Goal: Task Accomplishment & Management: Complete application form

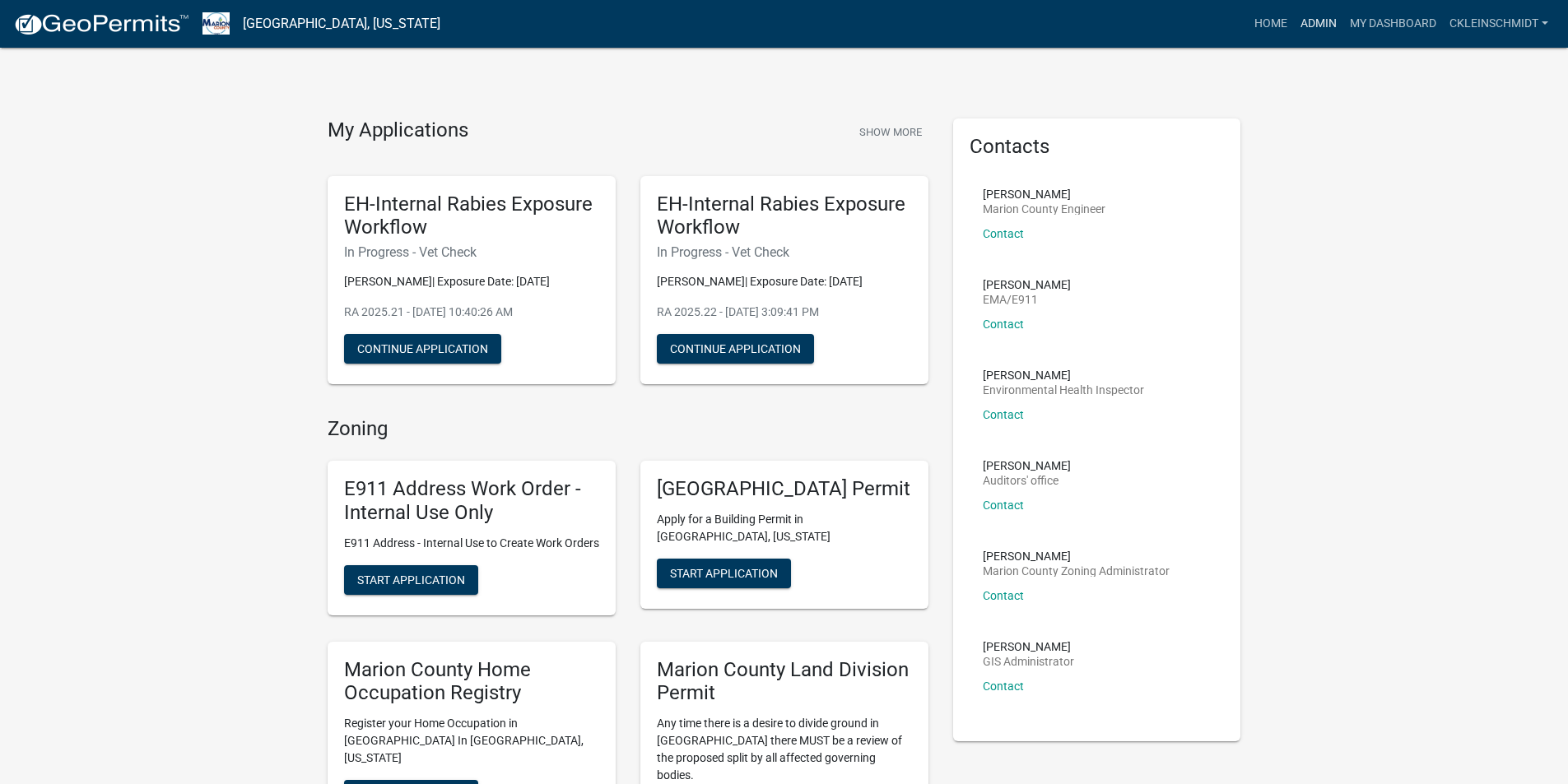
click at [1329, 10] on link "Admin" at bounding box center [1318, 24] width 49 height 31
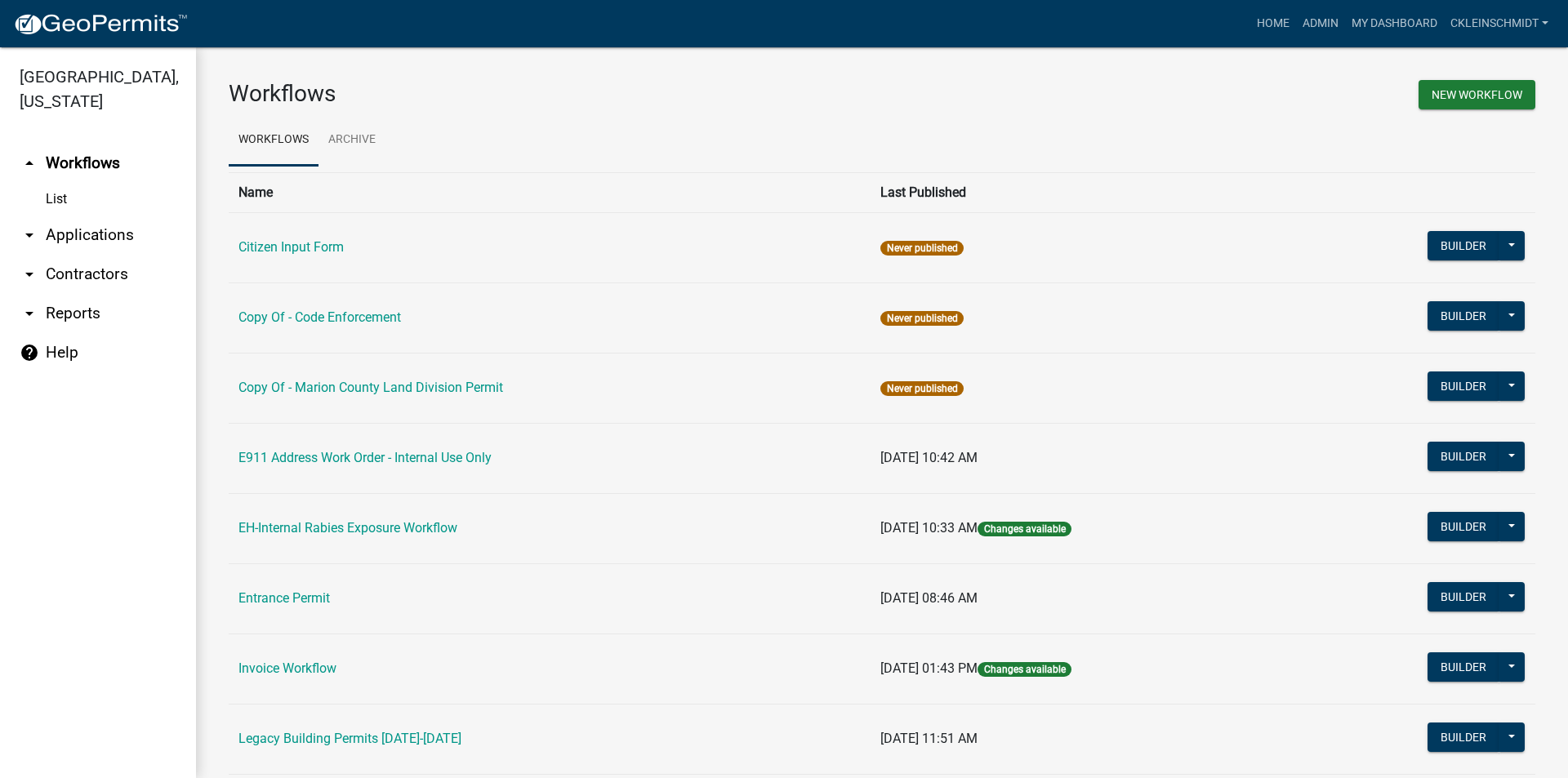
click at [50, 216] on link "arrow_drop_down Applications" at bounding box center [98, 235] width 196 height 40
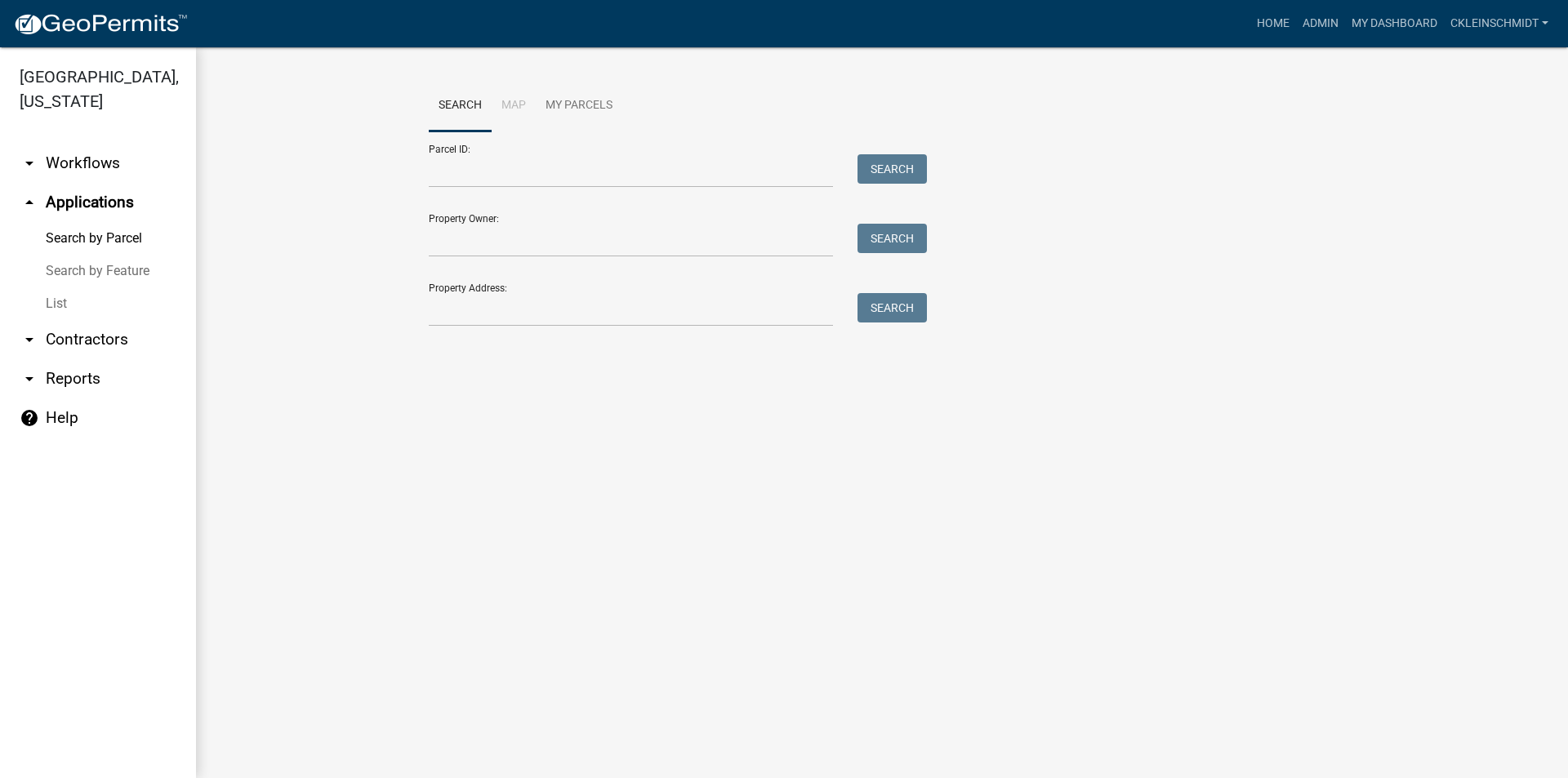
drag, startPoint x: 573, startPoint y: 274, endPoint x: 560, endPoint y: 302, distance: 30.9
click at [573, 274] on div "Property Address: Search" at bounding box center [674, 299] width 490 height 57
click at [557, 309] on input "Property Address:" at bounding box center [631, 309] width 405 height 33
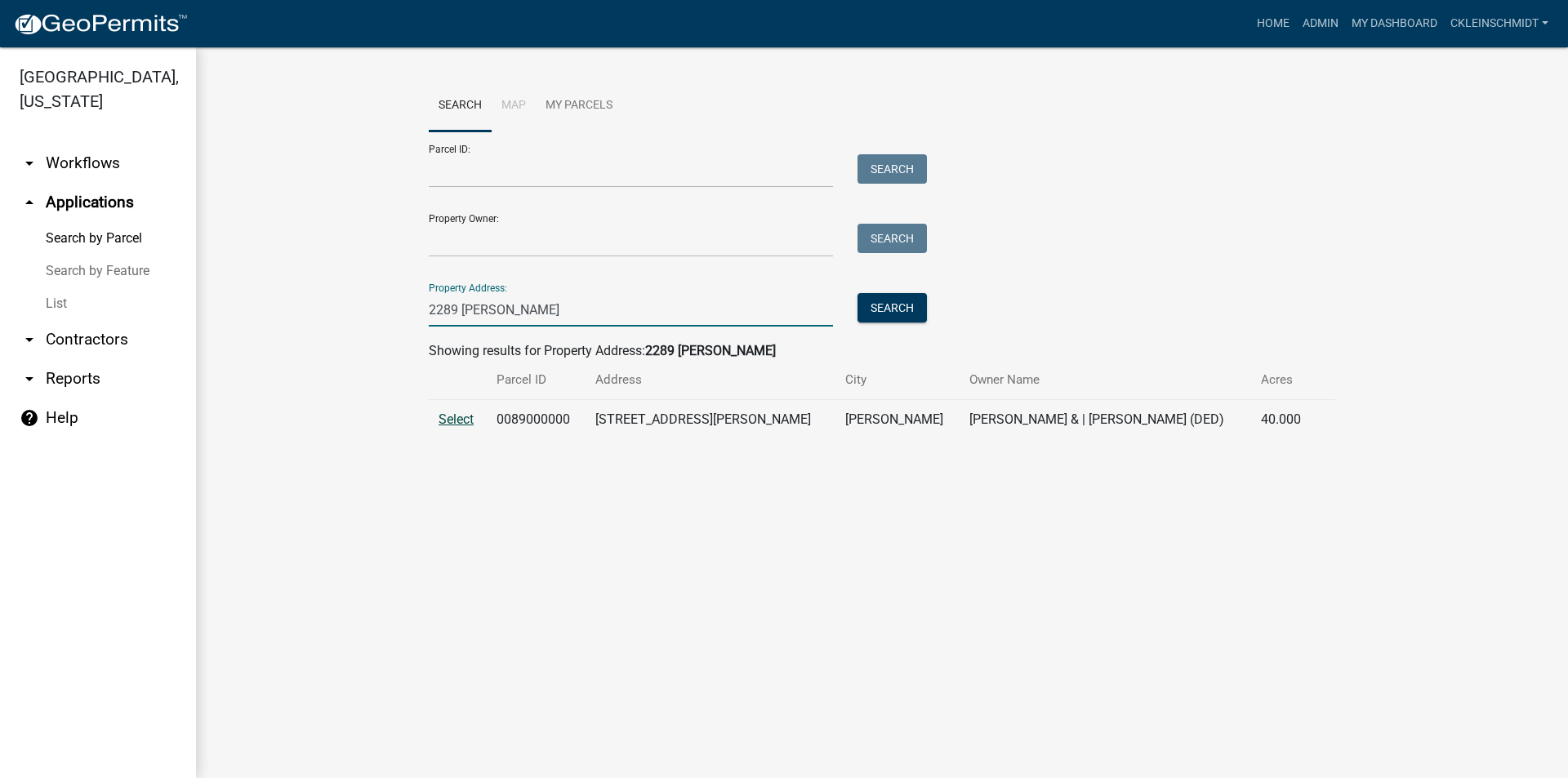
type input "2289 [PERSON_NAME]"
click at [445, 414] on span "Select" at bounding box center [455, 419] width 35 height 15
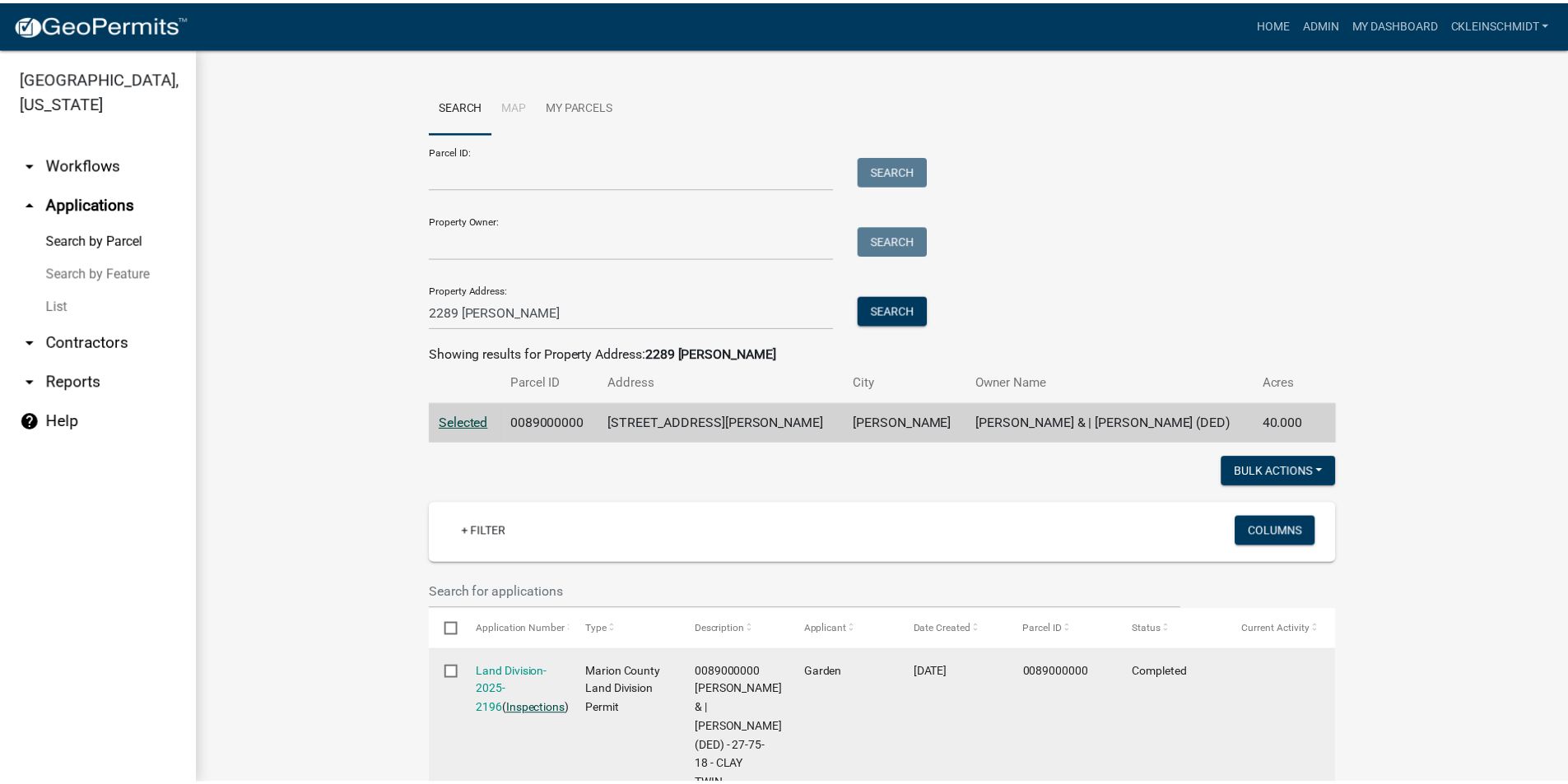
scroll to position [139, 0]
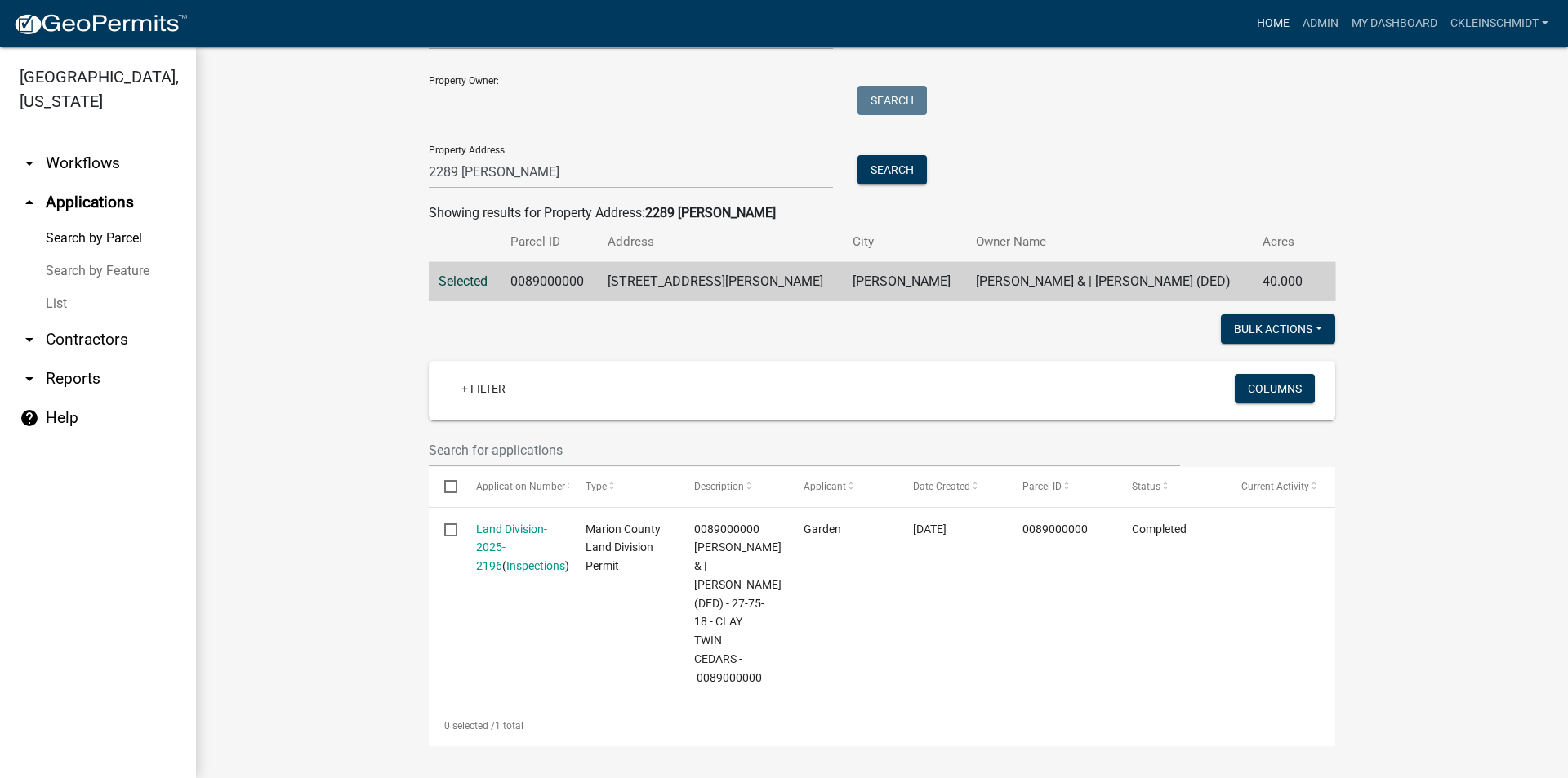
click at [1258, 27] on link "Home" at bounding box center [1272, 24] width 46 height 31
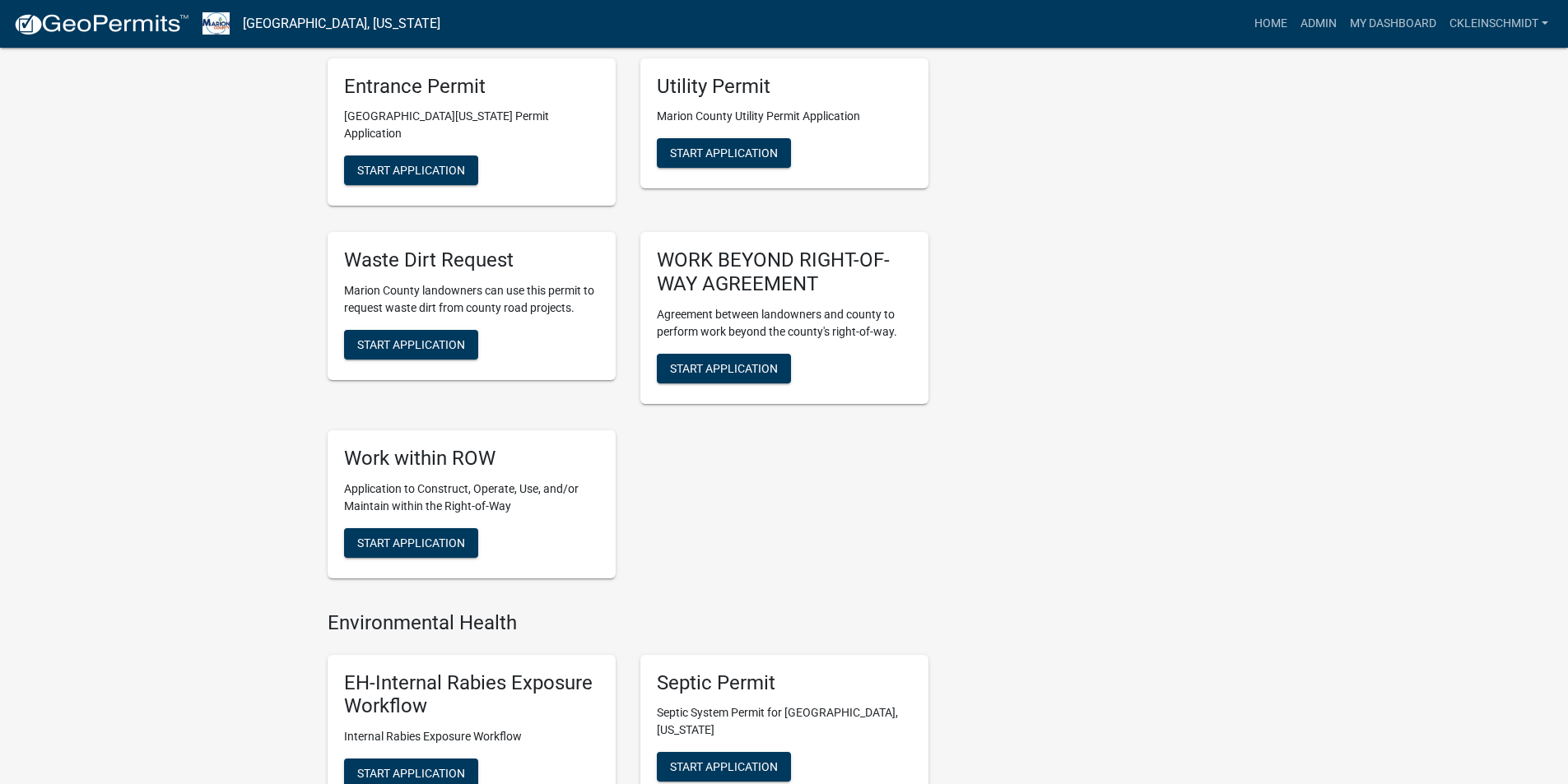
scroll to position [1316, 0]
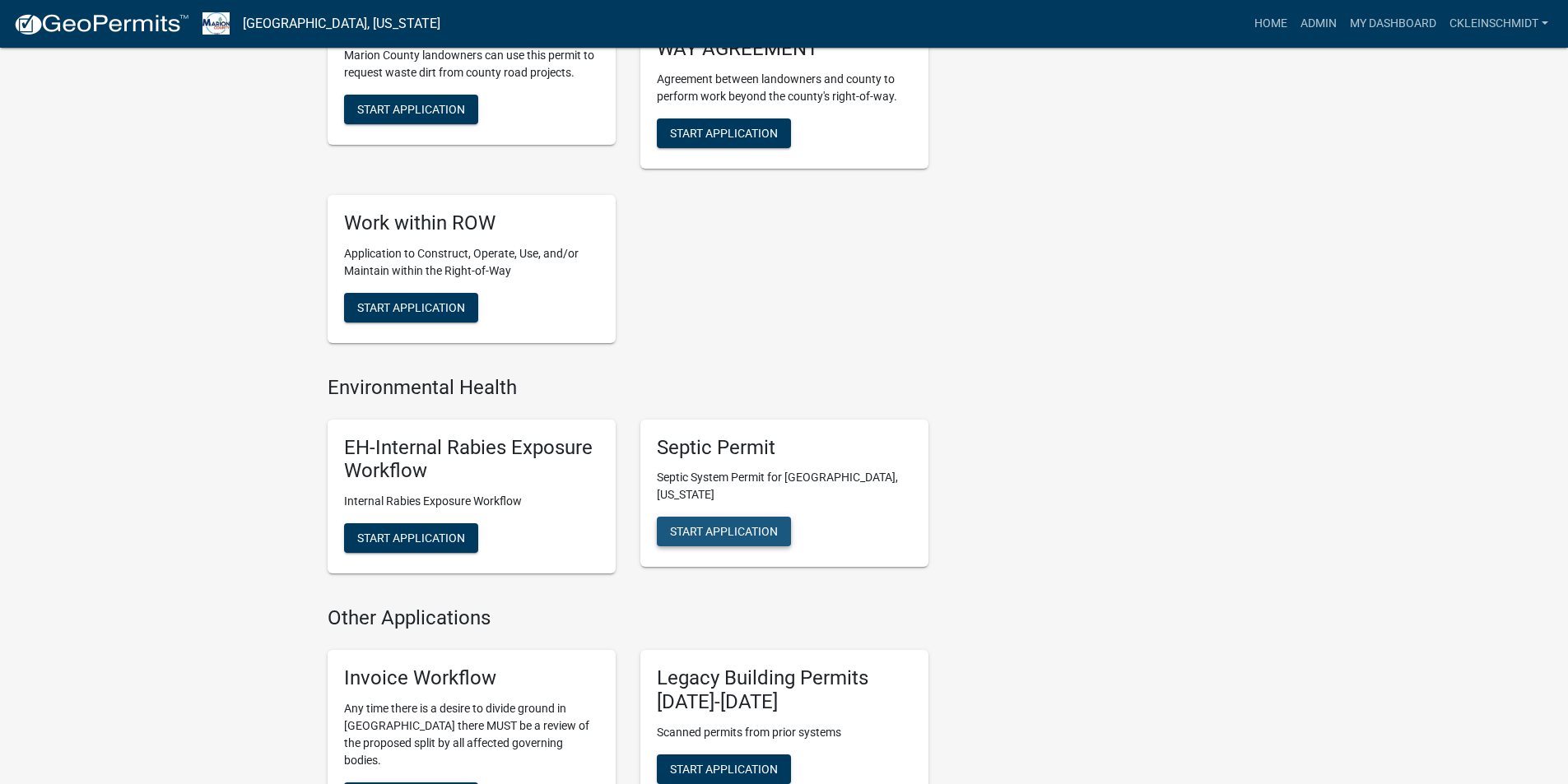
click at [692, 525] on span "Start Application" at bounding box center [724, 531] width 108 height 13
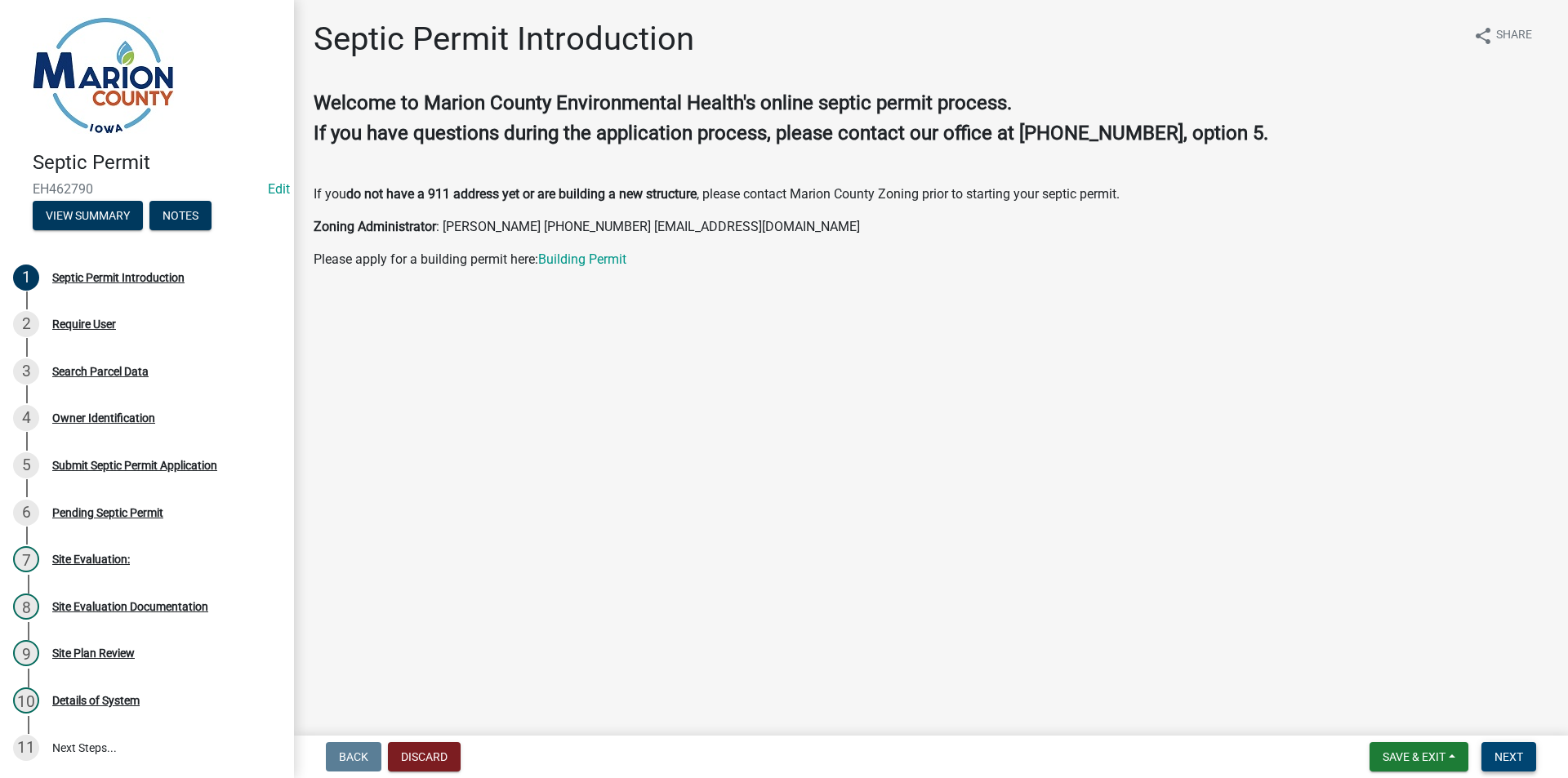
click at [1487, 755] on button "Next" at bounding box center [1509, 757] width 55 height 29
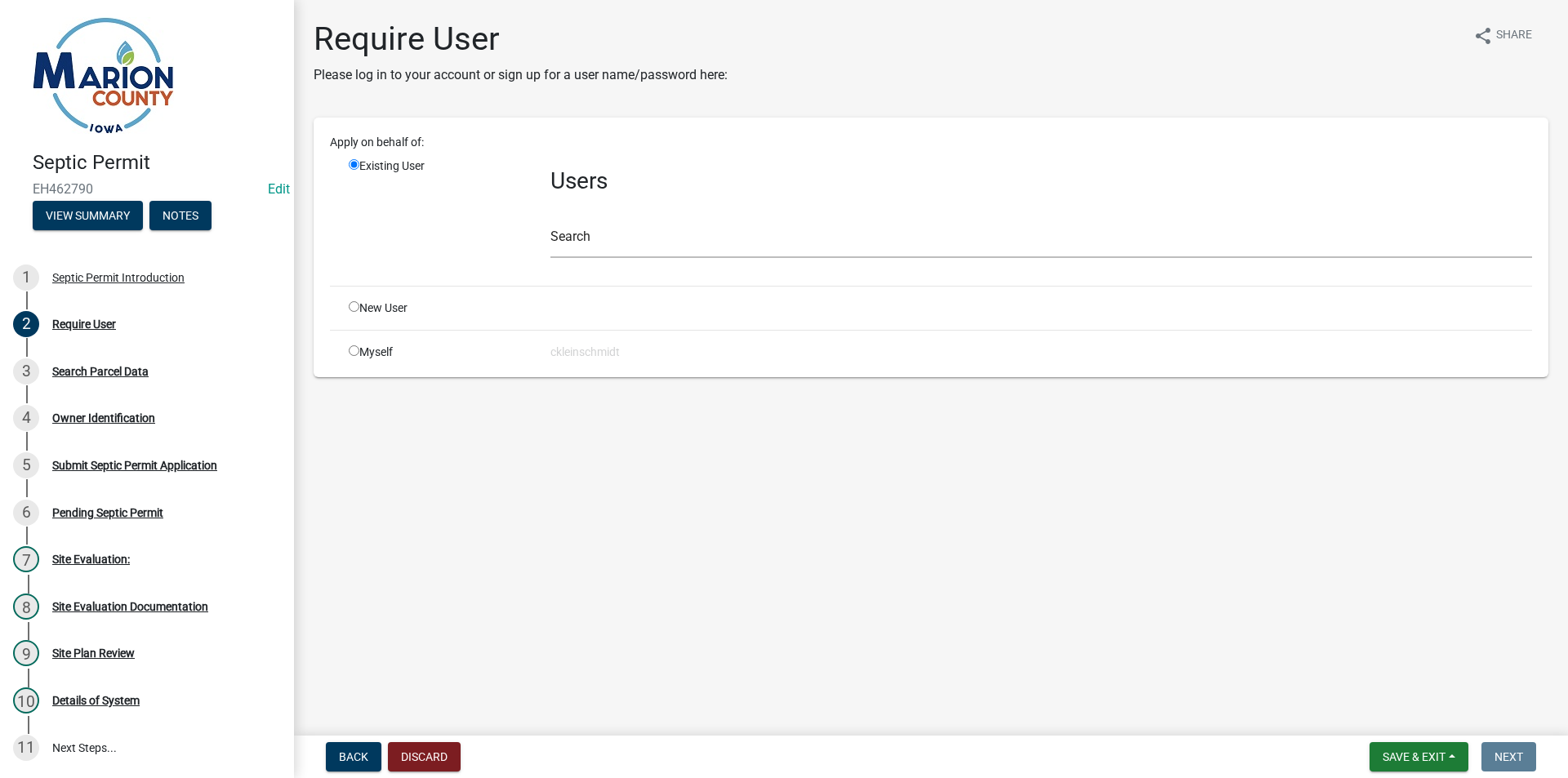
click at [385, 306] on div "New User" at bounding box center [437, 308] width 202 height 17
click at [356, 303] on input "radio" at bounding box center [354, 307] width 10 height 10
radio input "true"
radio input "false"
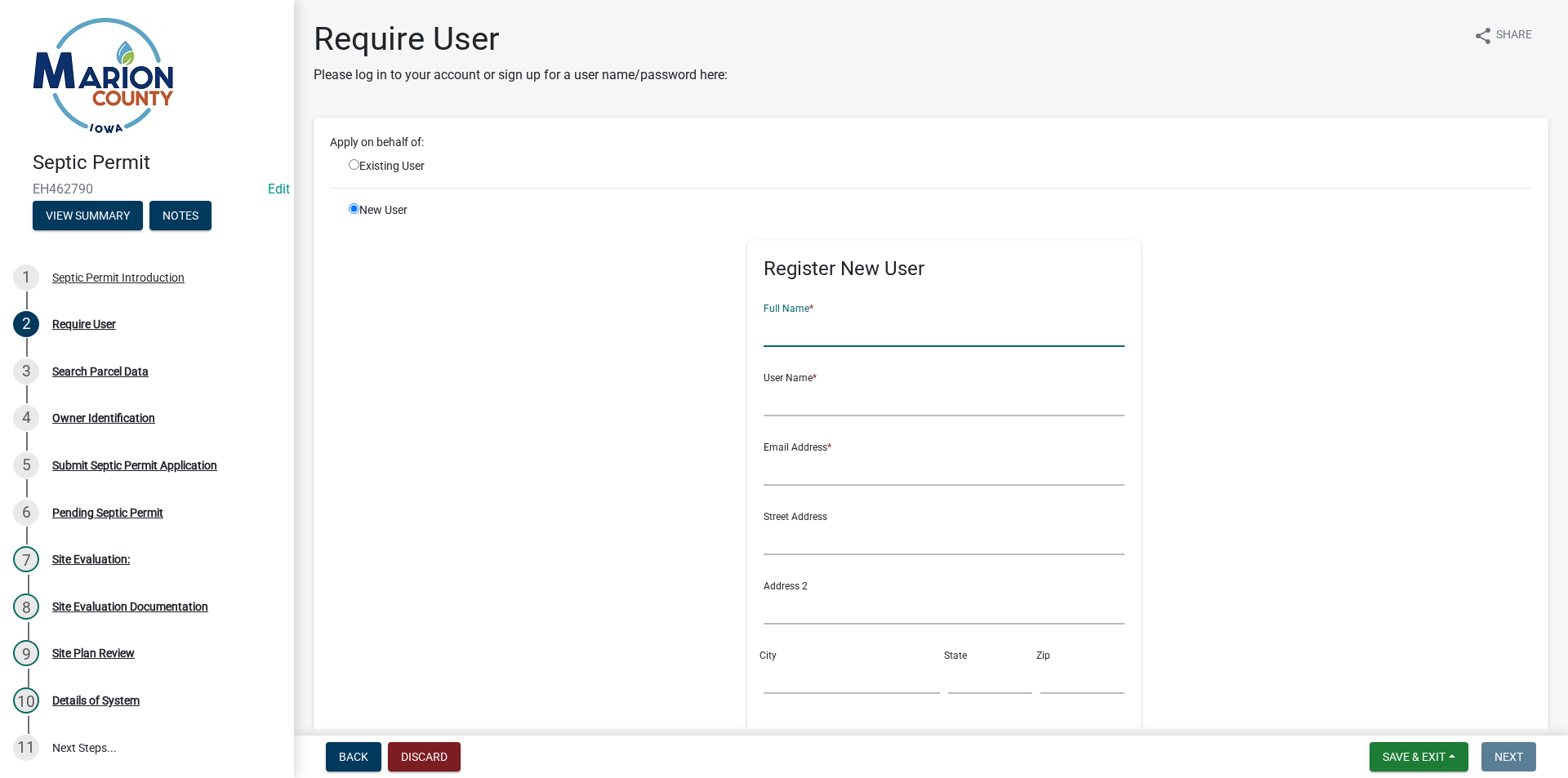
click at [845, 333] on input "text" at bounding box center [944, 330] width 362 height 33
type input ";"
type input "[PERSON_NAME]"
type input "LSYTSMA"
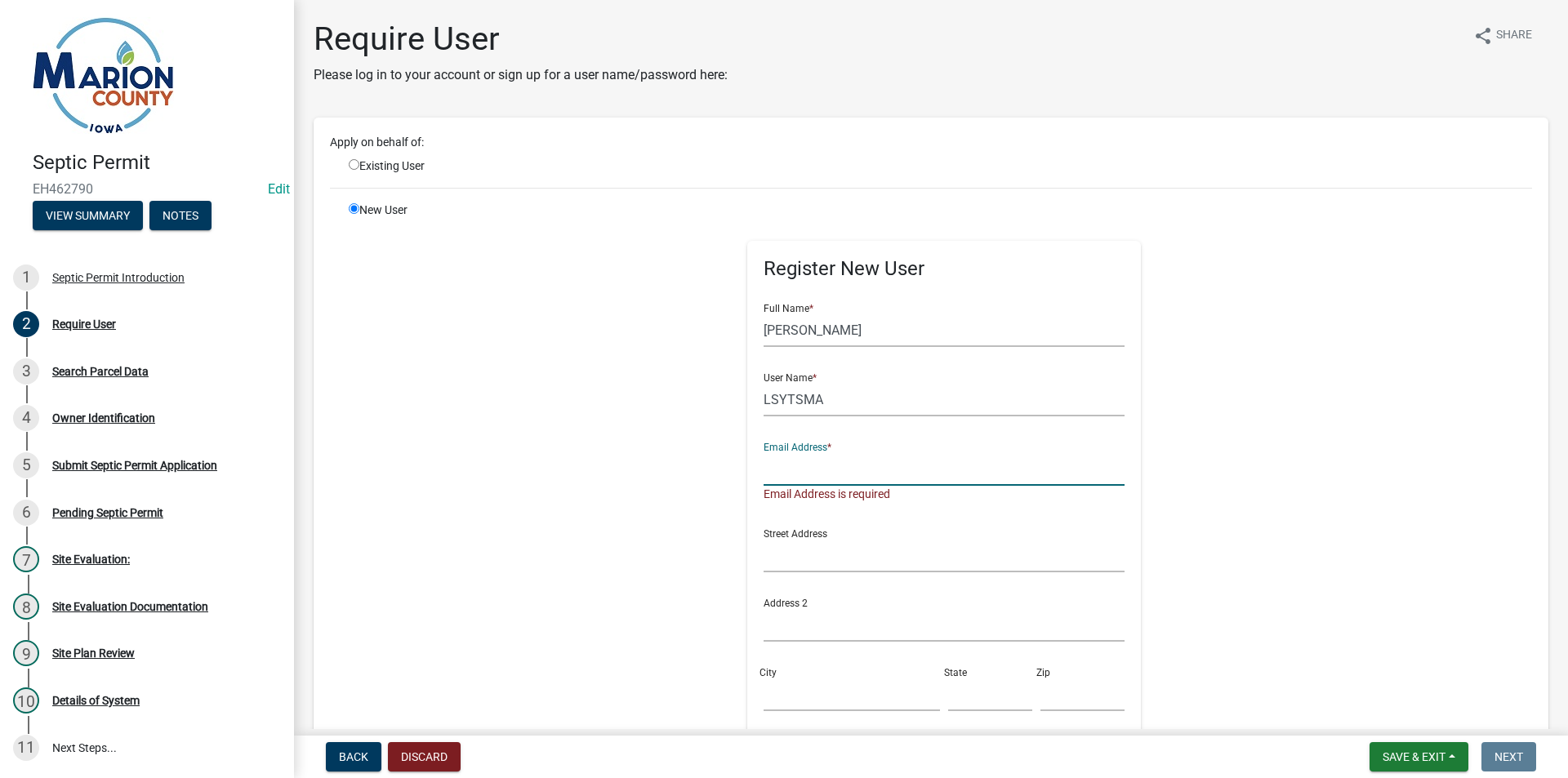
click at [825, 477] on input "text" at bounding box center [944, 469] width 362 height 33
paste input "[EMAIL_ADDRESS][DOMAIN_NAME]"
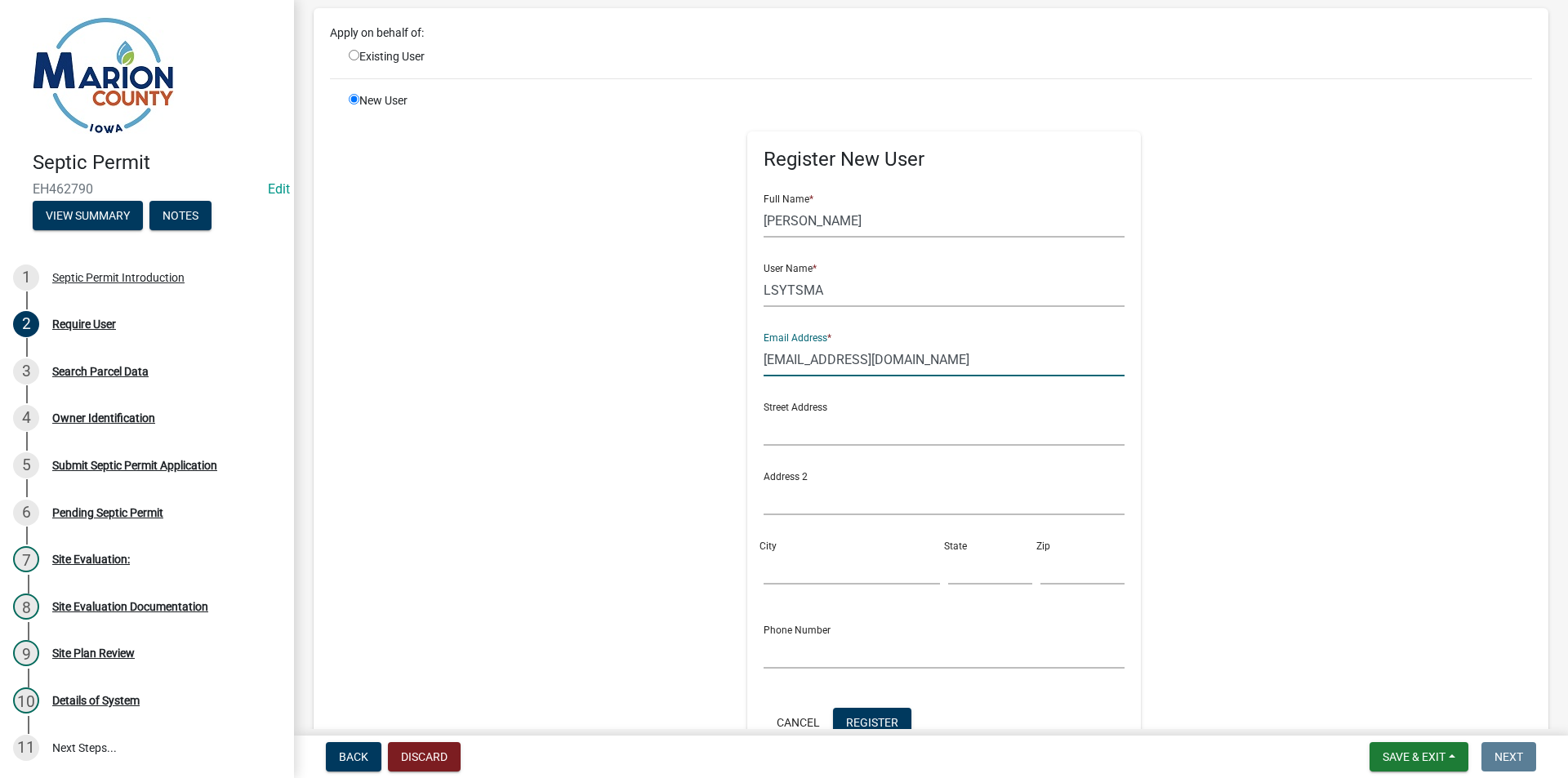
scroll to position [326, 0]
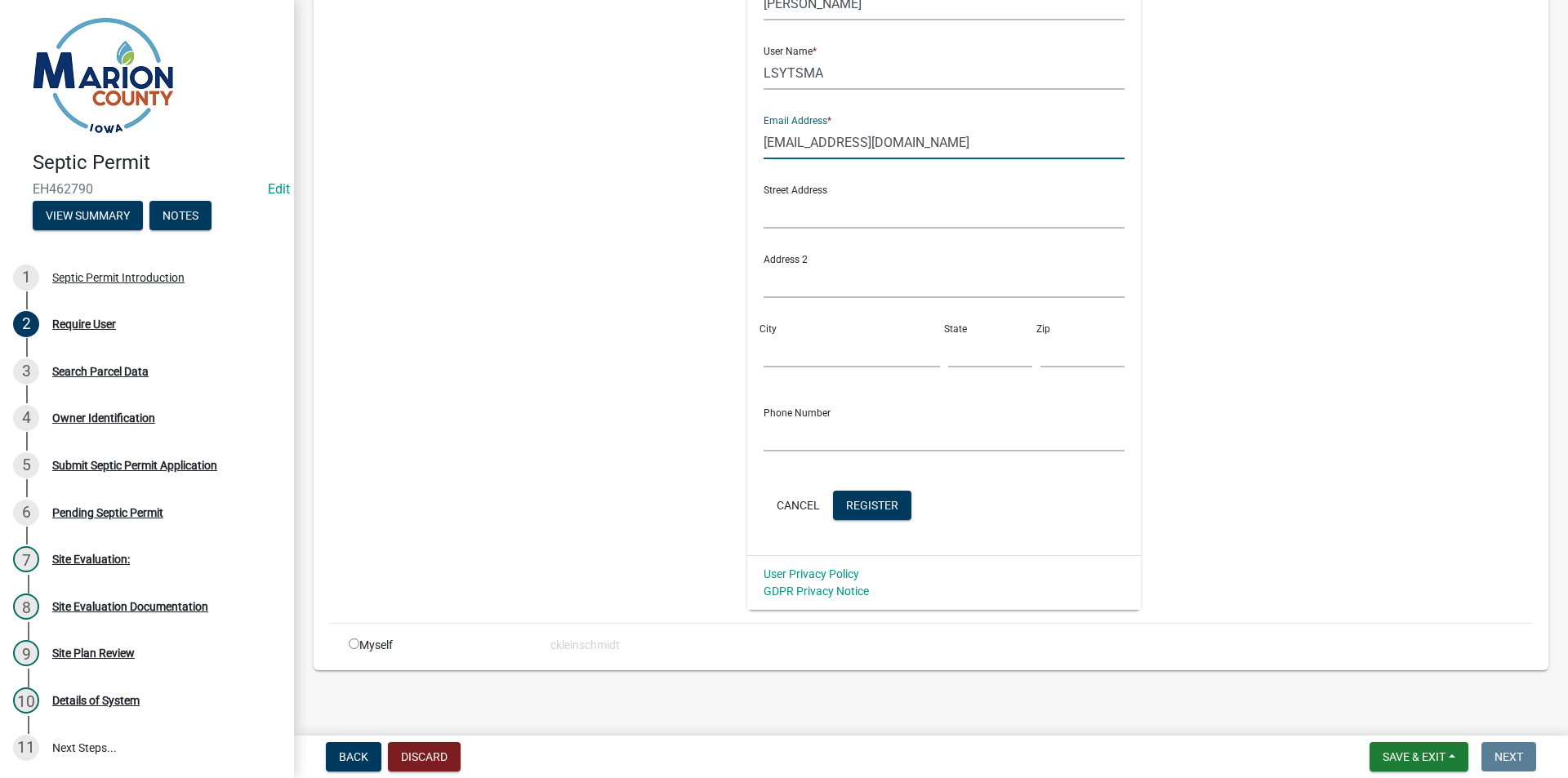
type input "[EMAIL_ADDRESS][DOMAIN_NAME]"
click at [786, 223] on input "text" at bounding box center [944, 211] width 362 height 33
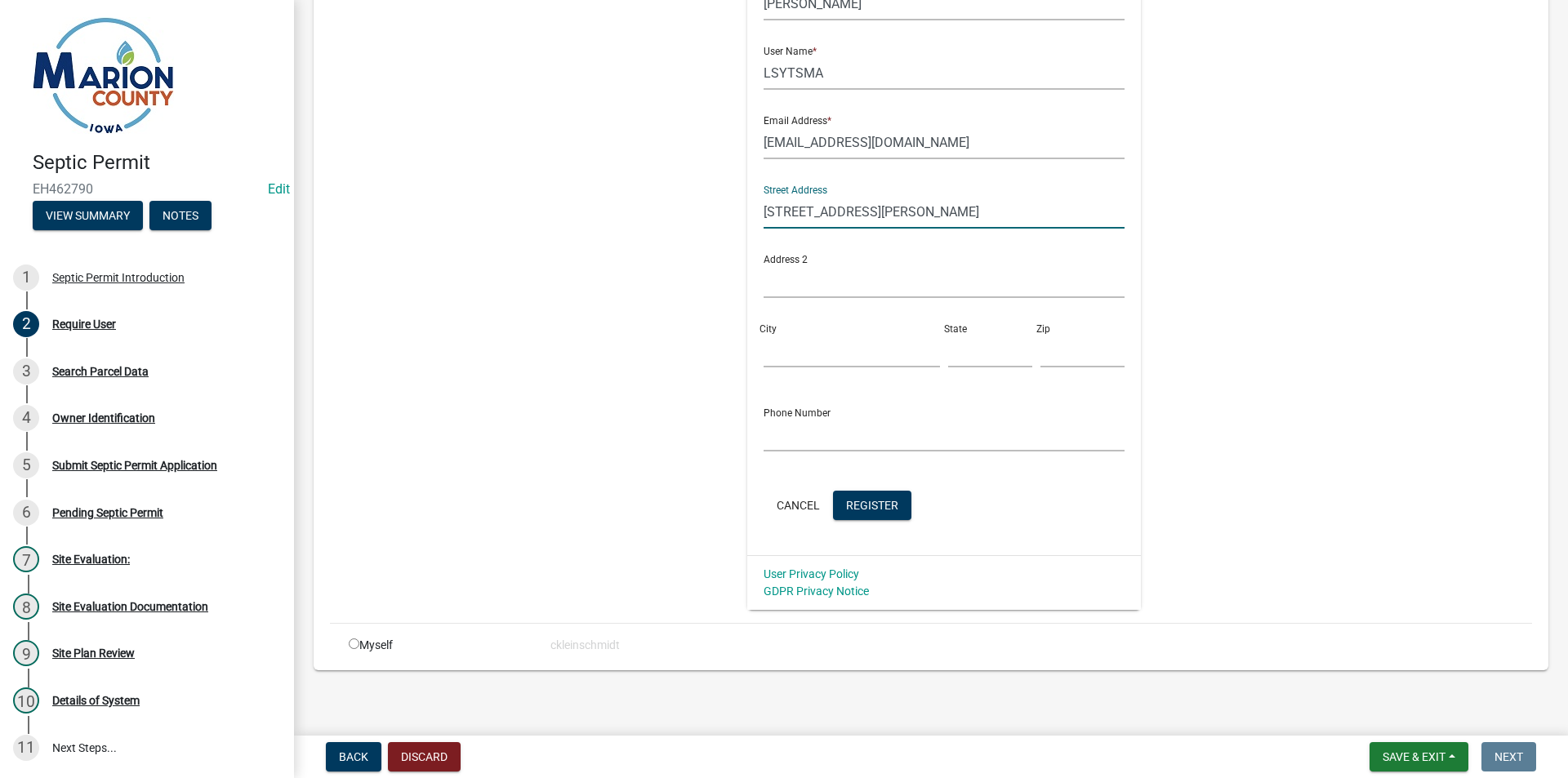
type input "[STREET_ADDRESS][PERSON_NAME]"
type input "[PERSON_NAME]"
type input "IA"
type input "50256"
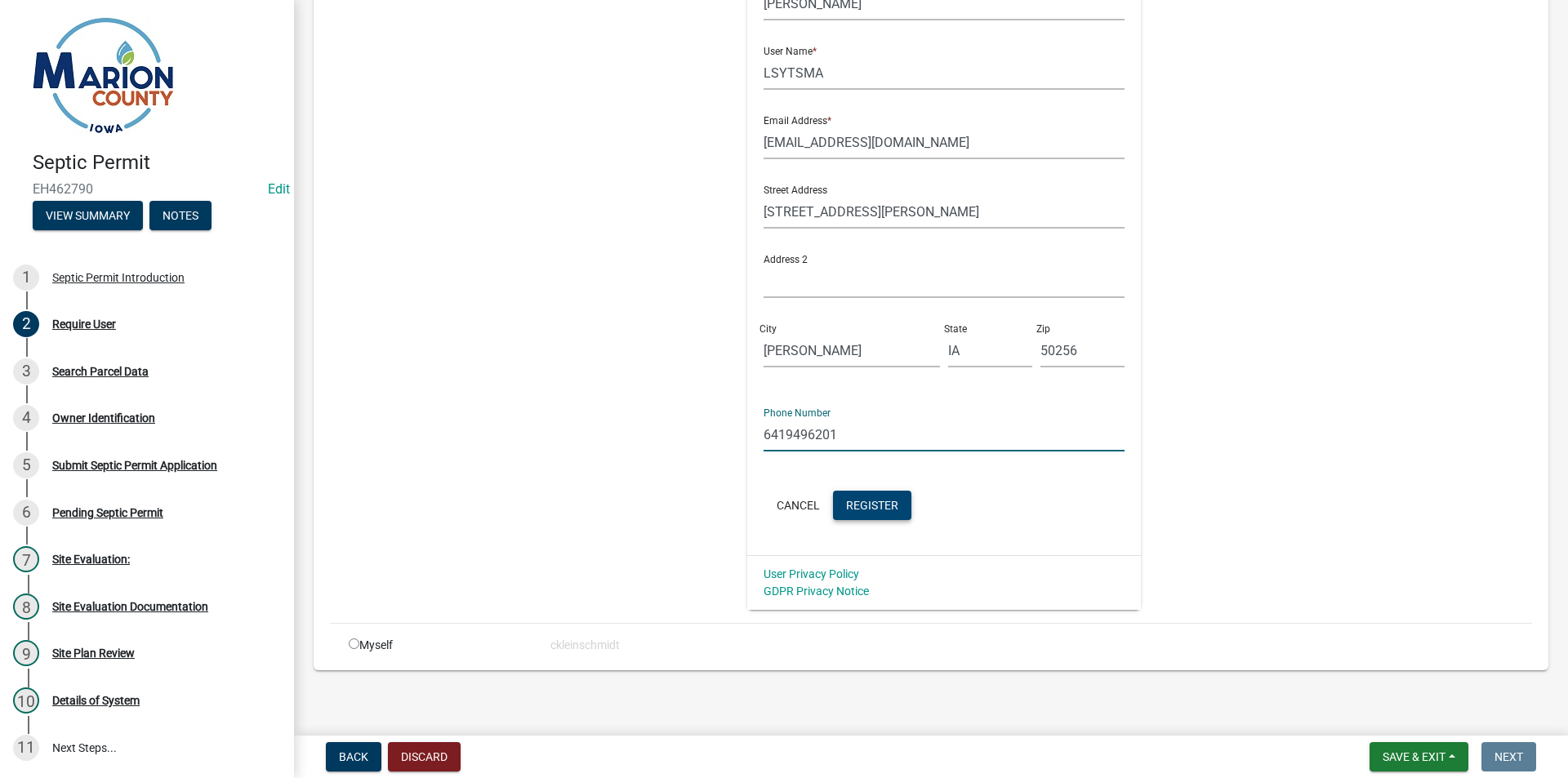
type input "6419496201"
click at [875, 501] on span "Register" at bounding box center [872, 504] width 52 height 13
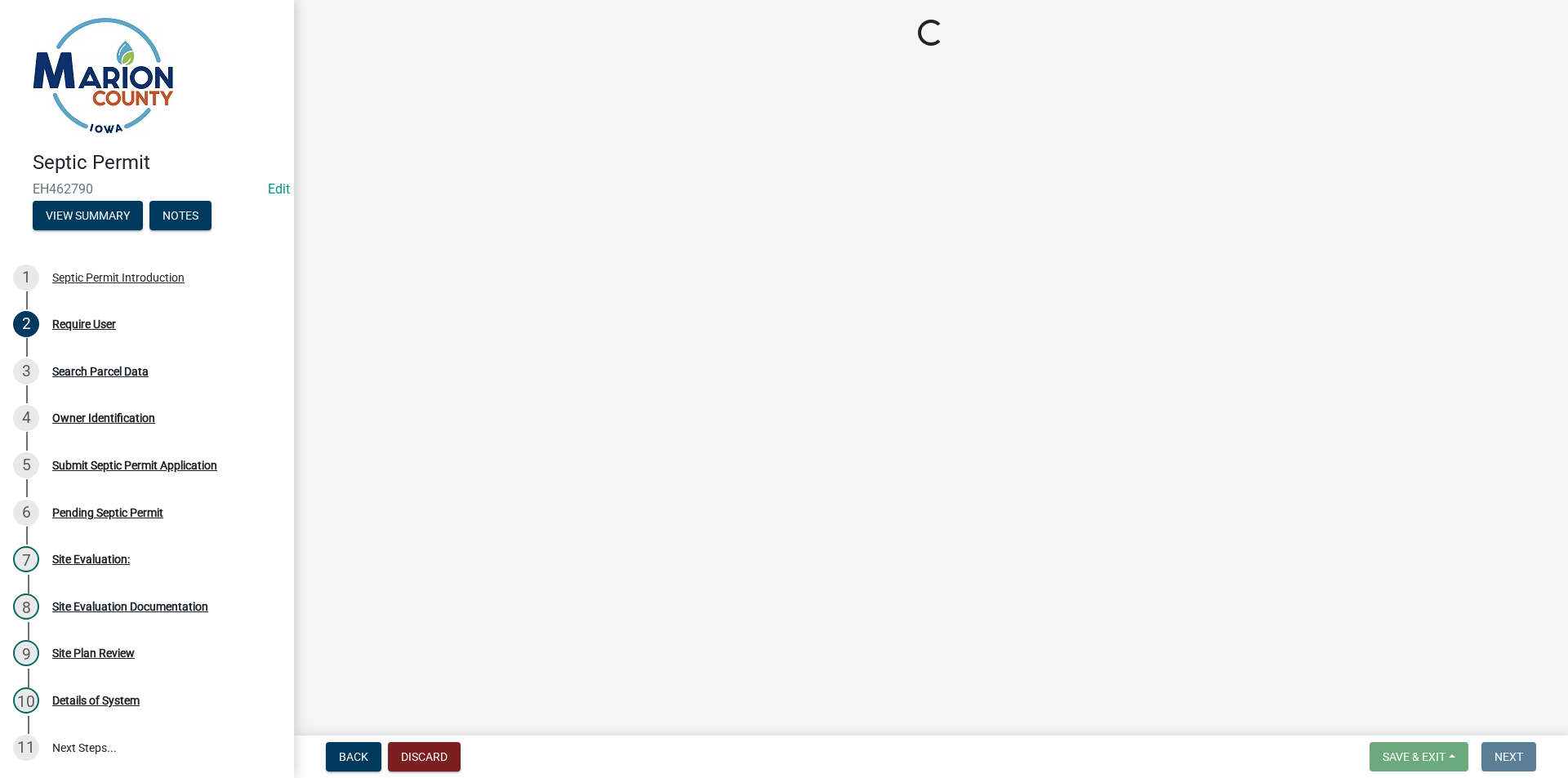
scroll to position [0, 0]
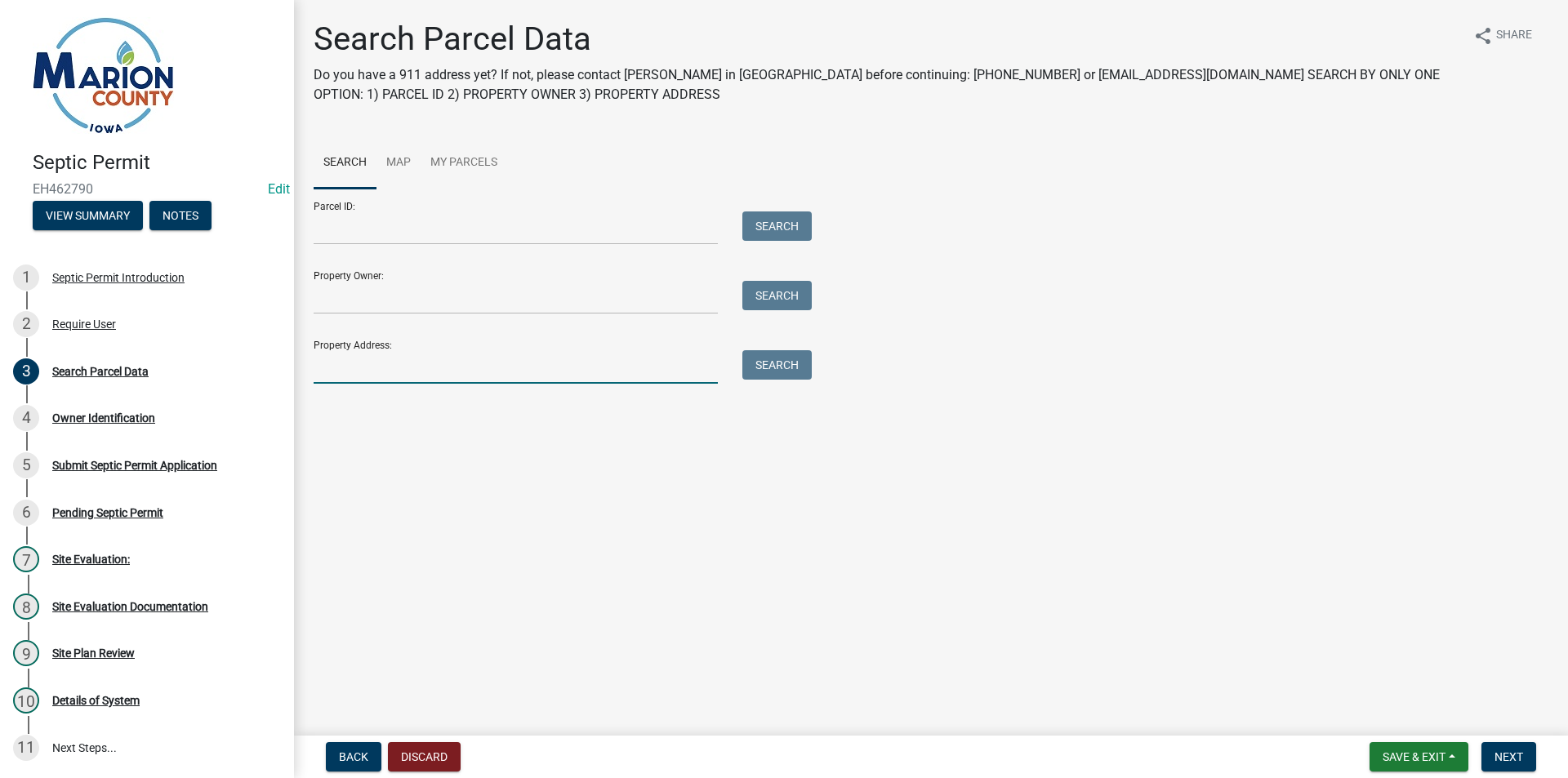
click at [391, 368] on input "Property Address:" at bounding box center [516, 367] width 405 height 33
type input "[STREET_ADDRESS][PERSON_NAME]"
click at [799, 374] on button "Search" at bounding box center [777, 365] width 70 height 29
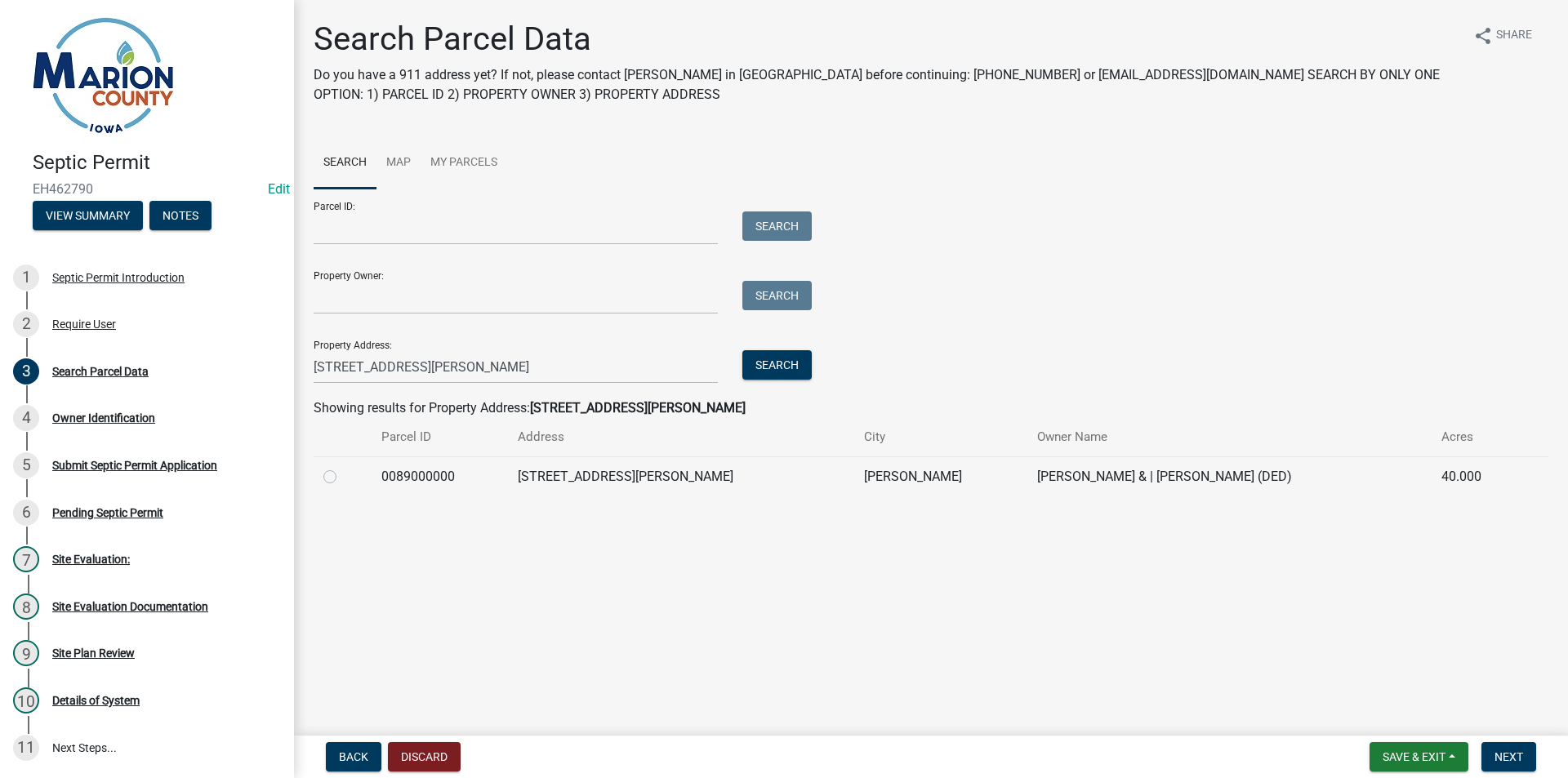
click at [343, 467] on label at bounding box center [343, 467] width 0 height 0
click at [343, 477] on input "radio" at bounding box center [348, 472] width 10 height 10
radio input "true"
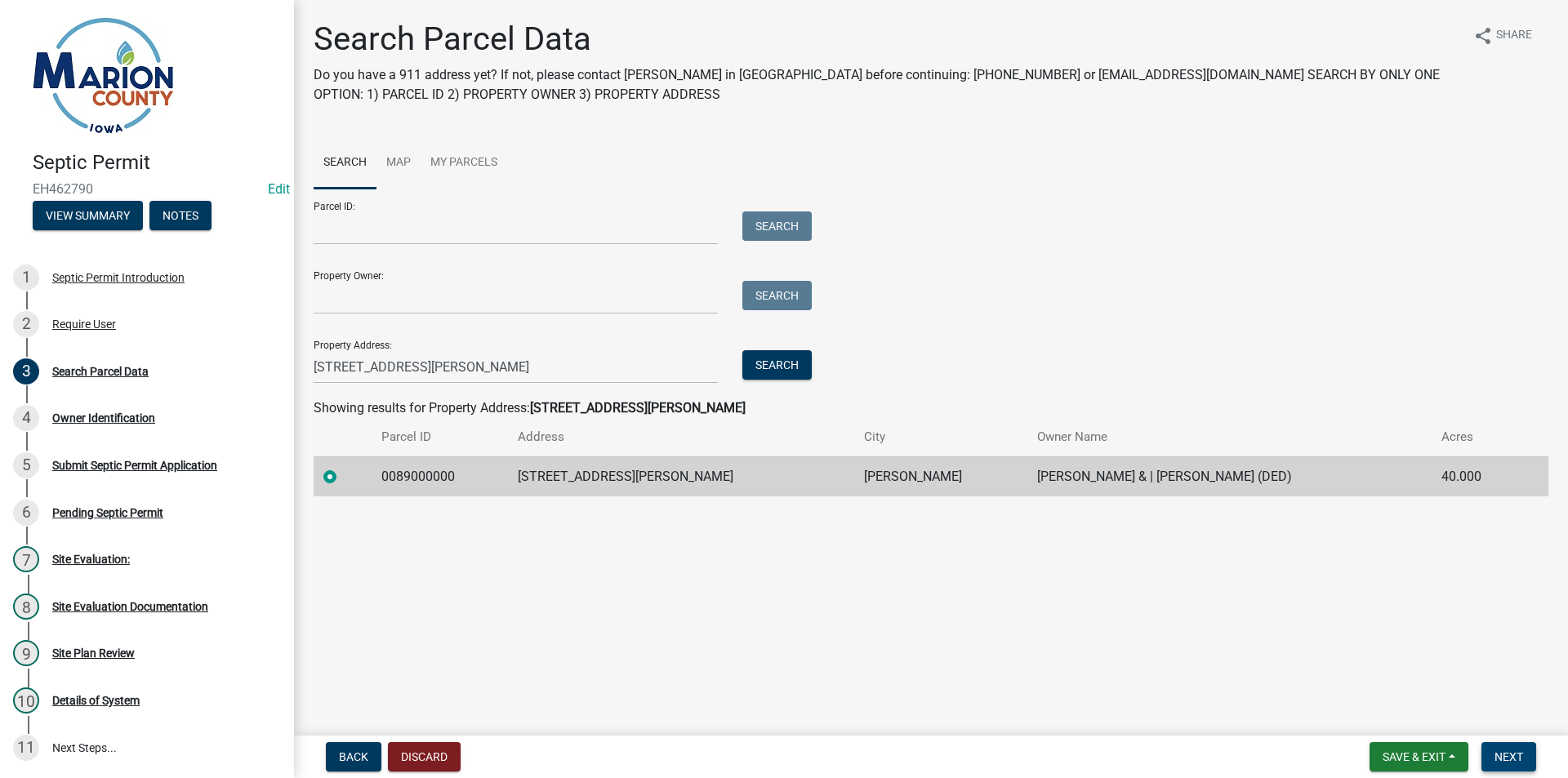
click at [1497, 751] on span "Next" at bounding box center [1509, 757] width 28 height 13
click at [1504, 753] on span "Next" at bounding box center [1509, 757] width 28 height 13
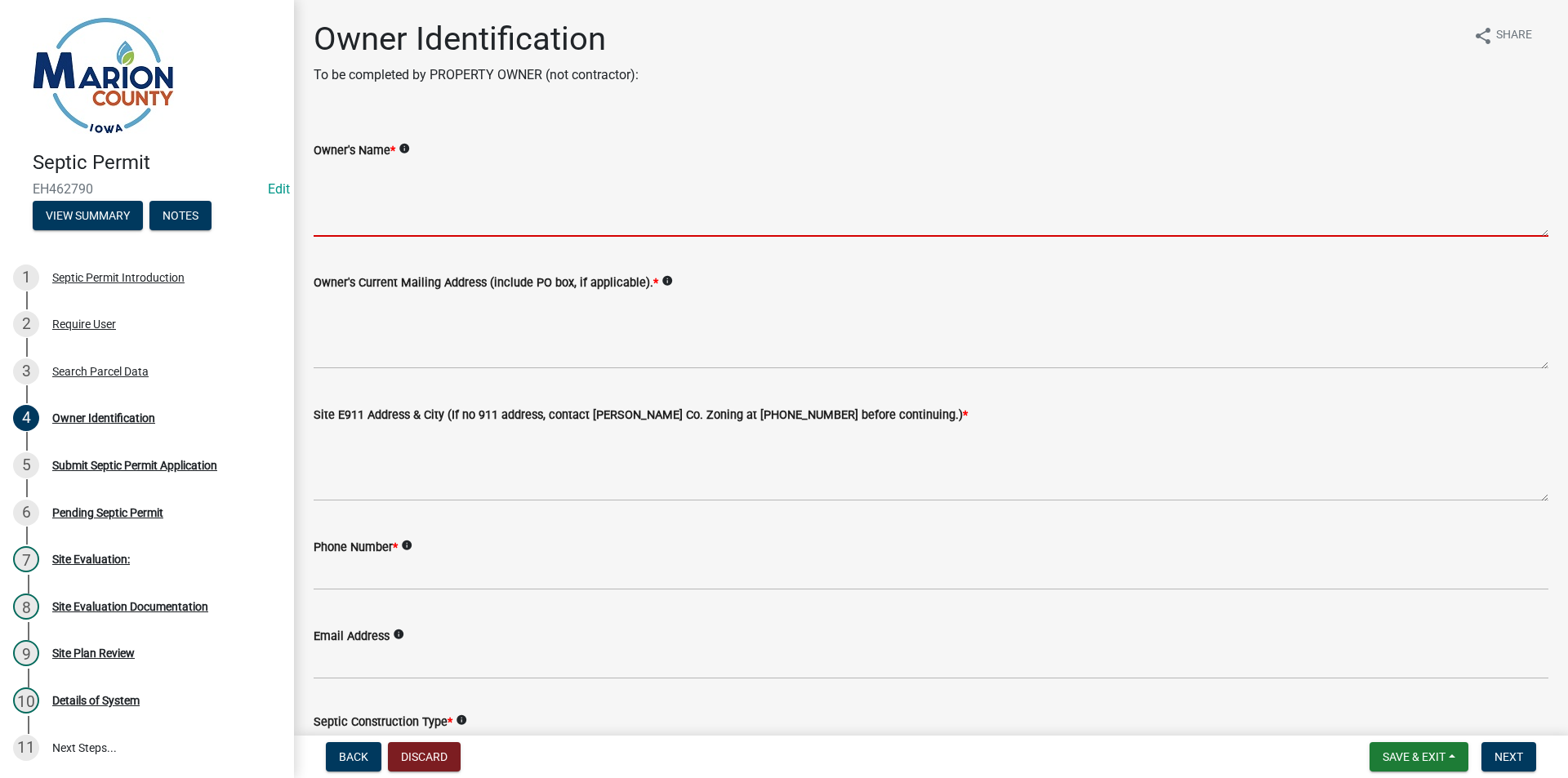
click at [486, 180] on textarea "Owner's Name *" at bounding box center [930, 198] width 1235 height 76
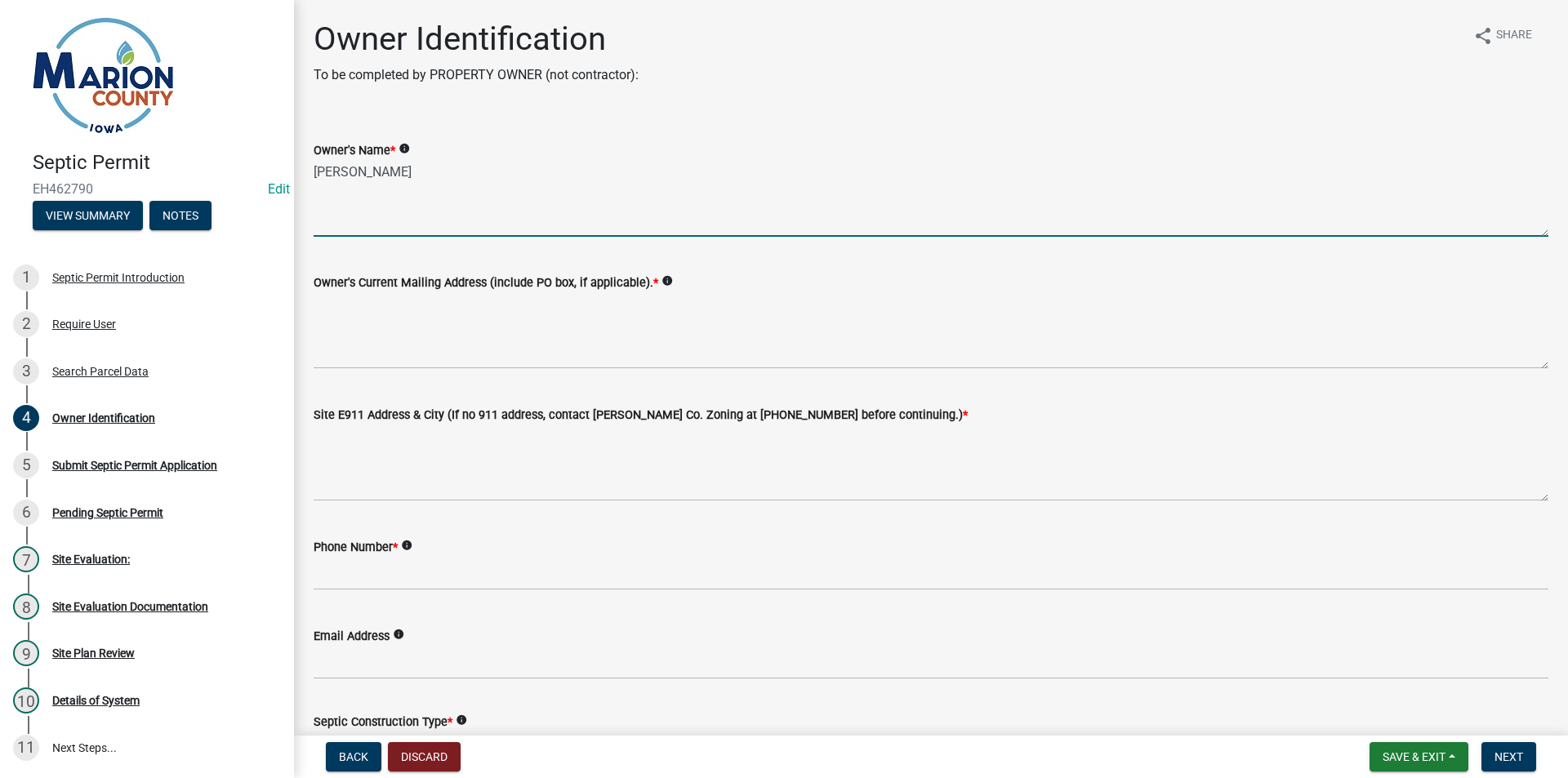
type textarea "[PERSON_NAME]"
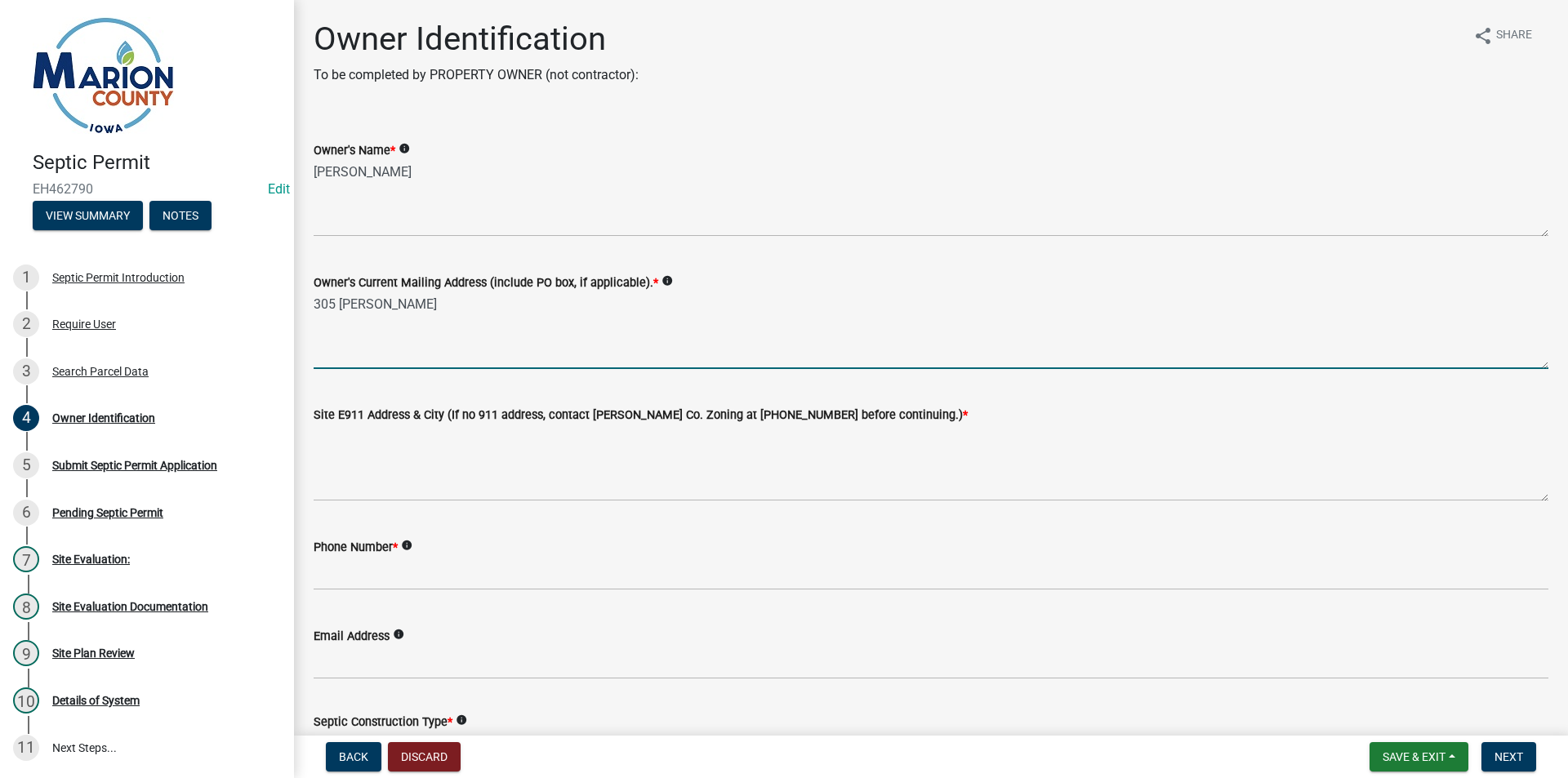
click at [433, 322] on textarea "305 [PERSON_NAME]" at bounding box center [930, 330] width 1235 height 76
type textarea "[STREET_ADDRESS][PERSON_NAME][PERSON_NAME]"
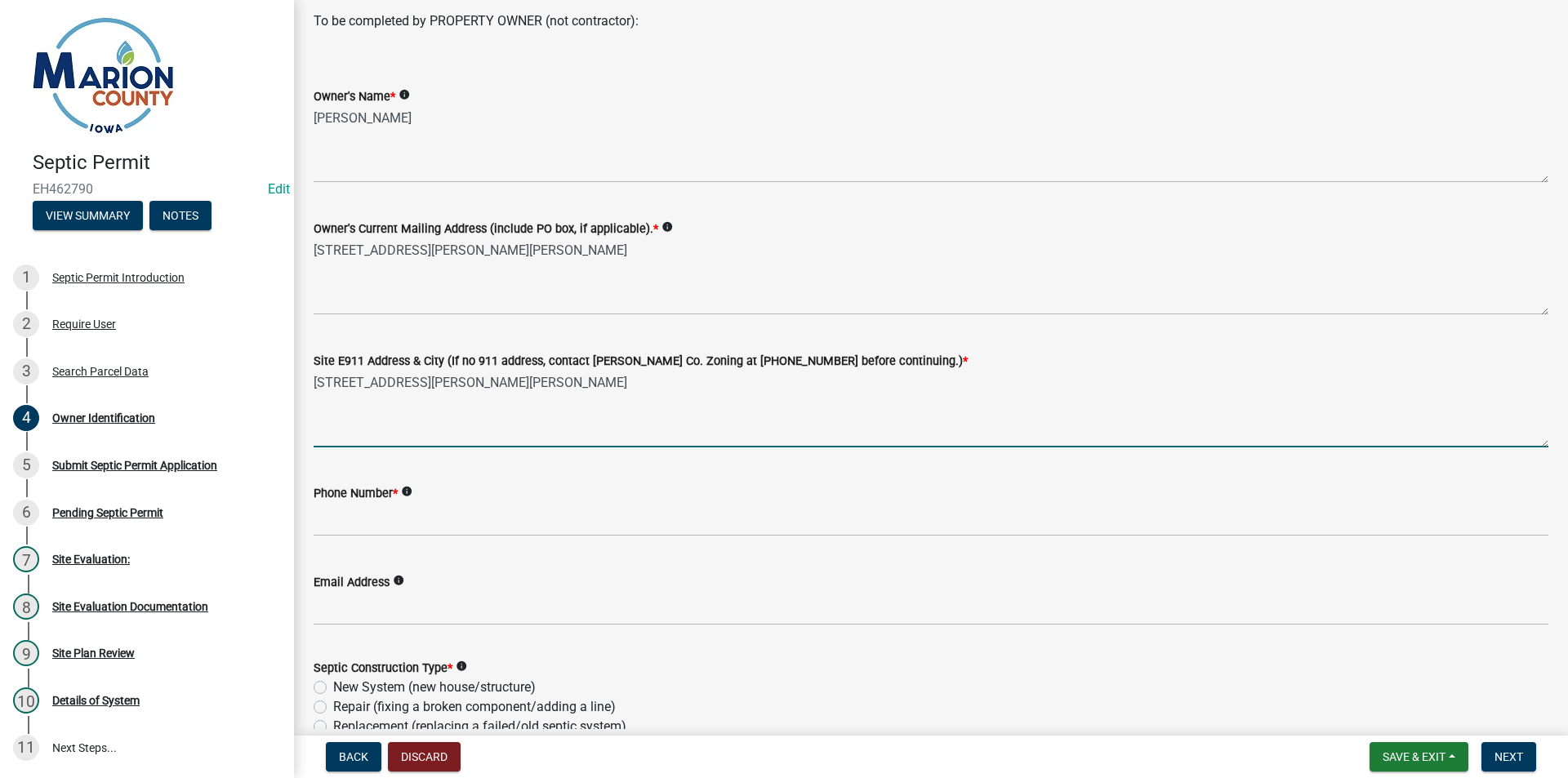
scroll to position [82, 0]
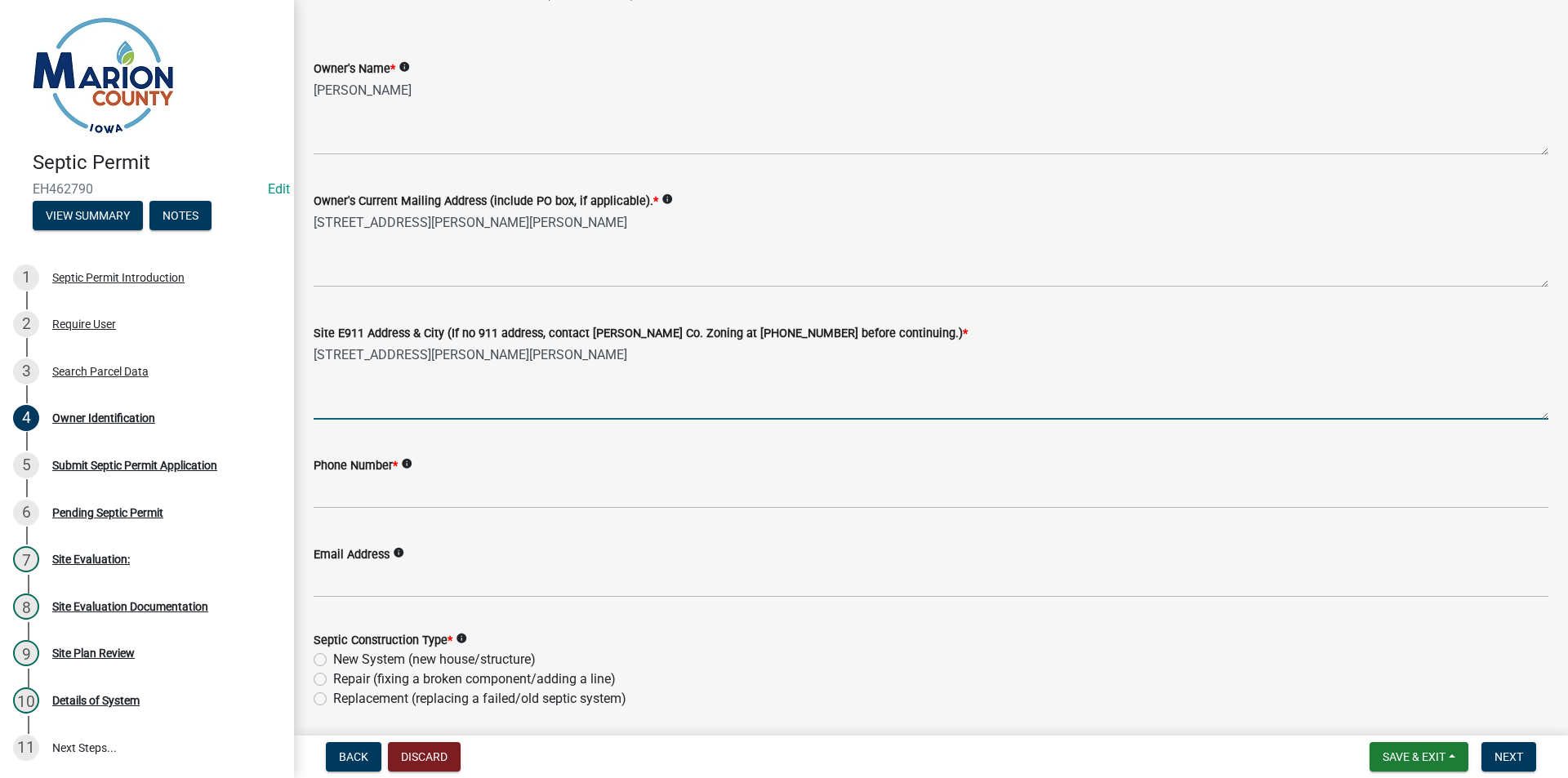
type textarea "[STREET_ADDRESS][PERSON_NAME][PERSON_NAME]"
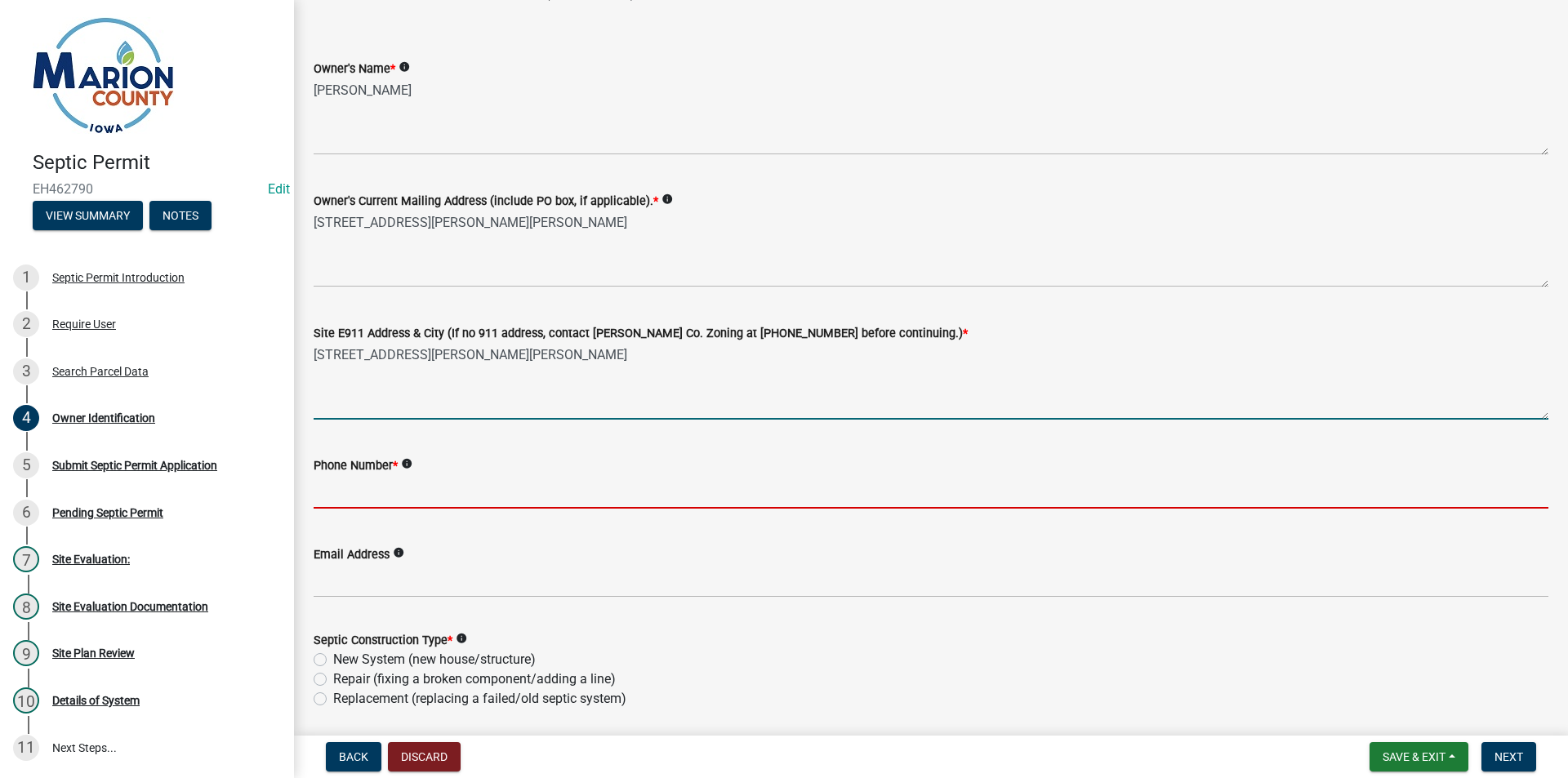
click at [380, 488] on input "Phone Number *" at bounding box center [930, 491] width 1235 height 33
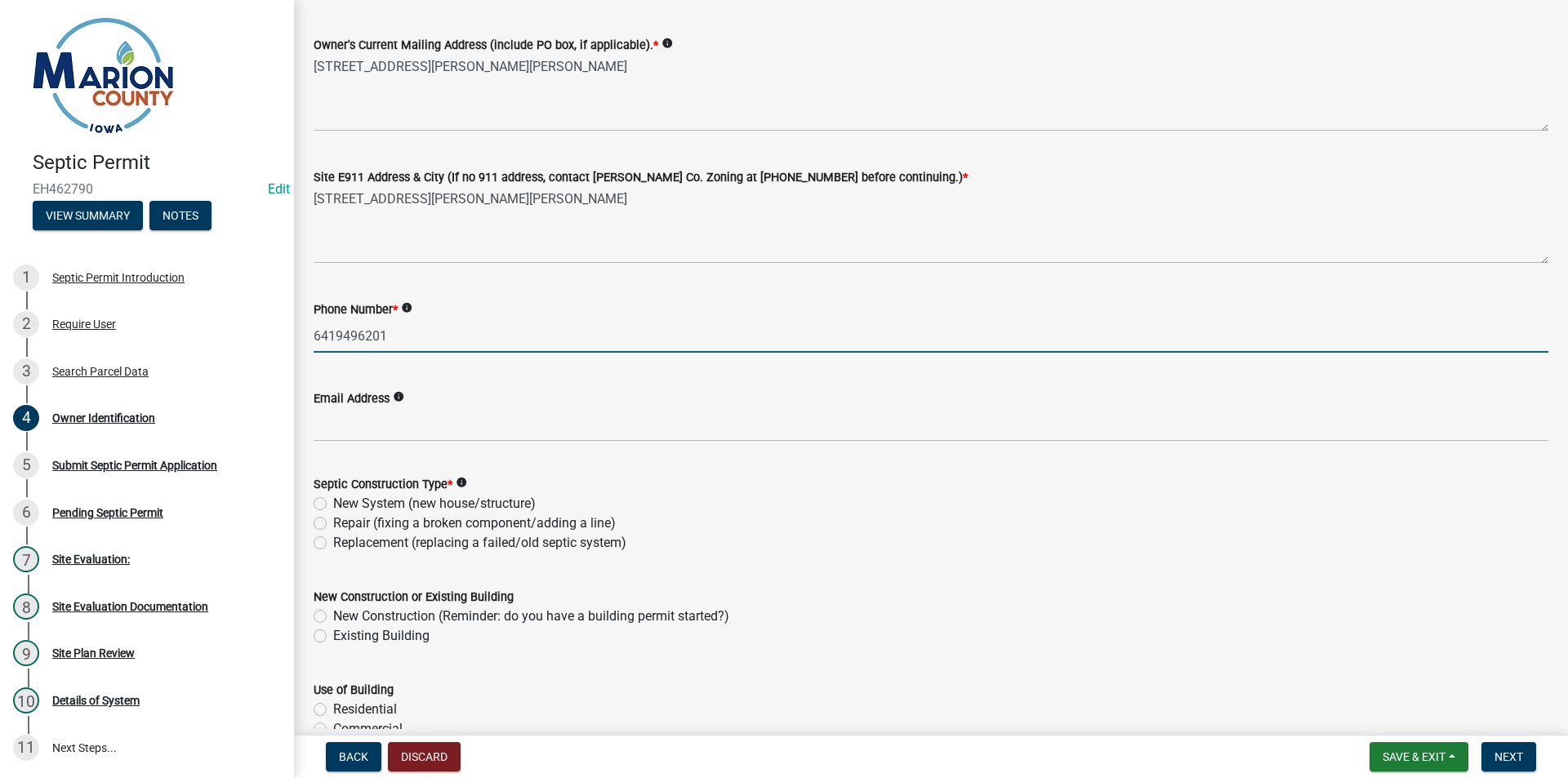
scroll to position [326, 0]
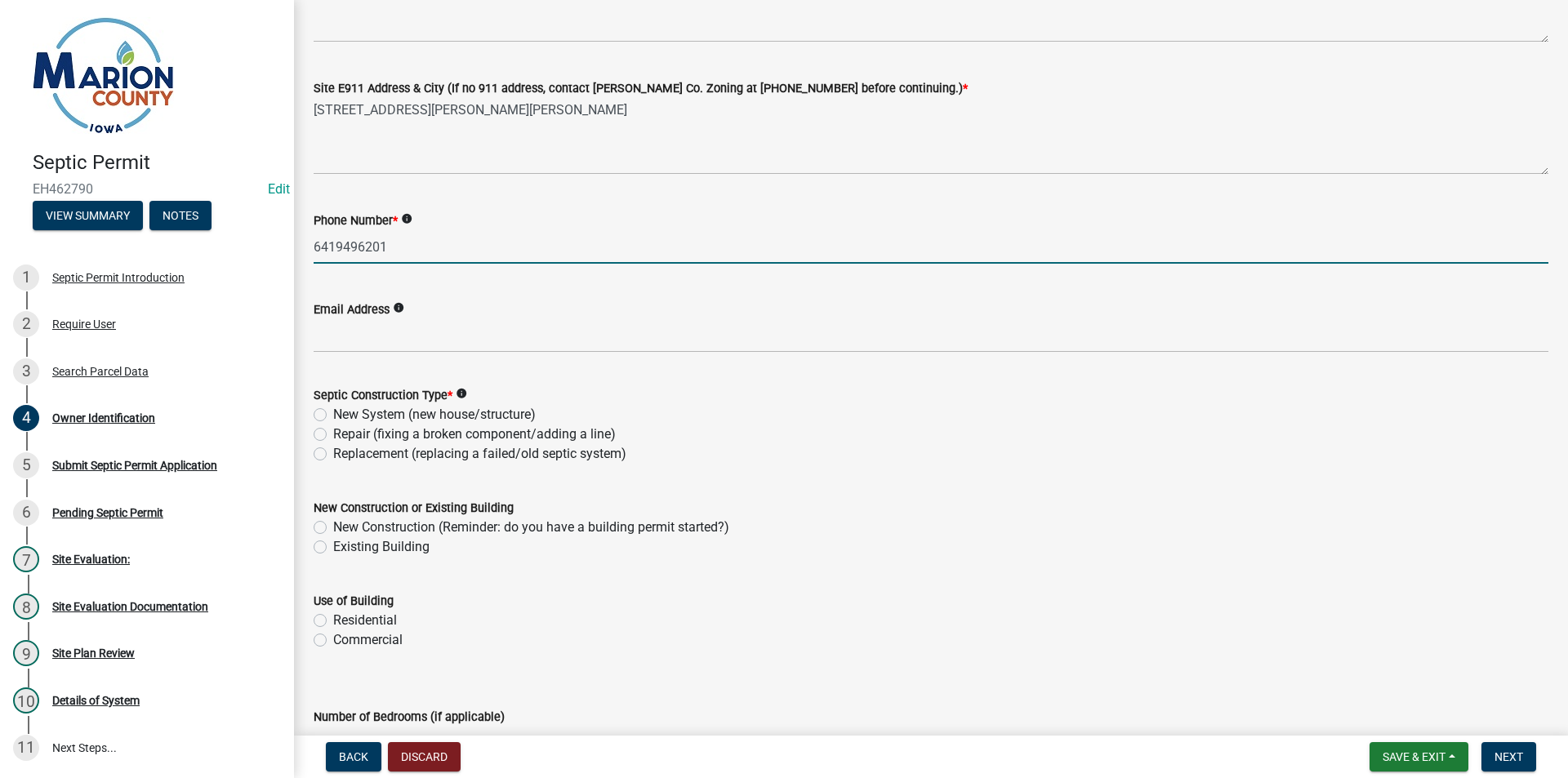
type input "6419496201"
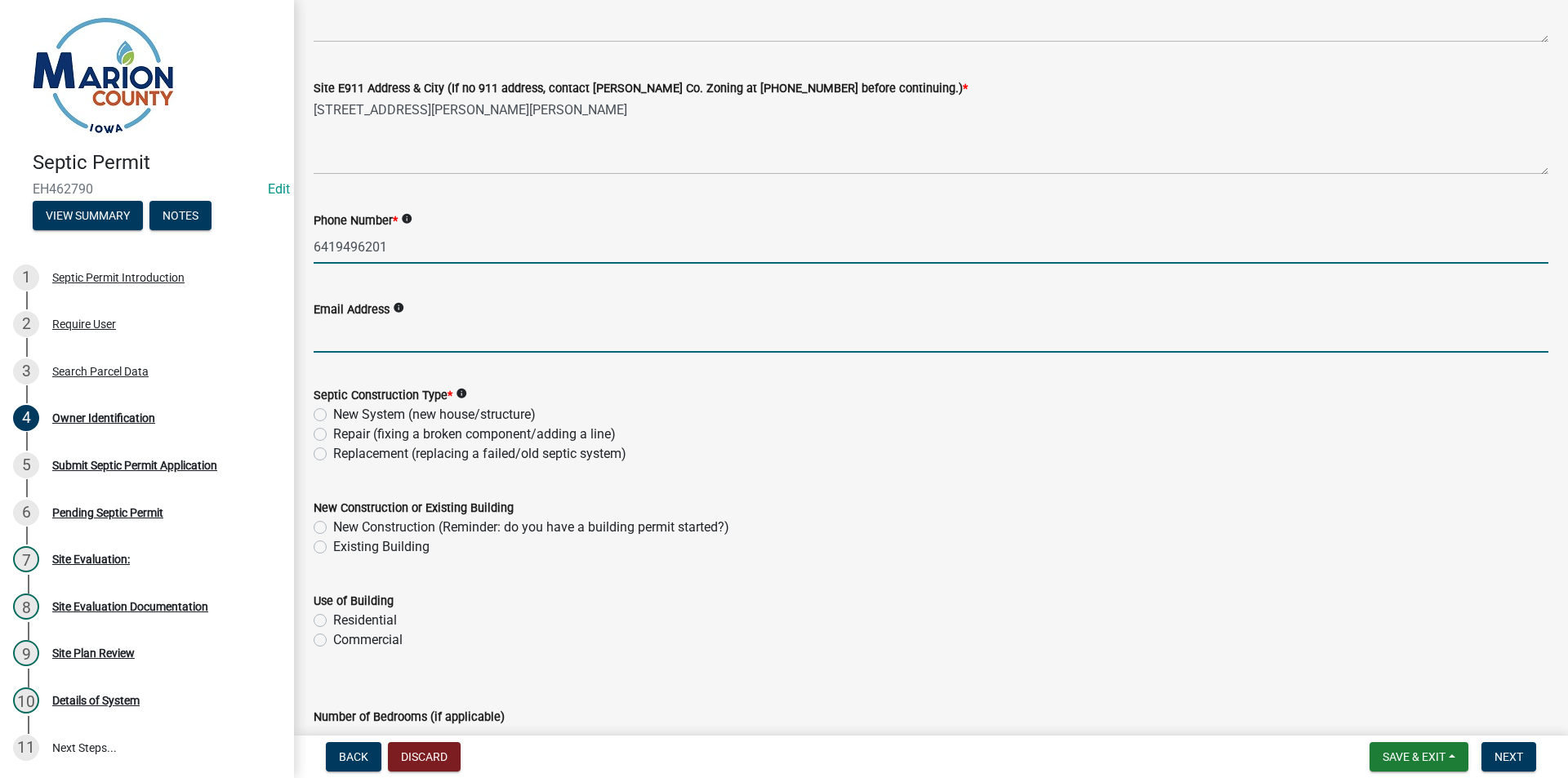
click at [400, 340] on input "Email Address" at bounding box center [930, 336] width 1235 height 33
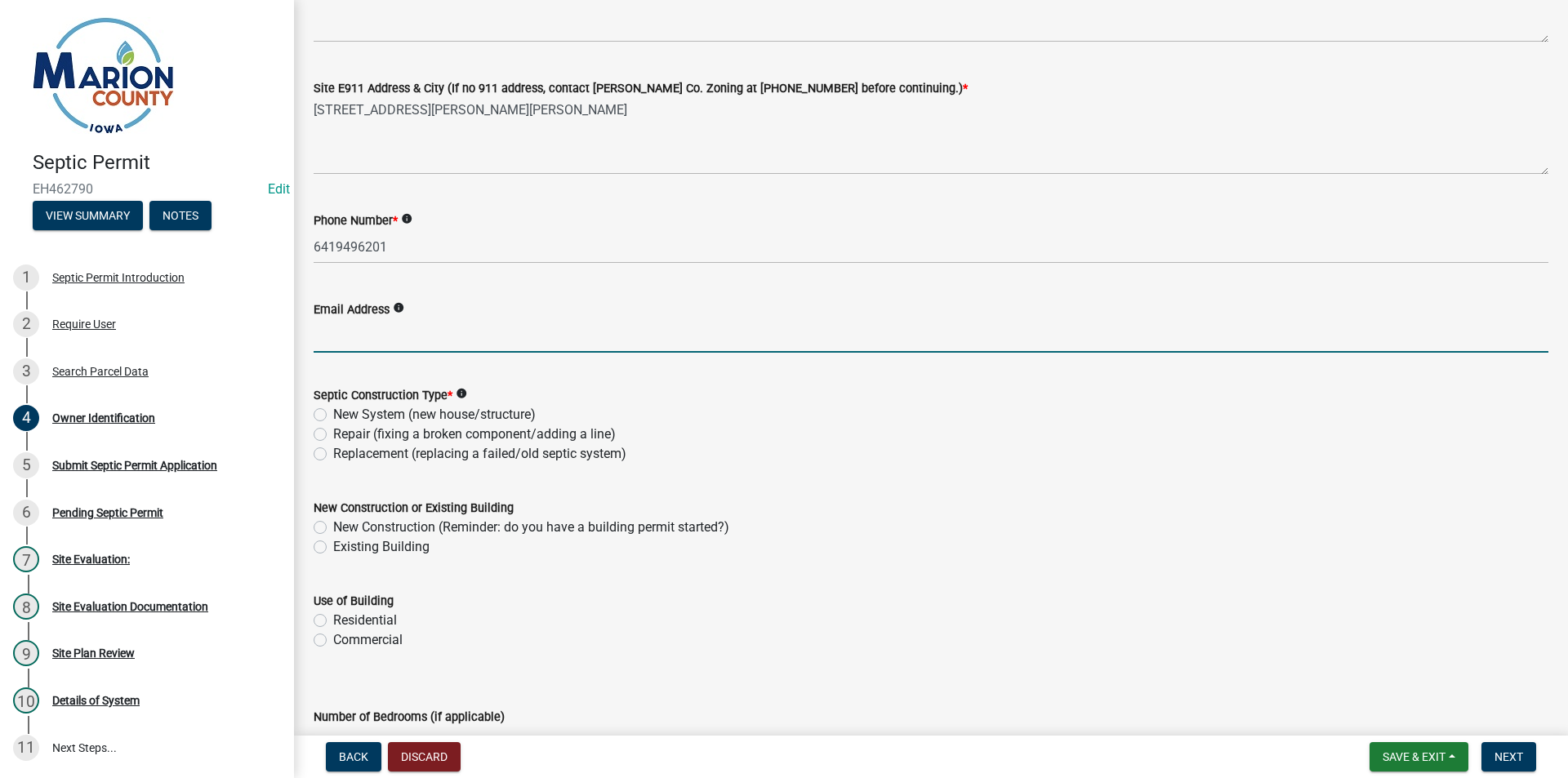
paste input "[EMAIL_ADDRESS][DOMAIN_NAME]"
type input "[EMAIL_ADDRESS][DOMAIN_NAME]"
click at [333, 450] on label "Replacement (replacing a failed/old septic system)" at bounding box center [479, 453] width 293 height 20
click at [333, 450] on input "Replacement (replacing a failed/old septic system)" at bounding box center [339, 449] width 10 height 10
radio input "true"
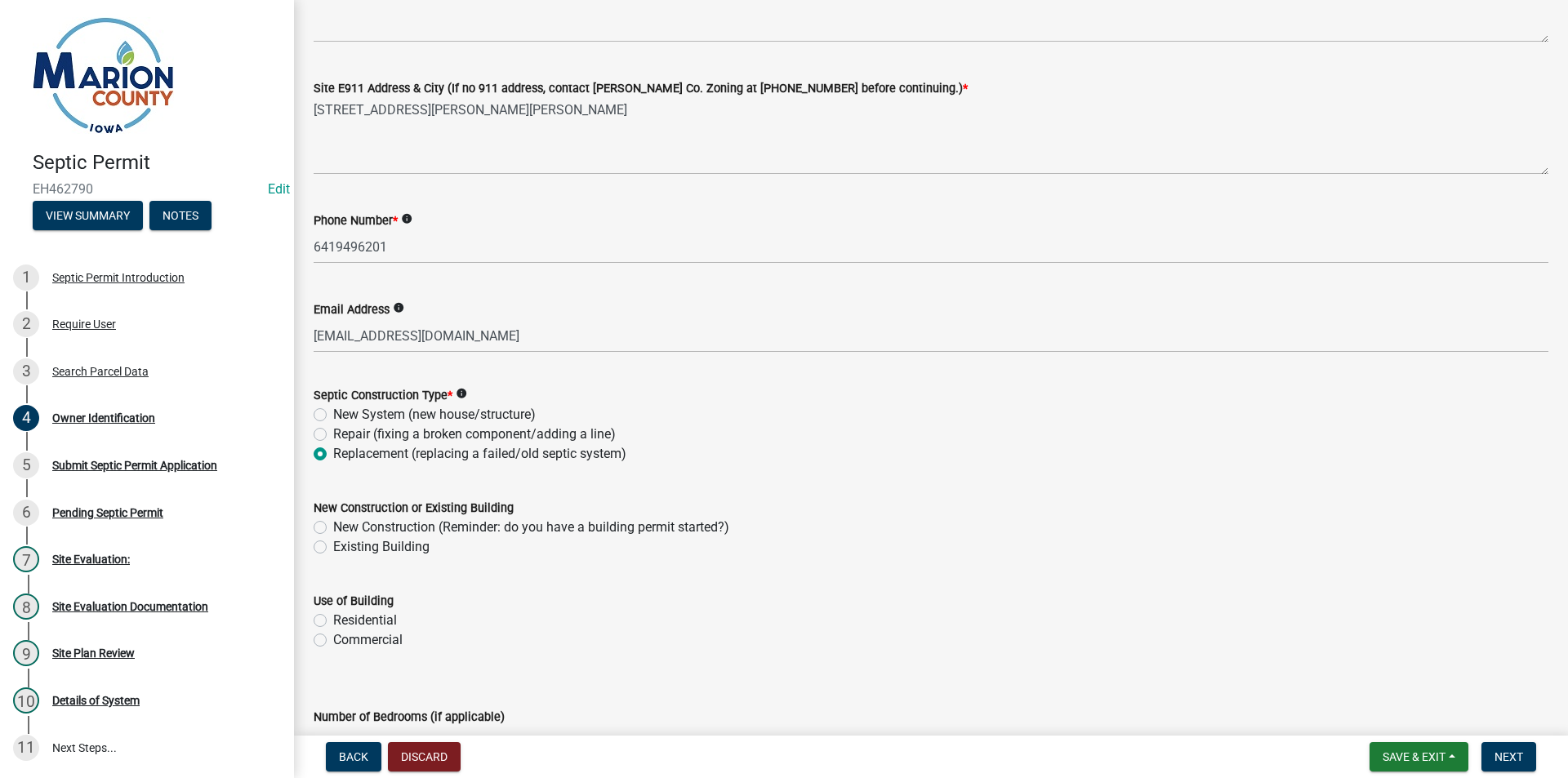
click at [313, 543] on div "New Construction or Existing Building New Construction (Reminder: do you have a…" at bounding box center [931, 517] width 1260 height 78
click at [320, 554] on div "Existing Building" at bounding box center [930, 547] width 1235 height 20
click at [322, 628] on div "Residential" at bounding box center [930, 620] width 1235 height 20
click at [333, 620] on label "Residential" at bounding box center [365, 620] width 64 height 20
click at [333, 620] on input "Residential" at bounding box center [339, 616] width 10 height 10
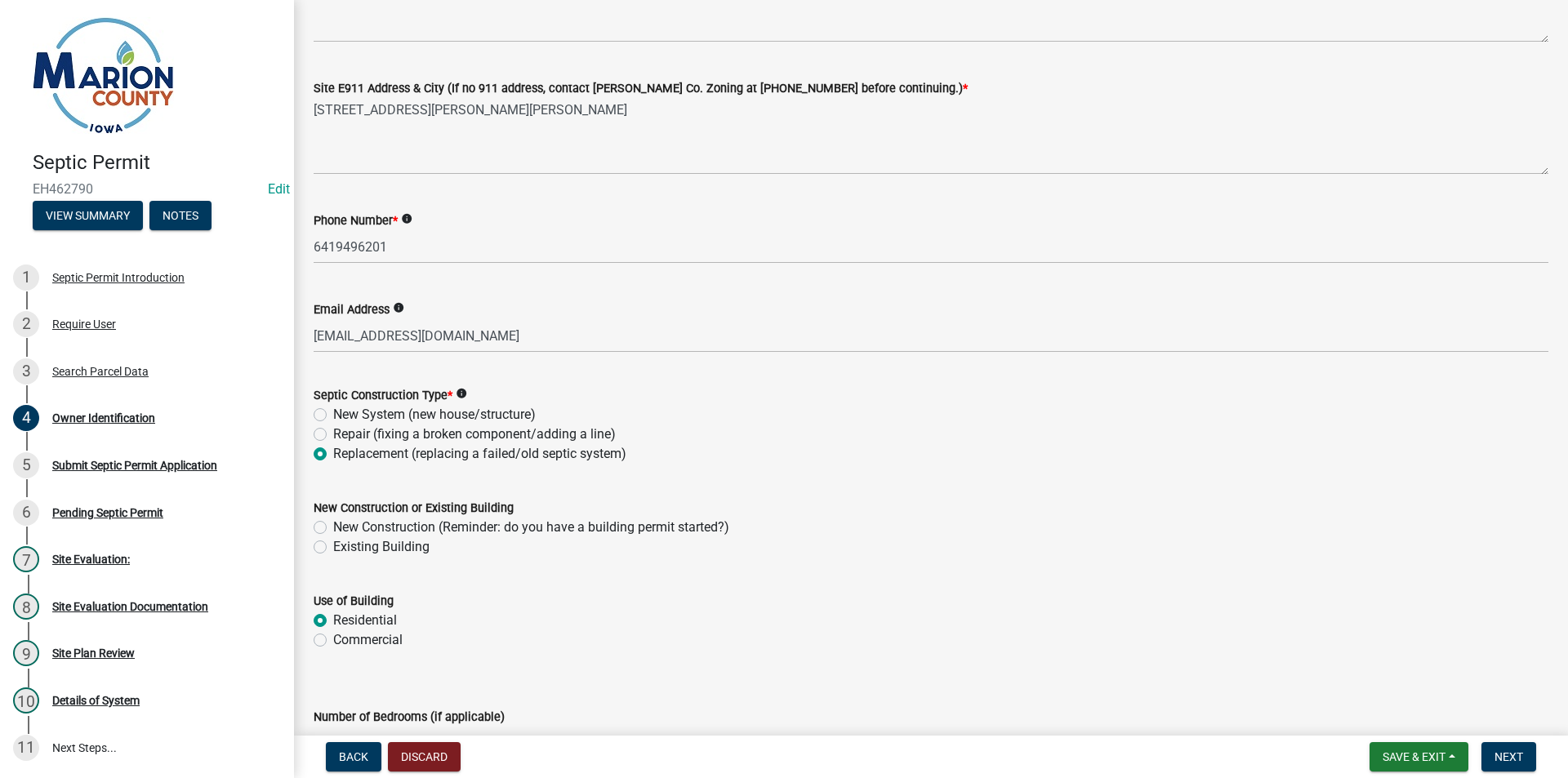
radio input "true"
click at [333, 550] on label "Existing Building" at bounding box center [381, 547] width 96 height 20
click at [333, 548] on input "Existing Building" at bounding box center [339, 543] width 10 height 10
radio input "true"
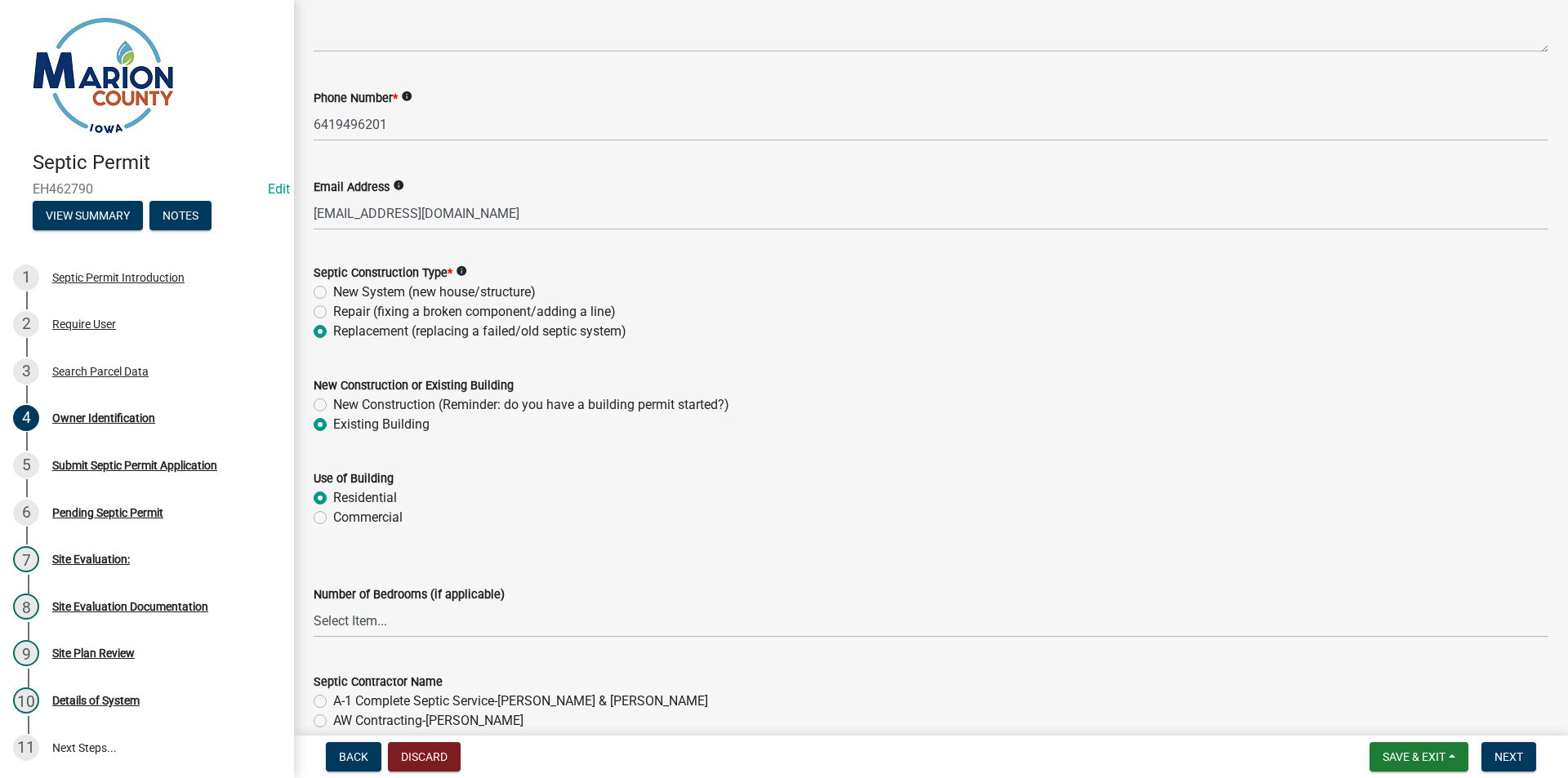
scroll to position [653, 0]
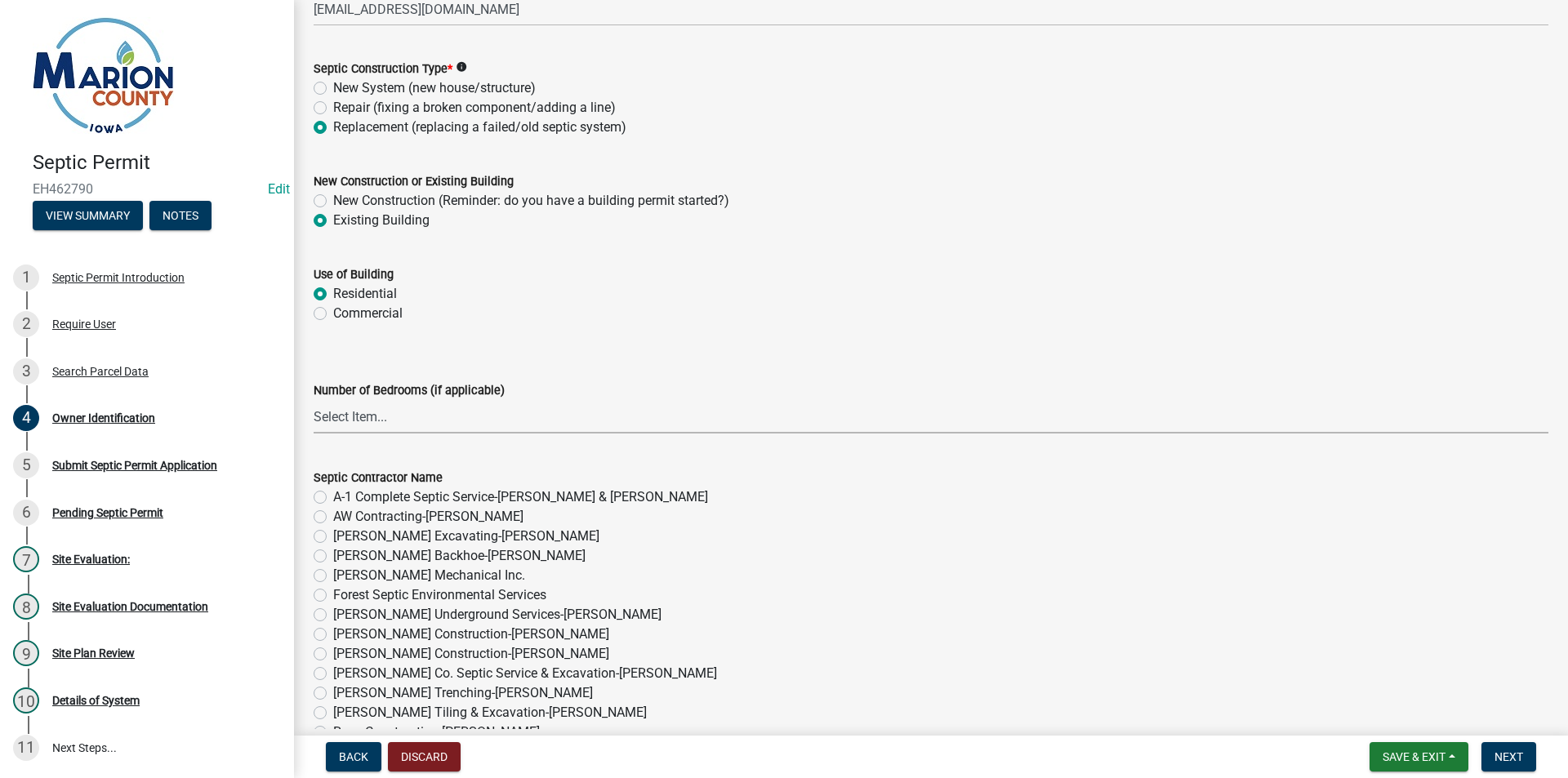
click at [346, 420] on select "Select Item... 1 2 3 4 5 6" at bounding box center [930, 416] width 1235 height 33
click at [314, 400] on select "Select Item... 1 2 3 4 5 6" at bounding box center [930, 416] width 1235 height 33
select select "4150132d-5755-4fb2-b93c-bc4ede61acab"
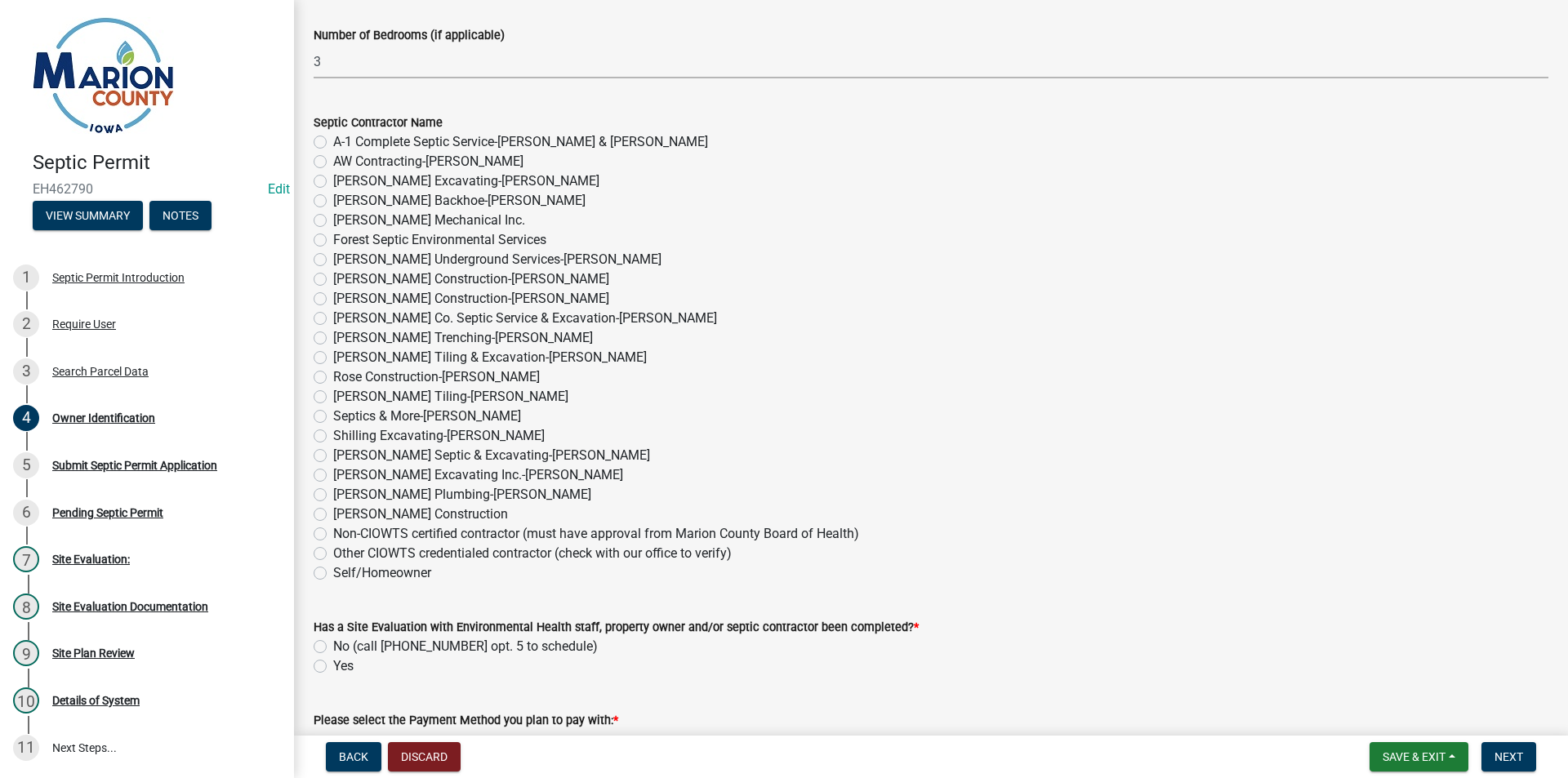
scroll to position [1143, 0]
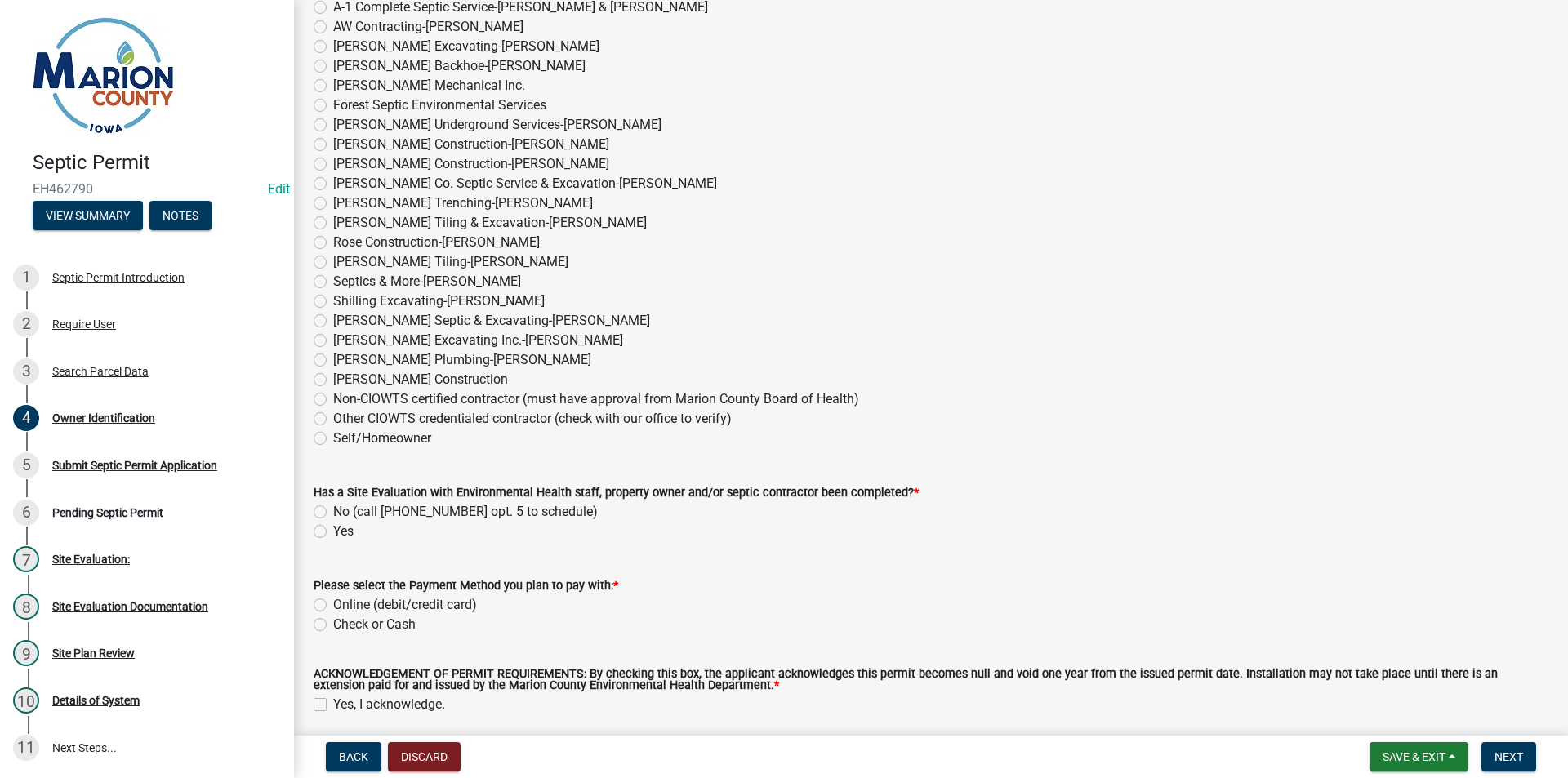
click at [366, 416] on label "Other CIOWTS credentialed contractor (check with our office to verify)" at bounding box center [533, 418] width 399 height 20
click at [344, 416] on input "Other CIOWTS credentialed contractor (check with our office to verify)" at bounding box center [339, 414] width 10 height 10
radio input "true"
click at [333, 528] on label "Yes" at bounding box center [344, 531] width 21 height 20
click at [333, 528] on input "Yes" at bounding box center [339, 526] width 10 height 10
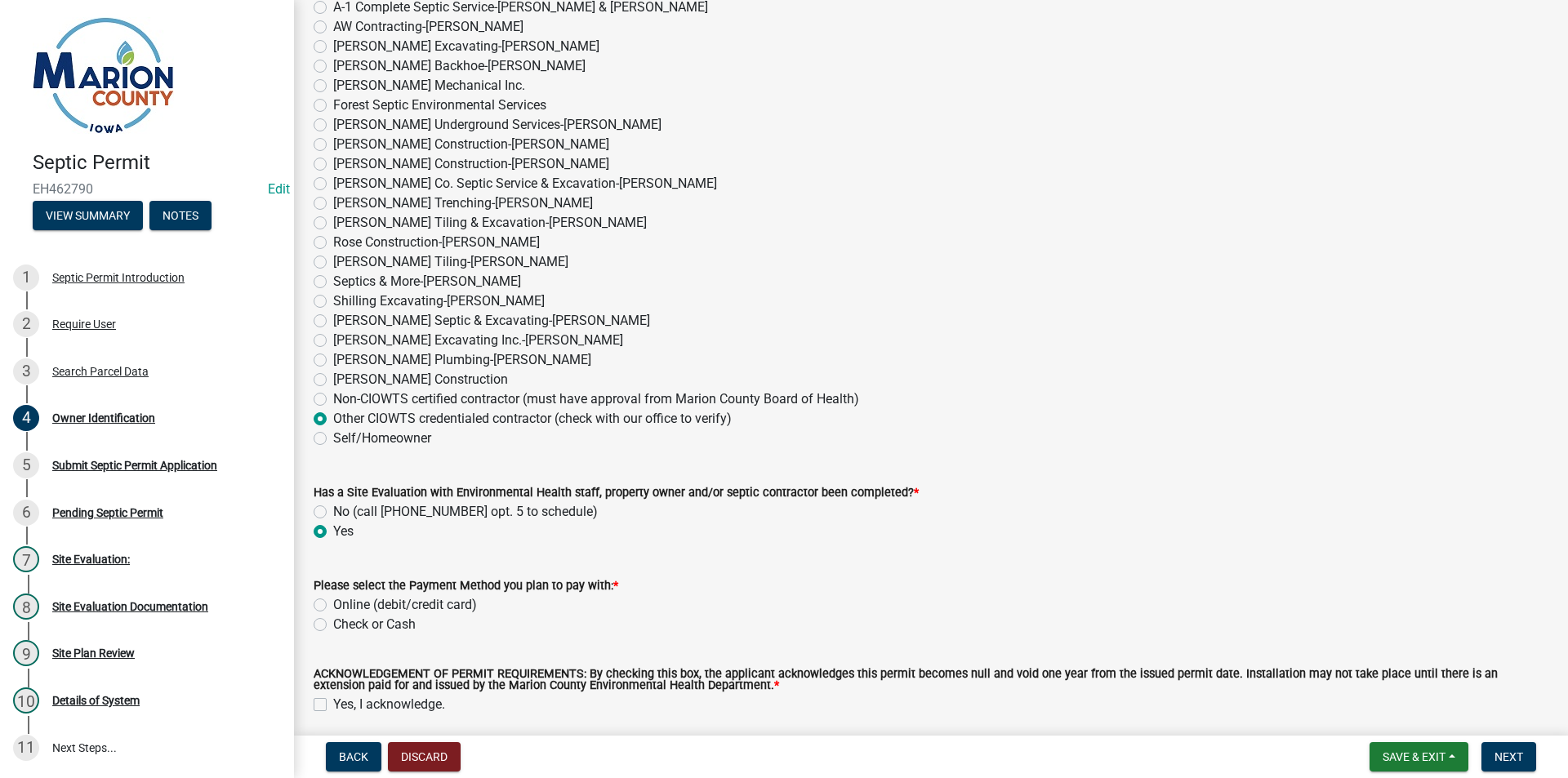
radio input "true"
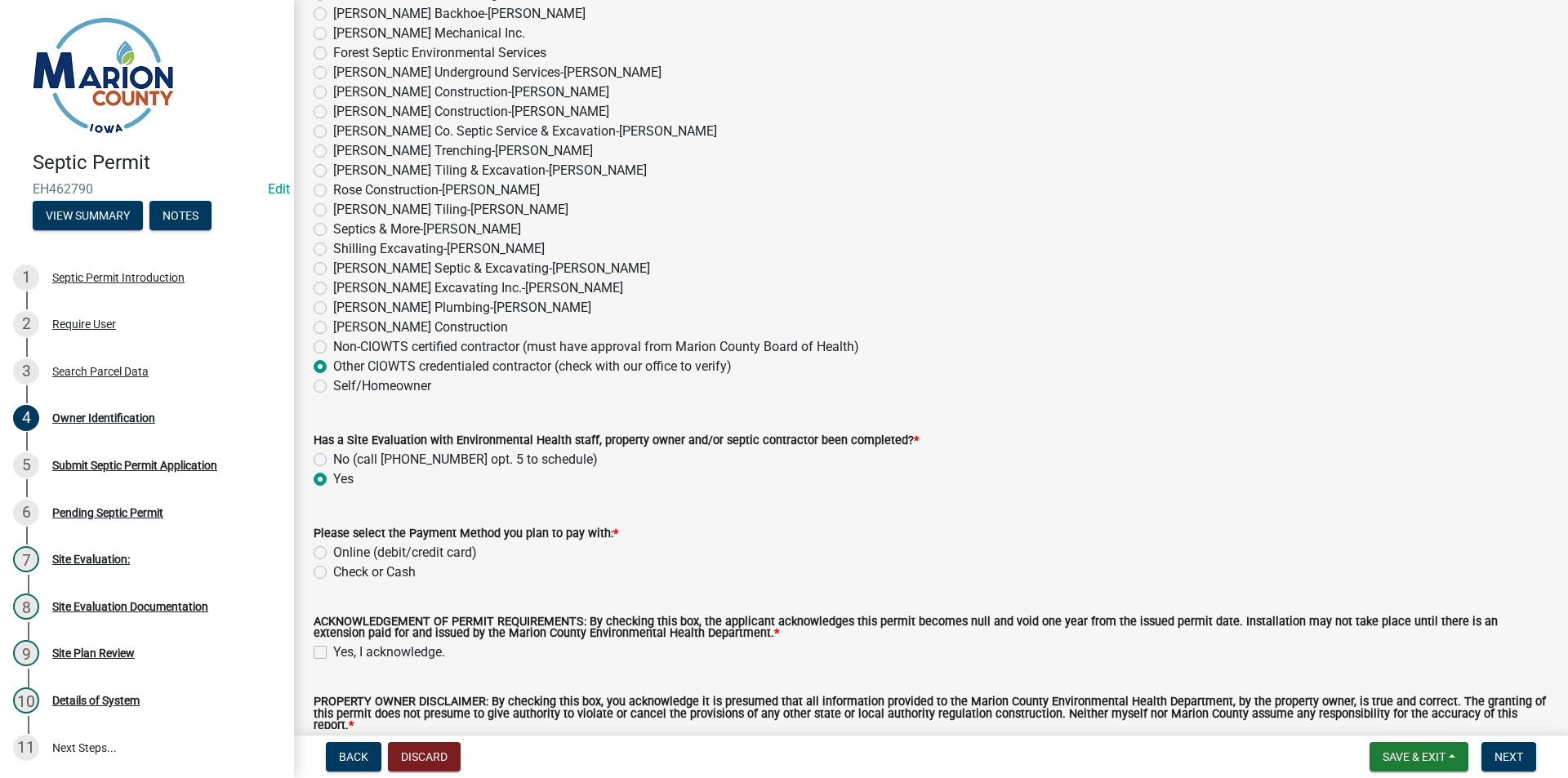
scroll to position [1225, 0]
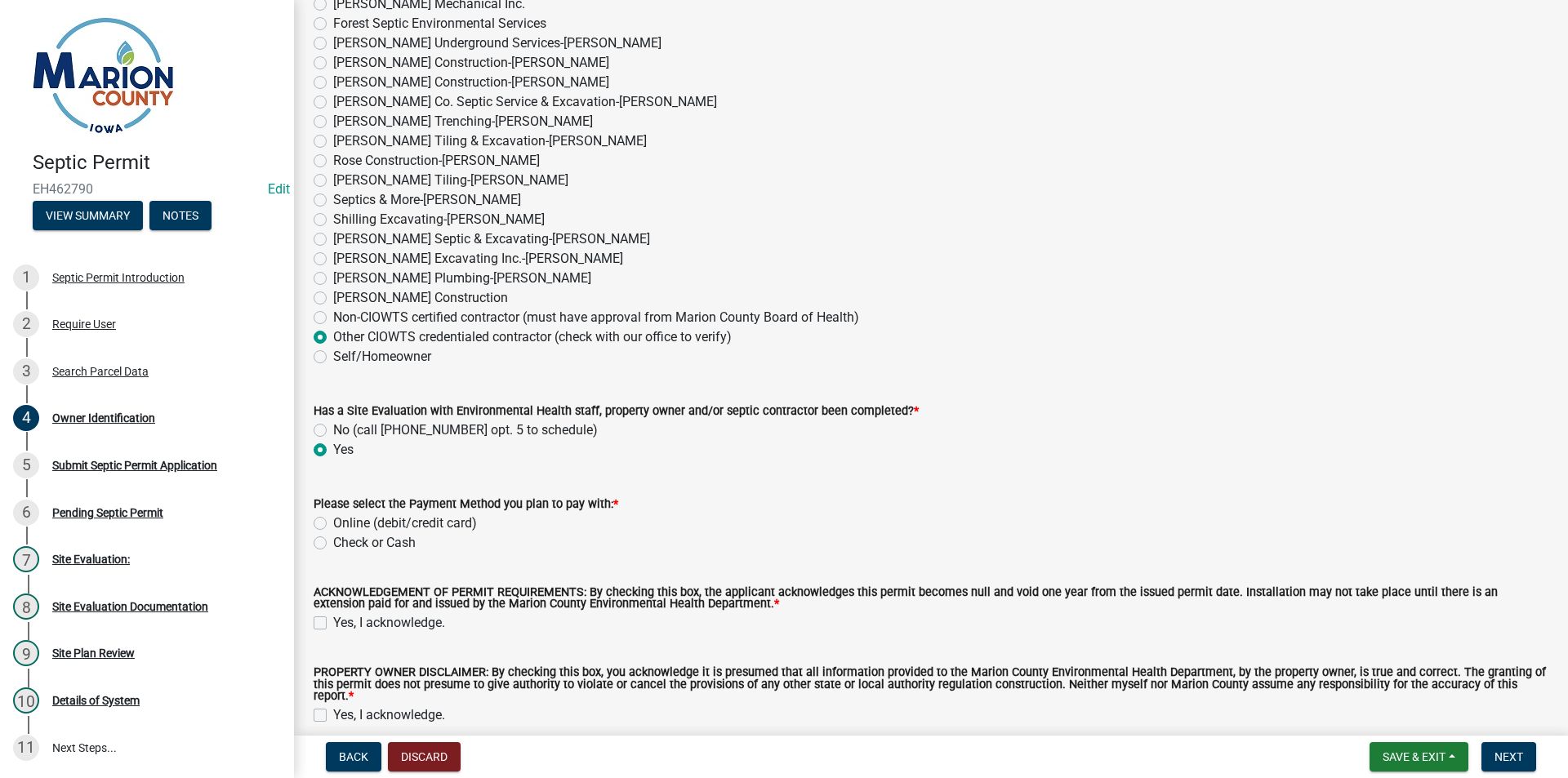
click at [333, 545] on label "Check or Cash" at bounding box center [375, 543] width 82 height 20
click at [333, 544] on input "Check or Cash" at bounding box center [339, 538] width 10 height 10
radio input "true"
click at [333, 625] on label "Yes, I acknowledge." at bounding box center [389, 623] width 112 height 20
click at [333, 623] on input "Yes, I acknowledge." at bounding box center [339, 618] width 10 height 10
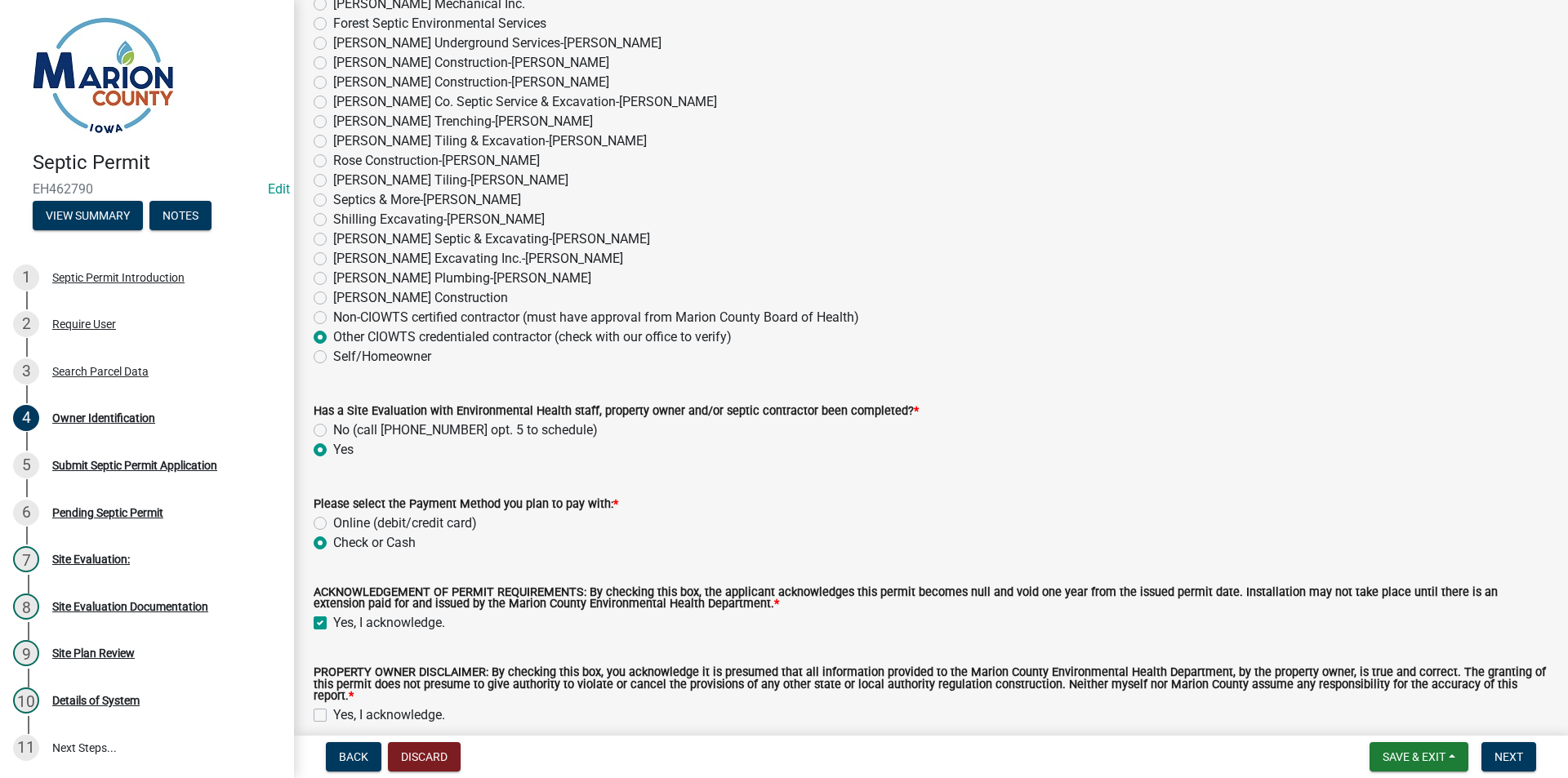
checkbox input "true"
click at [333, 705] on label "Yes, I acknowledge." at bounding box center [389, 714] width 112 height 20
click at [333, 705] on input "Yes, I acknowledge." at bounding box center [339, 710] width 10 height 10
checkbox input "true"
drag, startPoint x: 1516, startPoint y: 741, endPoint x: 1513, endPoint y: 752, distance: 11.4
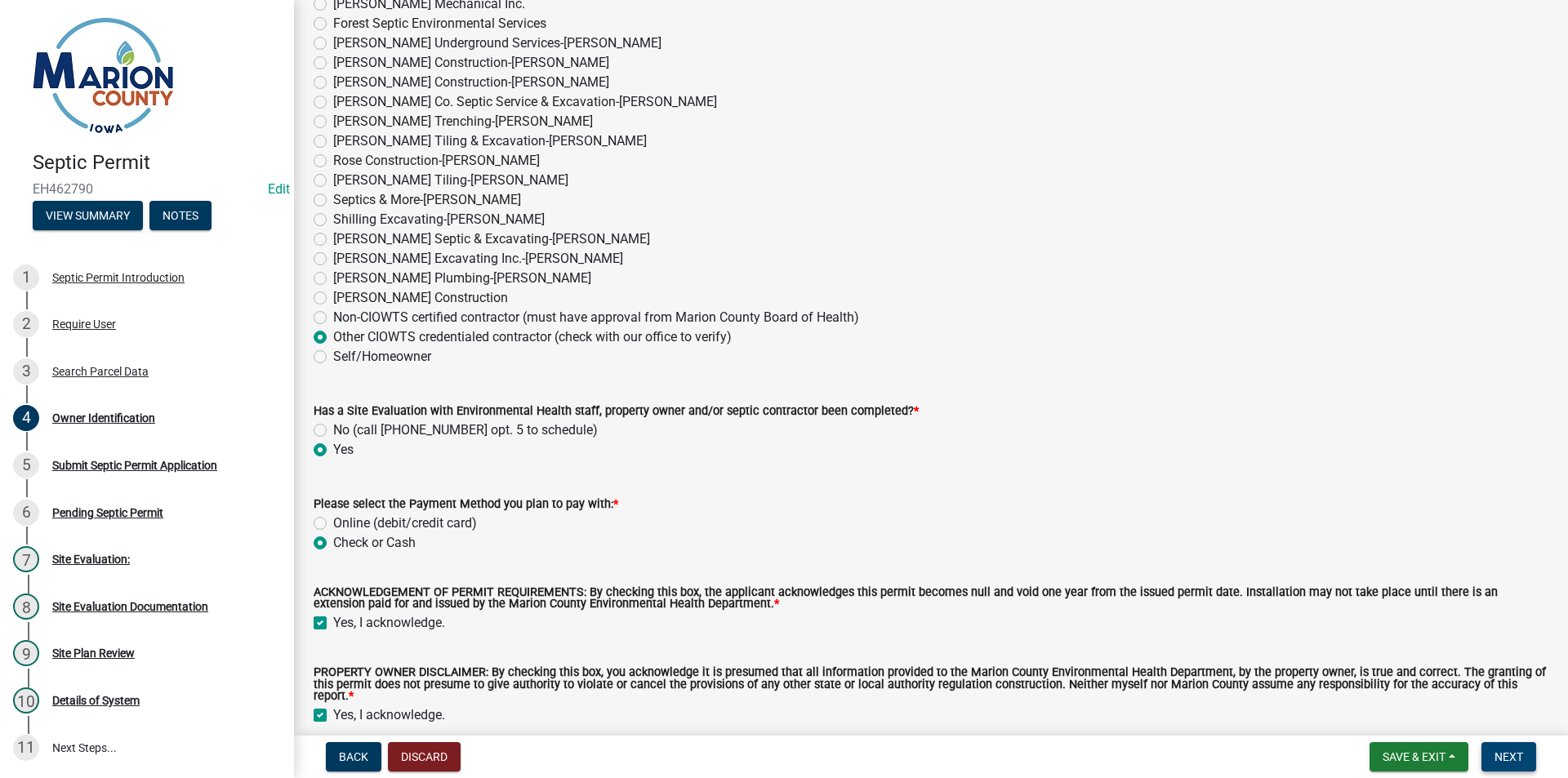
click at [1516, 742] on nav "Back Discard Save & Exit Save Save & Exit Next" at bounding box center [930, 757] width 1274 height 42
click at [1510, 755] on span "Next" at bounding box center [1509, 757] width 28 height 13
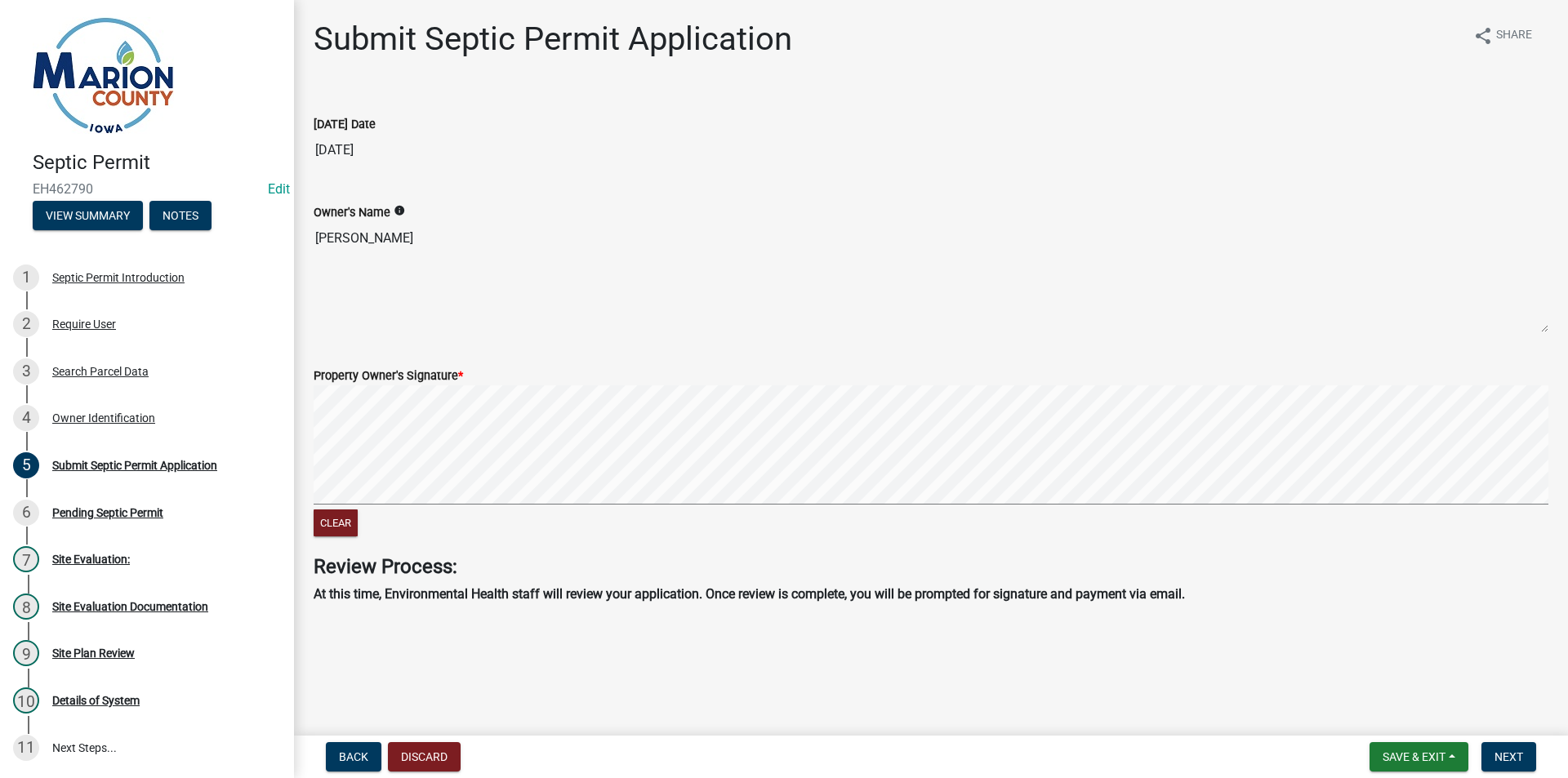
click at [728, 514] on div "Clear" at bounding box center [930, 463] width 1235 height 155
click at [1515, 751] on span "Next" at bounding box center [1509, 757] width 28 height 13
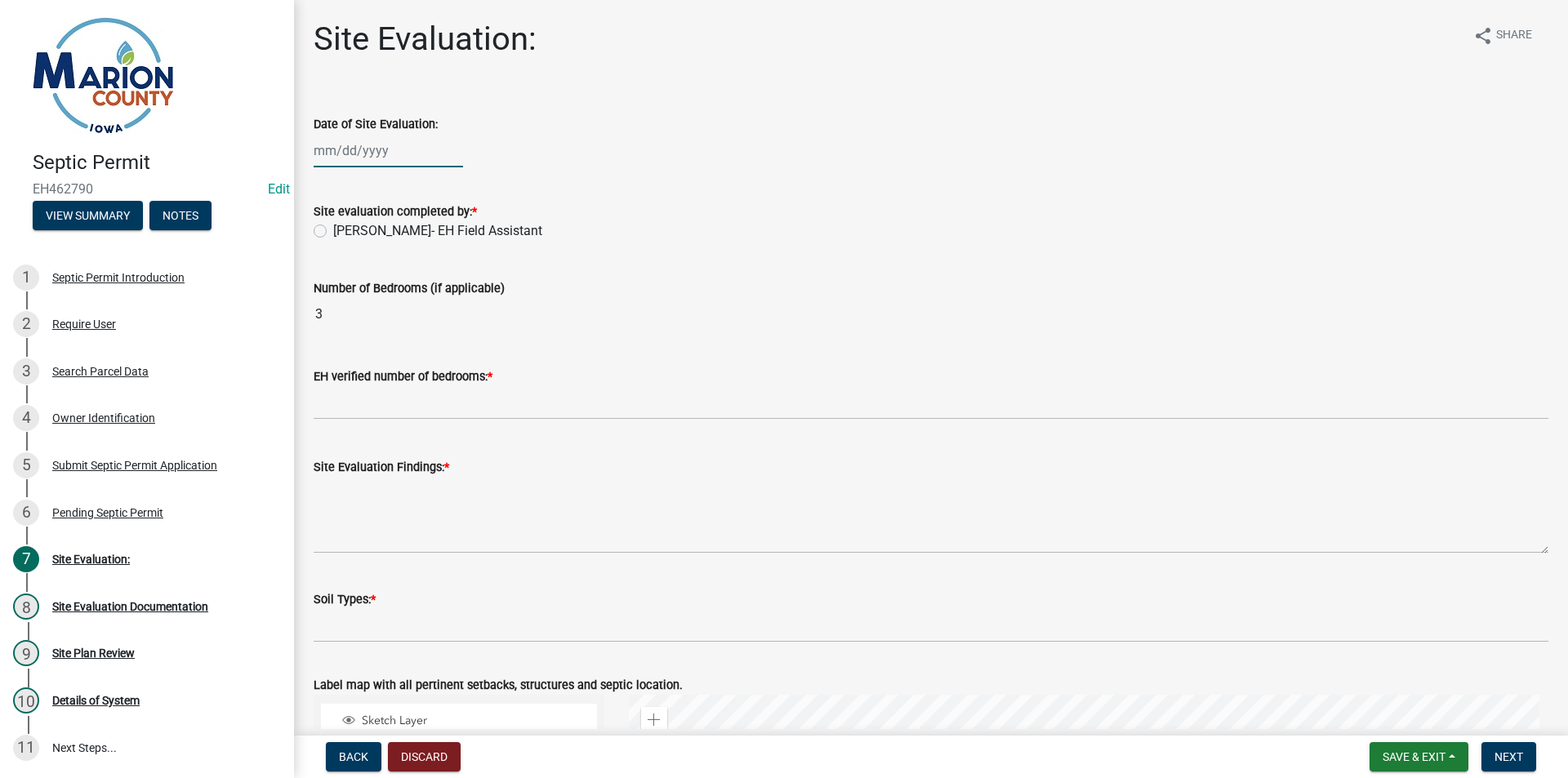
click at [366, 143] on div at bounding box center [388, 150] width 149 height 33
select select "8"
select select "2025"
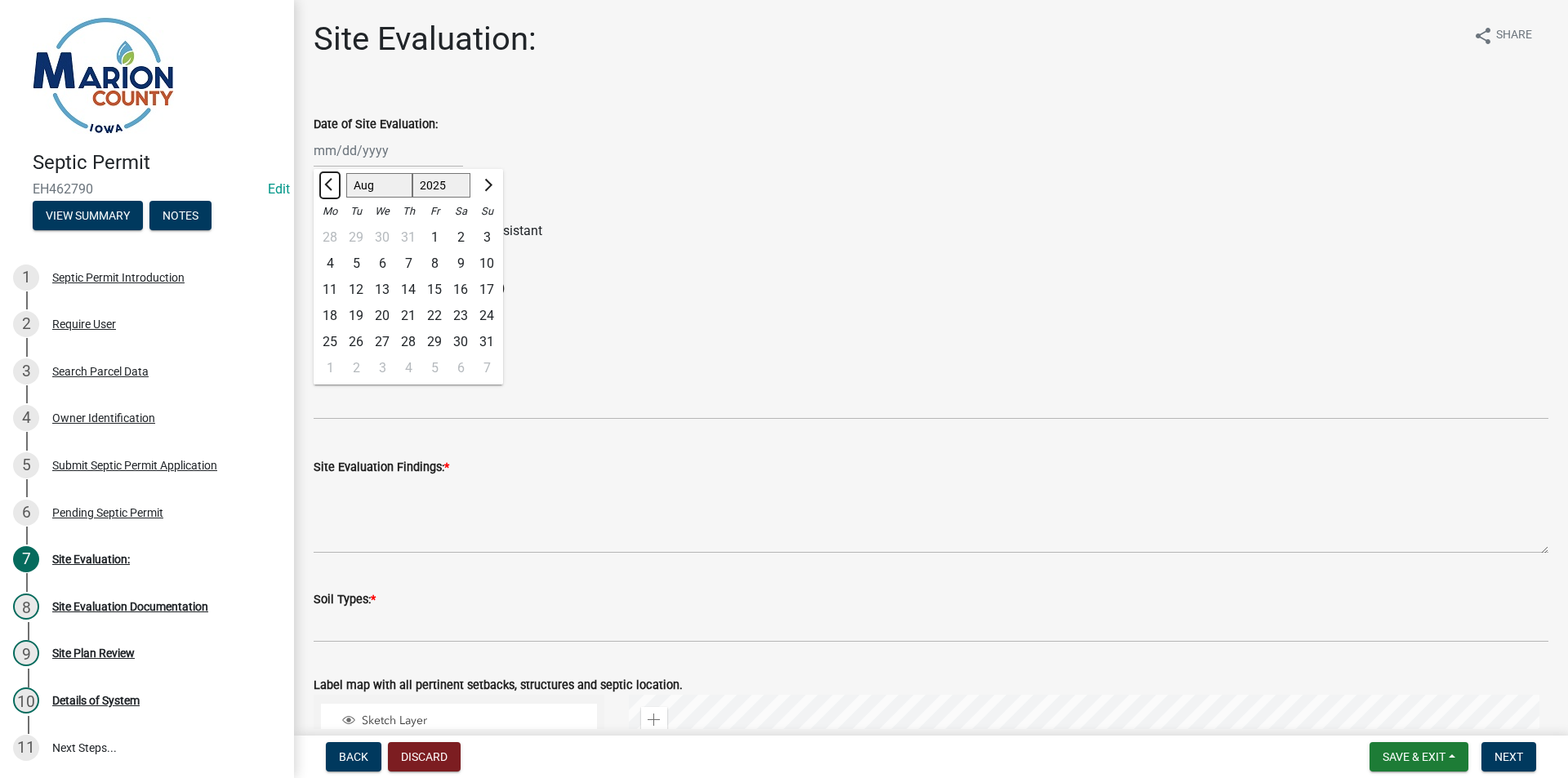
click at [330, 188] on span "Previous month" at bounding box center [330, 185] width 12 height 12
click at [330, 187] on span "Previous month" at bounding box center [330, 185] width 12 height 12
select select "4"
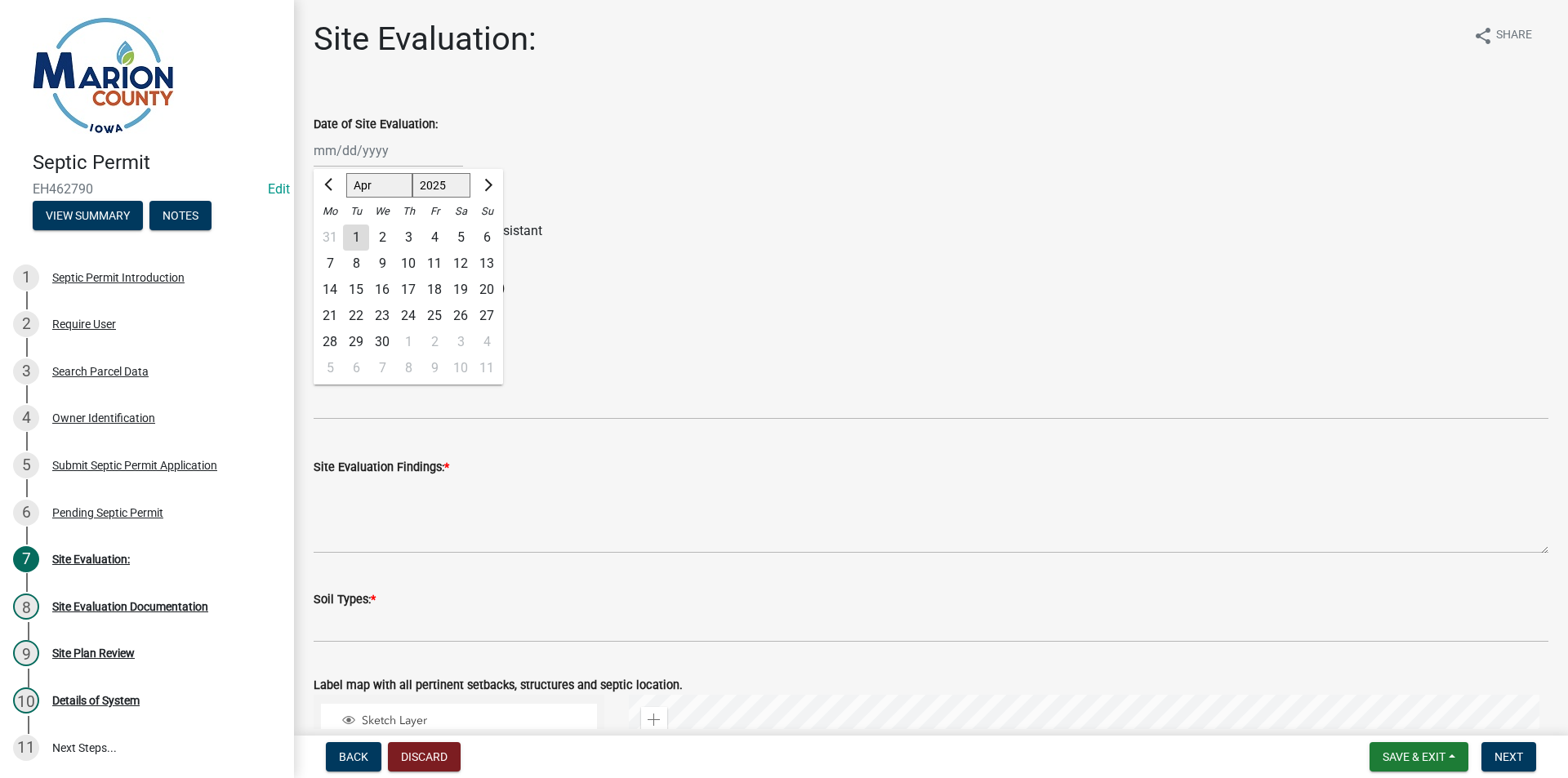
click at [322, 315] on div "21" at bounding box center [330, 316] width 26 height 26
type input "[DATE]"
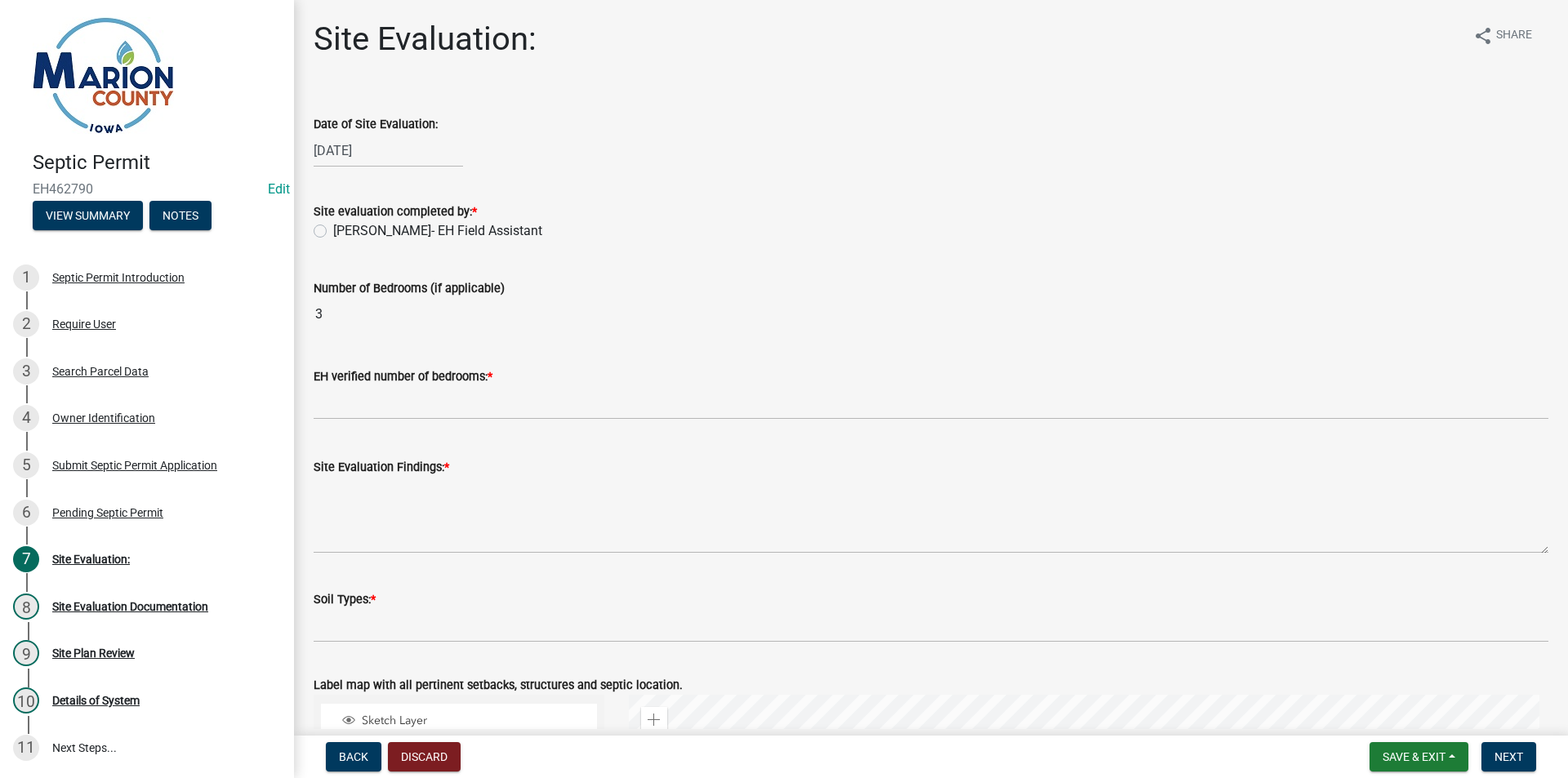
click at [346, 228] on label "[PERSON_NAME]- EH Field Assistant" at bounding box center [437, 231] width 209 height 20
click at [344, 228] on input "[PERSON_NAME]- EH Field Assistant" at bounding box center [339, 227] width 10 height 10
radio input "true"
drag, startPoint x: 350, startPoint y: 436, endPoint x: 355, endPoint y: 420, distance: 16.8
click at [349, 436] on div "Site Evaluation Findings: *" at bounding box center [930, 494] width 1235 height 119
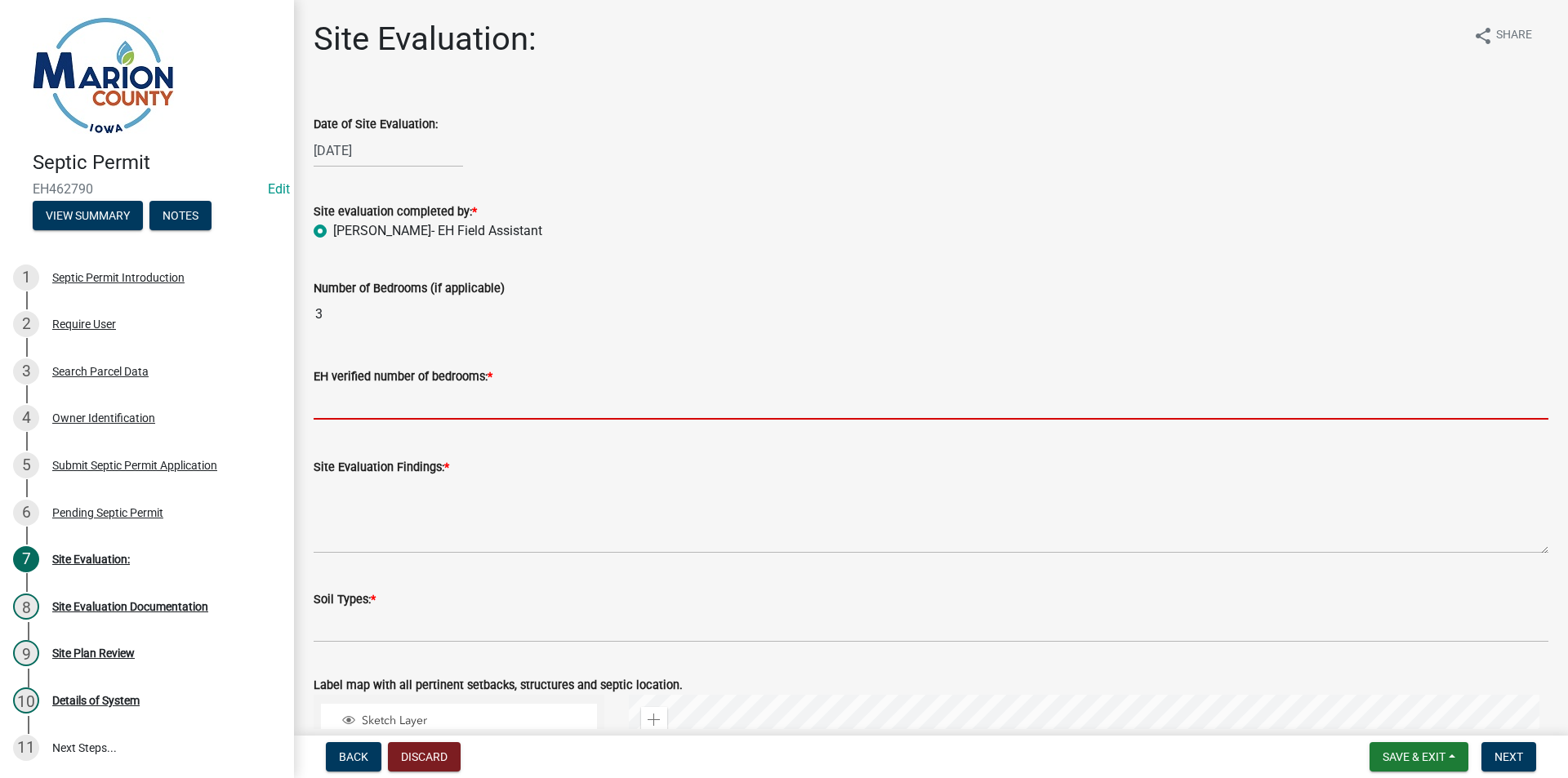
click at [361, 404] on input "text" at bounding box center [930, 403] width 1235 height 33
type input "3"
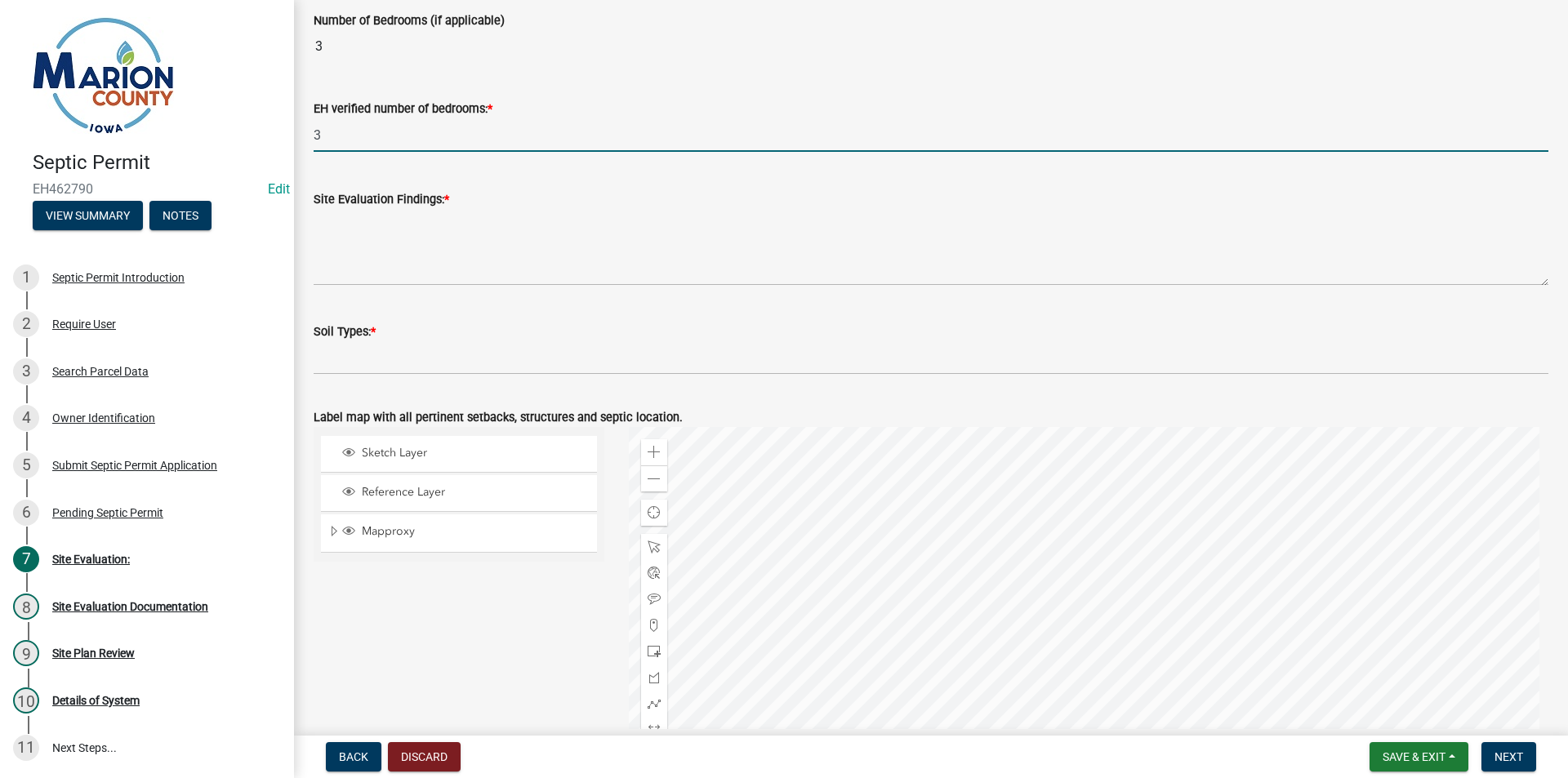
scroll to position [453, 0]
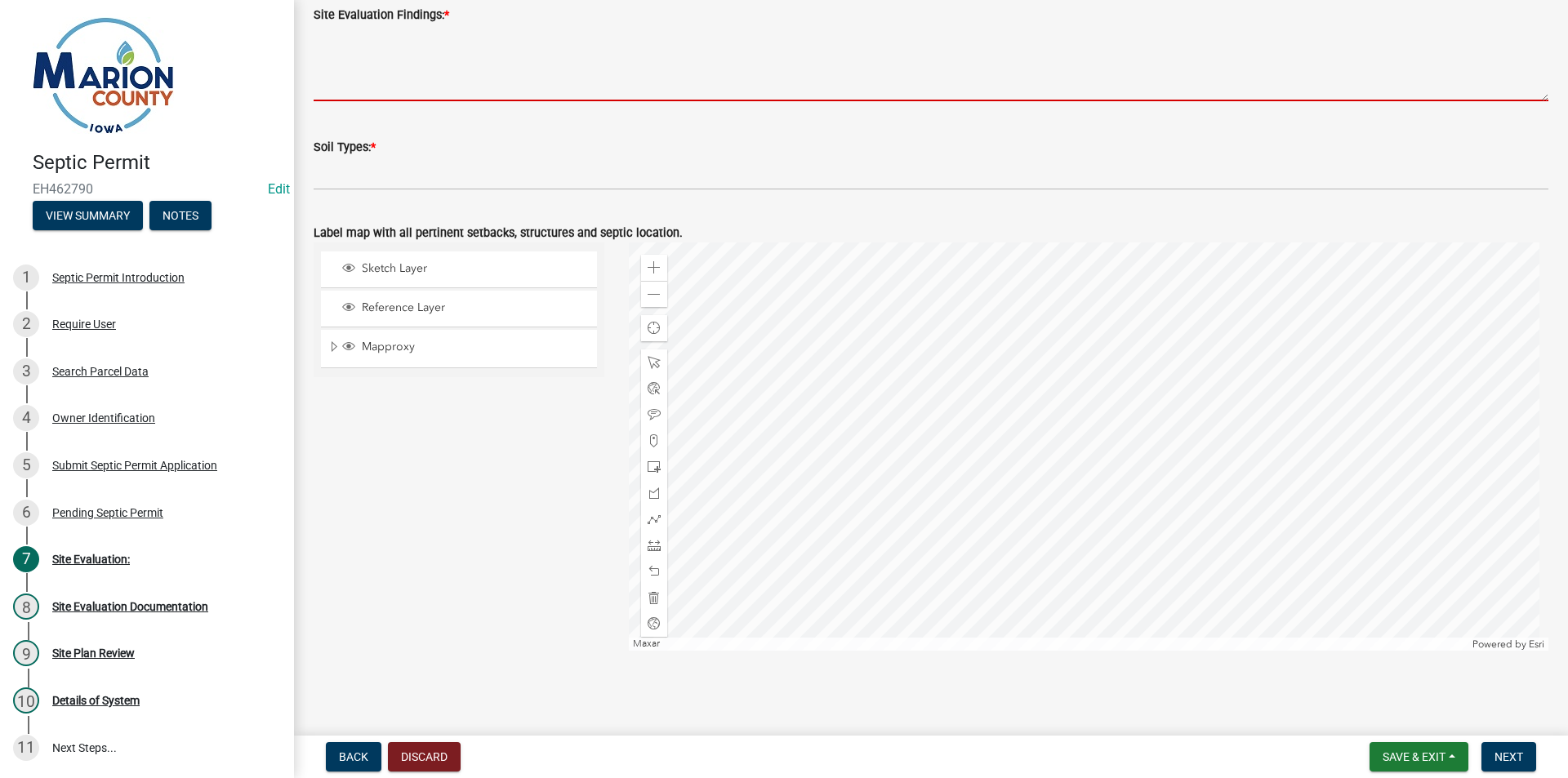
click at [365, 69] on textarea "Site Evaluation Findings: *" at bounding box center [930, 63] width 1235 height 76
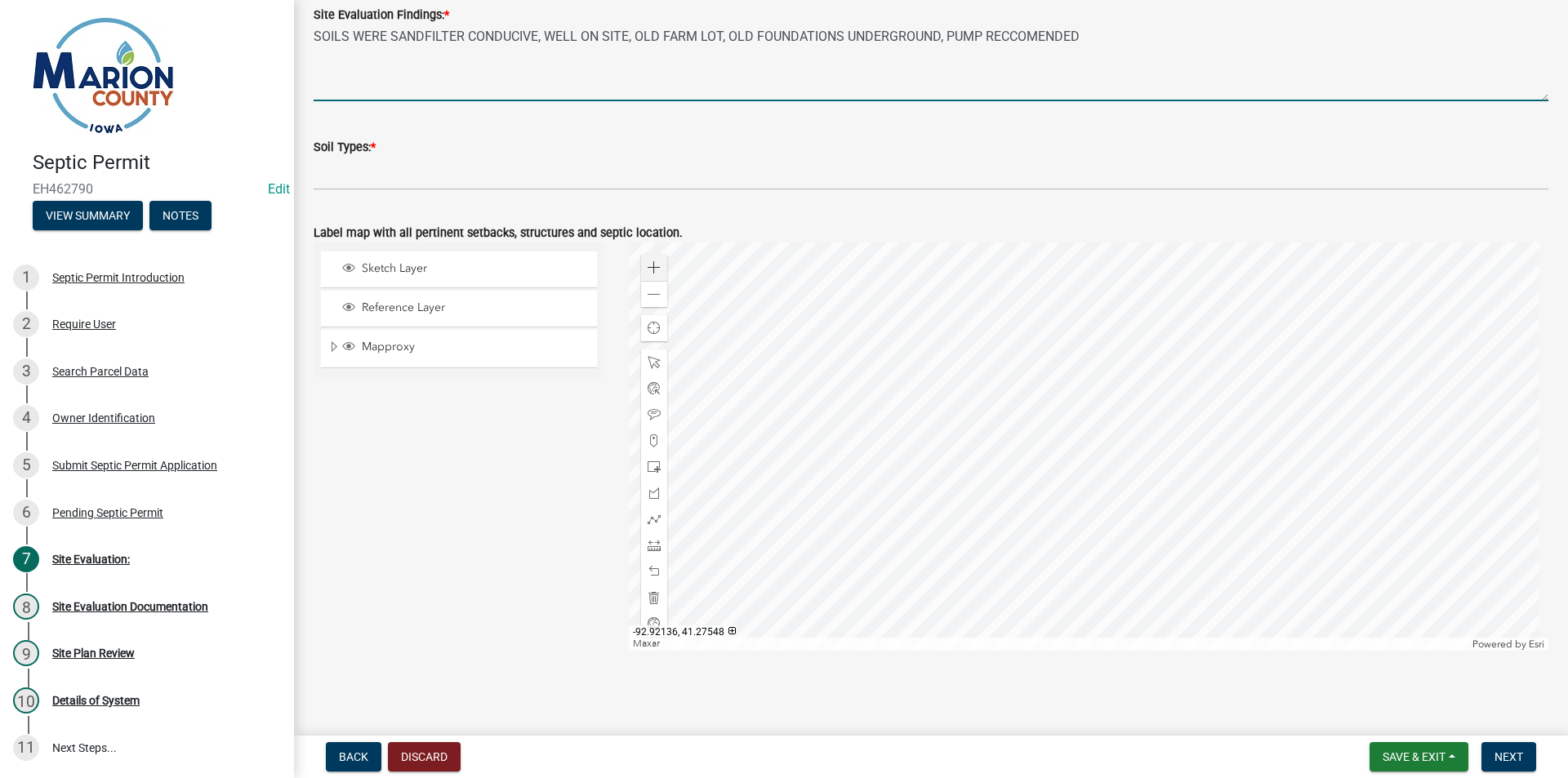
type textarea "SOILS WERE SANDFILTER CONDUCIVE, WELL ON SITE, OLD FARM LOT, OLD FOUNDATIONS UN…"
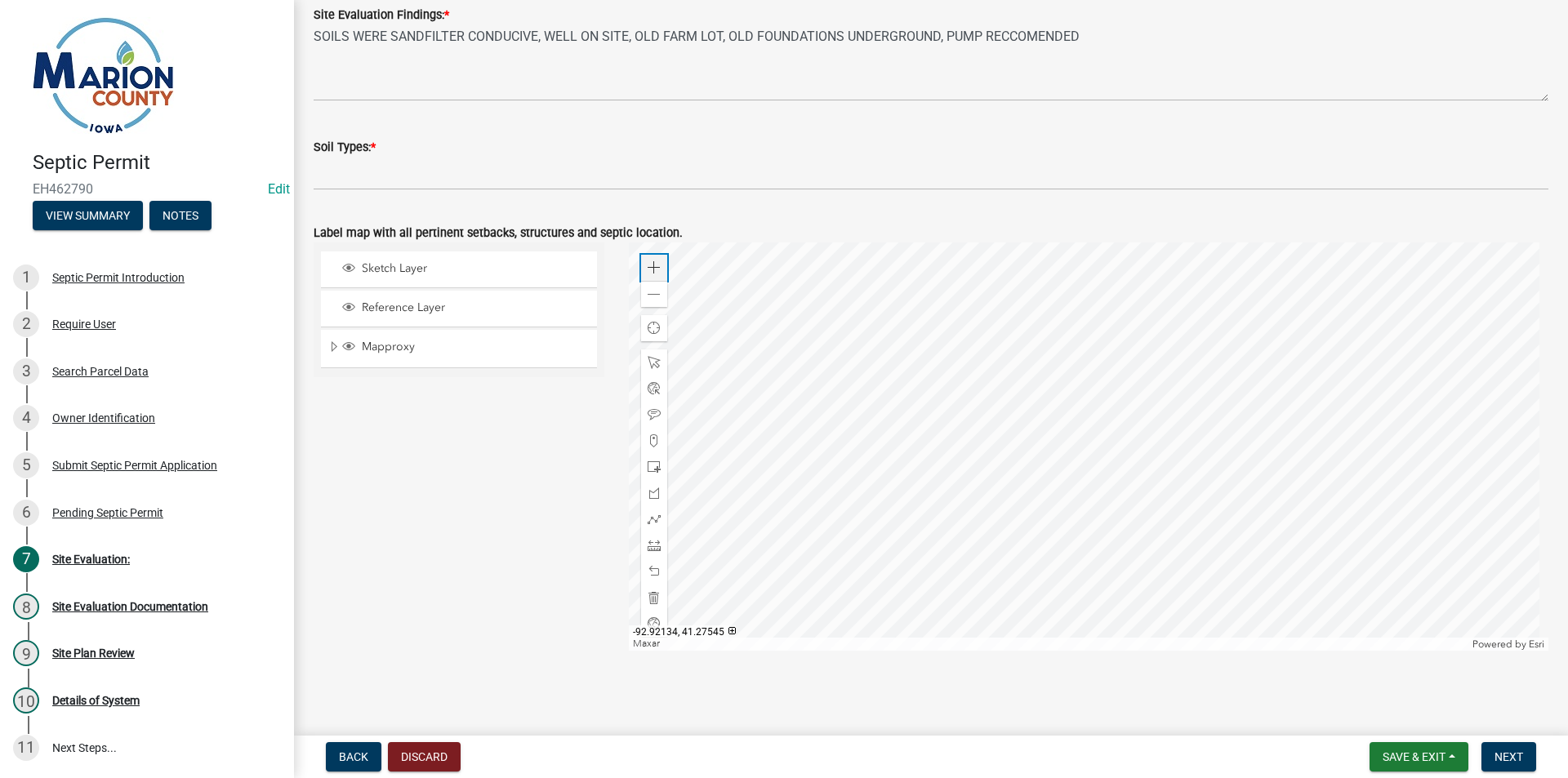
click at [651, 263] on span at bounding box center [654, 267] width 13 height 13
click at [651, 264] on span at bounding box center [654, 267] width 13 height 13
click at [977, 259] on div at bounding box center [1089, 446] width 920 height 408
click at [642, 266] on div "Zoom in" at bounding box center [654, 268] width 26 height 26
click at [651, 455] on div at bounding box center [654, 467] width 26 height 26
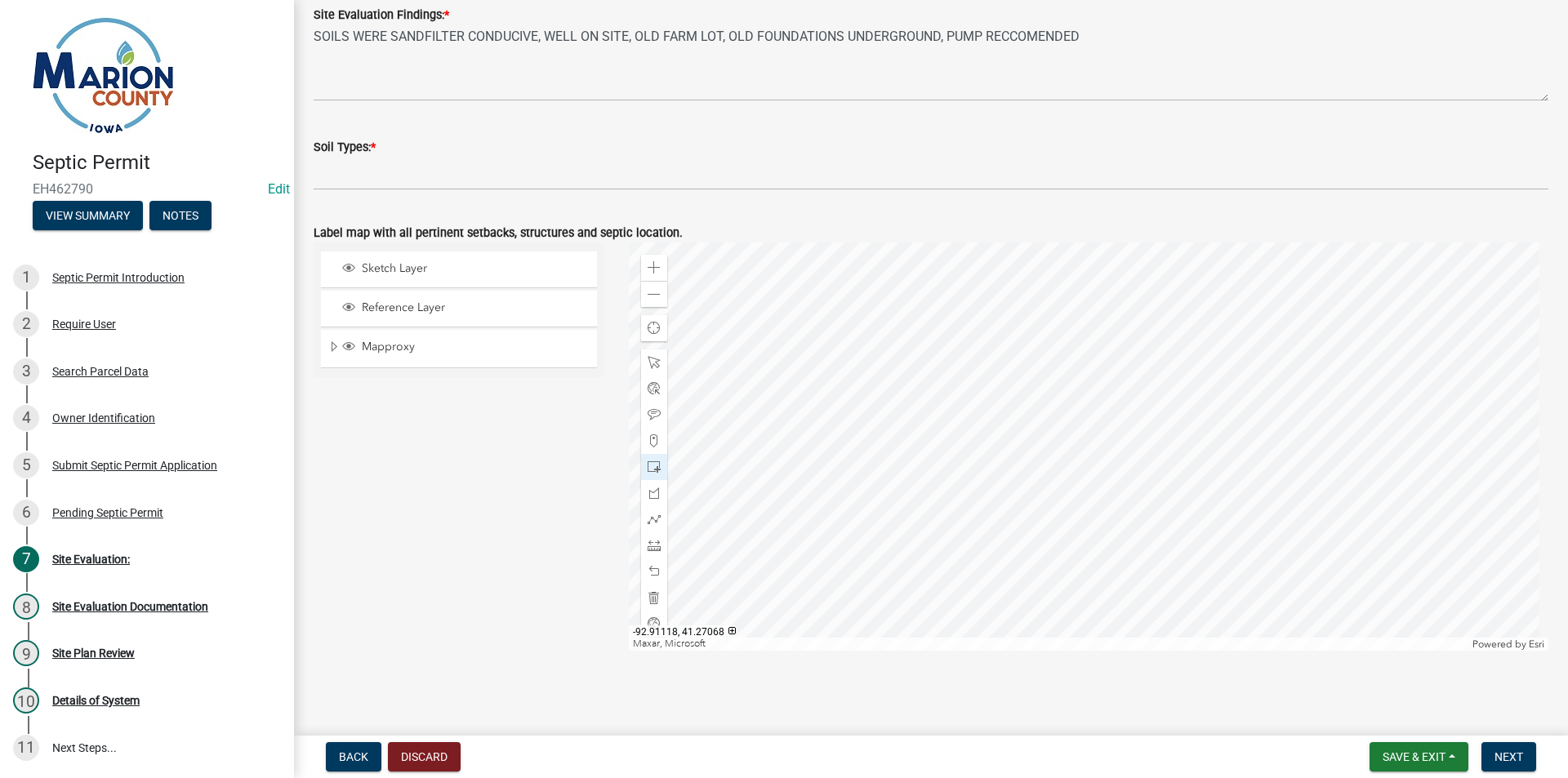
click at [961, 566] on div at bounding box center [1089, 446] width 920 height 408
click at [651, 411] on span at bounding box center [654, 414] width 13 height 13
click at [931, 526] on div at bounding box center [1089, 446] width 920 height 408
click at [333, 345] on span "Expand" at bounding box center [333, 347] width 13 height 15
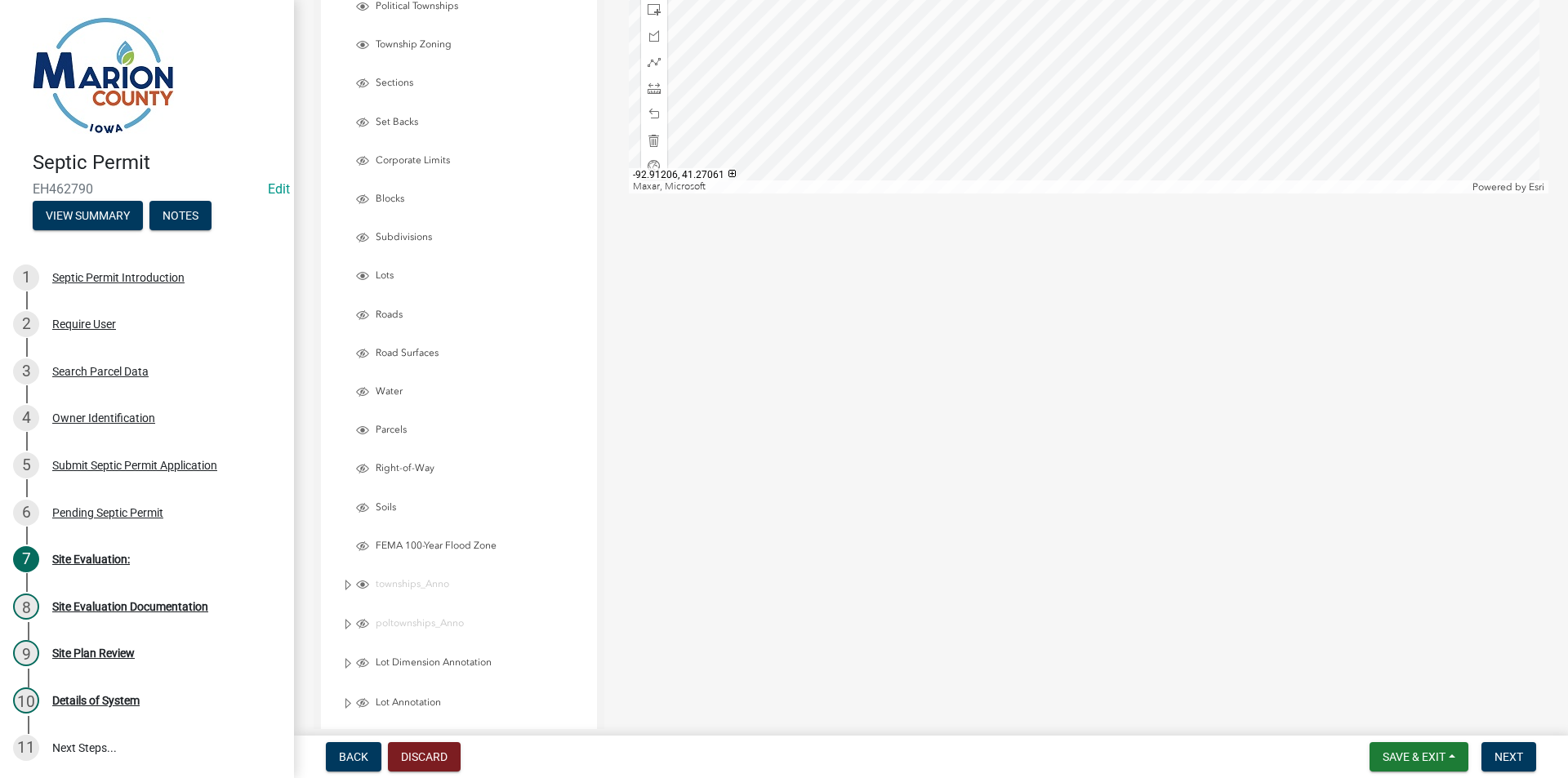
scroll to position [1113, 0]
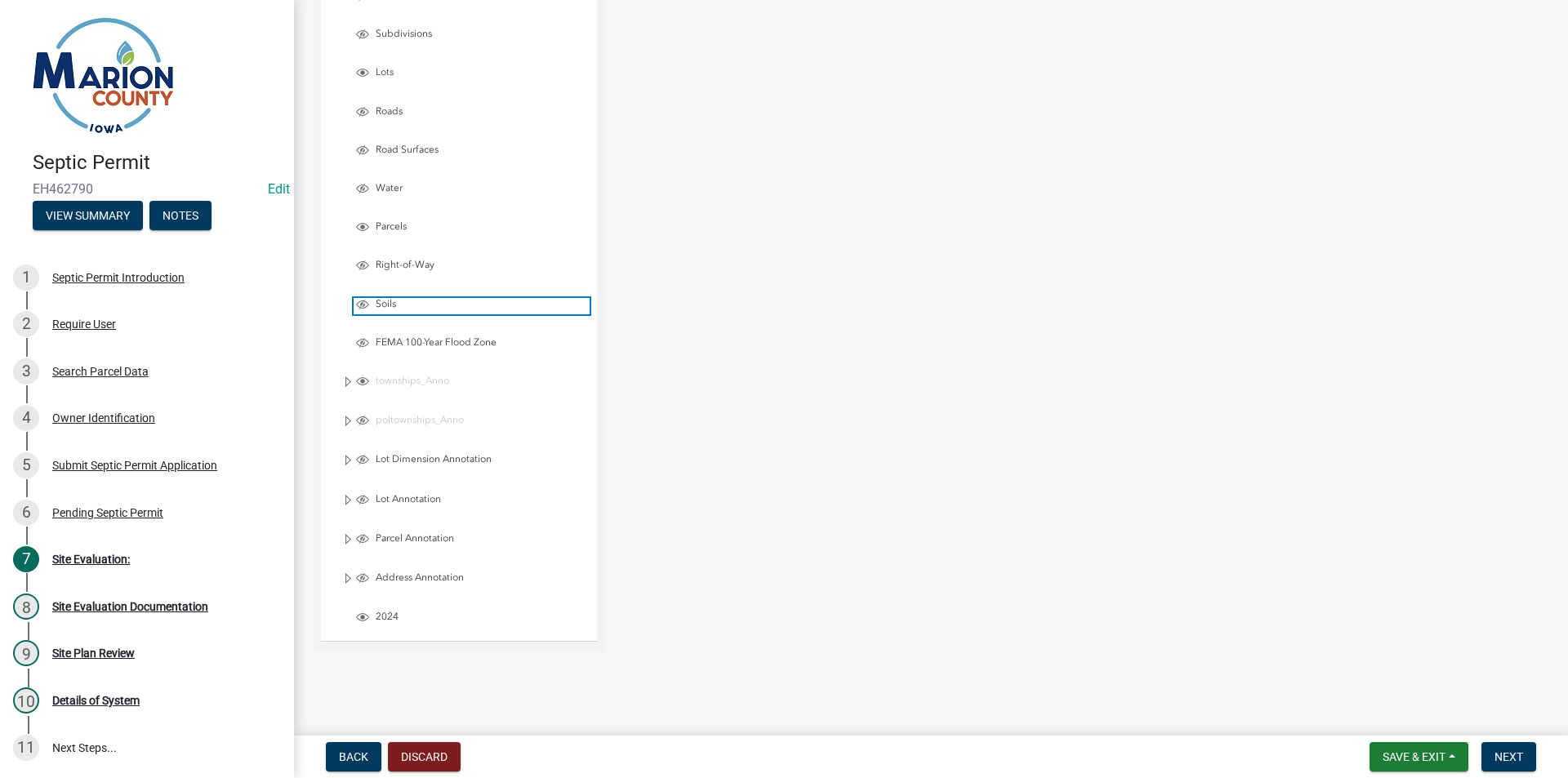
click at [389, 300] on span "Soils" at bounding box center [481, 304] width 218 height 13
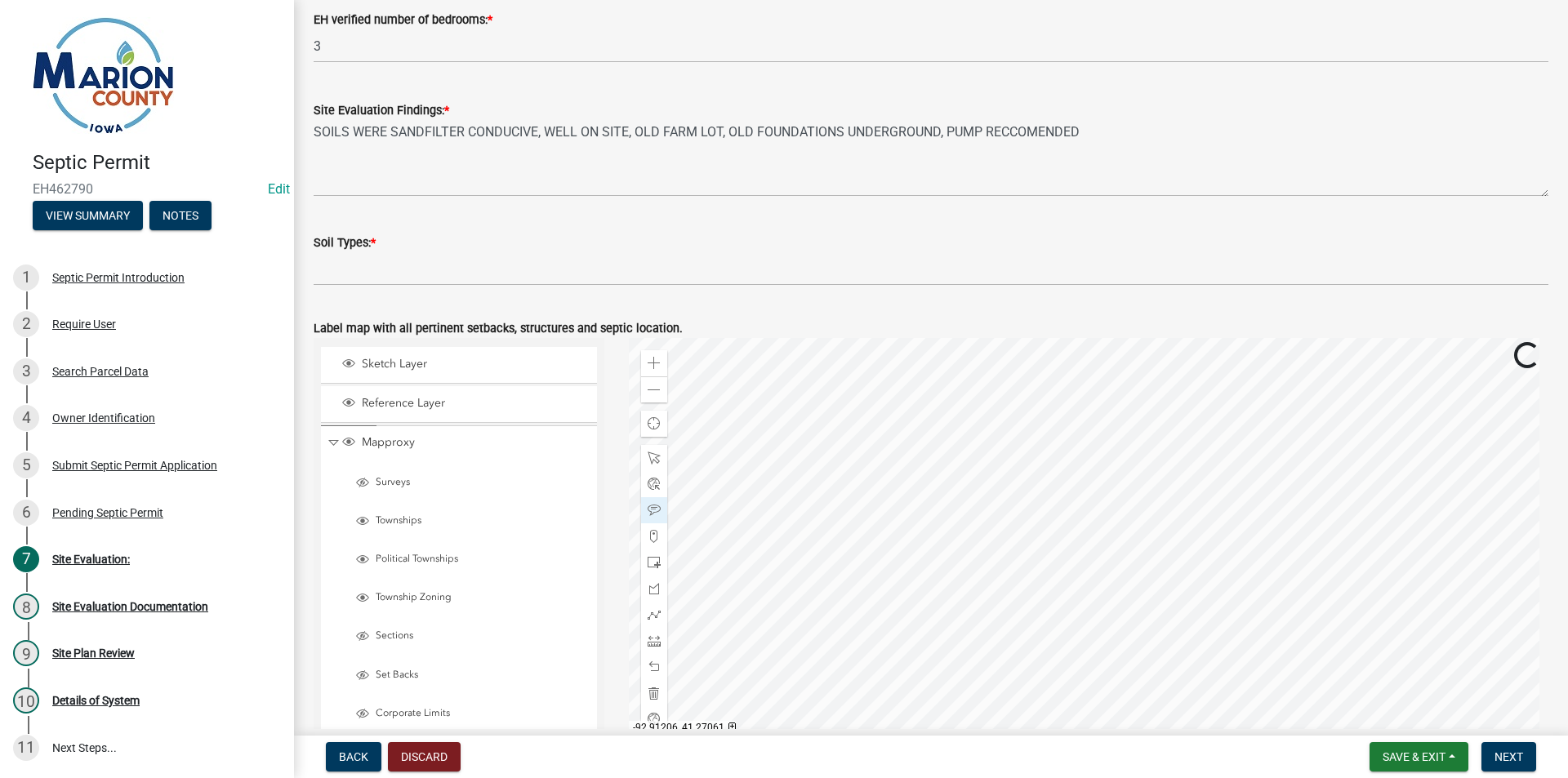
scroll to position [459, 0]
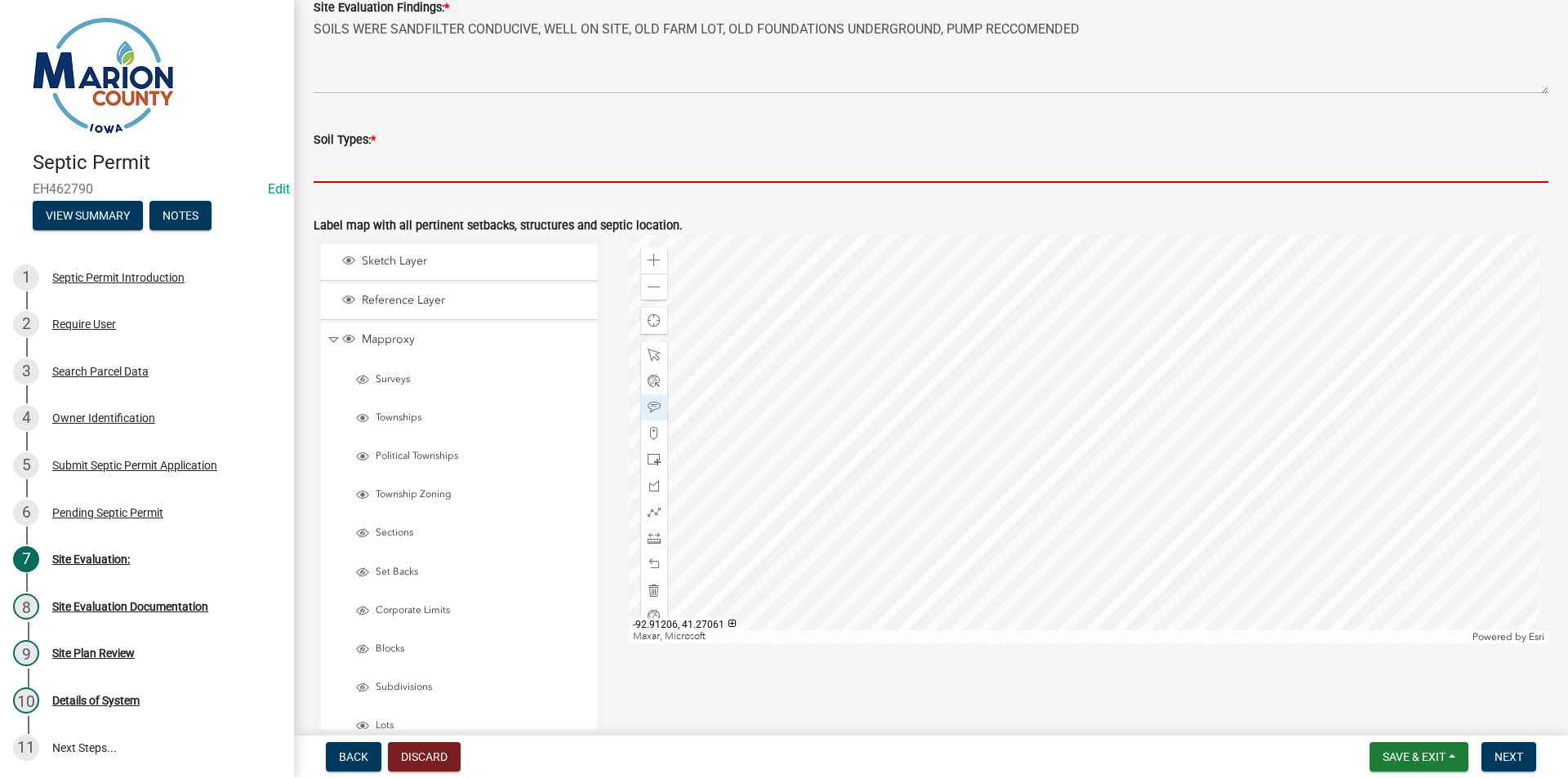
click at [554, 167] on input "Soil Types: *" at bounding box center [930, 166] width 1235 height 33
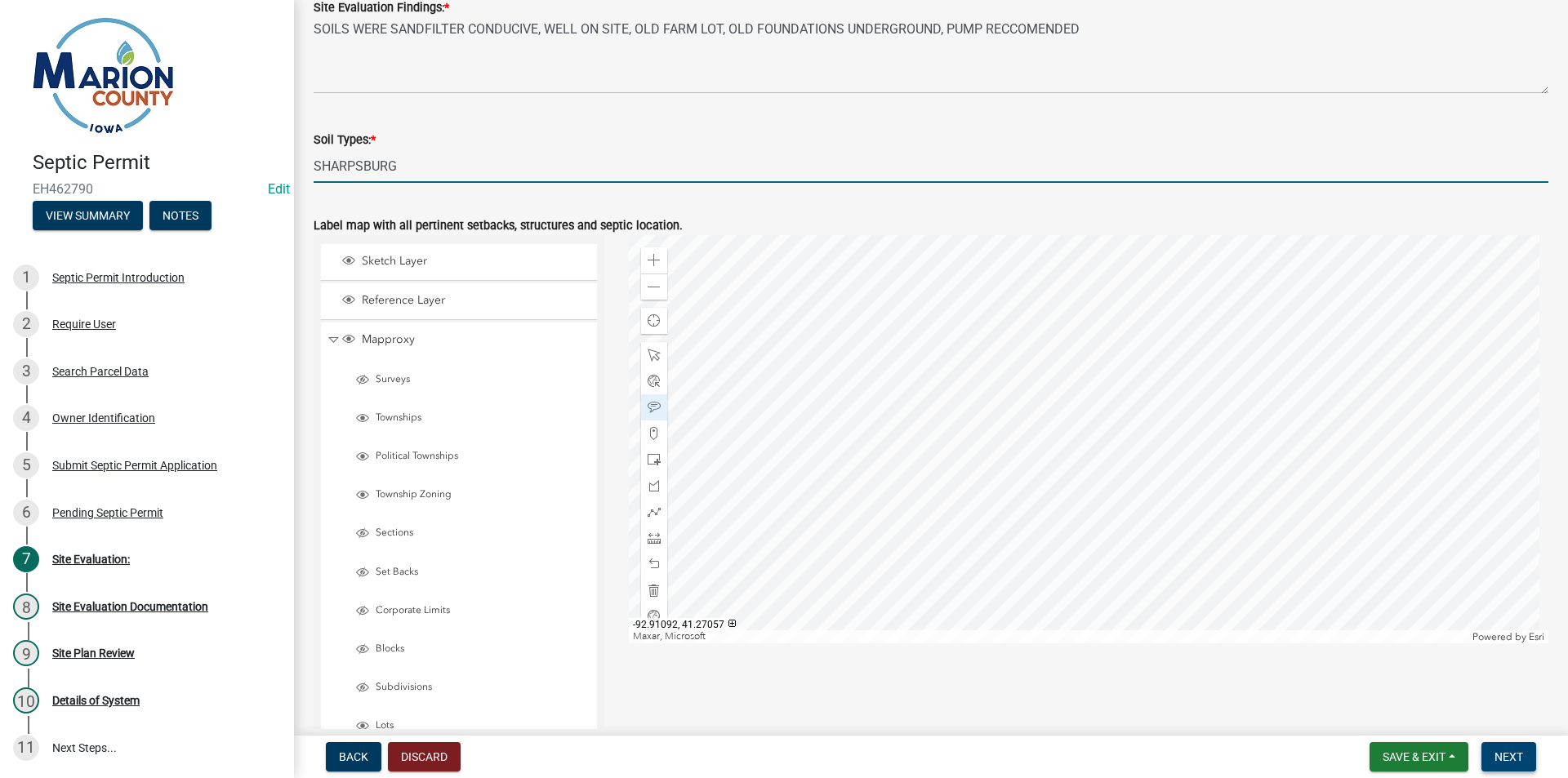
type input "SHARPSBURG"
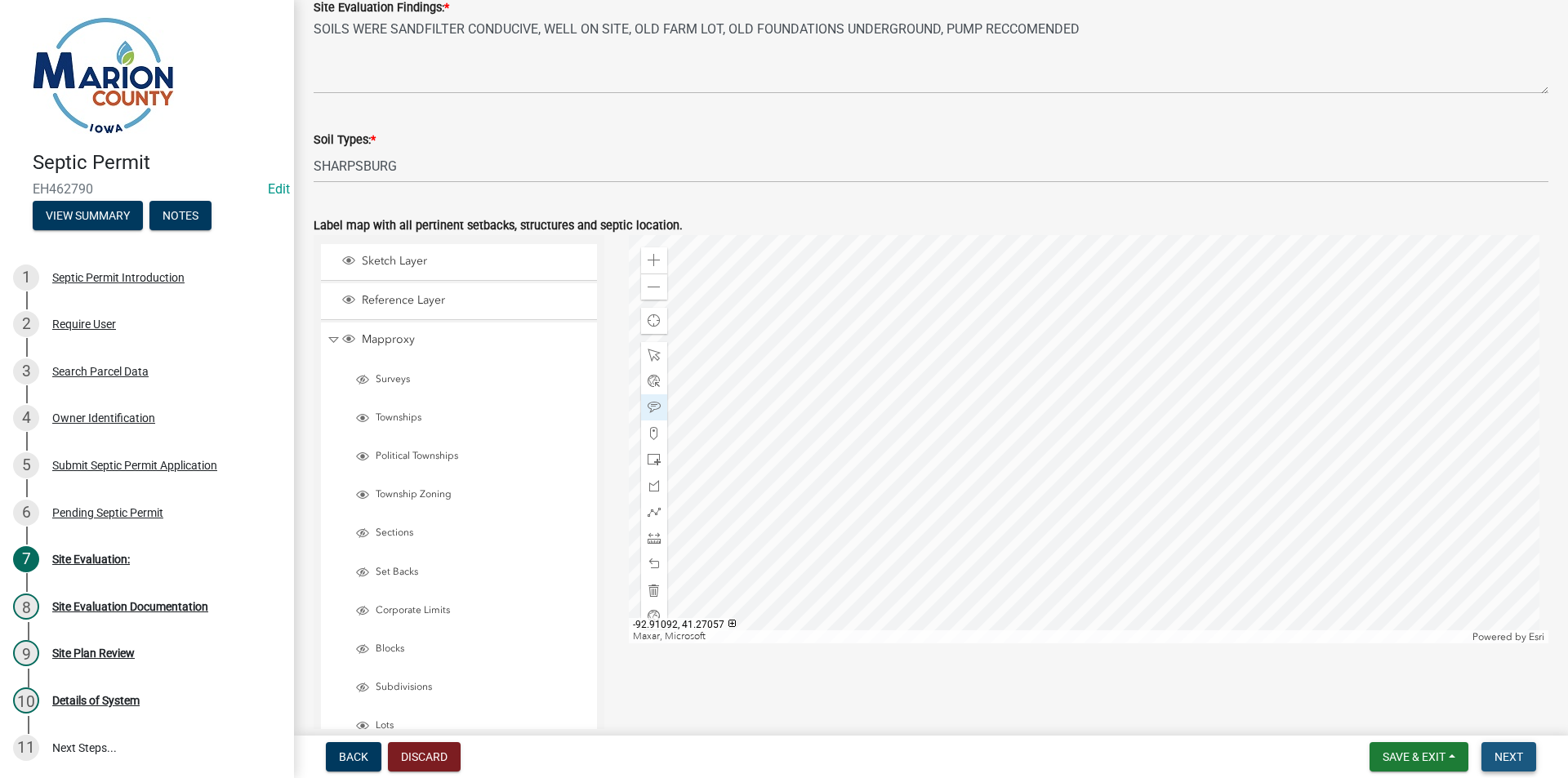
click at [1506, 762] on span "Next" at bounding box center [1509, 757] width 28 height 13
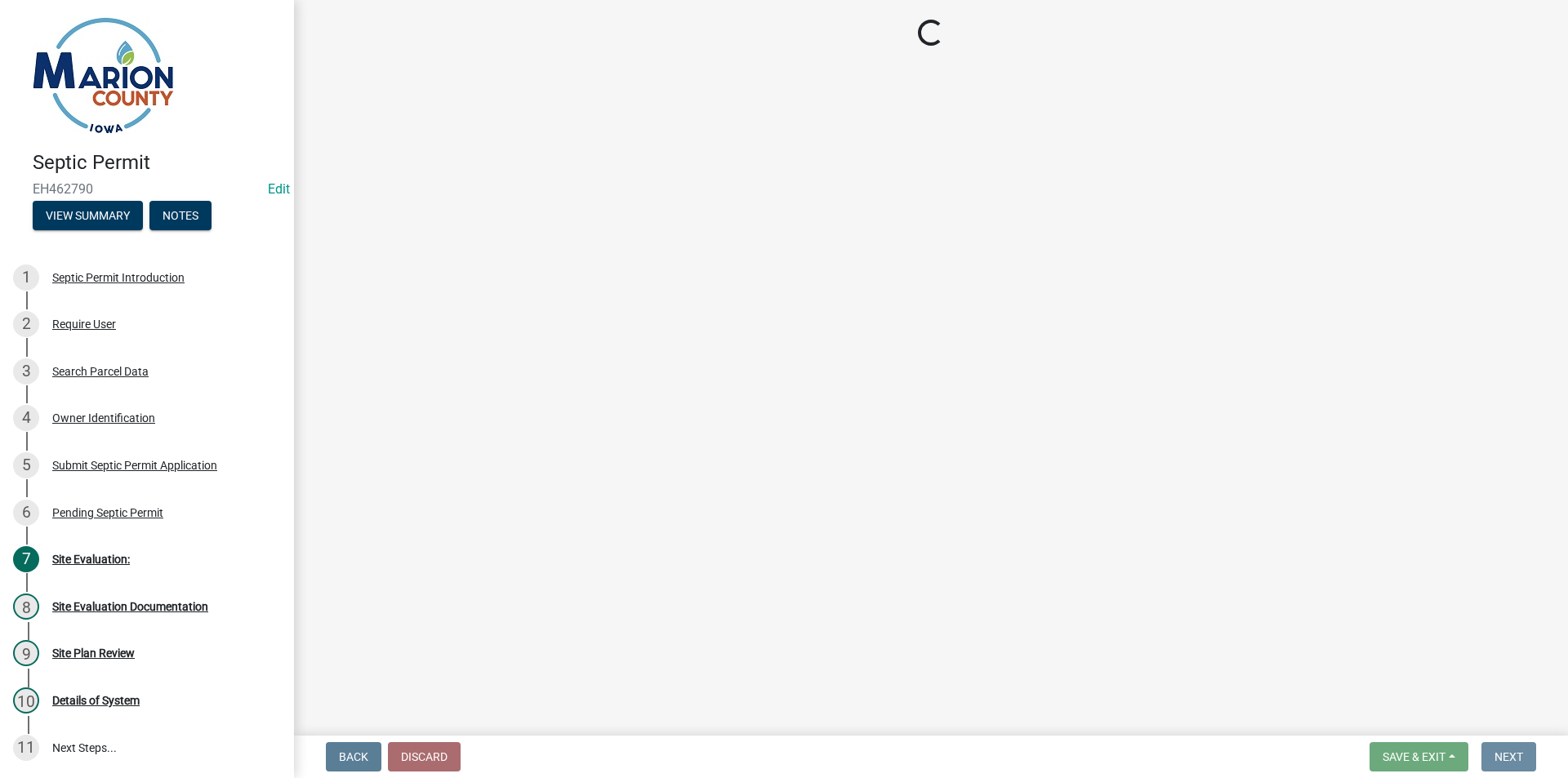
scroll to position [0, 0]
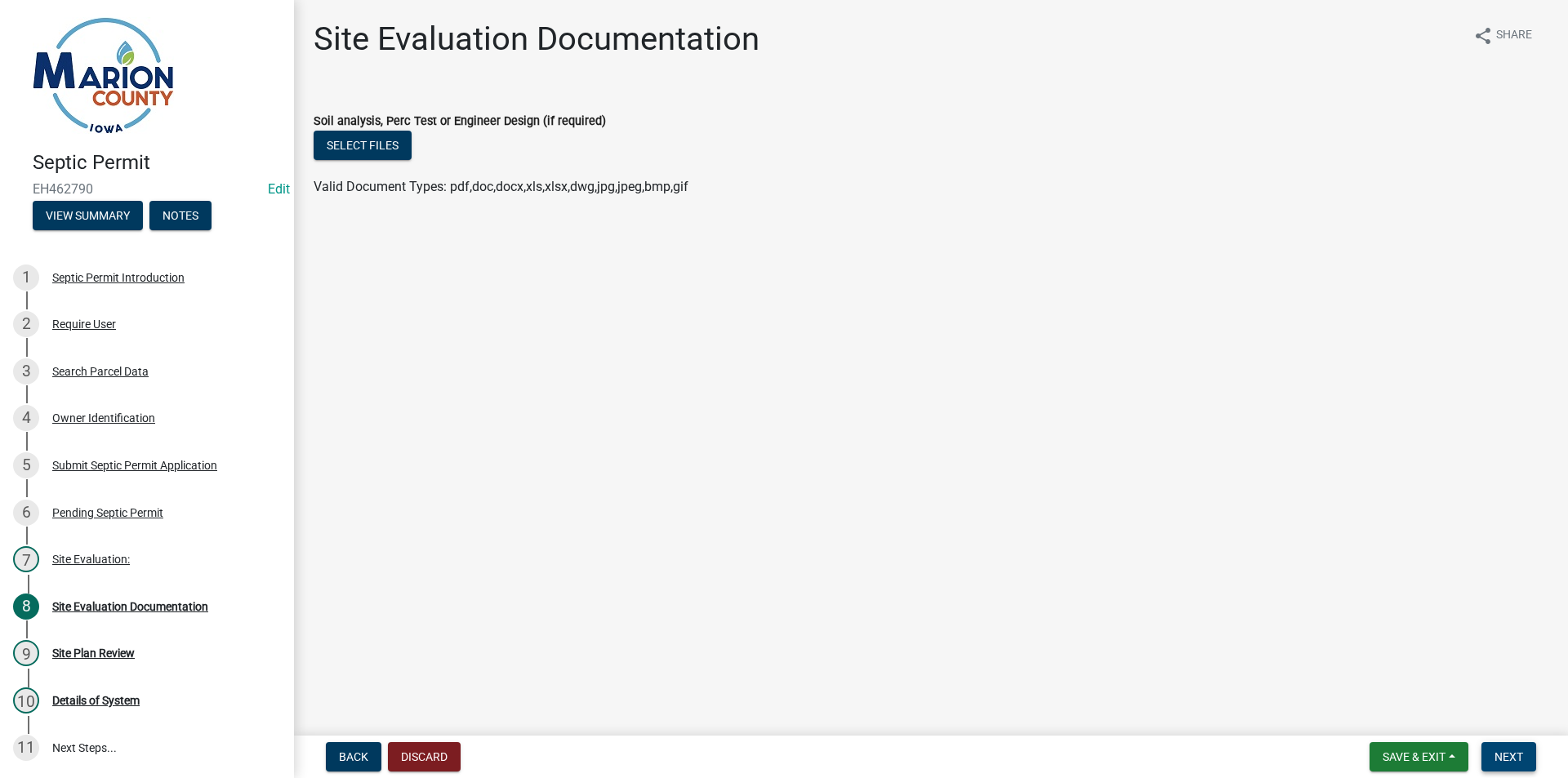
click at [1516, 755] on span "Next" at bounding box center [1509, 757] width 28 height 13
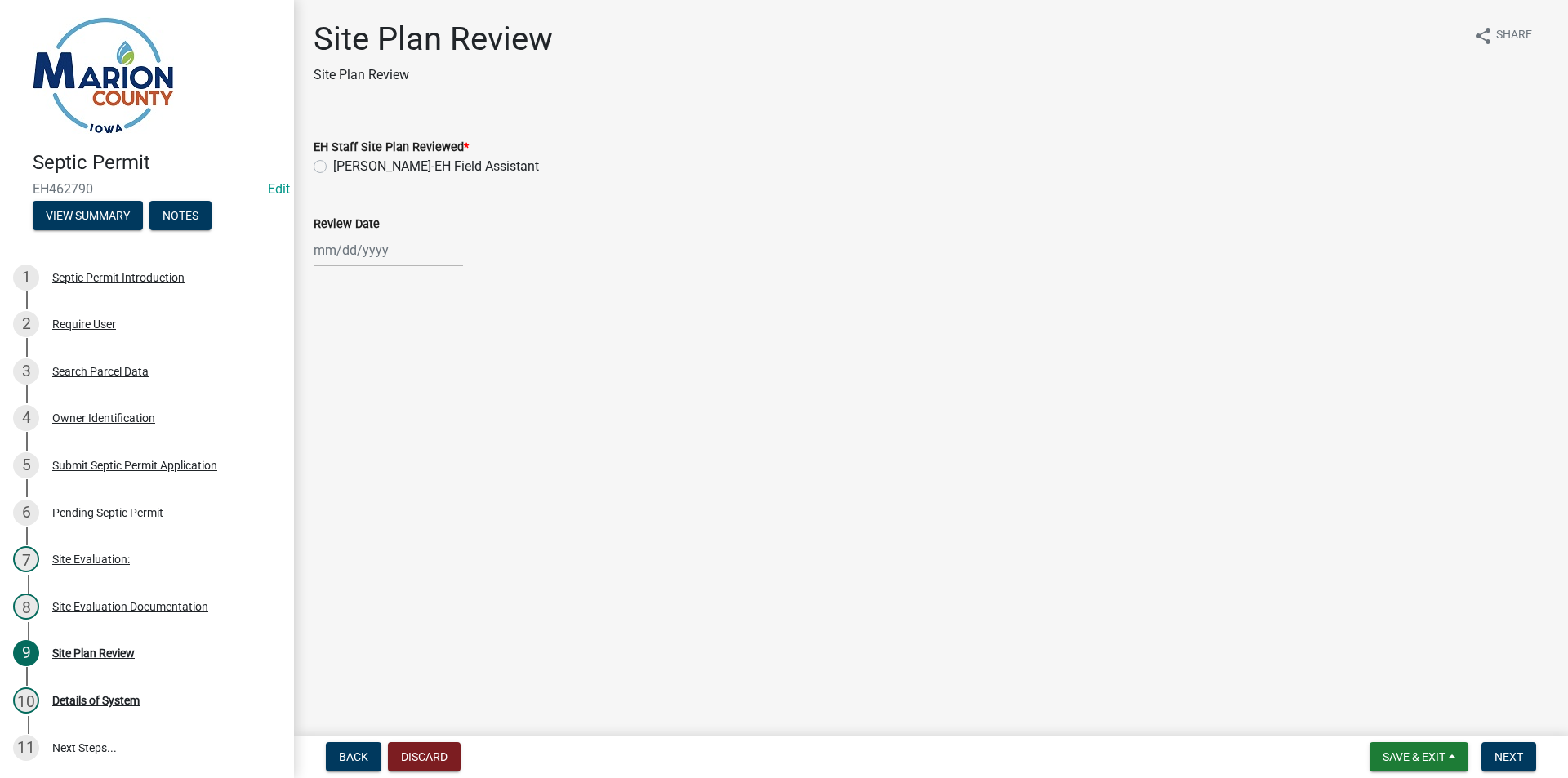
drag, startPoint x: 374, startPoint y: 167, endPoint x: 338, endPoint y: 250, distance: 90.5
click at [370, 167] on label "[PERSON_NAME]-EH Field Assistant" at bounding box center [436, 167] width 206 height 20
click at [336, 275] on wm-data-entity-input "Review Date" at bounding box center [930, 236] width 1235 height 91
click at [353, 165] on label "[PERSON_NAME]-EH Field Assistant" at bounding box center [436, 167] width 206 height 20
click at [344, 165] on input "[PERSON_NAME]-EH Field Assistant" at bounding box center [339, 162] width 10 height 10
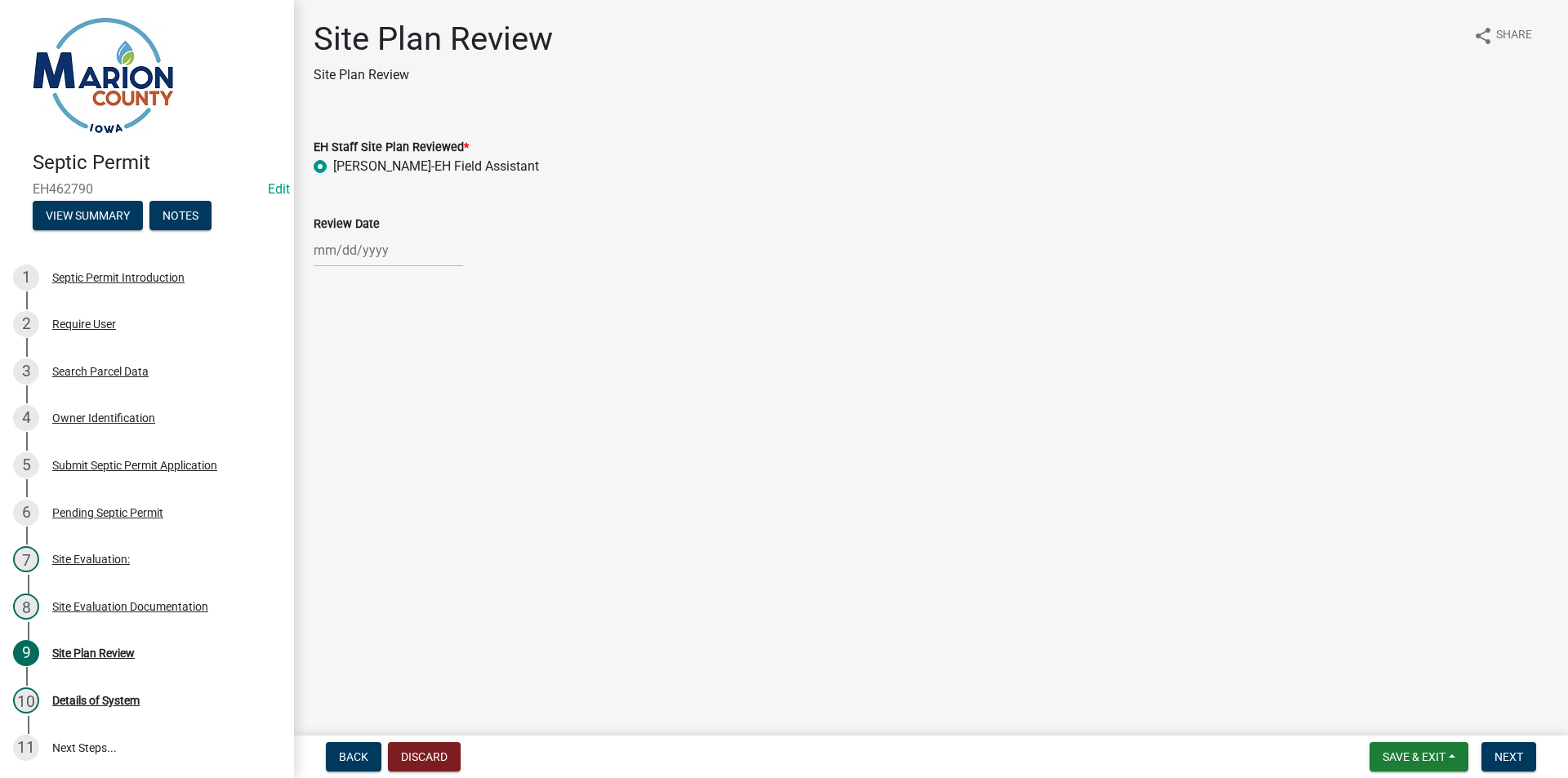
radio input "true"
drag, startPoint x: 354, startPoint y: 342, endPoint x: 369, endPoint y: 289, distance: 55.1
click at [356, 338] on main "Site Plan Review Site Plan Review share Share EH Staff Site Plan Reviewed * [PE…" at bounding box center [930, 364] width 1274 height 729
click at [369, 287] on div "Site Plan Review Site Plan Review share Share EH Staff Site Plan Reviewed * [PE…" at bounding box center [931, 158] width 1260 height 277
click at [369, 270] on wm-data-entity-input "Review Date" at bounding box center [930, 236] width 1235 height 91
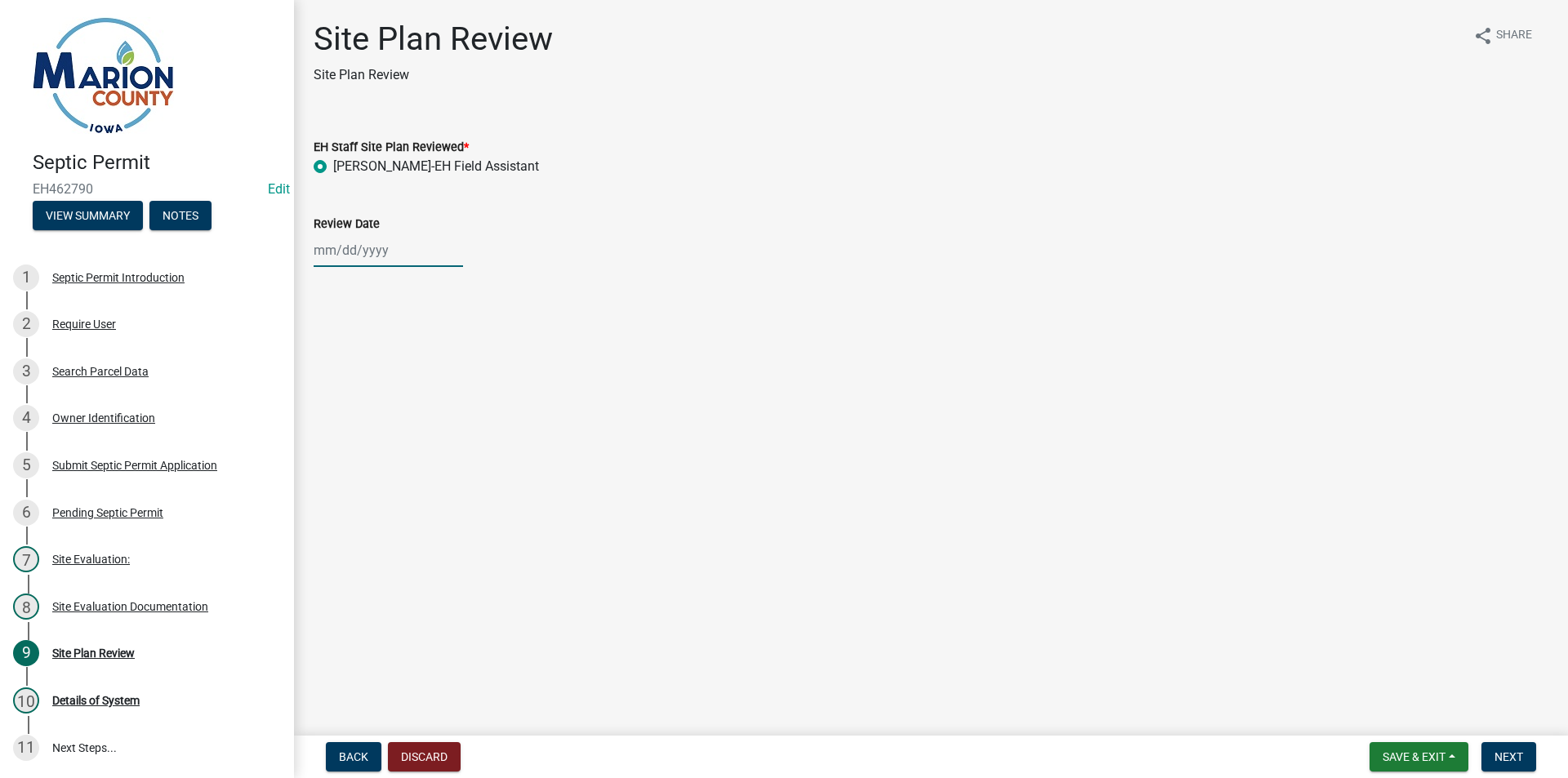
click at [376, 240] on div at bounding box center [388, 250] width 149 height 33
select select "8"
select select "2025"
click at [359, 389] on div "12" at bounding box center [356, 389] width 26 height 26
type input "[DATE]"
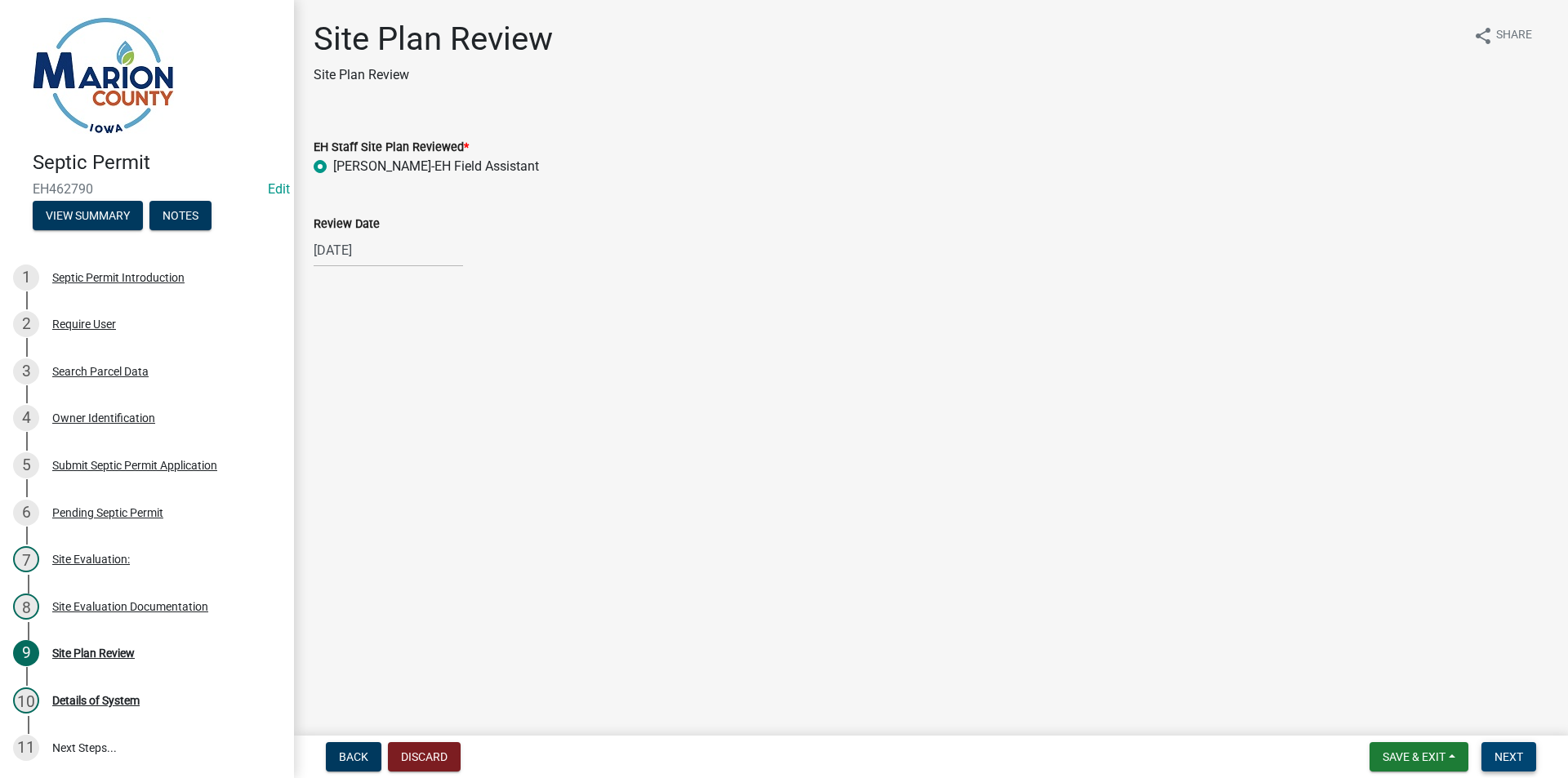
click at [1513, 752] on span "Next" at bounding box center [1509, 757] width 28 height 13
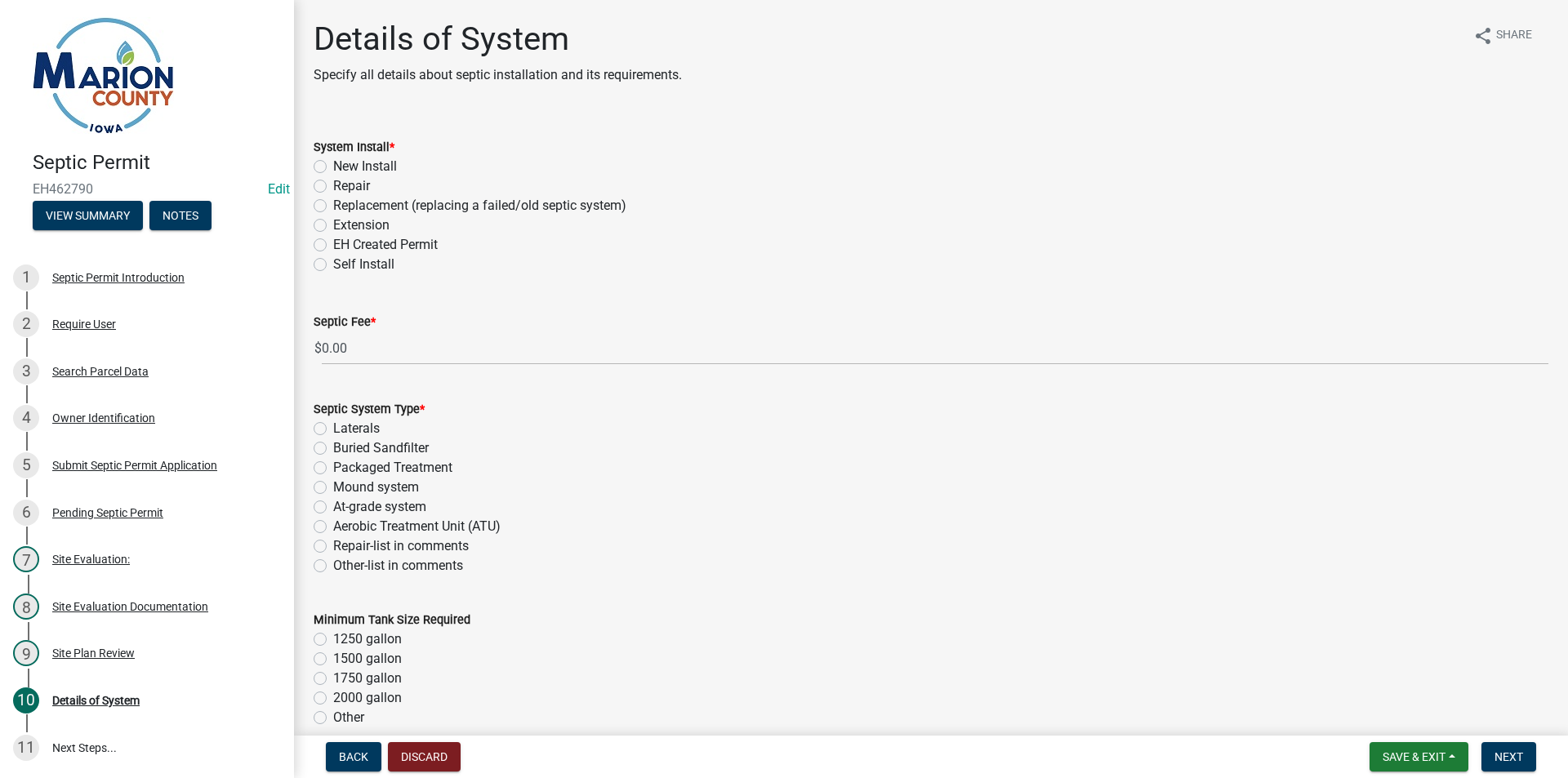
click at [384, 207] on label "Replacement (replacing a failed/old septic system)" at bounding box center [479, 205] width 293 height 20
click at [344, 207] on input "Replacement (replacing a failed/old septic system)" at bounding box center [339, 201] width 10 height 10
radio input "true"
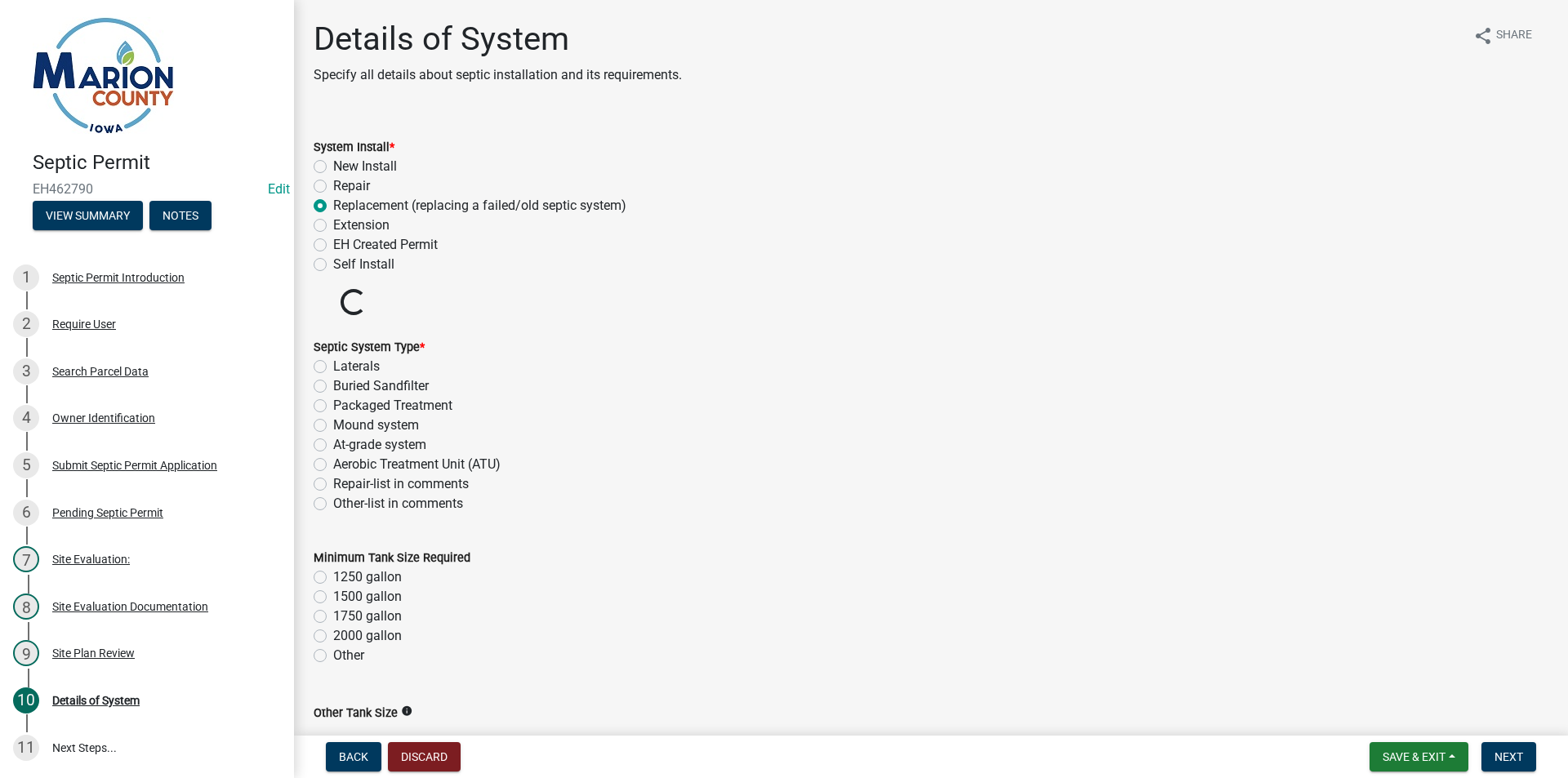
drag, startPoint x: 373, startPoint y: 389, endPoint x: 389, endPoint y: 389, distance: 16.0
click at [373, 388] on label "Buried Sandfilter" at bounding box center [381, 386] width 95 height 20
click at [344, 387] on input "Buried Sandfilter" at bounding box center [339, 381] width 10 height 10
radio input "true"
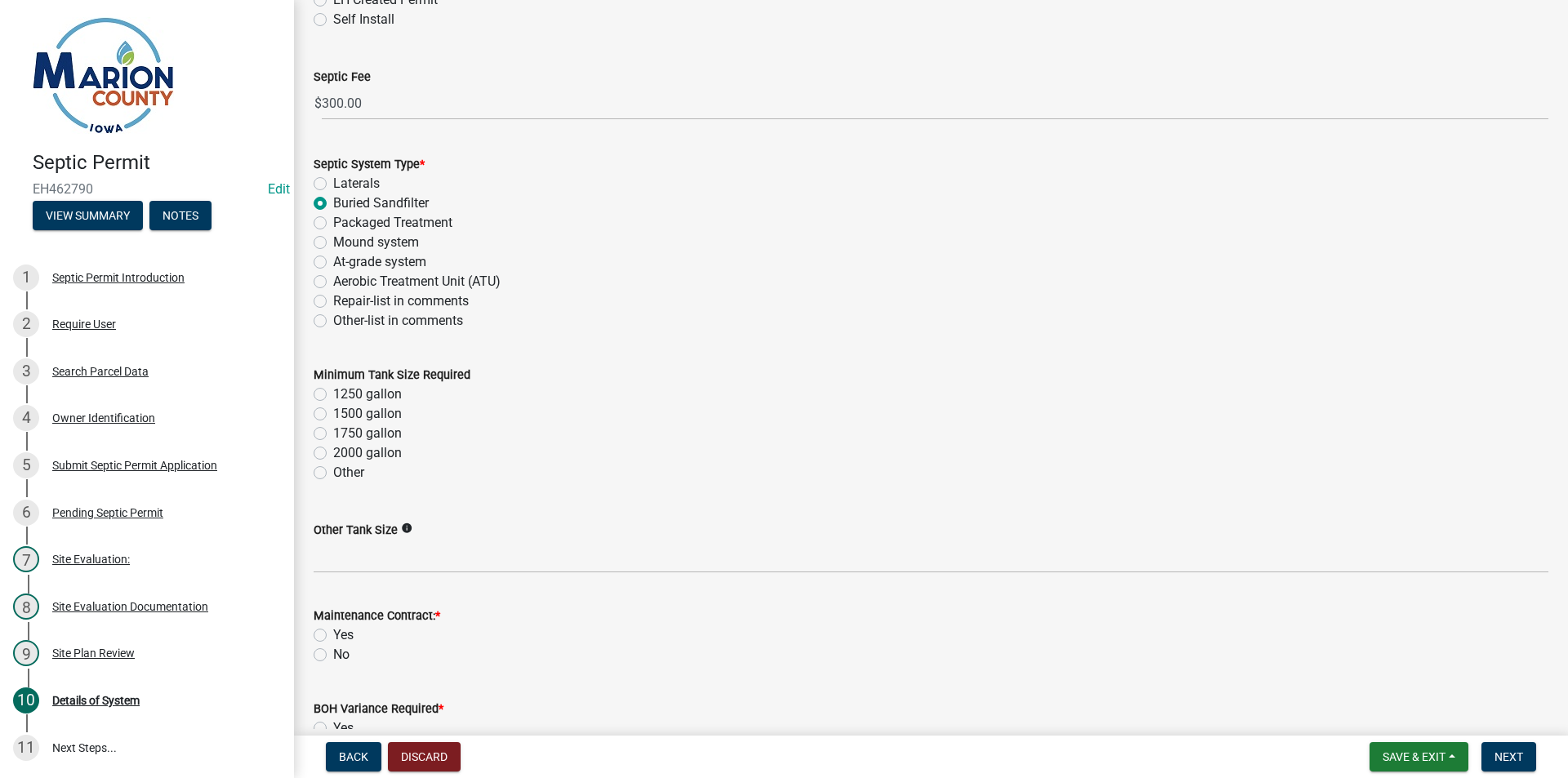
click at [366, 393] on label "1250 gallon" at bounding box center [368, 394] width 69 height 20
click at [344, 393] on input "1250 gallon" at bounding box center [339, 390] width 10 height 10
radio input "true"
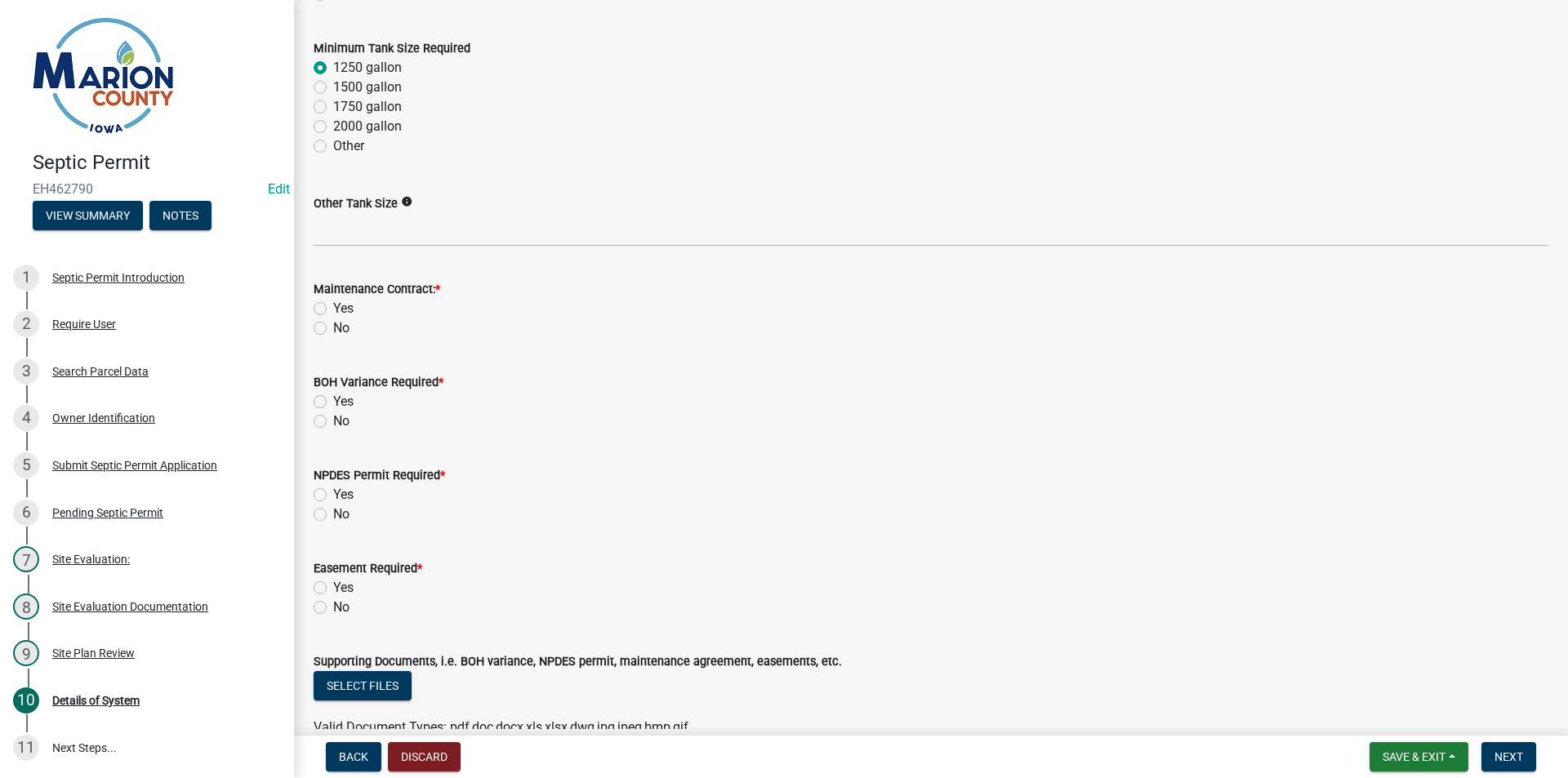
click at [333, 331] on label "No" at bounding box center [341, 328] width 16 height 20
click at [333, 329] on input "No" at bounding box center [339, 324] width 10 height 10
radio input "true"
click at [333, 423] on label "No" at bounding box center [341, 421] width 16 height 20
click at [333, 422] on input "No" at bounding box center [339, 416] width 10 height 10
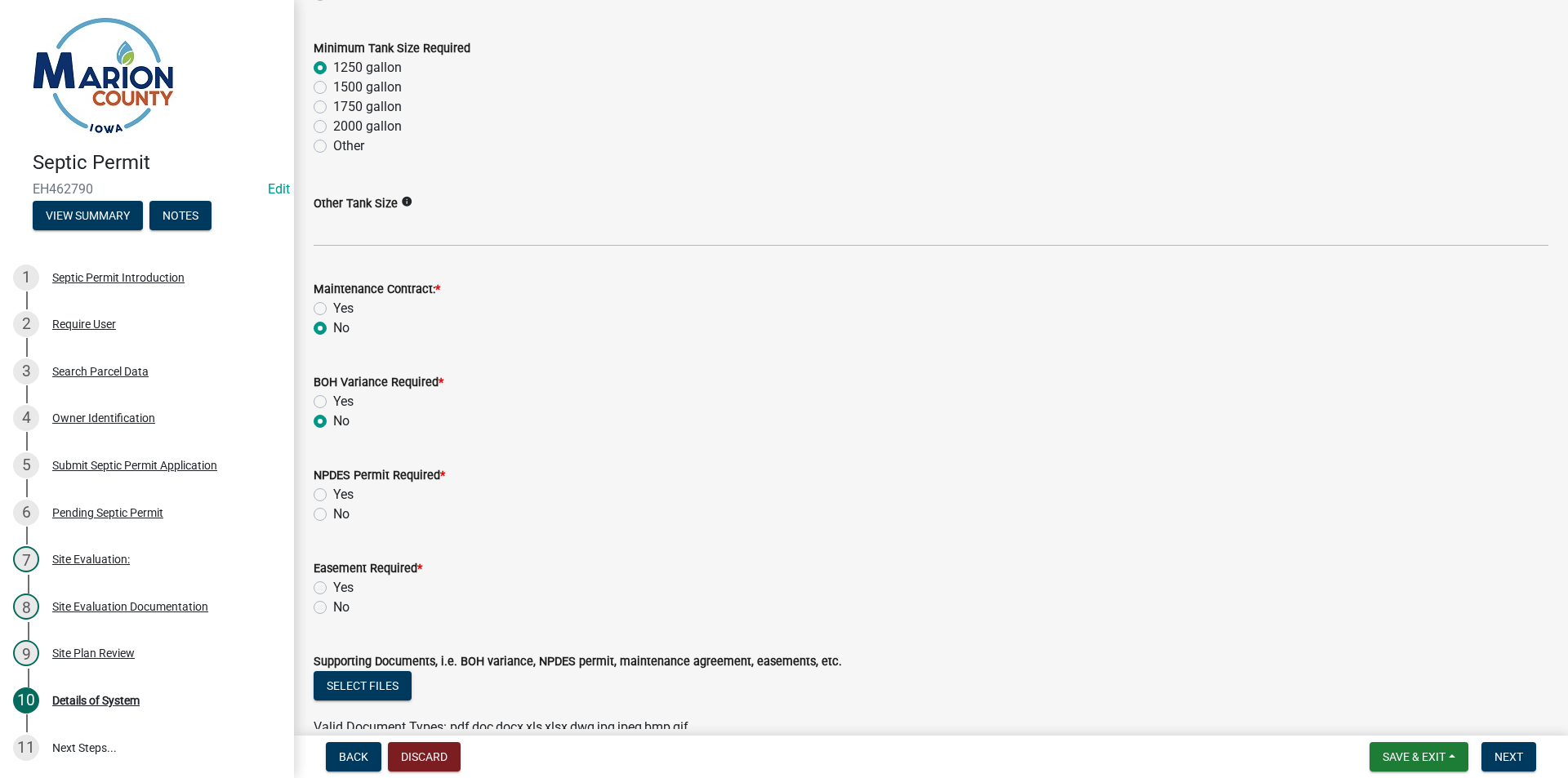
radio input "true"
click at [318, 521] on div "No" at bounding box center [930, 514] width 1235 height 20
click at [313, 613] on div "Easement Required * Yes No" at bounding box center [931, 577] width 1260 height 78
click at [333, 604] on label "No" at bounding box center [341, 607] width 16 height 20
click at [333, 604] on input "No" at bounding box center [339, 603] width 10 height 10
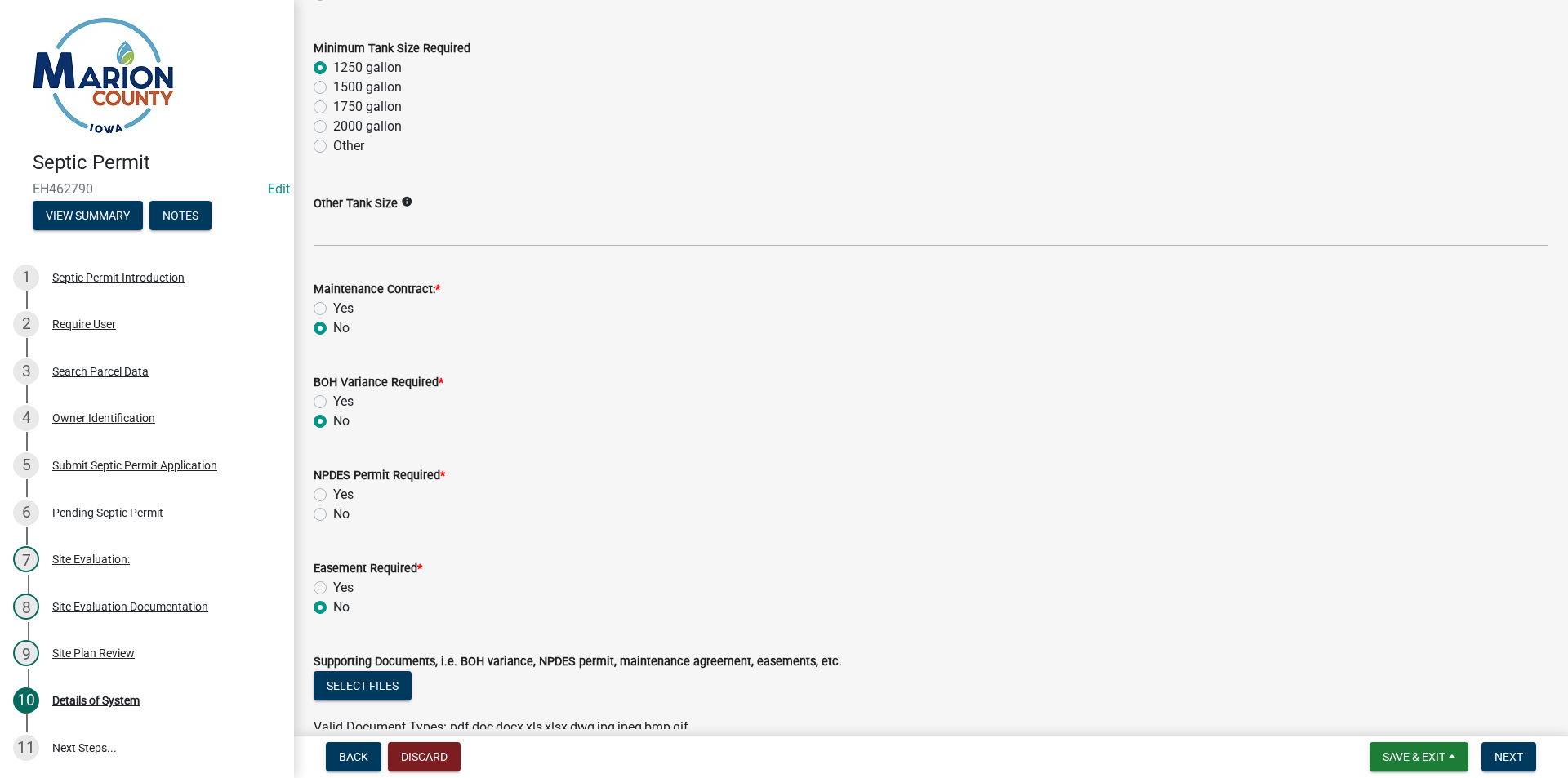
radio input "true"
click at [333, 514] on label "No" at bounding box center [341, 514] width 16 height 20
click at [333, 514] on input "No" at bounding box center [339, 509] width 10 height 10
radio input "true"
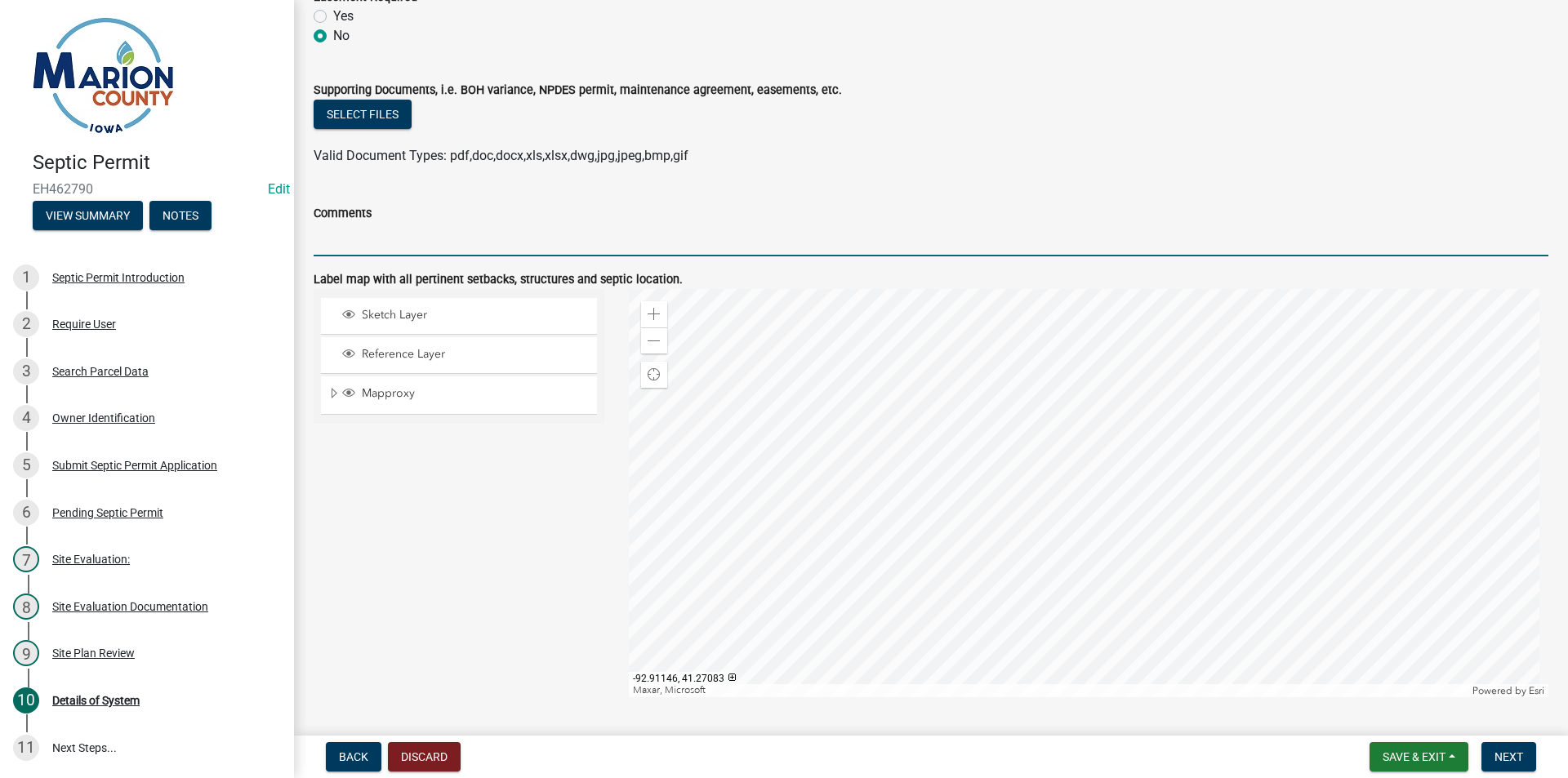
click at [406, 252] on input "Comments" at bounding box center [930, 240] width 1235 height 33
type input "MAINTAIN ALL SETBACKS"
click at [650, 337] on span at bounding box center [654, 341] width 13 height 13
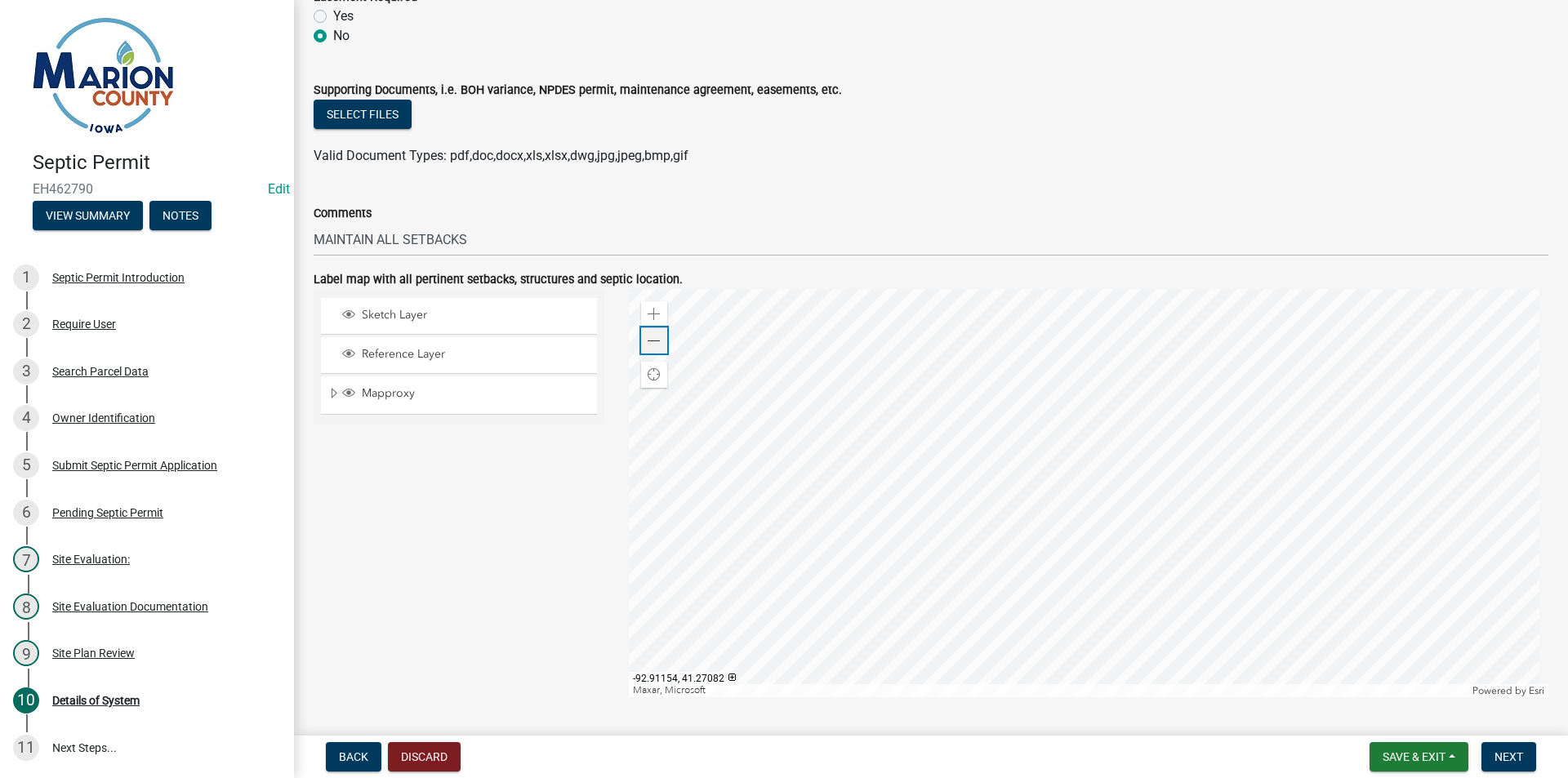
click at [650, 337] on span at bounding box center [654, 341] width 13 height 13
click at [1522, 749] on button "Next" at bounding box center [1509, 757] width 55 height 29
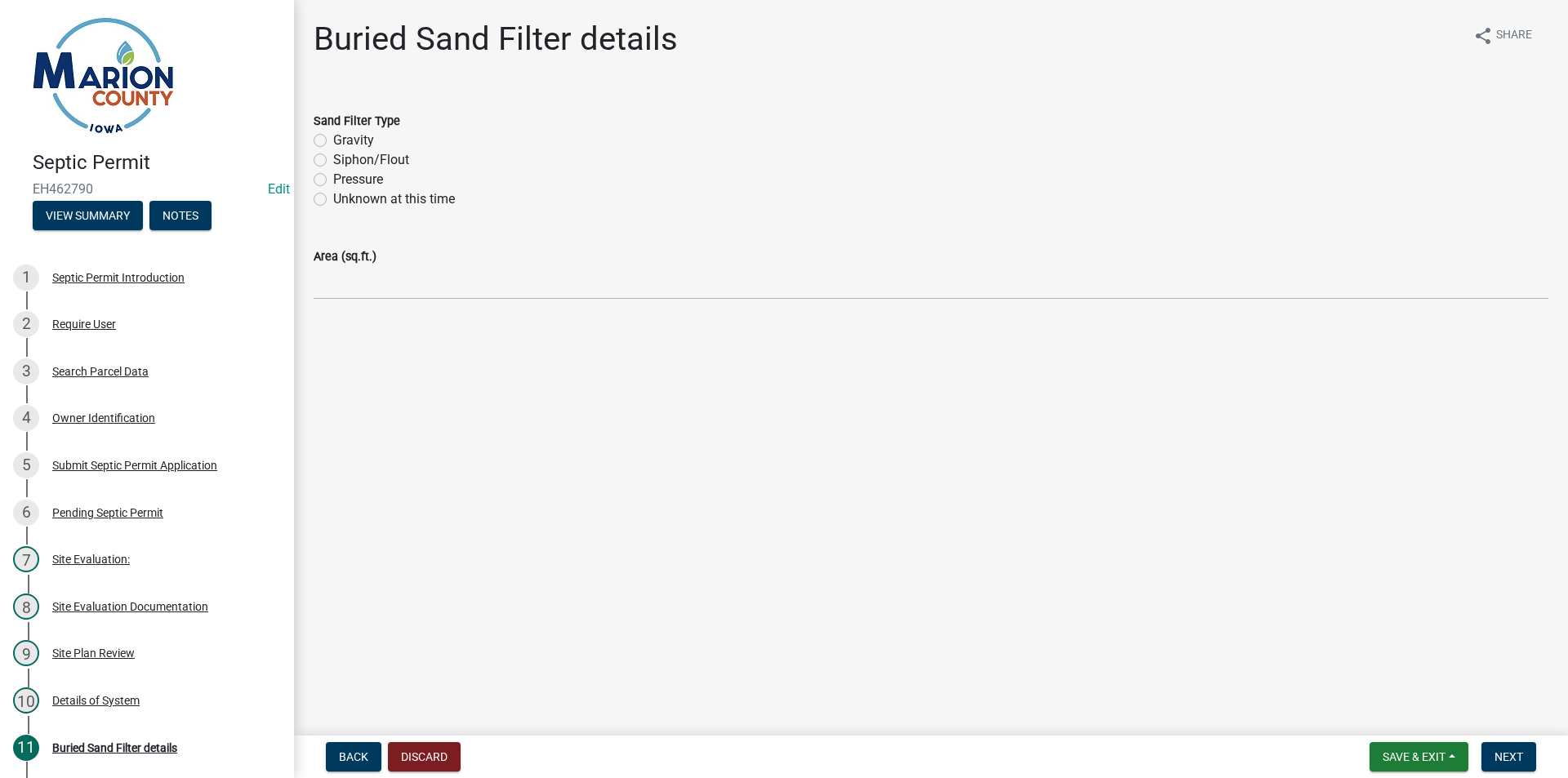
drag, startPoint x: 358, startPoint y: 174, endPoint x: 358, endPoint y: 240, distance: 66.0
click at [358, 173] on label "Pressure" at bounding box center [358, 179] width 50 height 20
click at [344, 173] on input "Pressure" at bounding box center [339, 175] width 10 height 10
radio input "true"
click at [361, 252] on label "Area (sq.ft.)" at bounding box center [345, 257] width 63 height 11
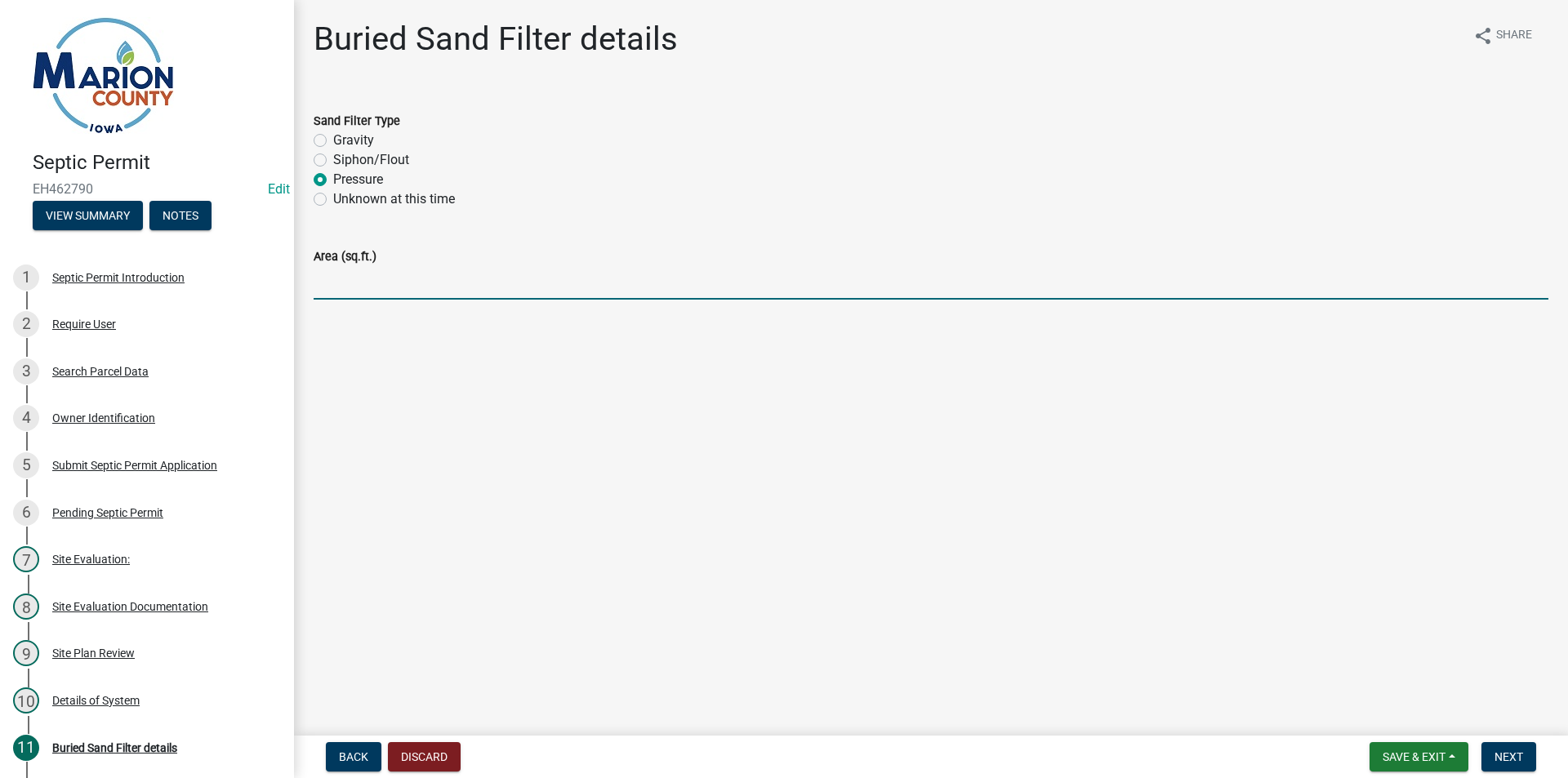
click at [361, 266] on input "Area (sq.ft.)" at bounding box center [930, 283] width 1235 height 33
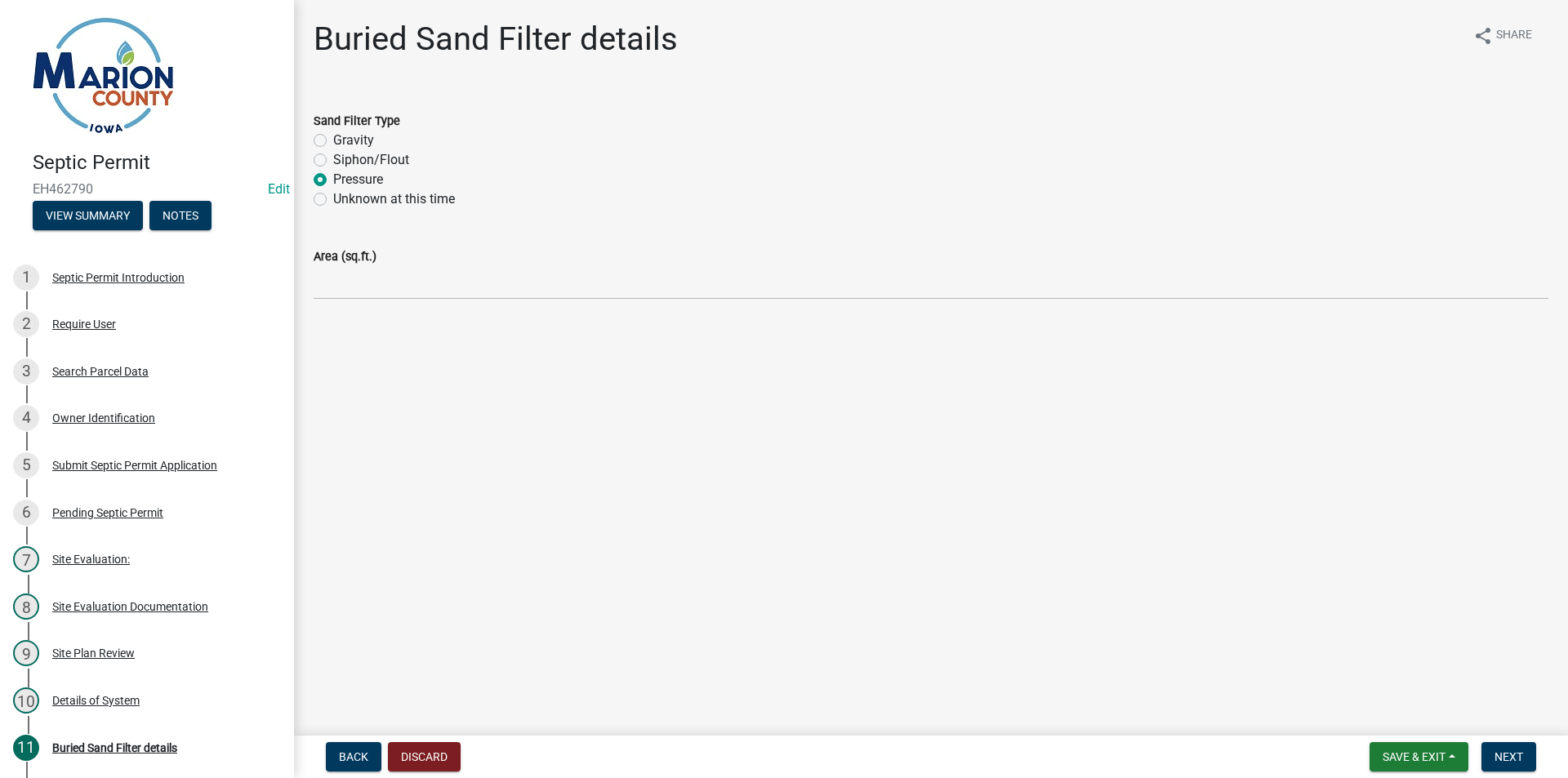
click at [364, 264] on div "Area (sq.ft.)" at bounding box center [930, 256] width 1235 height 20
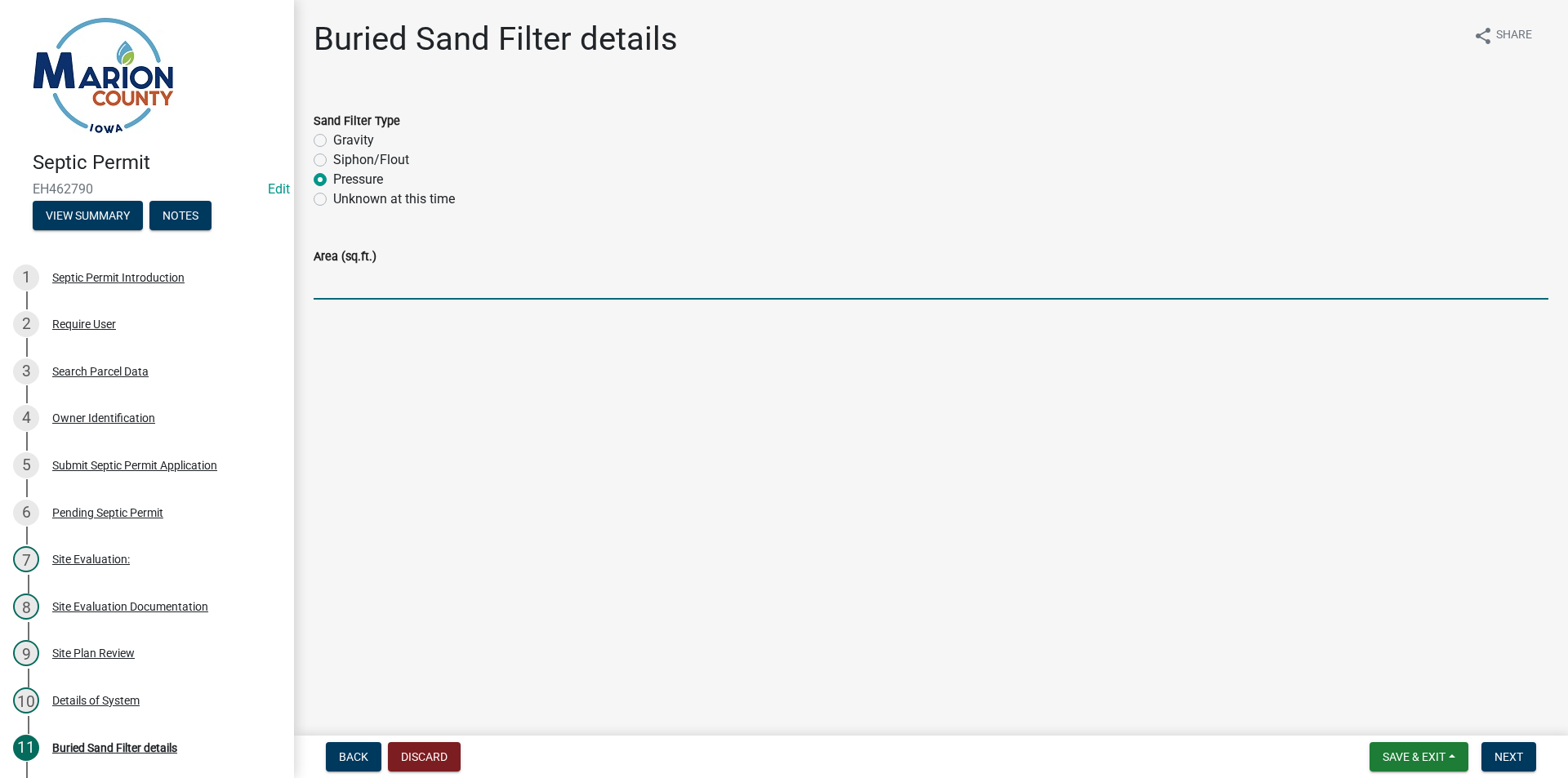
click at [381, 273] on input "Area (sq.ft.)" at bounding box center [930, 283] width 1235 height 33
type input "450 SQ. FT."
click at [1521, 746] on button "Next" at bounding box center [1509, 757] width 55 height 29
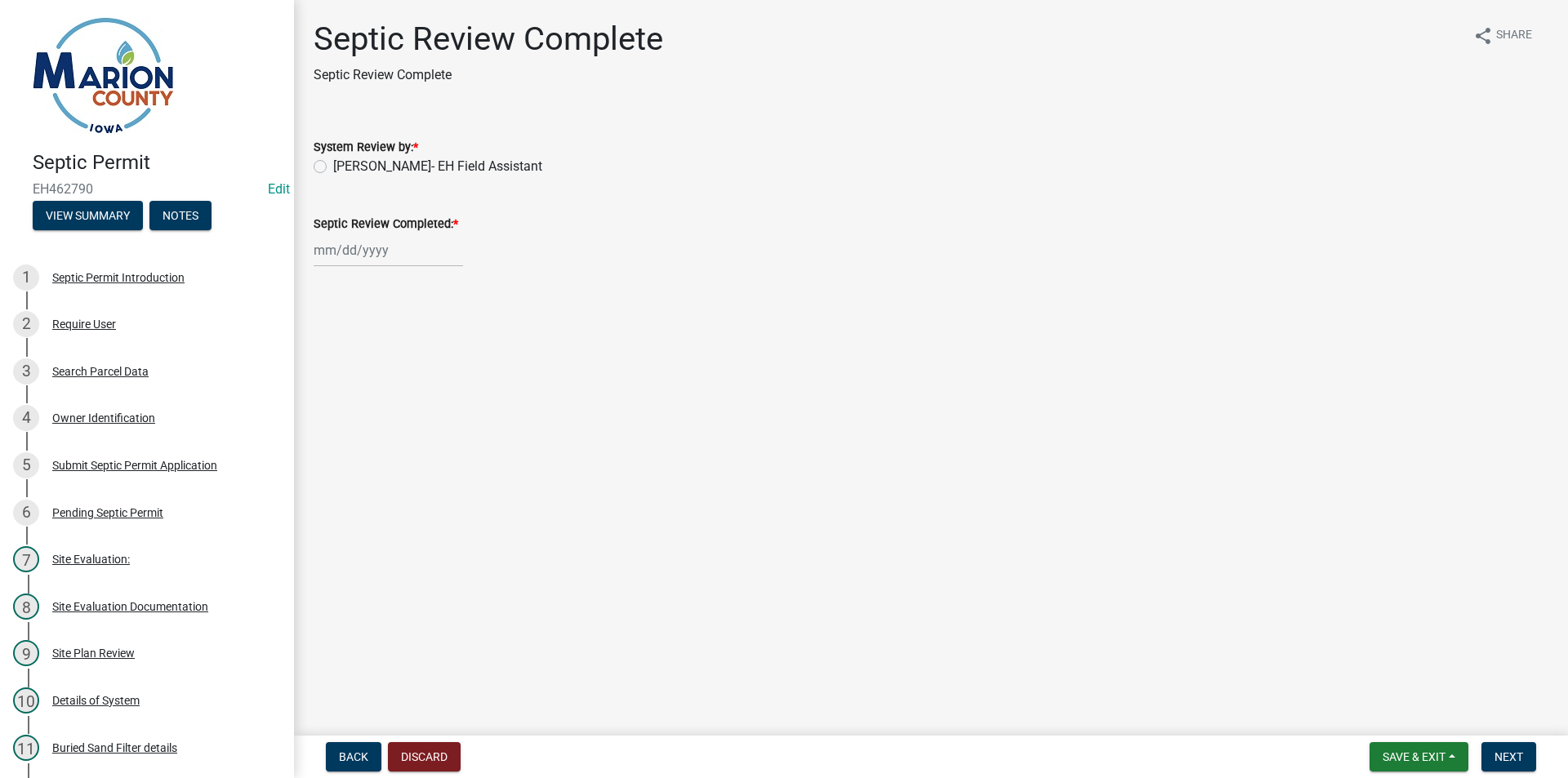
click at [360, 167] on label "[PERSON_NAME]- EH Field Assistant" at bounding box center [437, 167] width 209 height 20
click at [344, 167] on input "[PERSON_NAME]- EH Field Assistant" at bounding box center [339, 162] width 10 height 10
radio input "true"
click at [337, 251] on div at bounding box center [388, 250] width 149 height 33
select select "8"
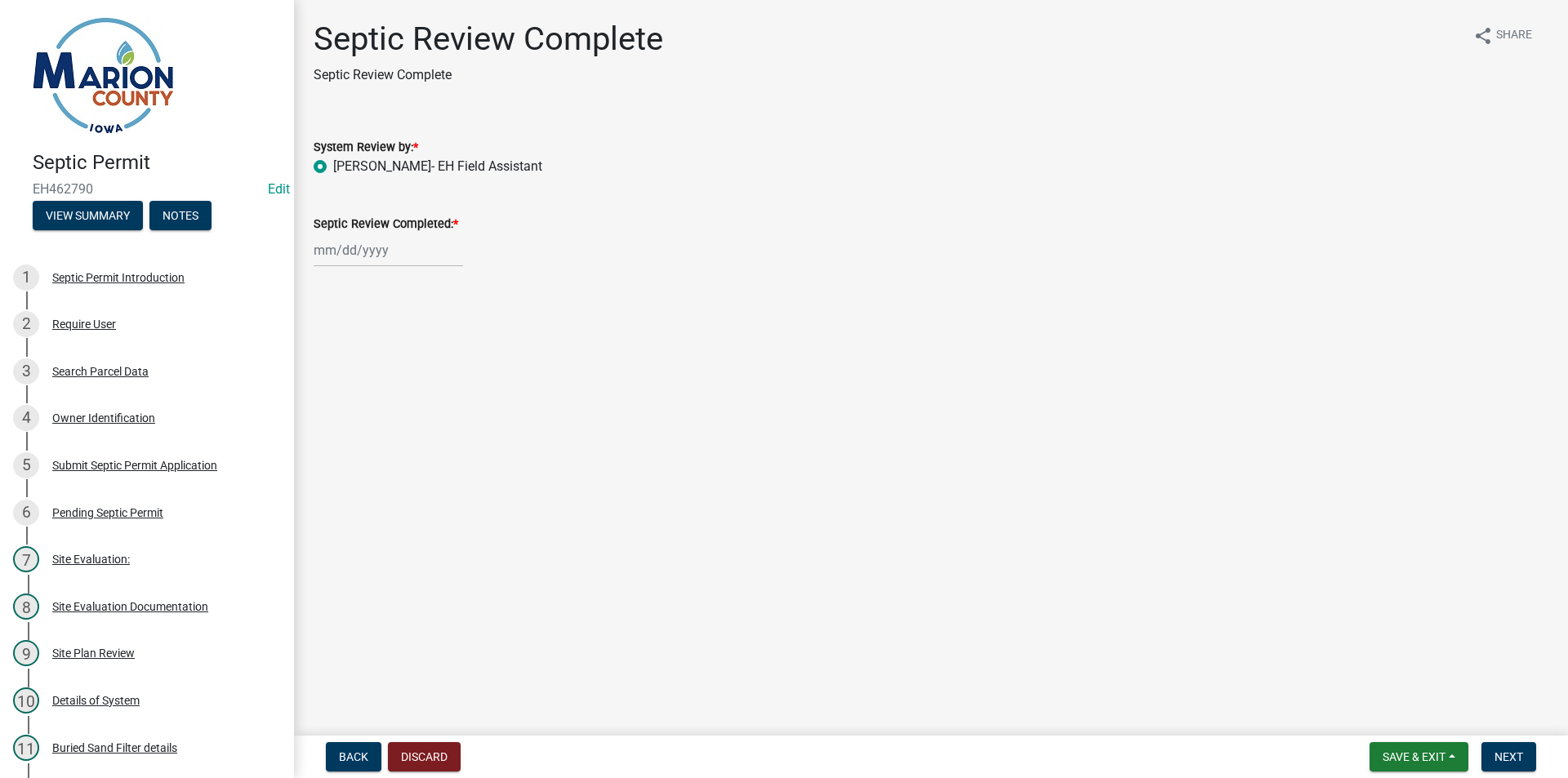
select select "2025"
click at [356, 397] on div "12" at bounding box center [356, 389] width 26 height 26
type input "[DATE]"
click at [1506, 763] on span "Next" at bounding box center [1509, 757] width 28 height 13
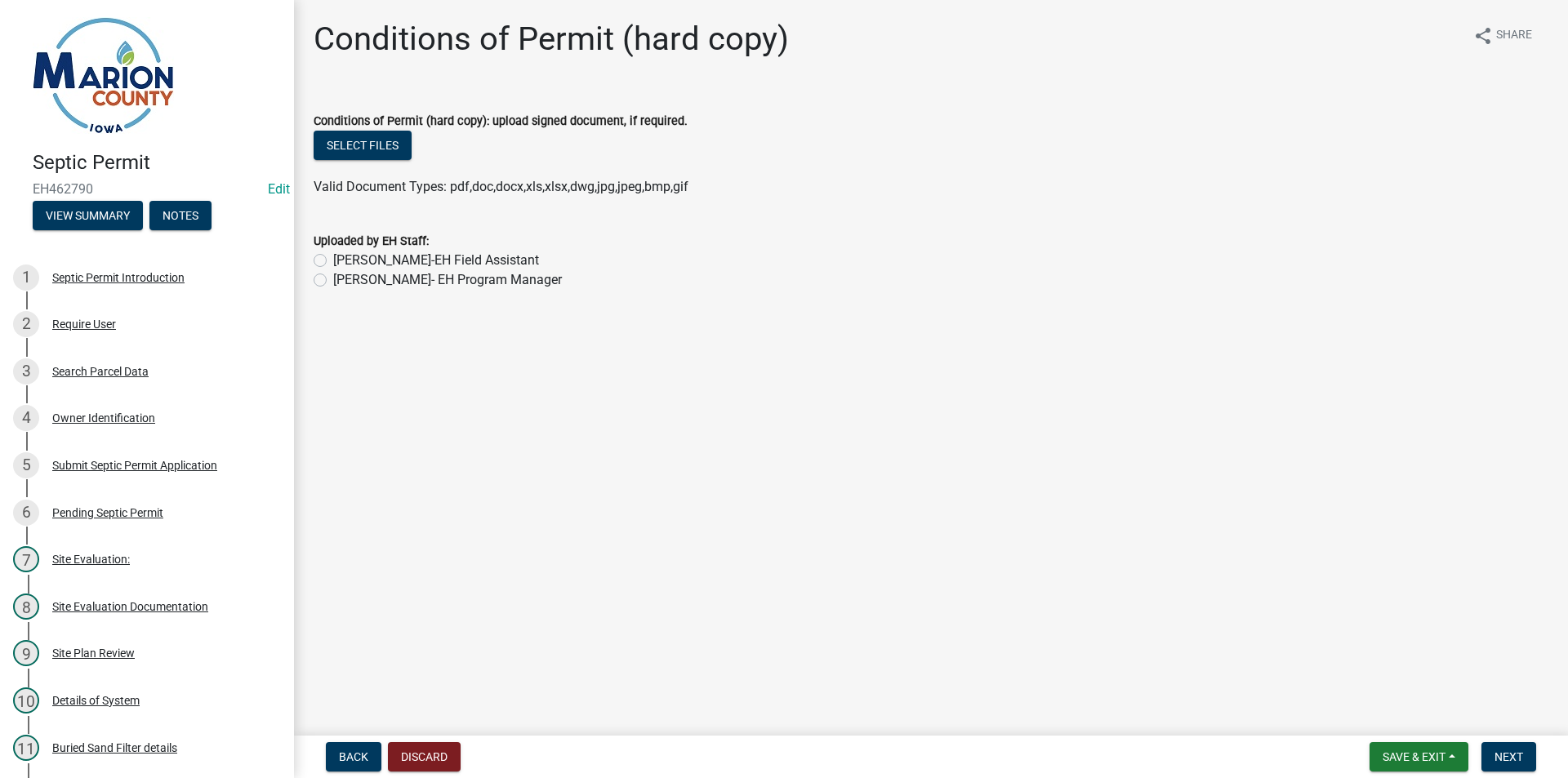
click at [390, 256] on label "[PERSON_NAME]-EH Field Assistant" at bounding box center [436, 260] width 206 height 20
click at [344, 256] on input "[PERSON_NAME]-EH Field Assistant" at bounding box center [339, 256] width 10 height 10
radio input "true"
click at [363, 135] on button "Select files" at bounding box center [363, 145] width 98 height 29
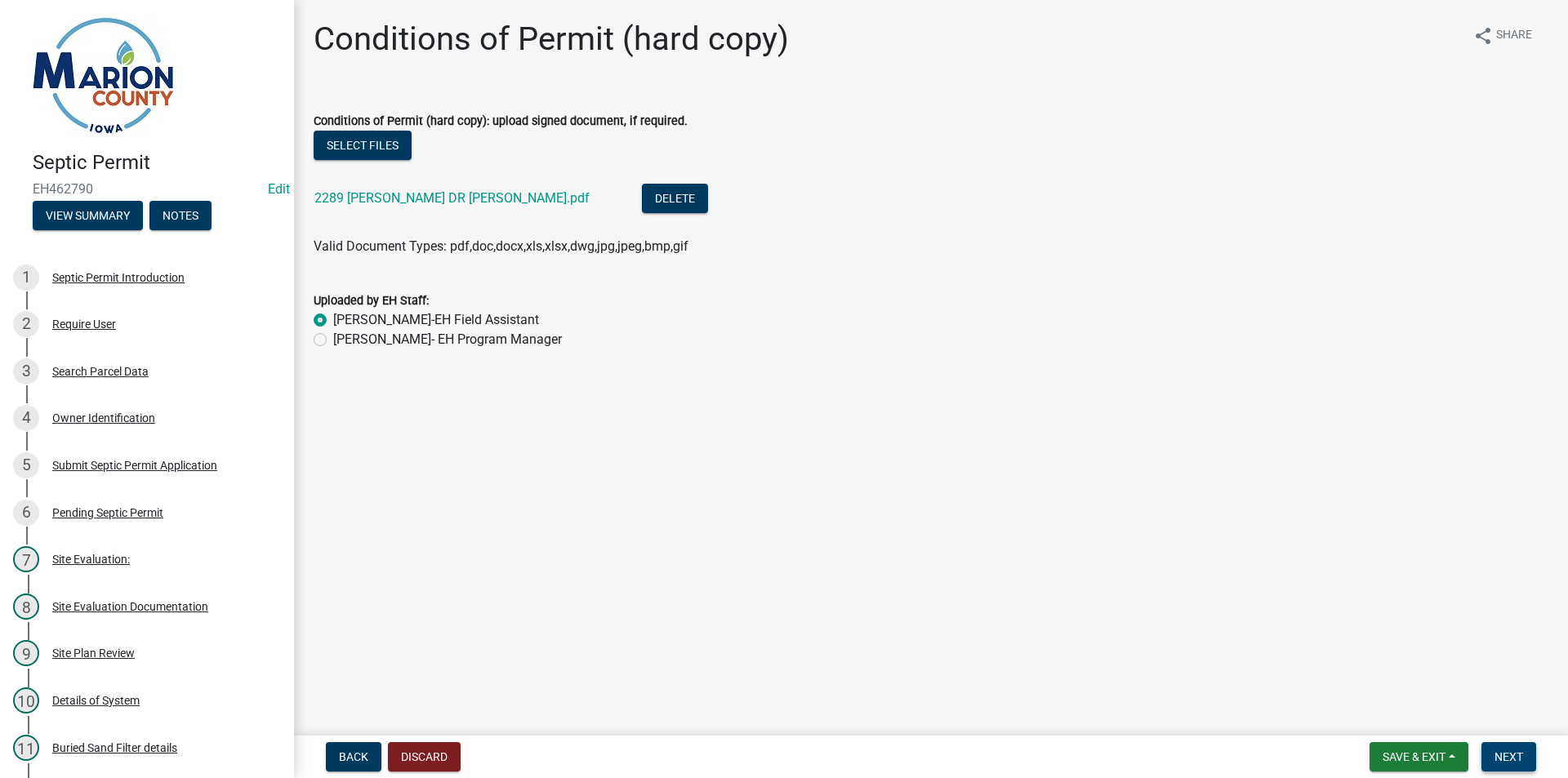
click at [1505, 752] on span "Next" at bounding box center [1509, 757] width 28 height 13
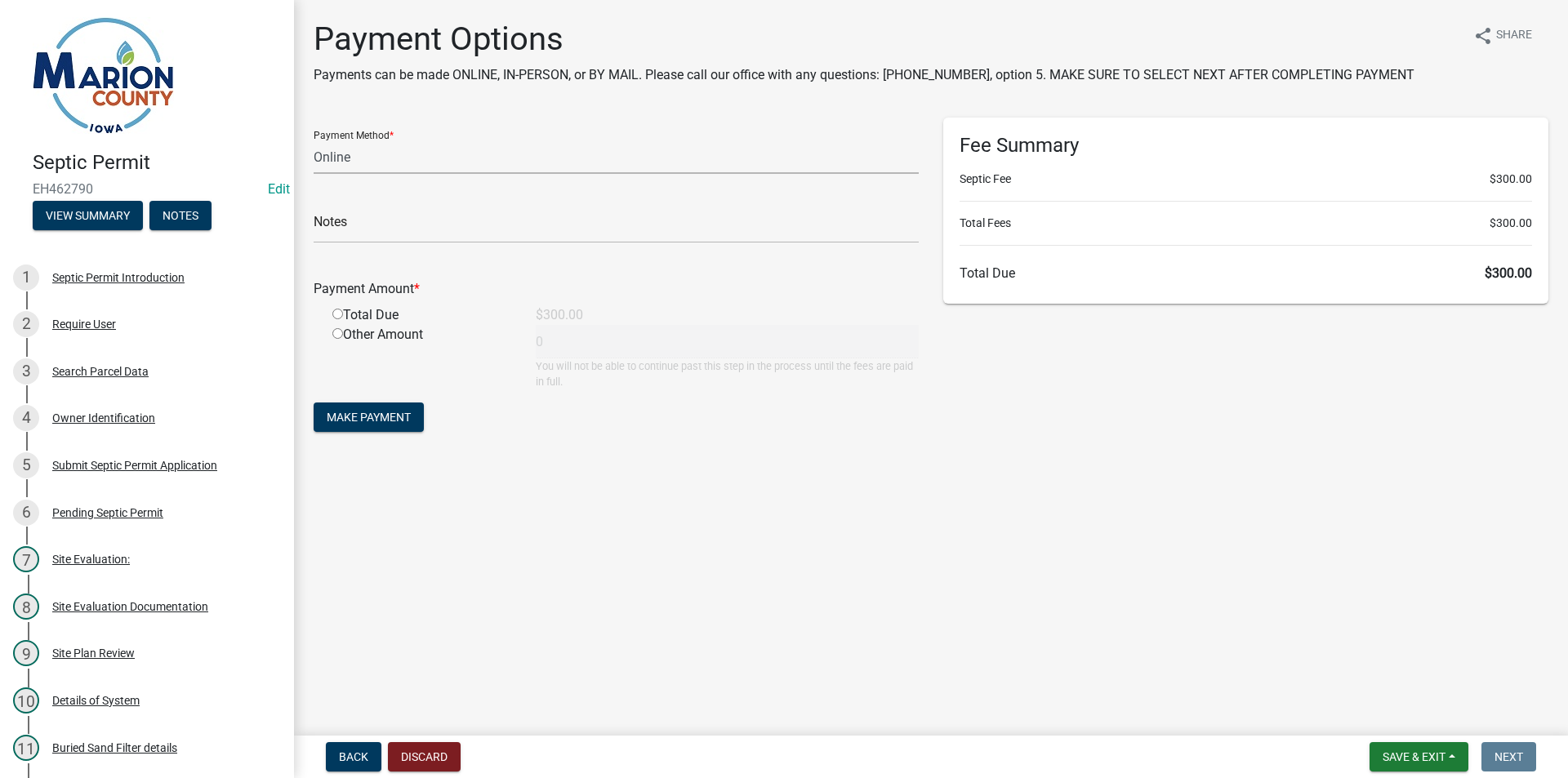
click at [356, 161] on select "Credit Card POS Check Cash Online" at bounding box center [616, 157] width 605 height 33
select select "1: 0"
click at [314, 141] on select "Credit Card POS Check Cash Online" at bounding box center [616, 157] width 605 height 33
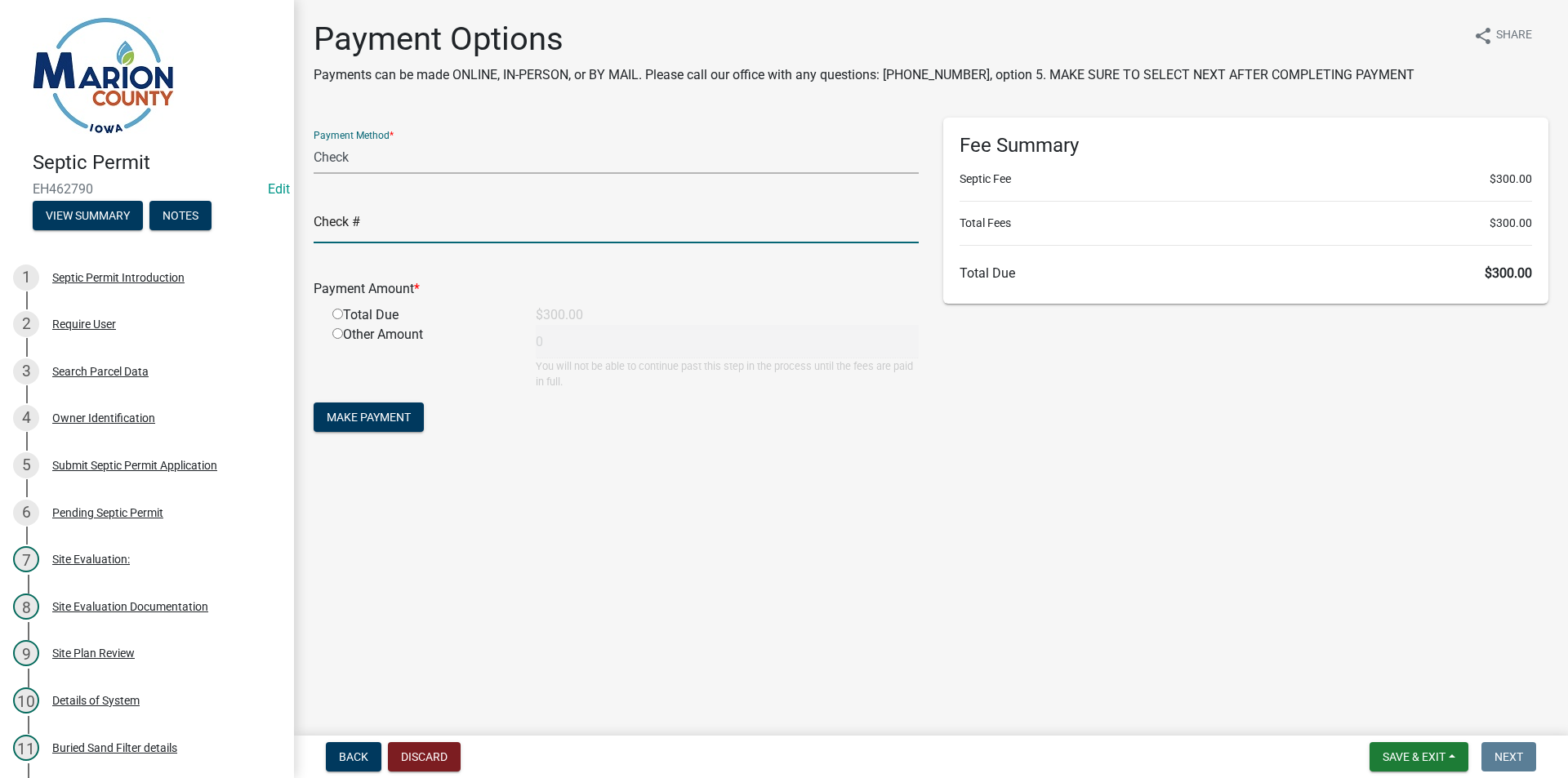
click at [350, 210] on input "text" at bounding box center [616, 226] width 605 height 33
type input "13354"
click at [342, 307] on div "Total Due" at bounding box center [422, 315] width 204 height 20
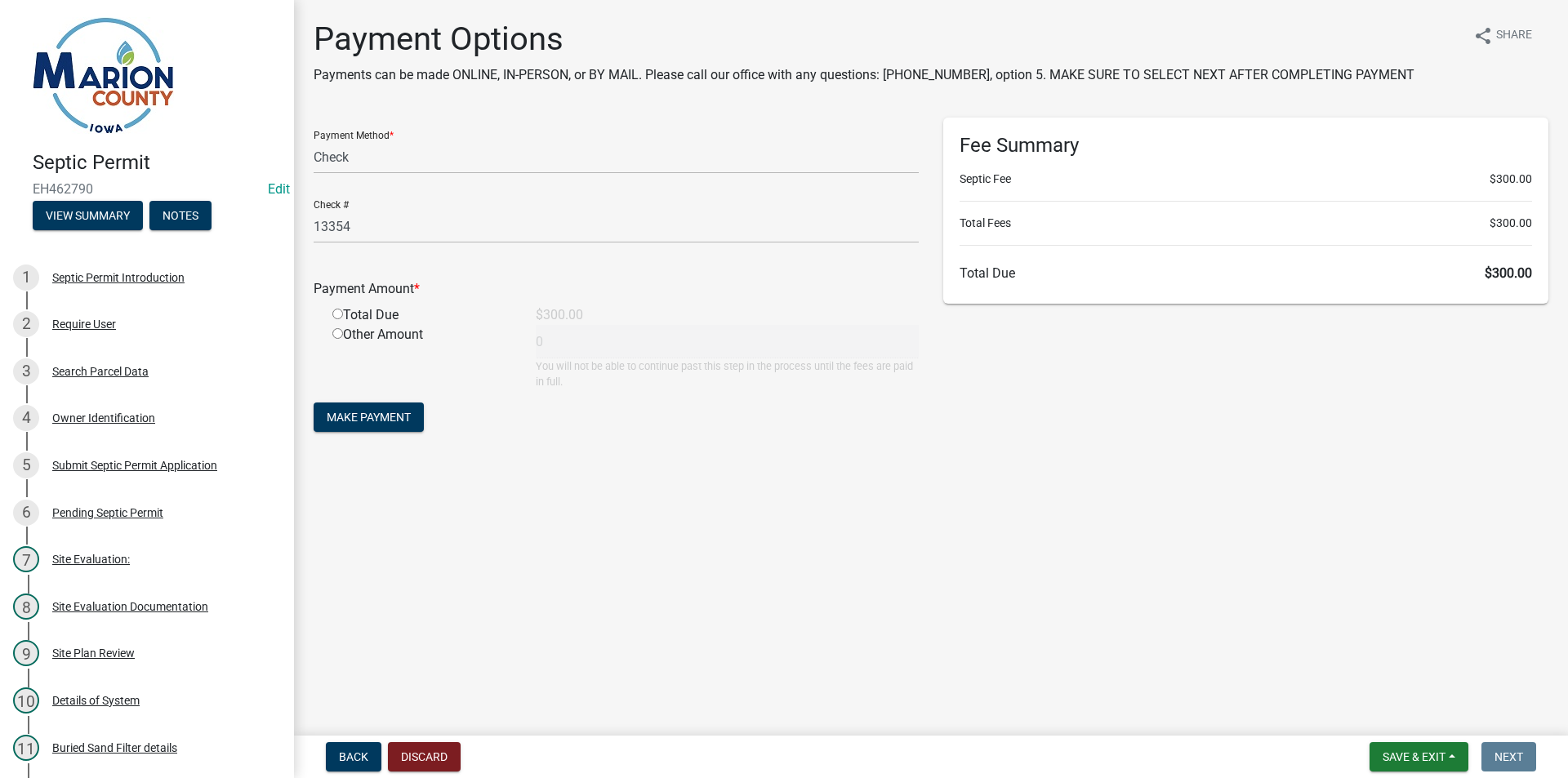
click at [339, 316] on input "radio" at bounding box center [338, 313] width 10 height 10
radio input "true"
type input "300"
click at [373, 422] on span "Make Payment" at bounding box center [369, 416] width 84 height 13
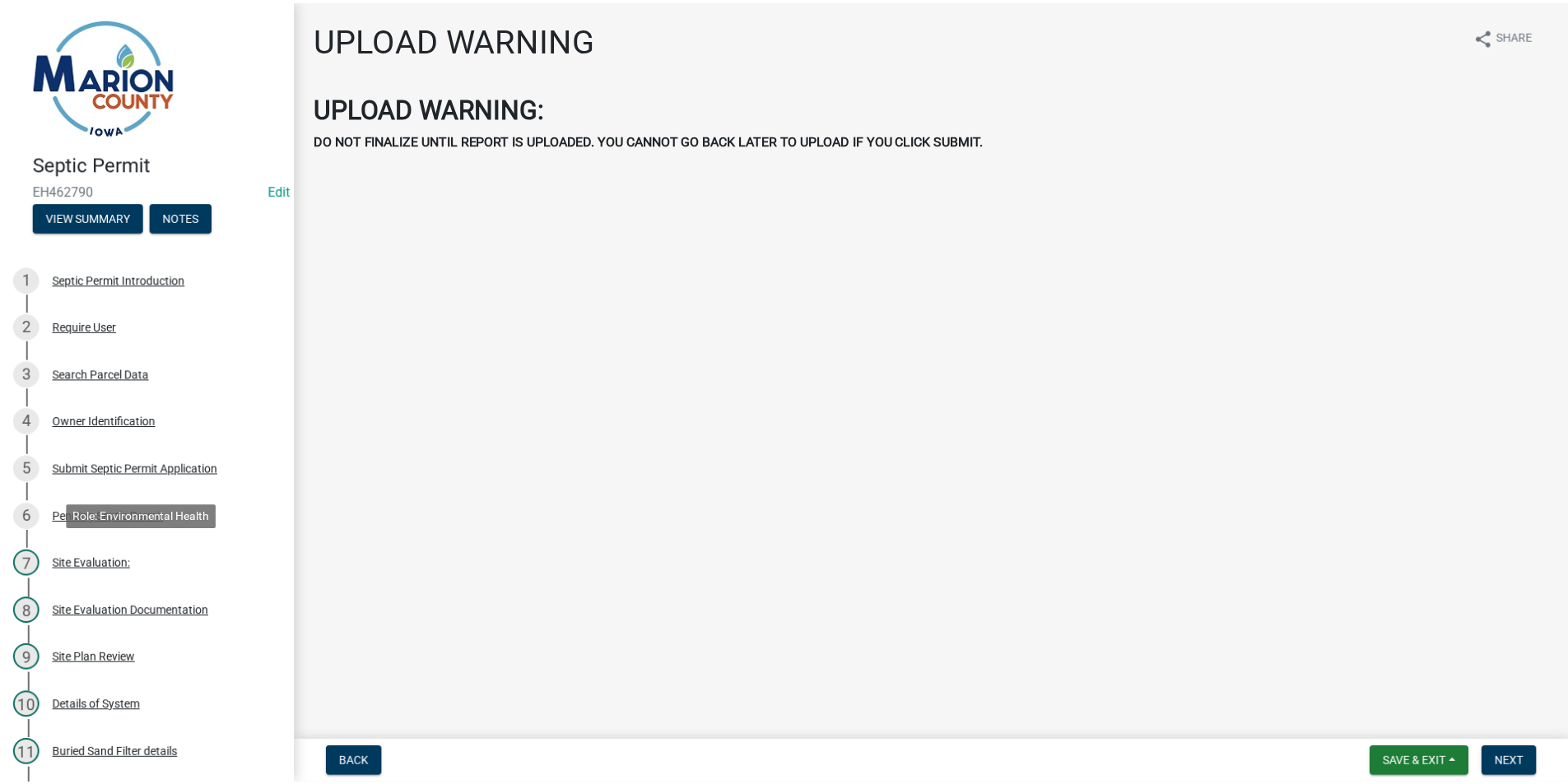
scroll to position [573, 0]
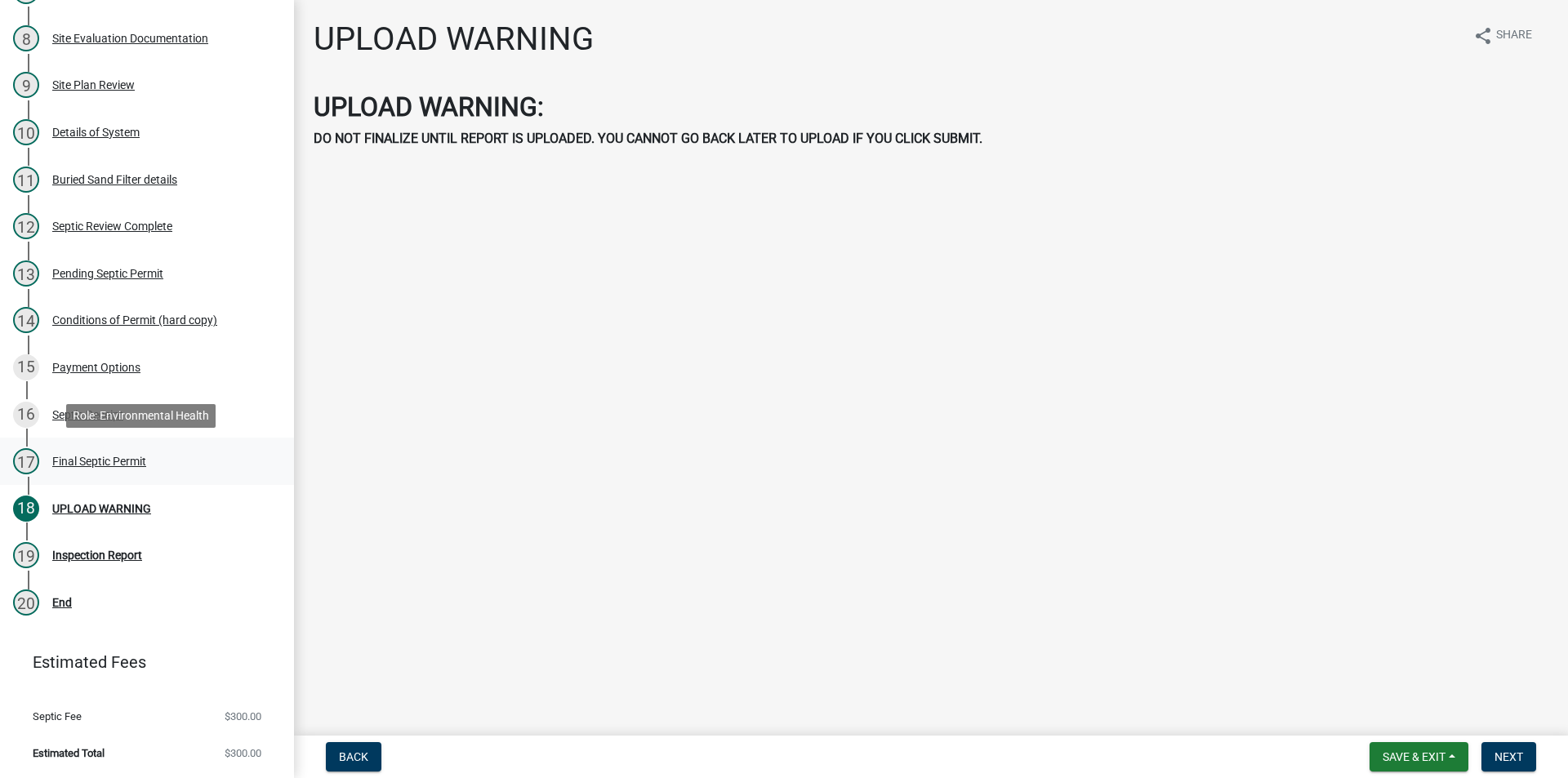
click at [100, 461] on div "Final Septic Permit" at bounding box center [99, 460] width 94 height 11
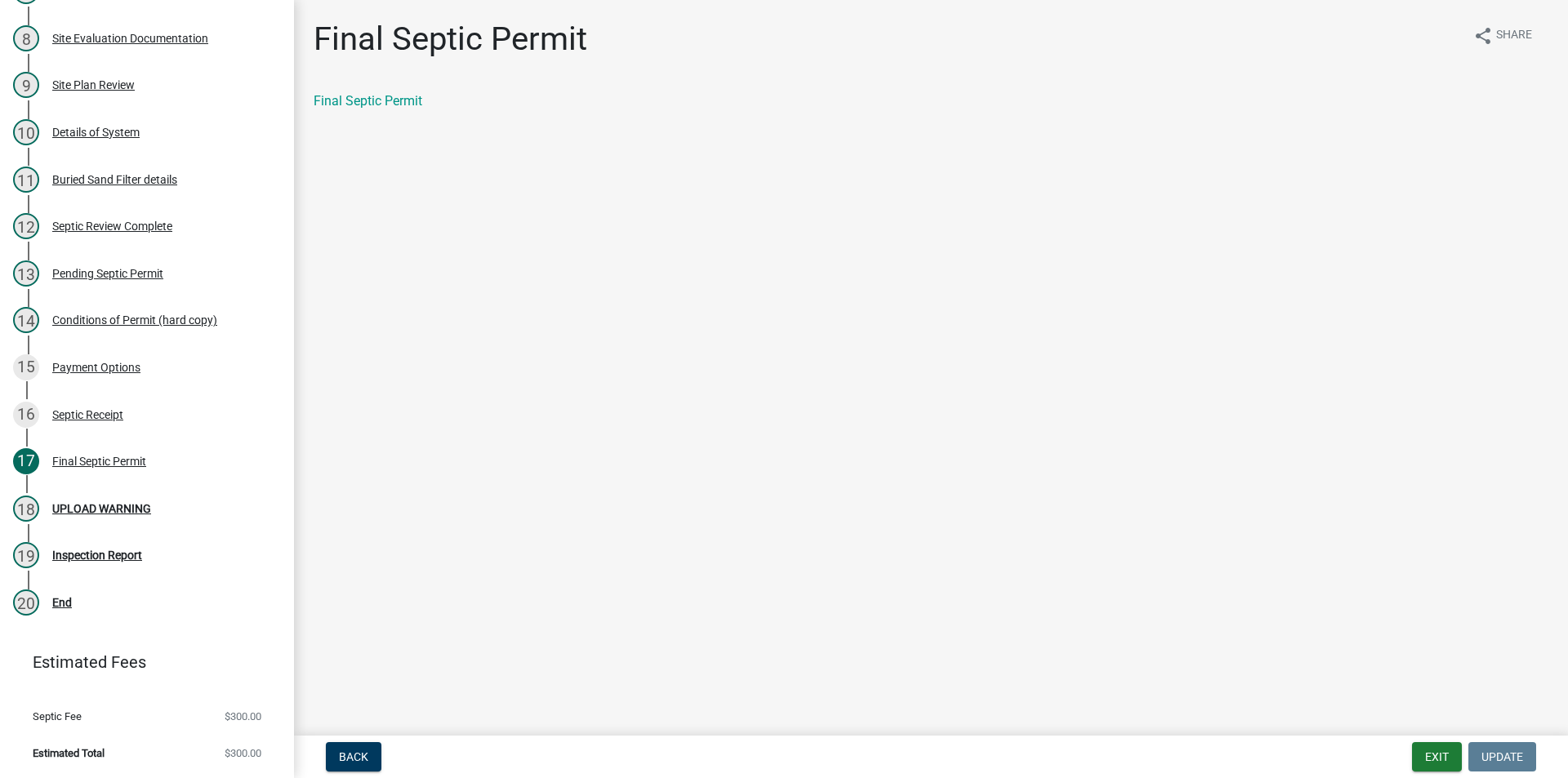
click at [383, 85] on div "Final Septic Permit share Share Final Septic Permit" at bounding box center [931, 79] width 1260 height 119
click at [384, 98] on link "Final Septic Permit" at bounding box center [368, 100] width 108 height 15
click at [1448, 757] on button "Exit" at bounding box center [1437, 757] width 50 height 29
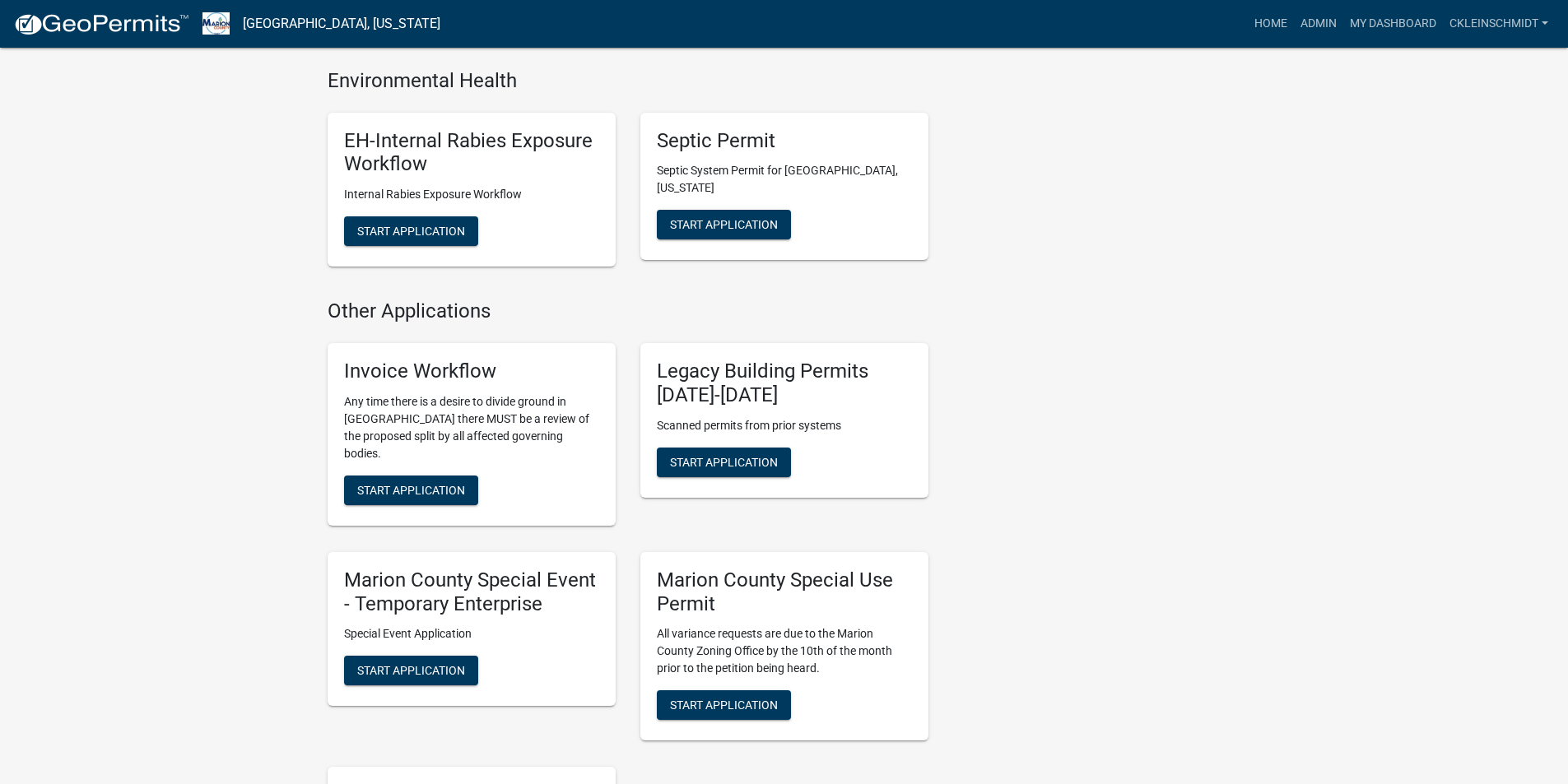
scroll to position [1398, 0]
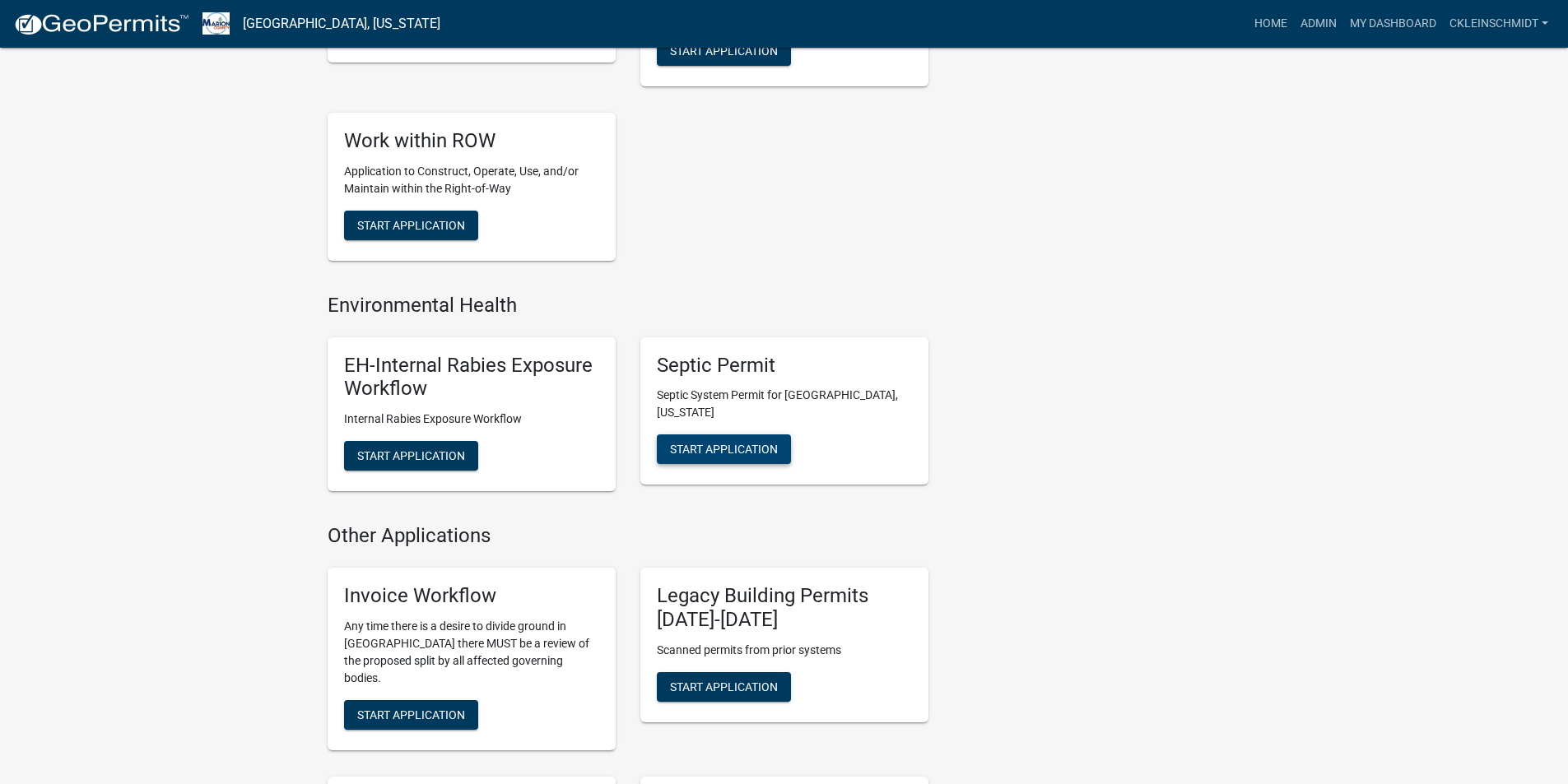
click at [780, 434] on button "Start Application" at bounding box center [724, 449] width 134 height 29
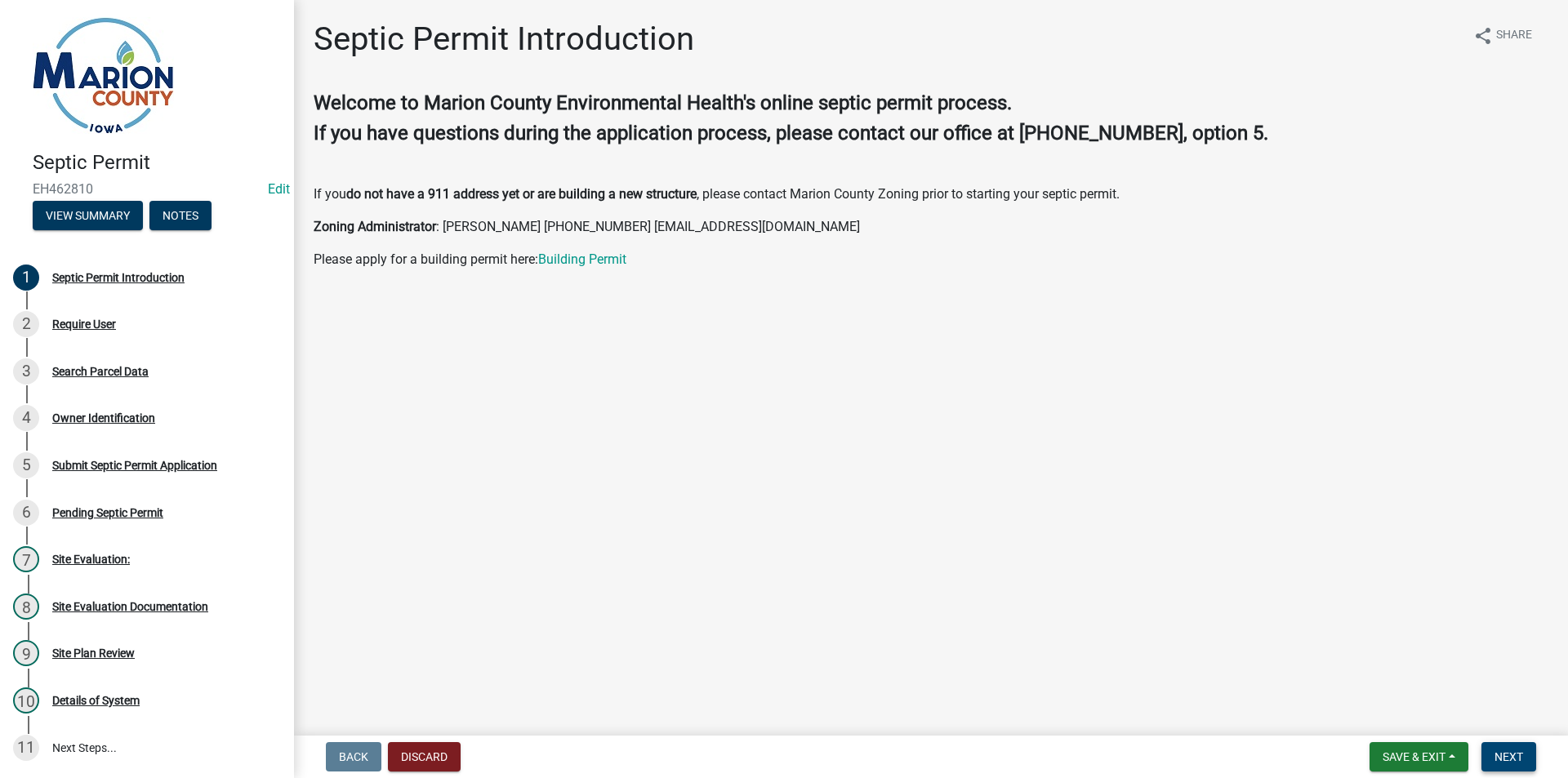
click at [1507, 762] on span "Next" at bounding box center [1509, 757] width 28 height 13
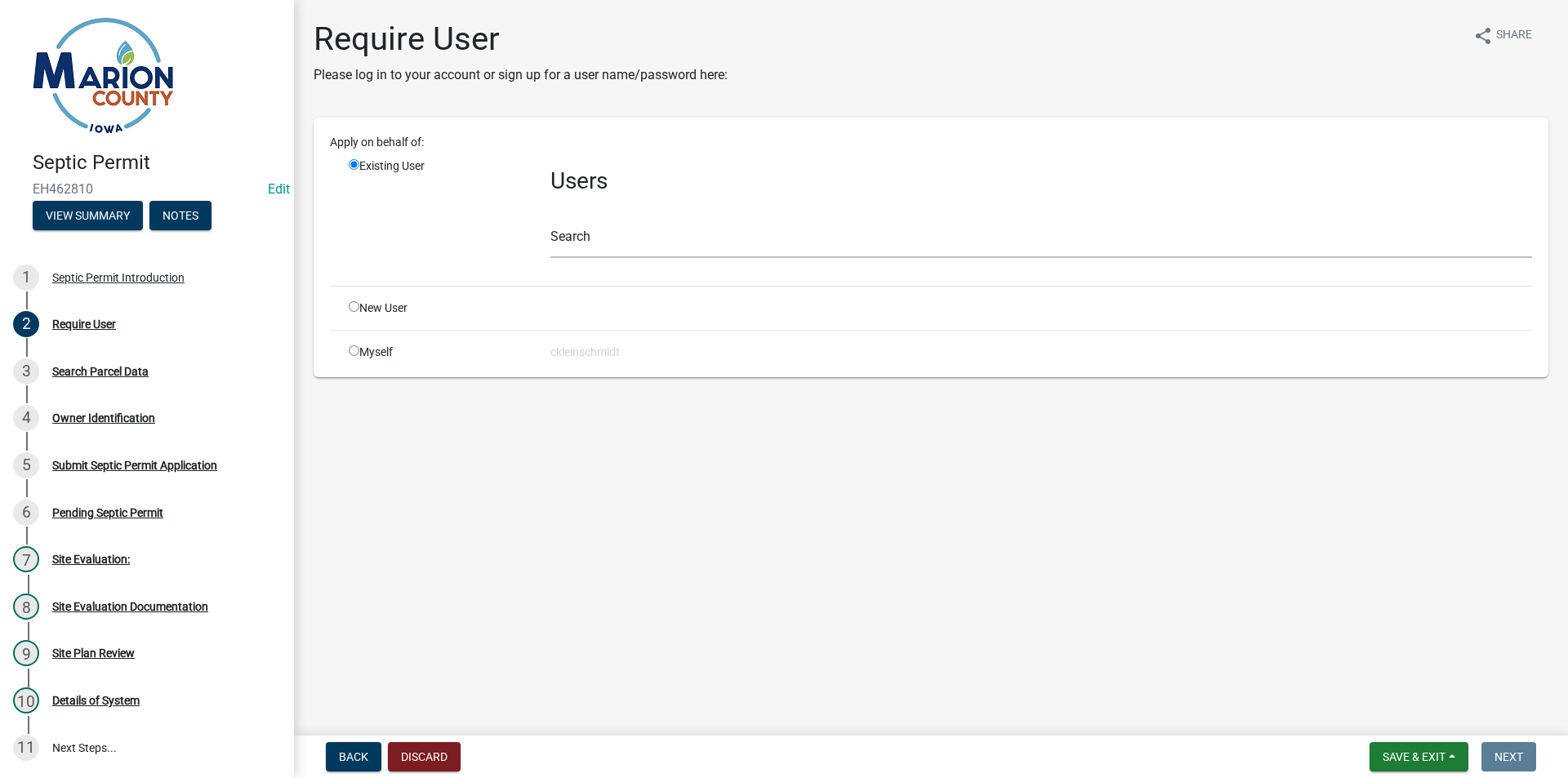
drag, startPoint x: 371, startPoint y: 294, endPoint x: 365, endPoint y: 305, distance: 12.5
click at [371, 295] on div "Apply on behalf of: Existing User Users Search New User Myself [PERSON_NAME]" at bounding box center [930, 247] width 1202 height 227
click at [361, 308] on div "New User" at bounding box center [437, 308] width 202 height 17
click at [356, 305] on input "radio" at bounding box center [354, 307] width 10 height 10
radio input "true"
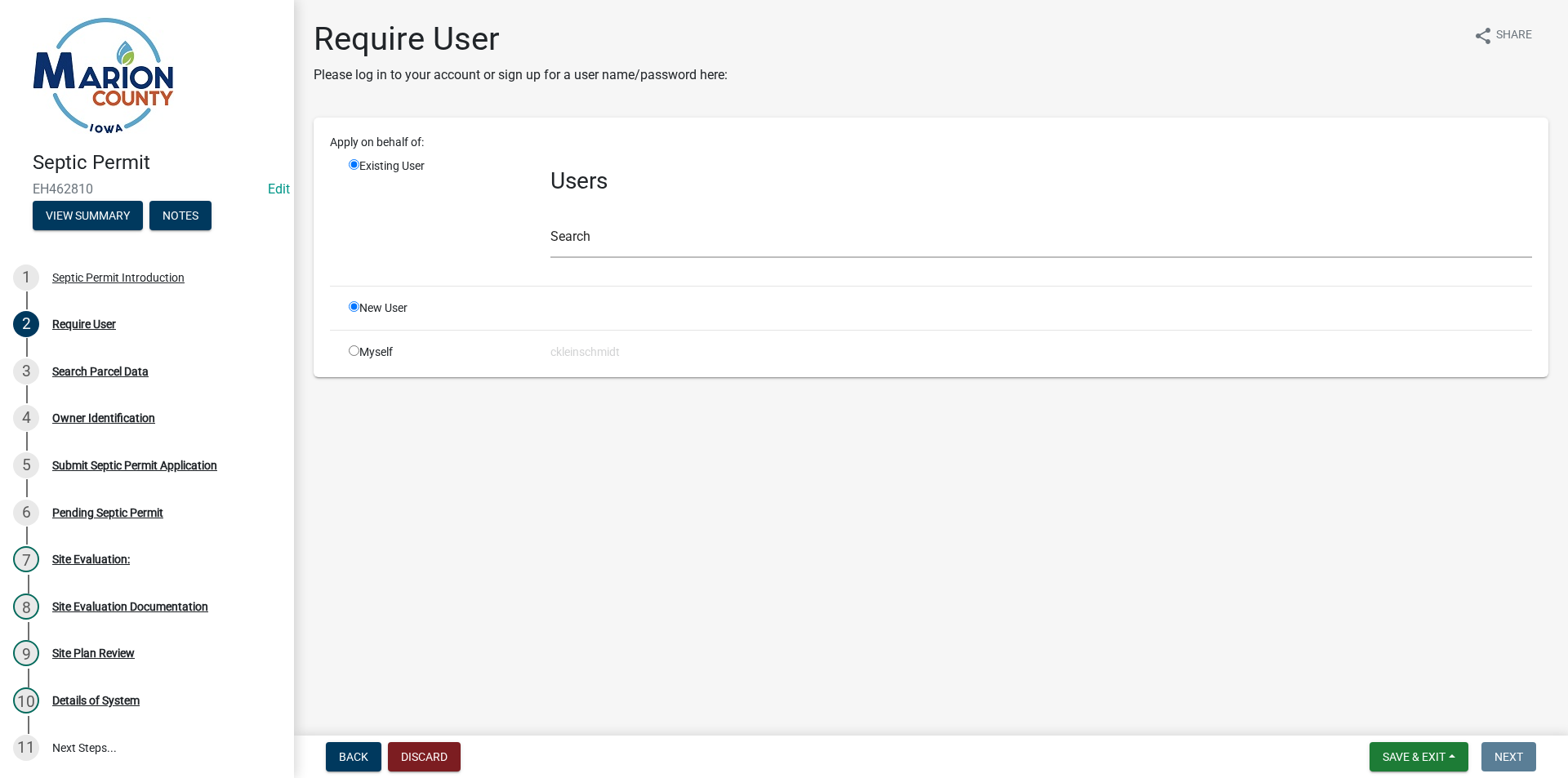
radio input "false"
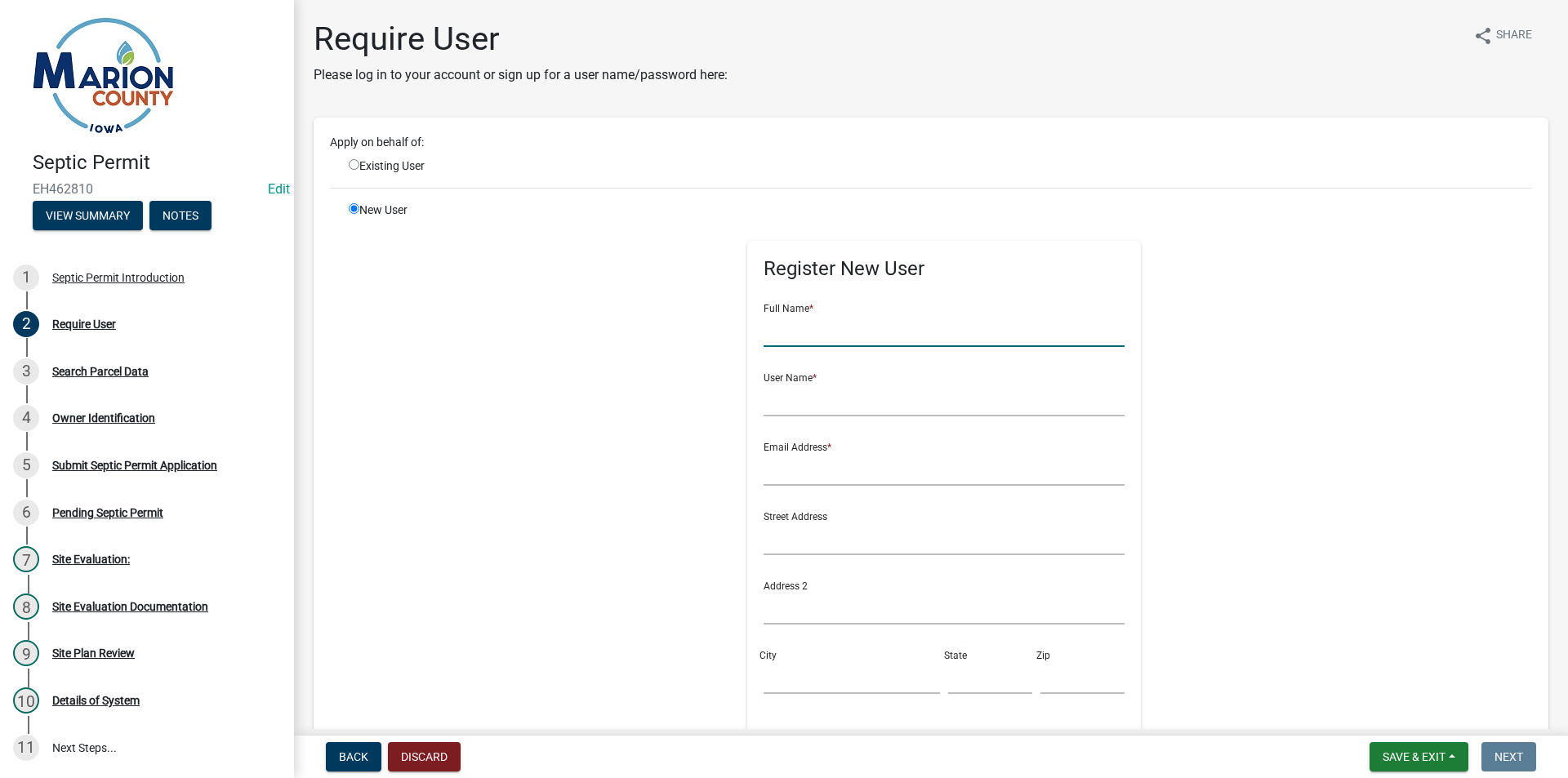
click at [831, 330] on input "text" at bounding box center [944, 330] width 362 height 33
click at [815, 327] on input "JE" at bounding box center [944, 330] width 362 height 33
type input "[PERSON_NAME]"
type input "JTHORN"
type input "[EMAIL_ADDRESS][DOMAIN_NAME]"
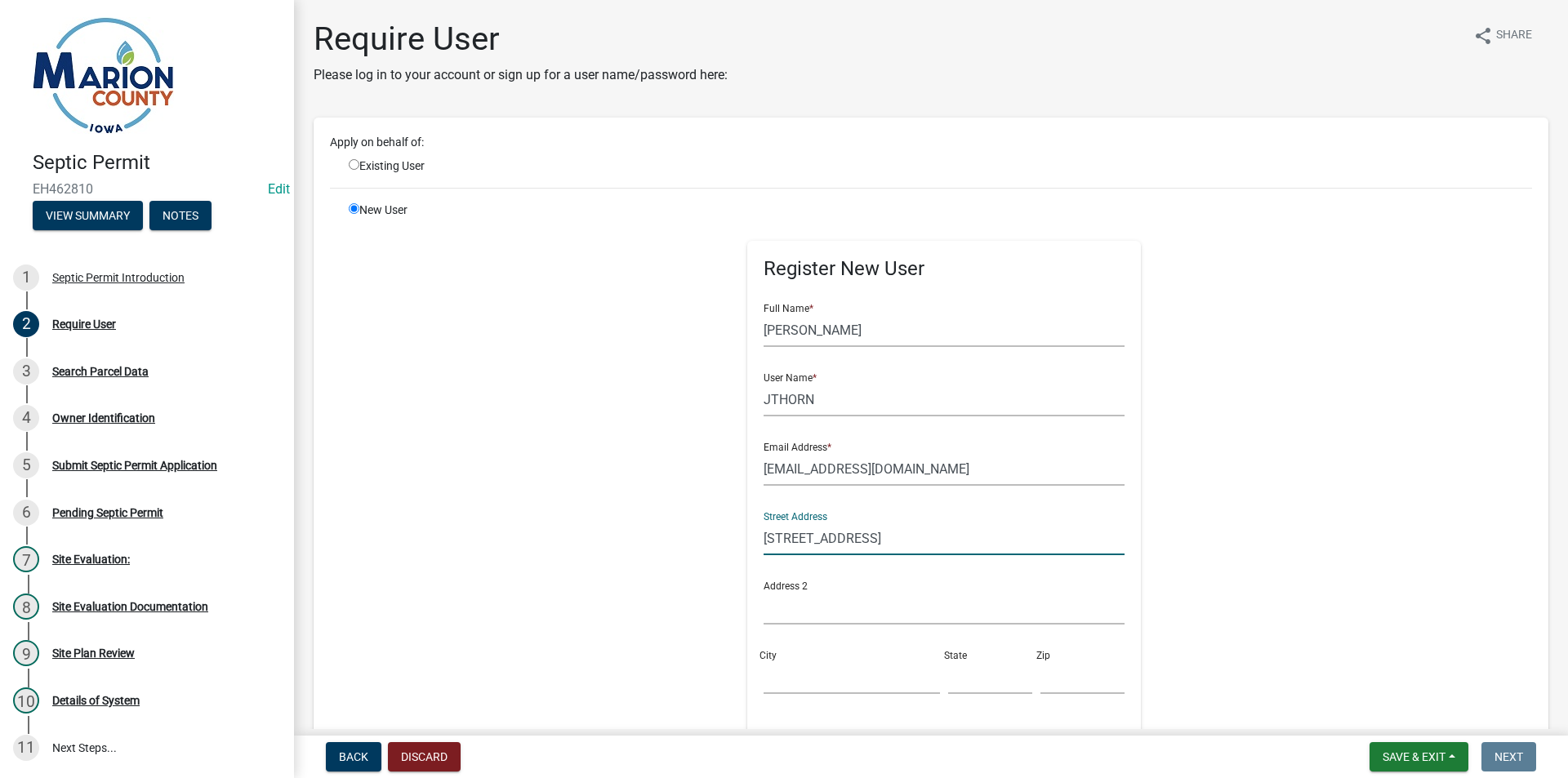
type input "[STREET_ADDRESS]"
type input "[GEOGRAPHIC_DATA]"
type input "IA"
type input "50138"
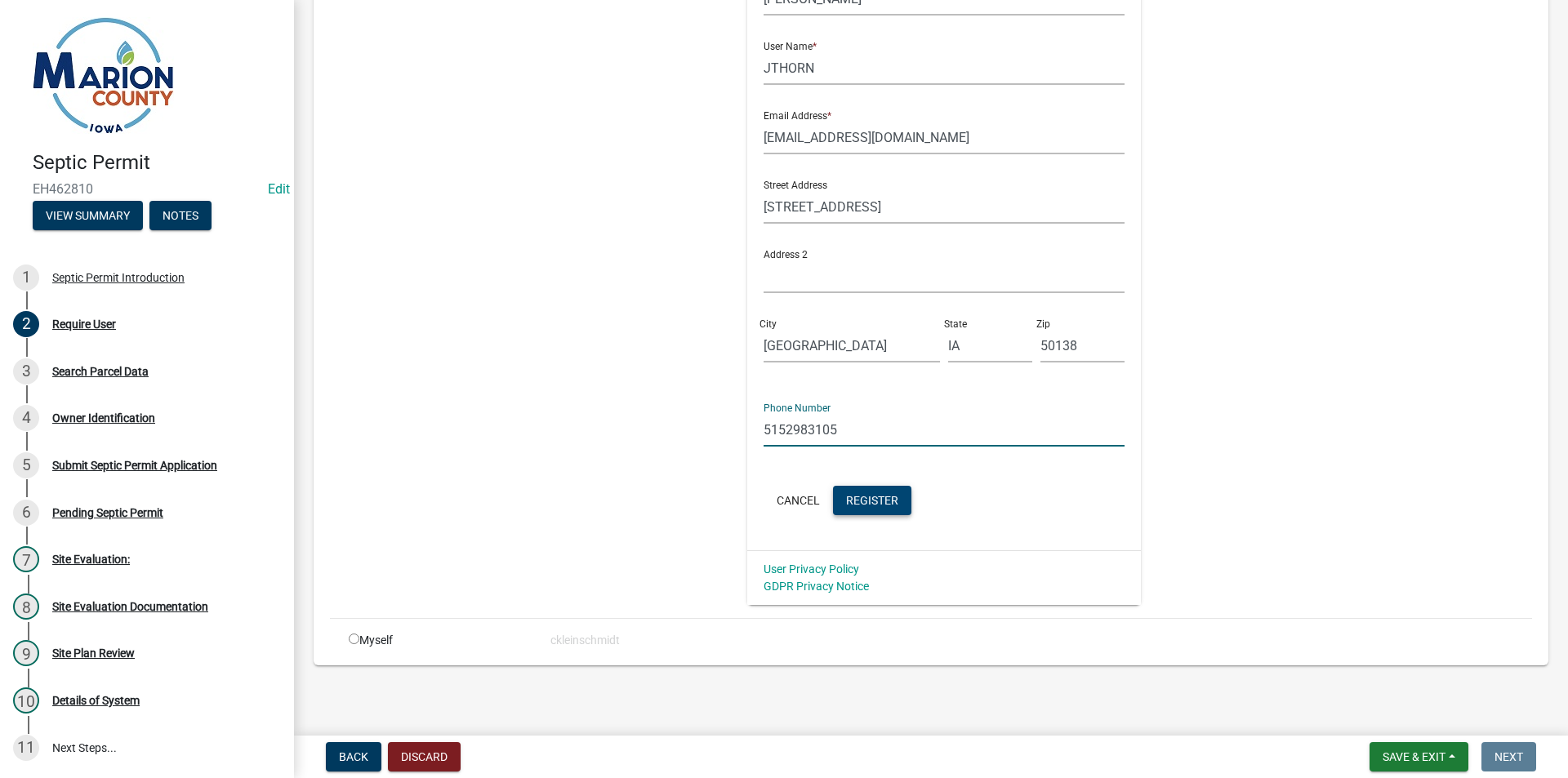
type input "5152983105"
click at [846, 496] on span "Register" at bounding box center [872, 499] width 52 height 13
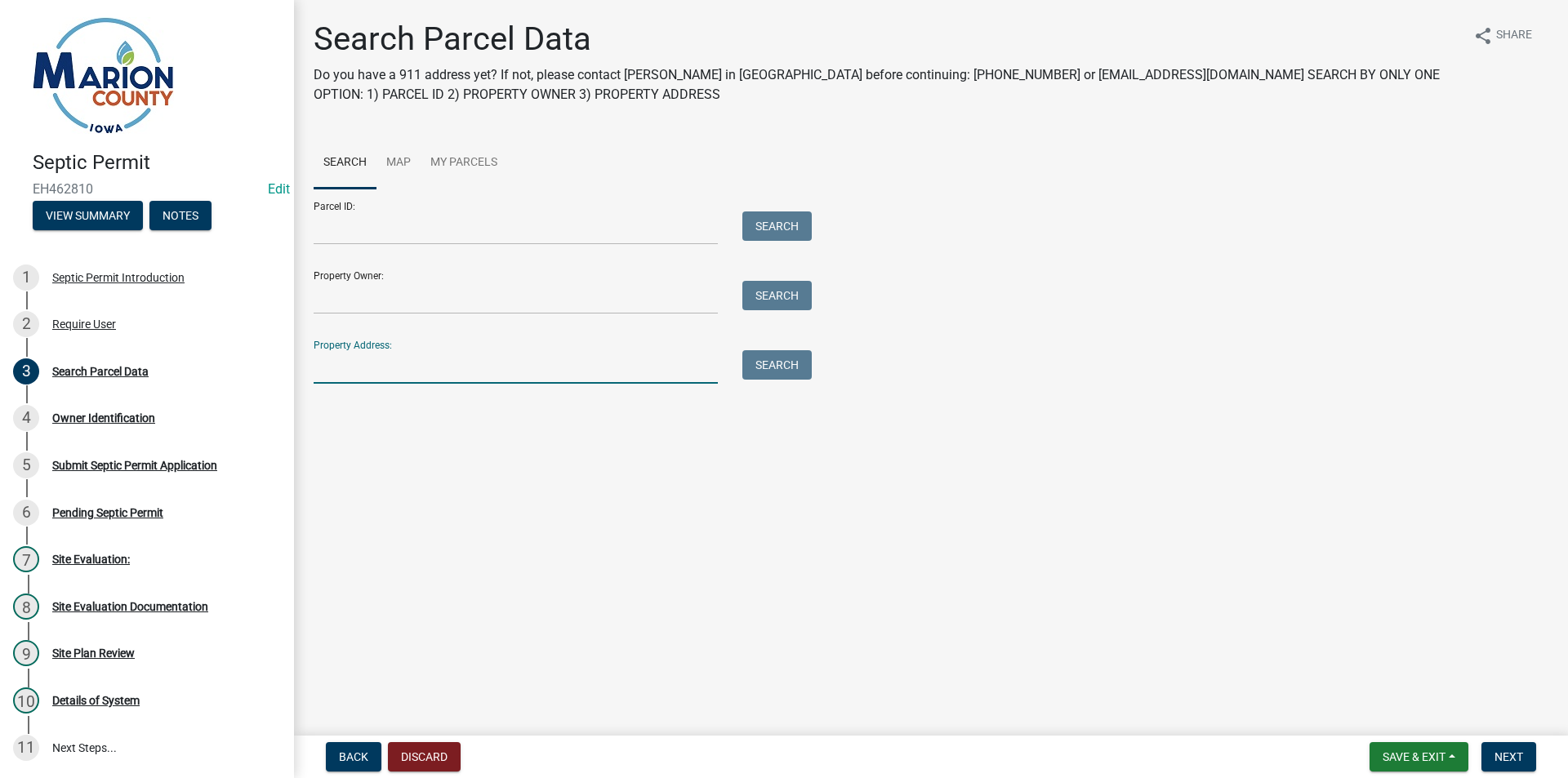
click at [406, 368] on input "Property Address:" at bounding box center [516, 367] width 405 height 33
click at [335, 368] on input "[STREET_ADDRESS]" at bounding box center [516, 367] width 405 height 33
type input "[STREET_ADDRESS]"
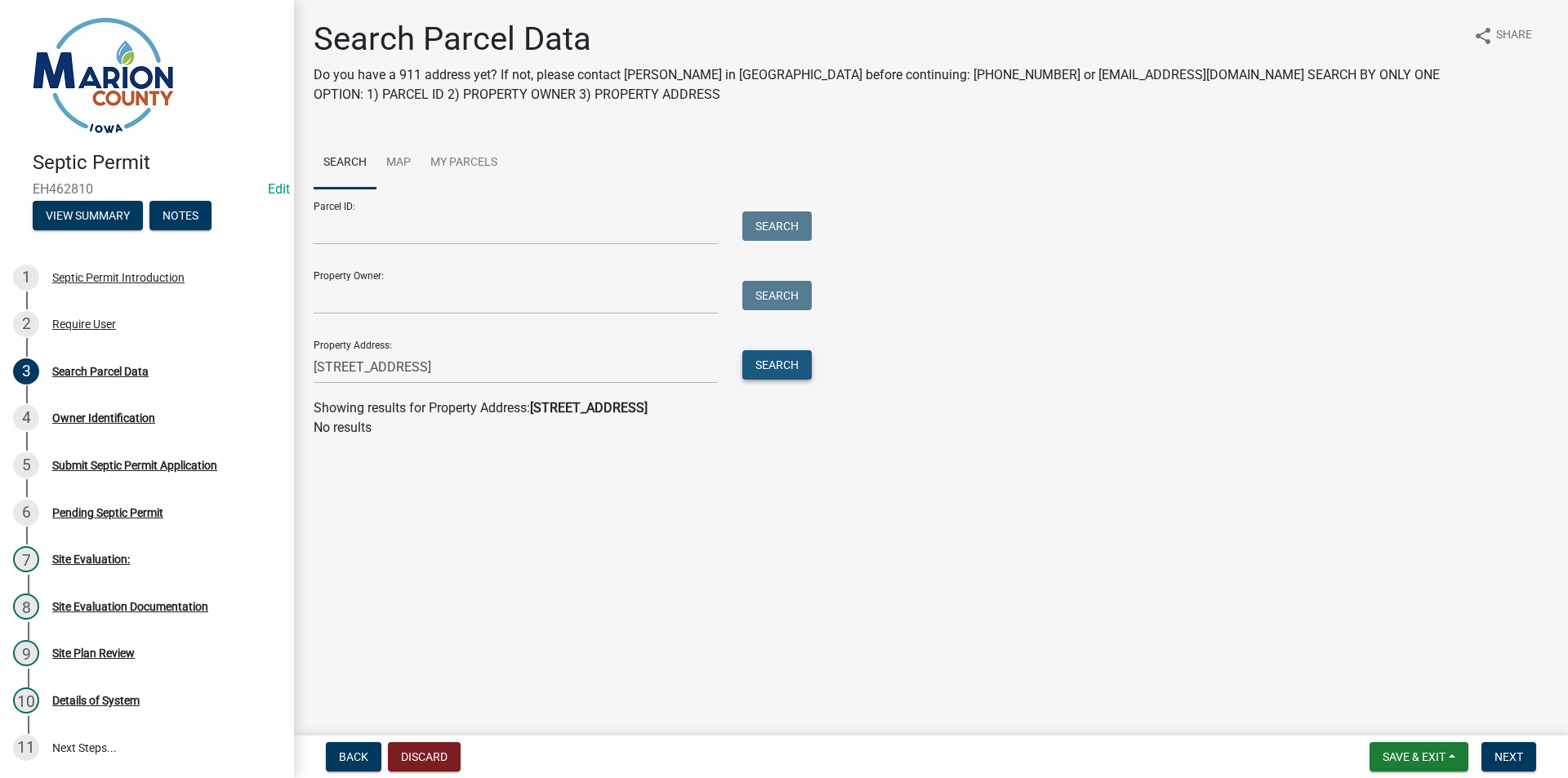
click at [781, 362] on button "Search" at bounding box center [777, 365] width 70 height 29
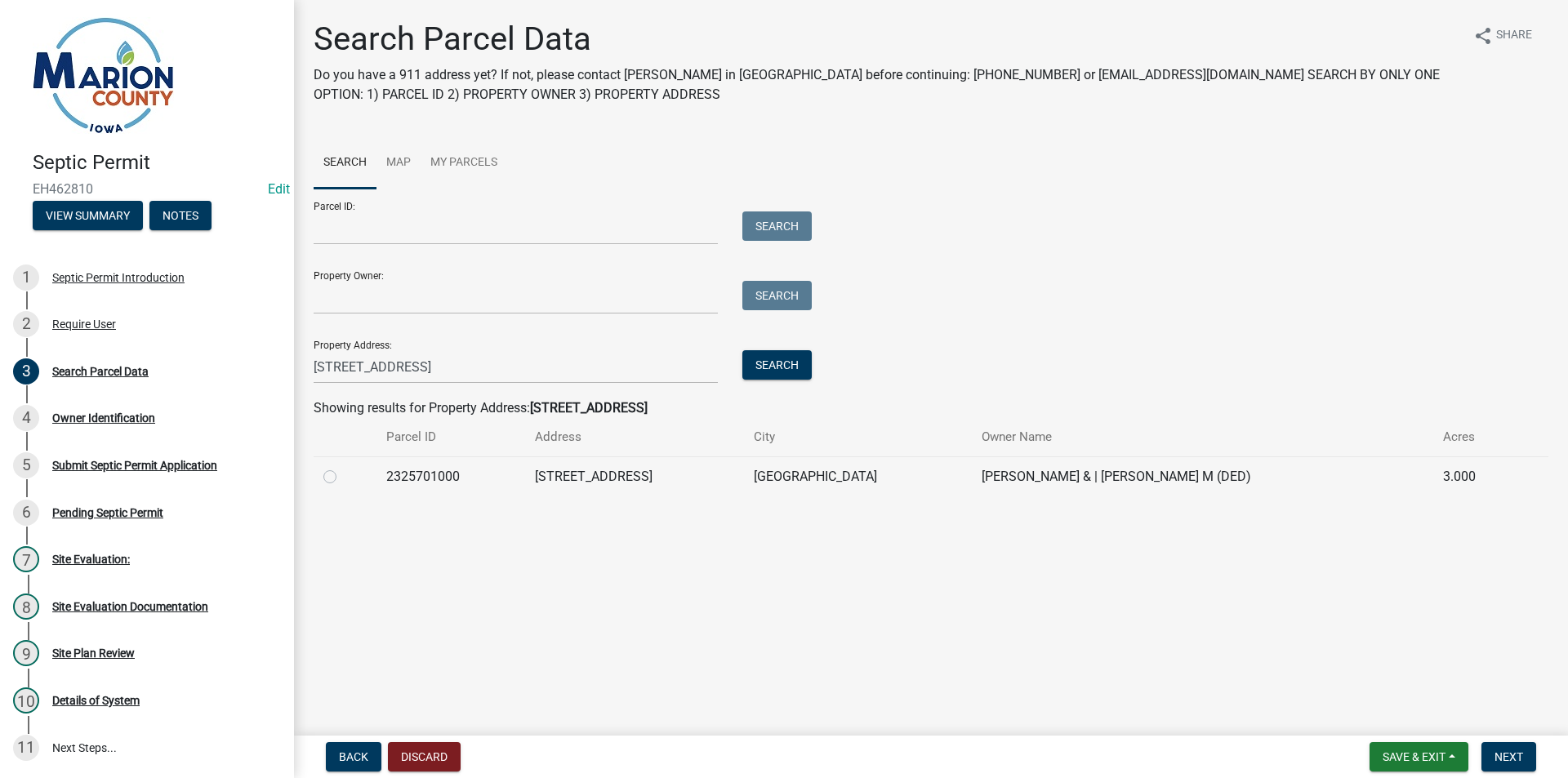
click at [343, 467] on label at bounding box center [343, 467] width 0 height 0
click at [343, 474] on input "radio" at bounding box center [348, 472] width 10 height 10
radio input "true"
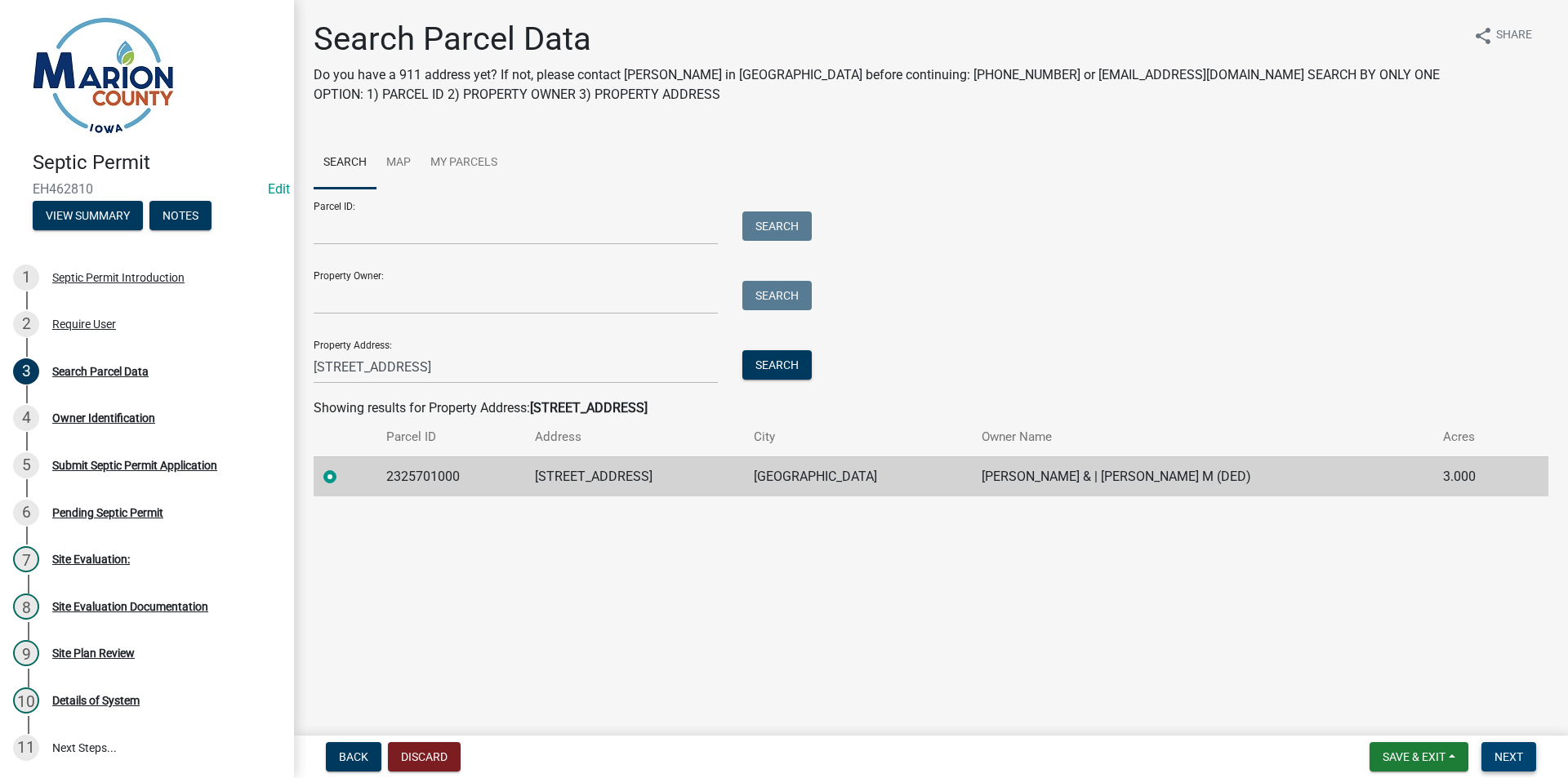
click at [1518, 757] on span "Next" at bounding box center [1509, 757] width 28 height 13
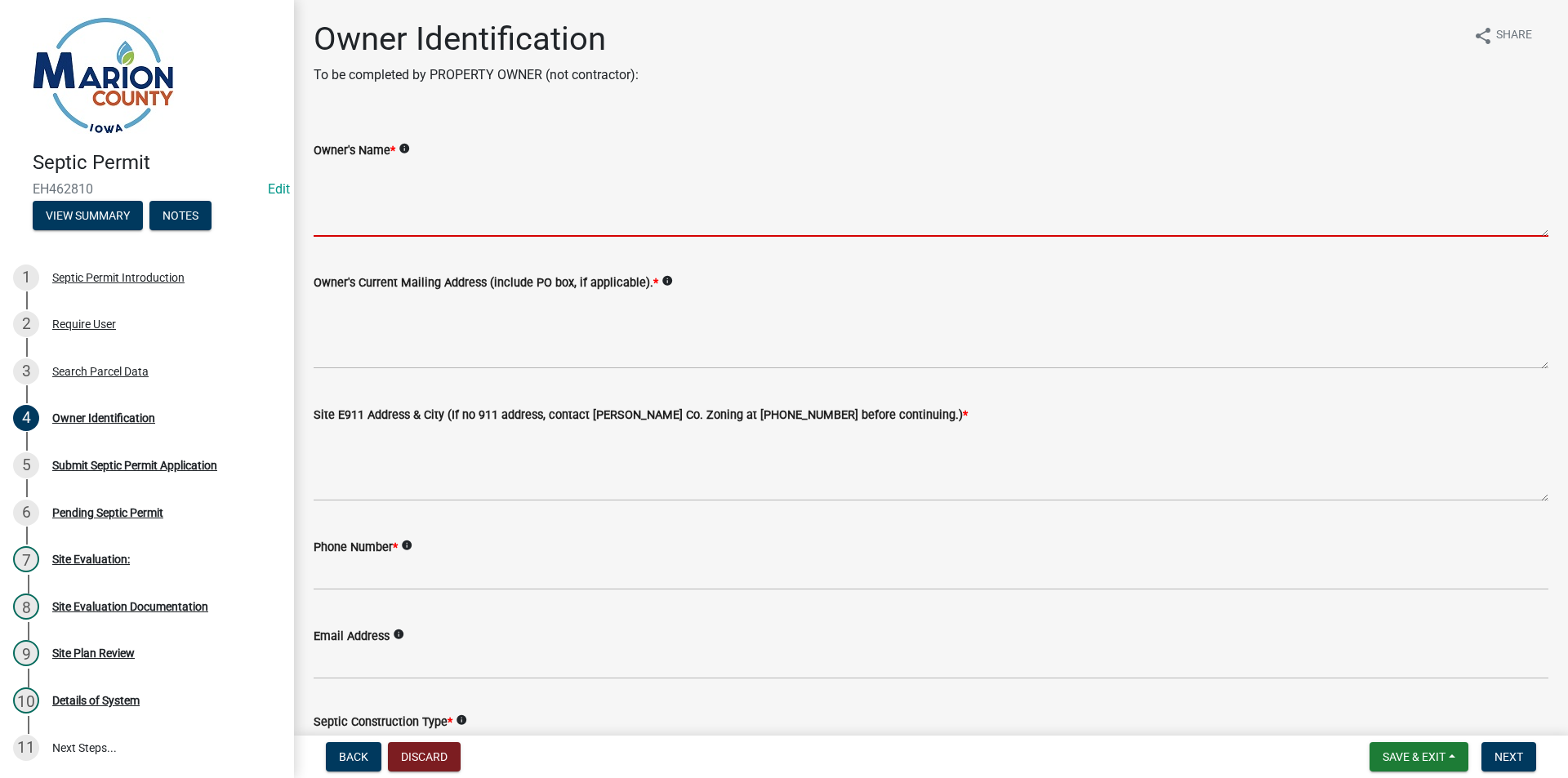
click at [412, 189] on textarea "Owner's Name *" at bounding box center [930, 198] width 1235 height 76
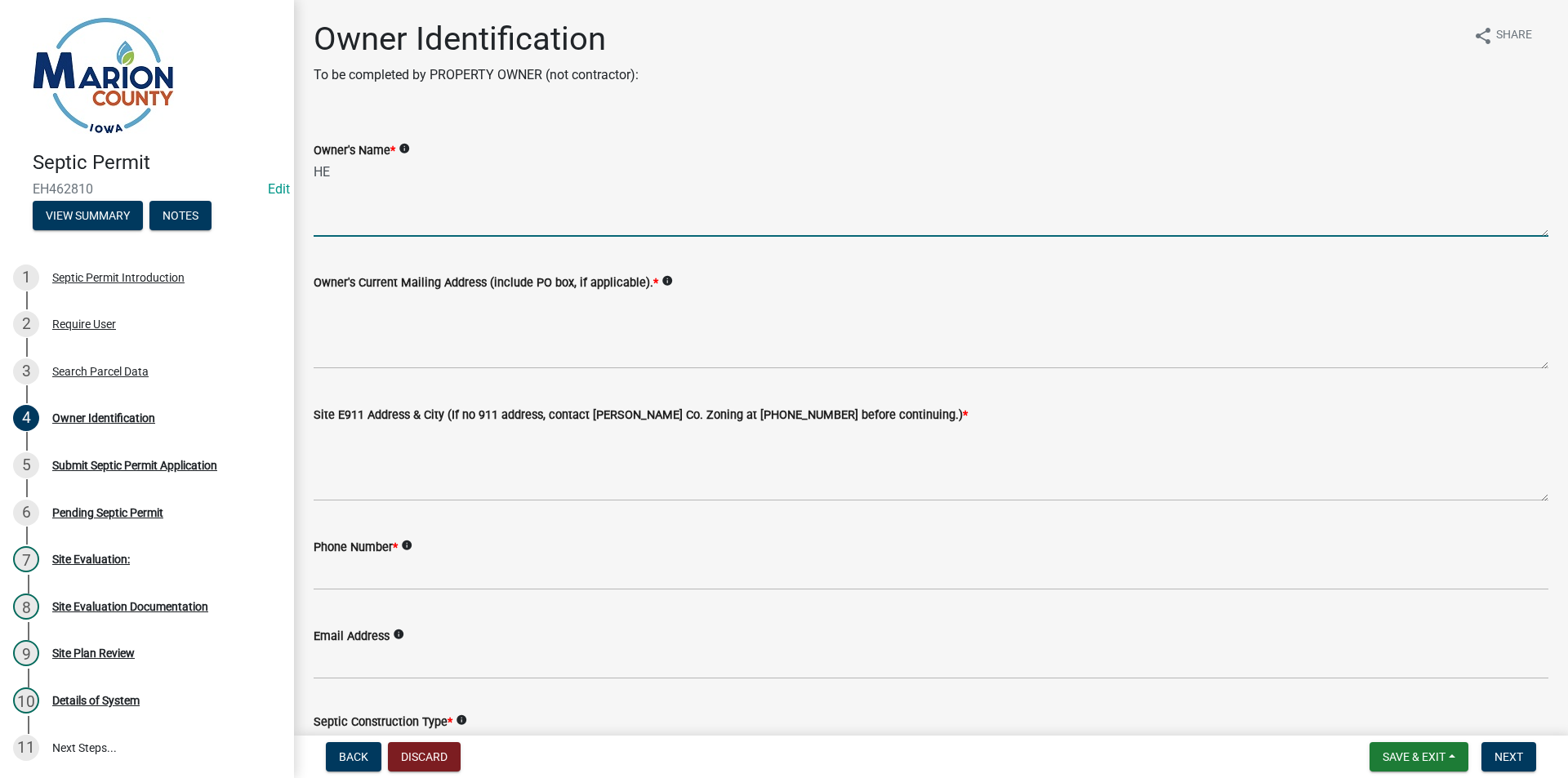
type textarea "H"
type textarea "[PERSON_NAME] & [PERSON_NAME]"
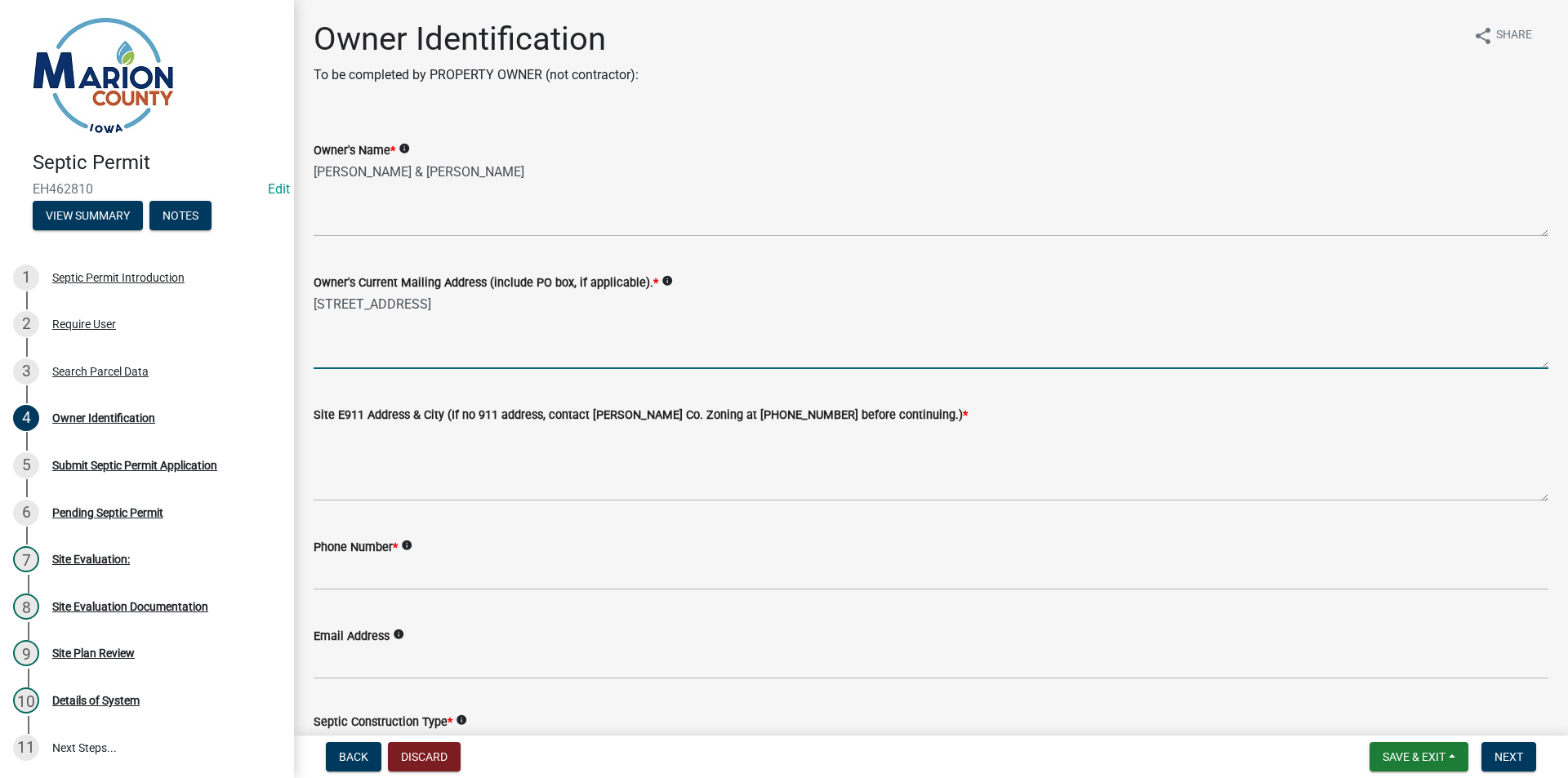
type textarea "[STREET_ADDRESS]"
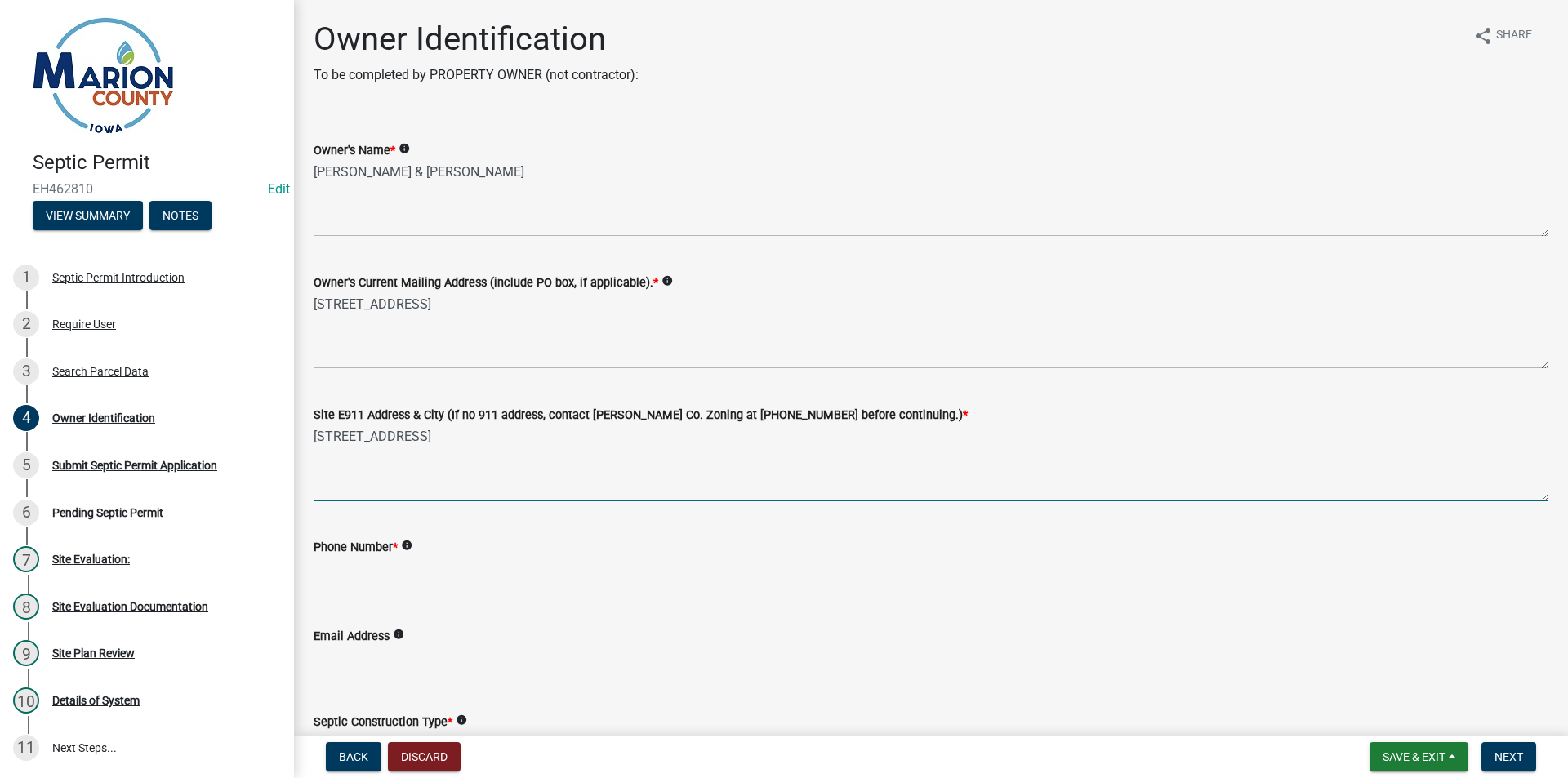
type textarea "[STREET_ADDRESS]"
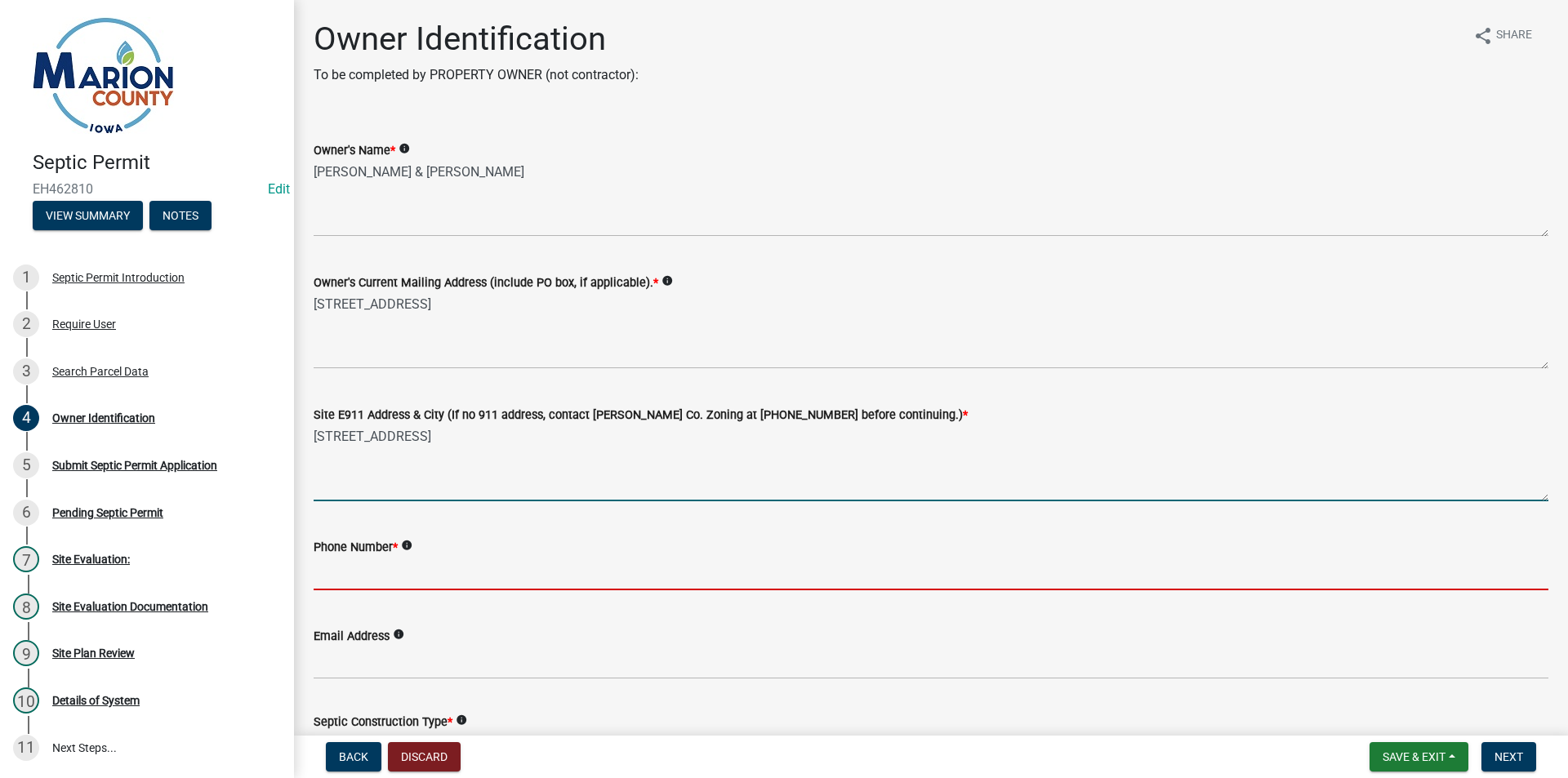
click at [351, 573] on input "Phone Number *" at bounding box center [930, 573] width 1235 height 33
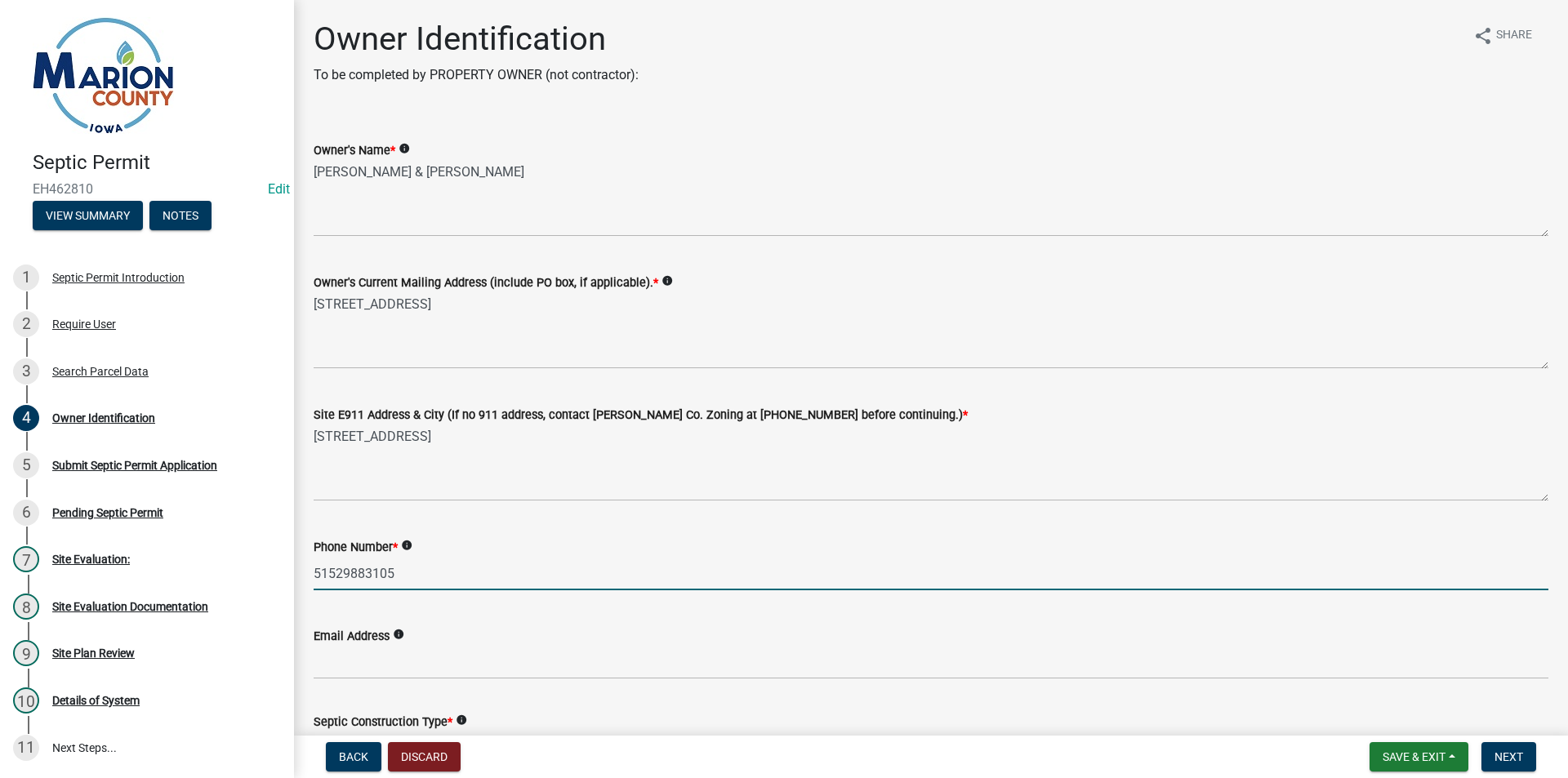
drag, startPoint x: 366, startPoint y: 575, endPoint x: 379, endPoint y: 604, distance: 31.8
click at [367, 575] on input "51529883105" at bounding box center [930, 573] width 1235 height 33
type input "5152983105"
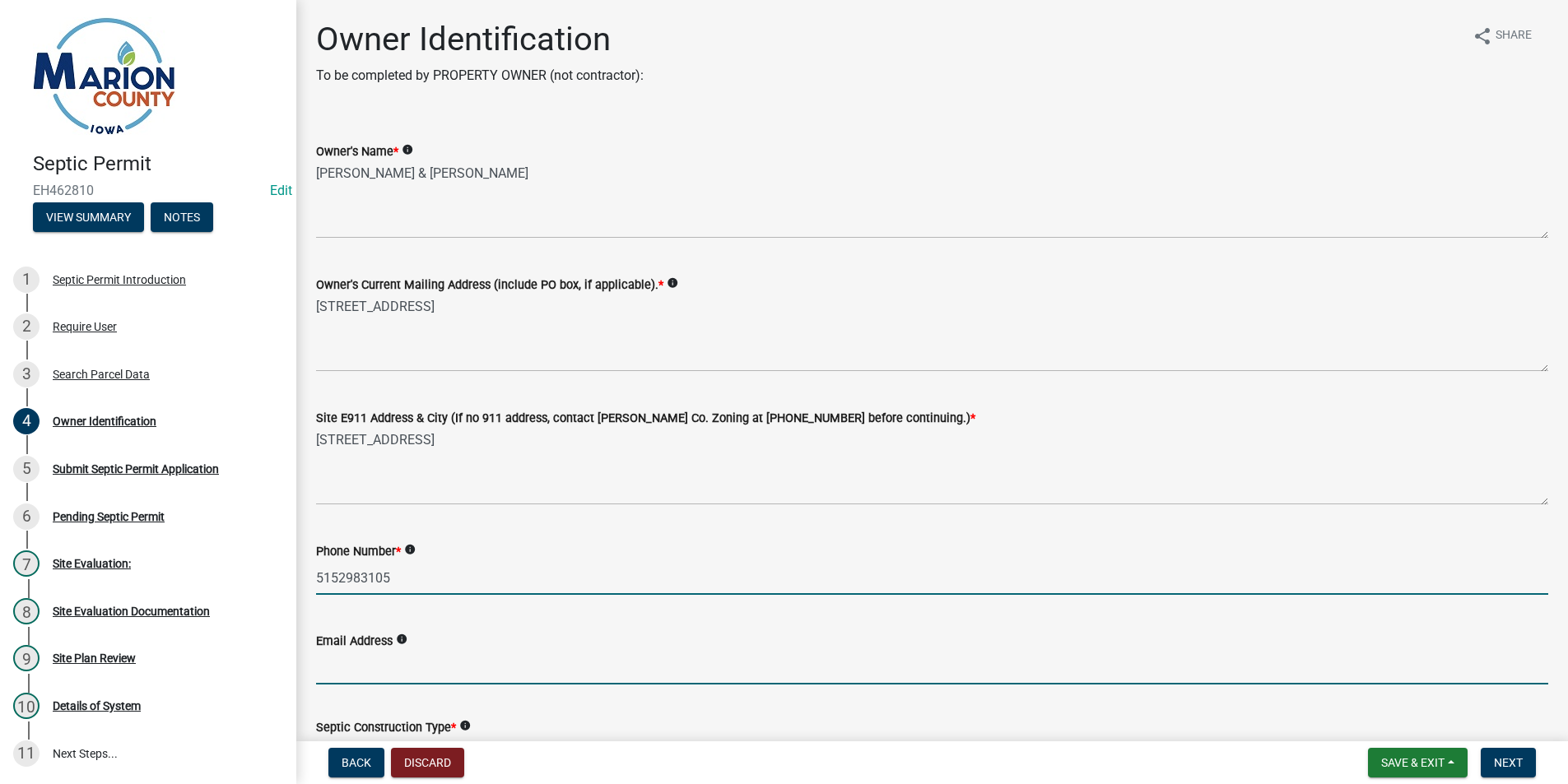
click at [384, 660] on input "Email Address" at bounding box center [932, 667] width 1232 height 34
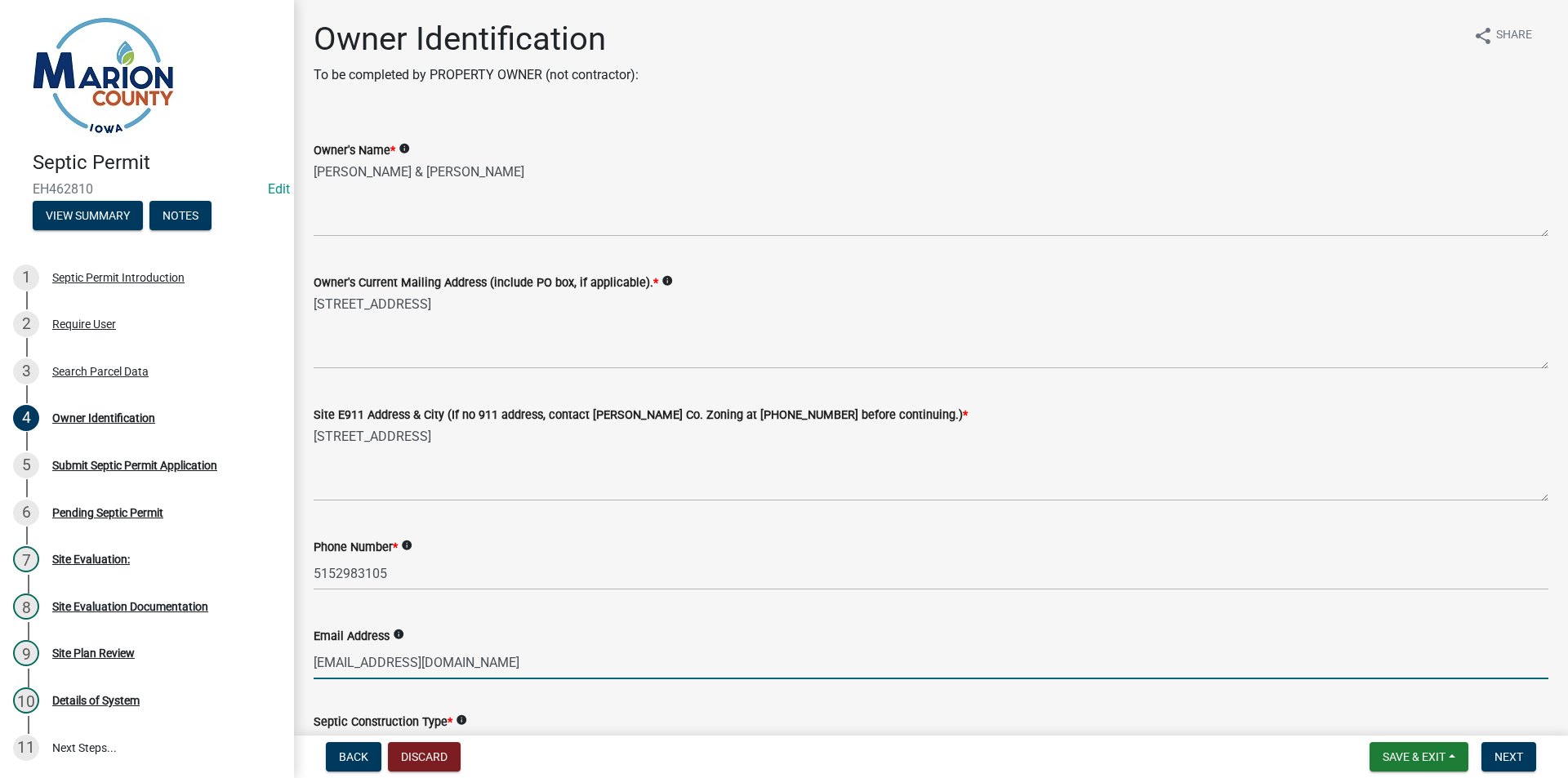
type input "[EMAIL_ADDRESS][DOMAIN_NAME]"
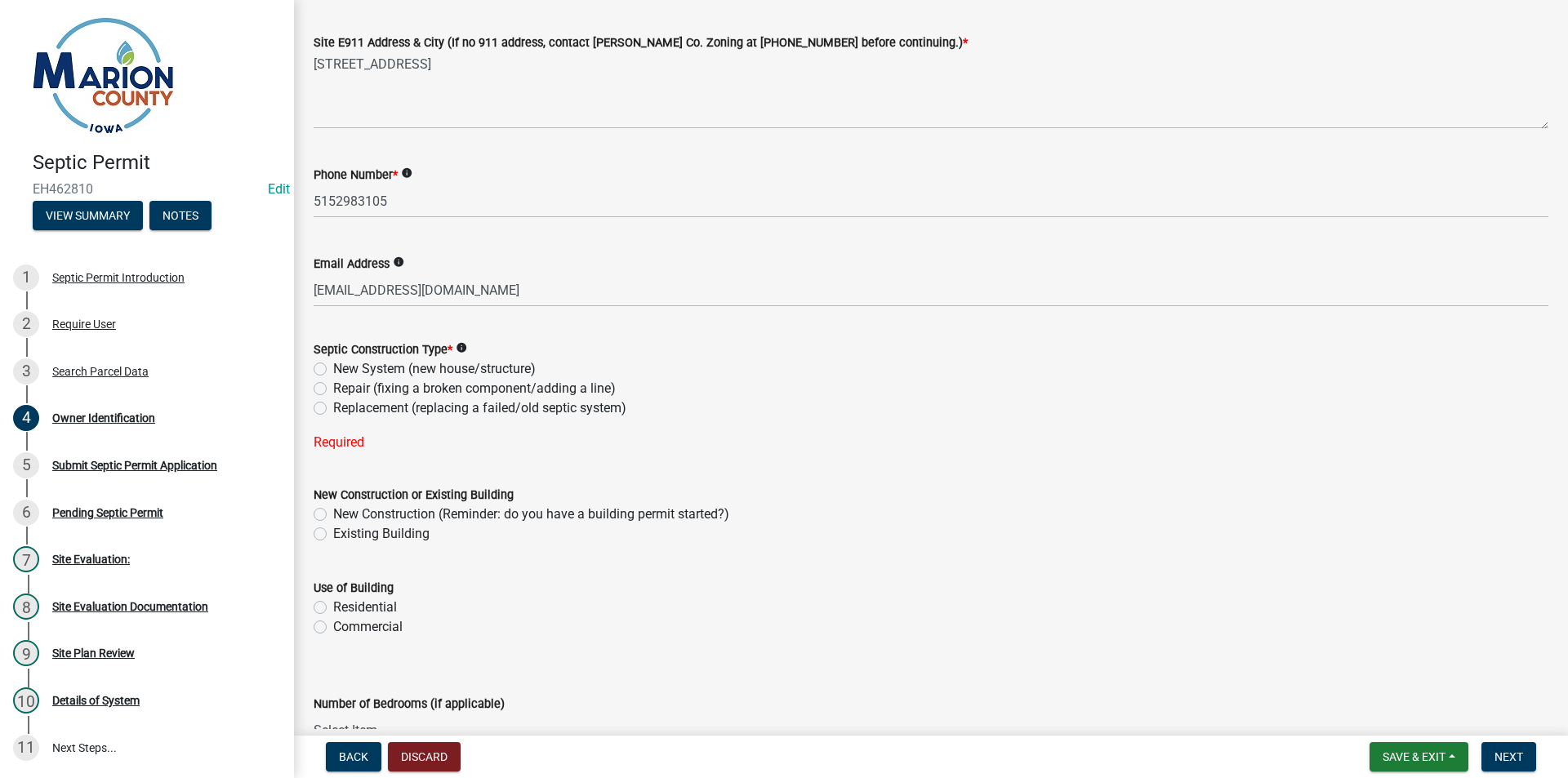
click at [369, 405] on label "Replacement (replacing a failed/old septic system)" at bounding box center [479, 408] width 293 height 20
click at [344, 405] on input "Replacement (replacing a failed/old septic system)" at bounding box center [339, 404] width 10 height 10
radio input "true"
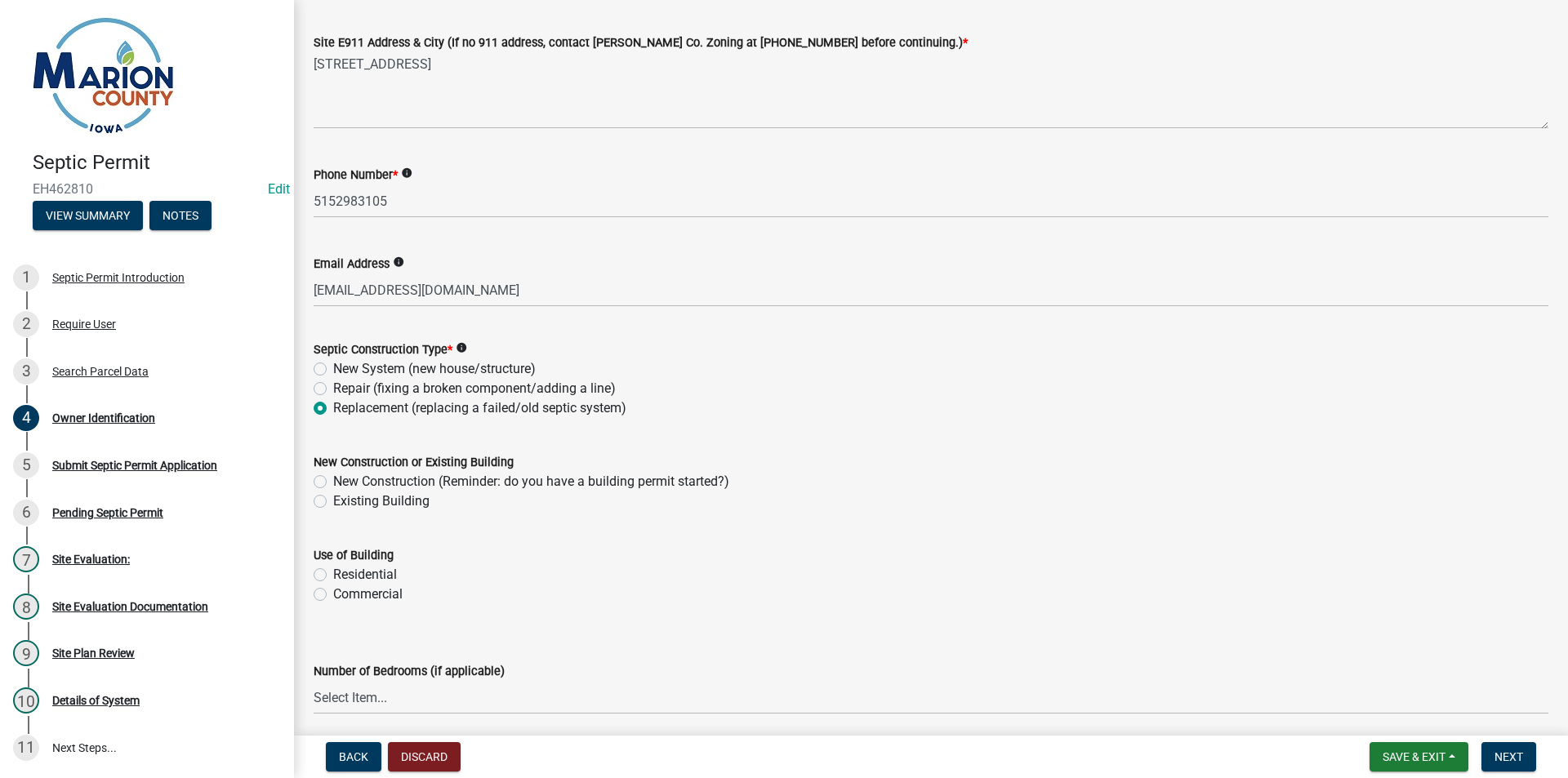
click at [385, 510] on label "Existing Building" at bounding box center [381, 501] width 96 height 20
click at [344, 502] on input "Existing Building" at bounding box center [339, 496] width 10 height 10
radio input "true"
click at [344, 570] on label "Residential" at bounding box center [365, 574] width 64 height 20
click at [344, 570] on input "Residential" at bounding box center [339, 570] width 10 height 10
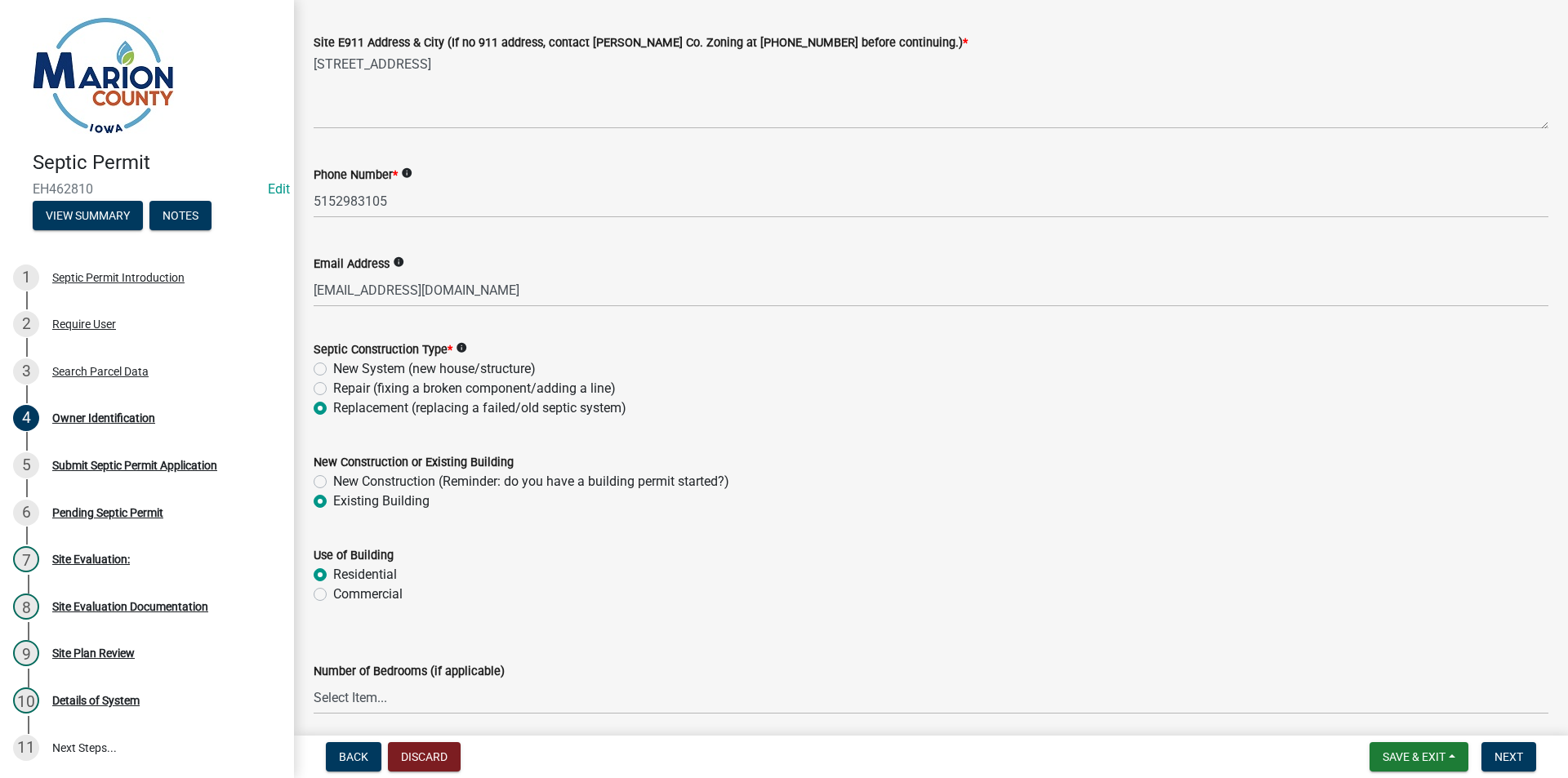
radio input "true"
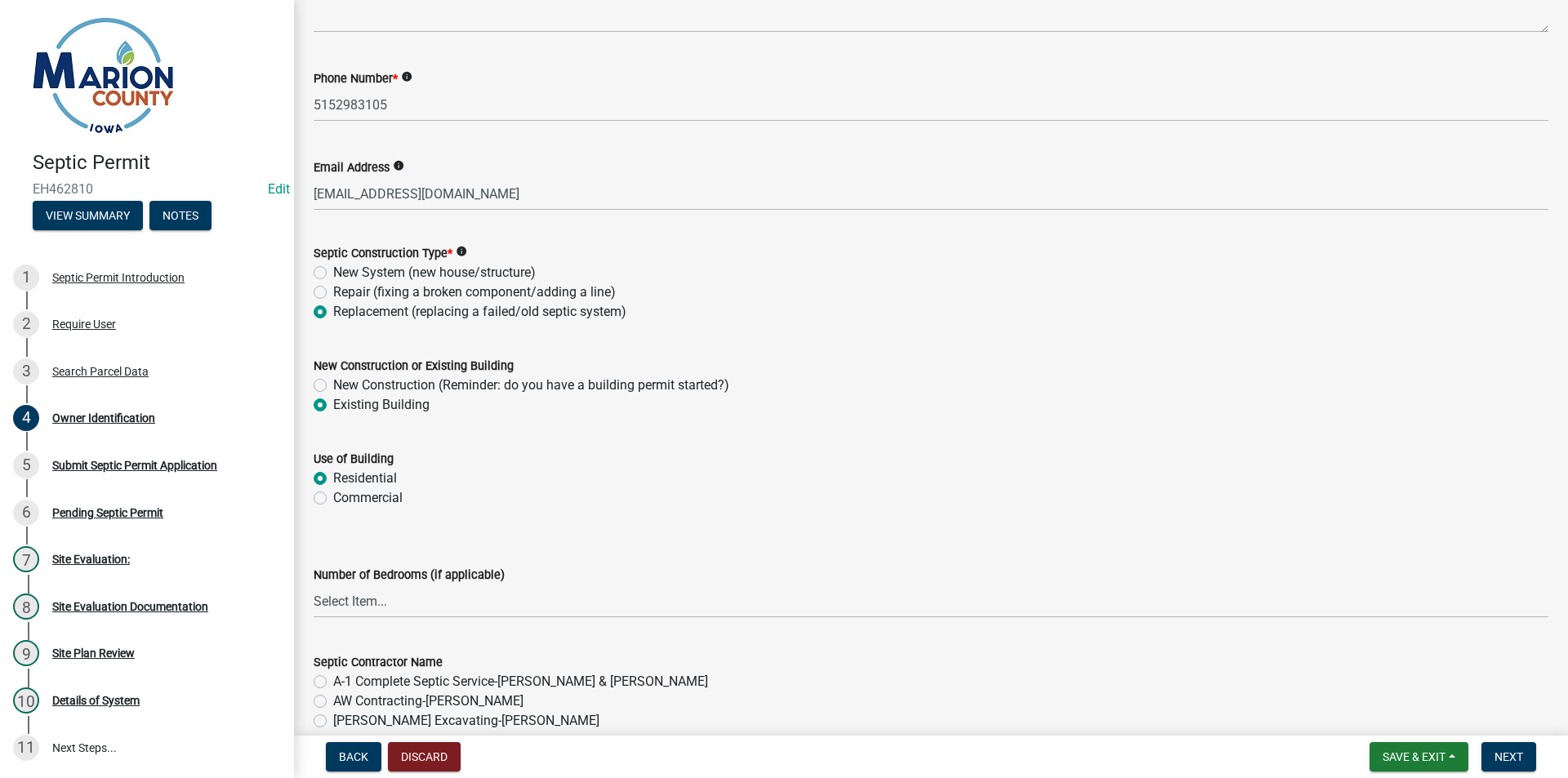
scroll to position [617, 0]
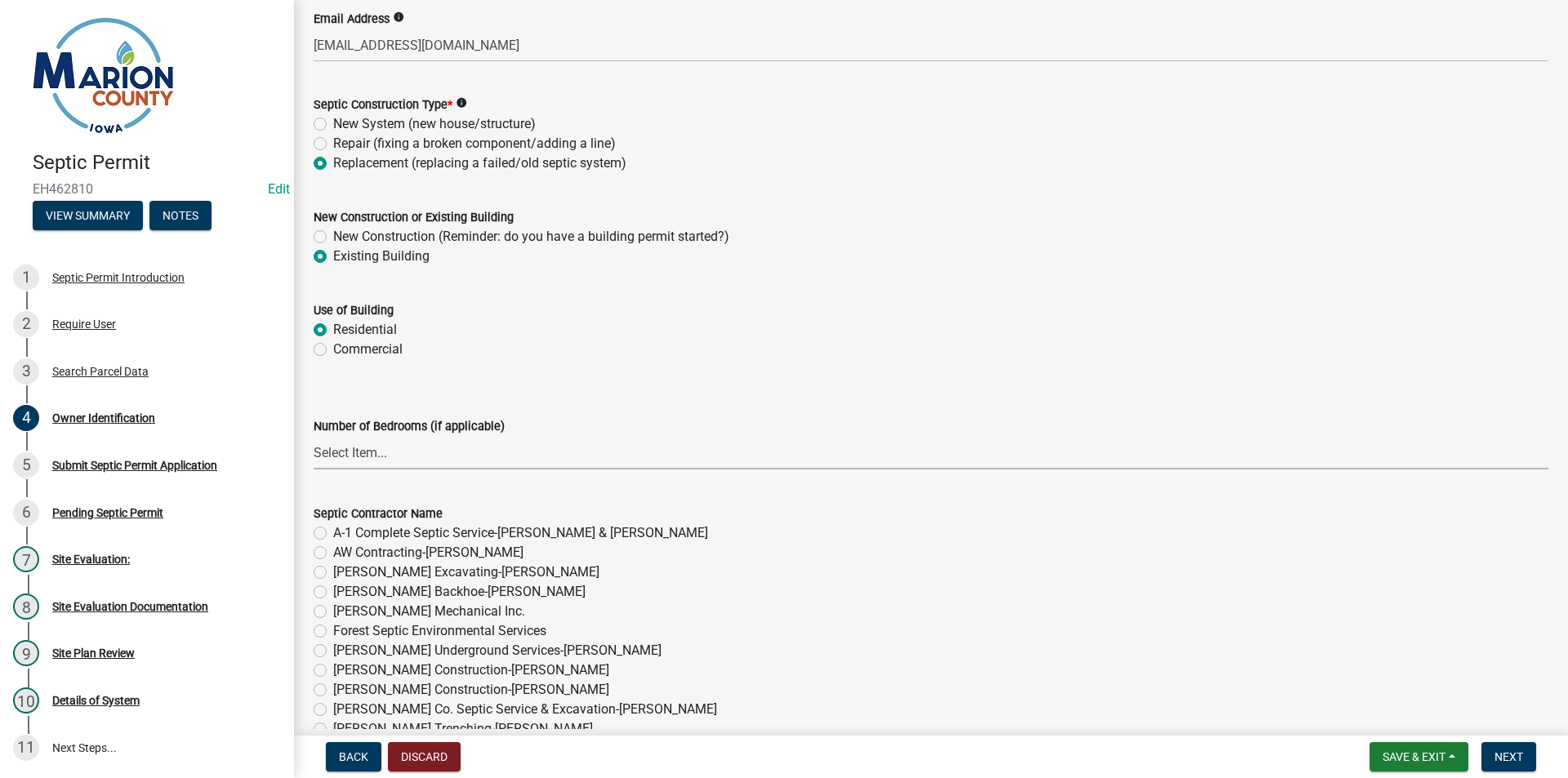
click at [349, 443] on select "Select Item... 1 2 3 4 5 6" at bounding box center [930, 453] width 1235 height 33
click at [314, 436] on select "Select Item... 1 2 3 4 5 6" at bounding box center [930, 453] width 1235 height 33
select select "4150132d-5755-4fb2-b93c-bc4ede61acab"
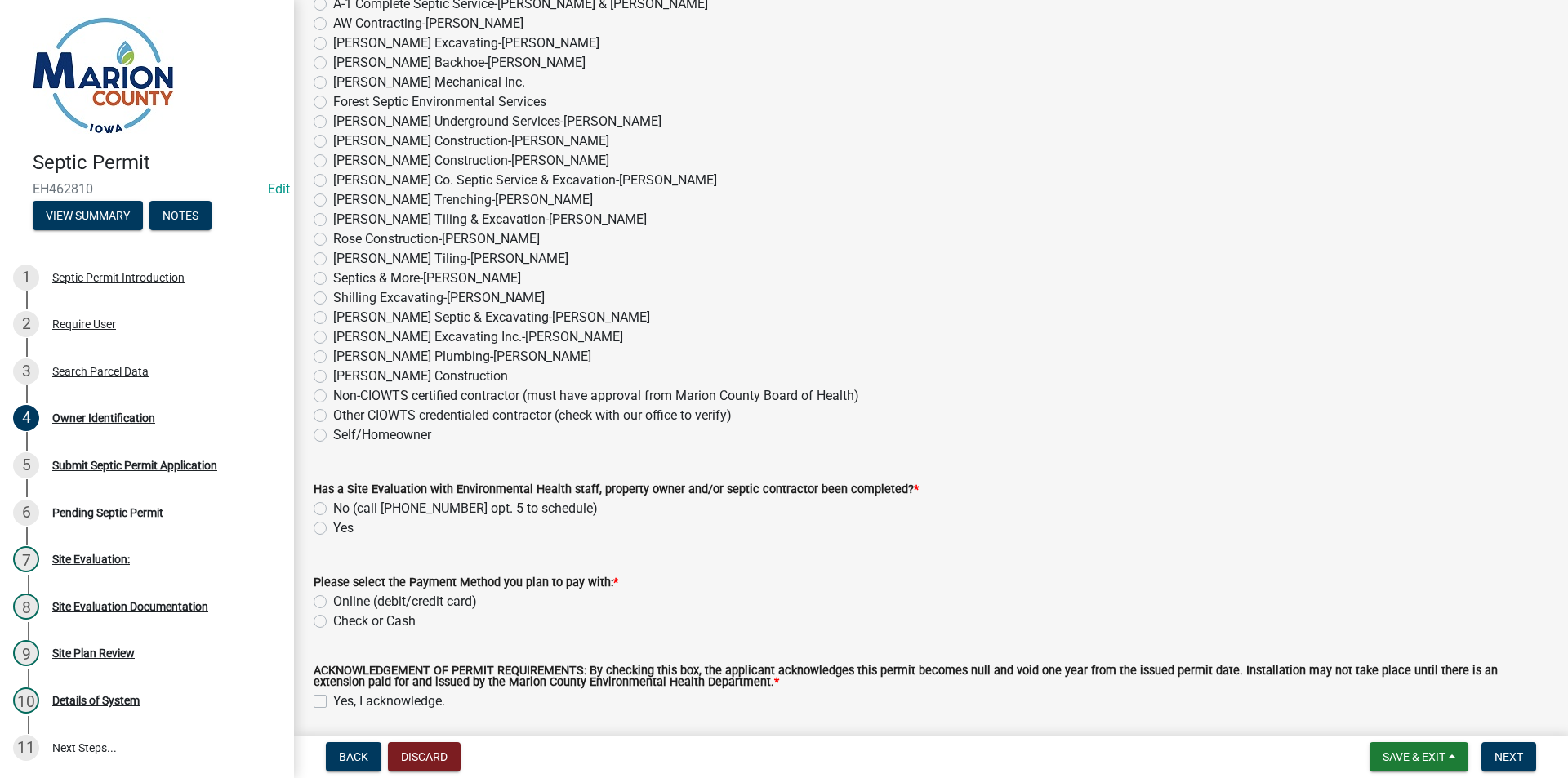
scroll to position [1188, 0]
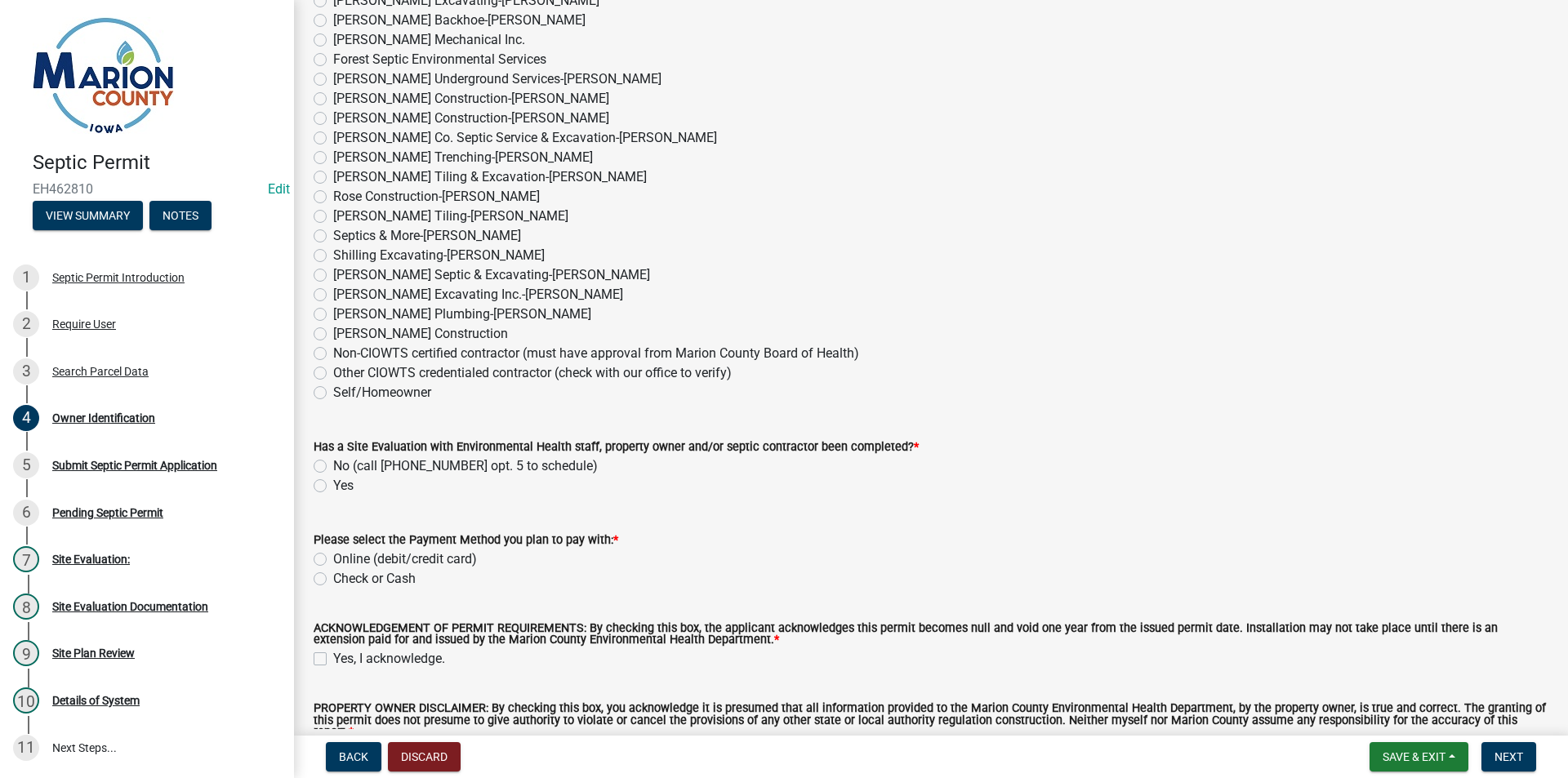
click at [333, 370] on label "Other CIOWTS credentialed contractor (check with our office to verify)" at bounding box center [533, 373] width 399 height 20
click at [333, 370] on input "Other CIOWTS credentialed contractor (check with our office to verify)" at bounding box center [339, 368] width 10 height 10
radio input "true"
click at [333, 489] on label "Yes" at bounding box center [344, 485] width 21 height 20
click at [333, 487] on input "Yes" at bounding box center [339, 481] width 10 height 10
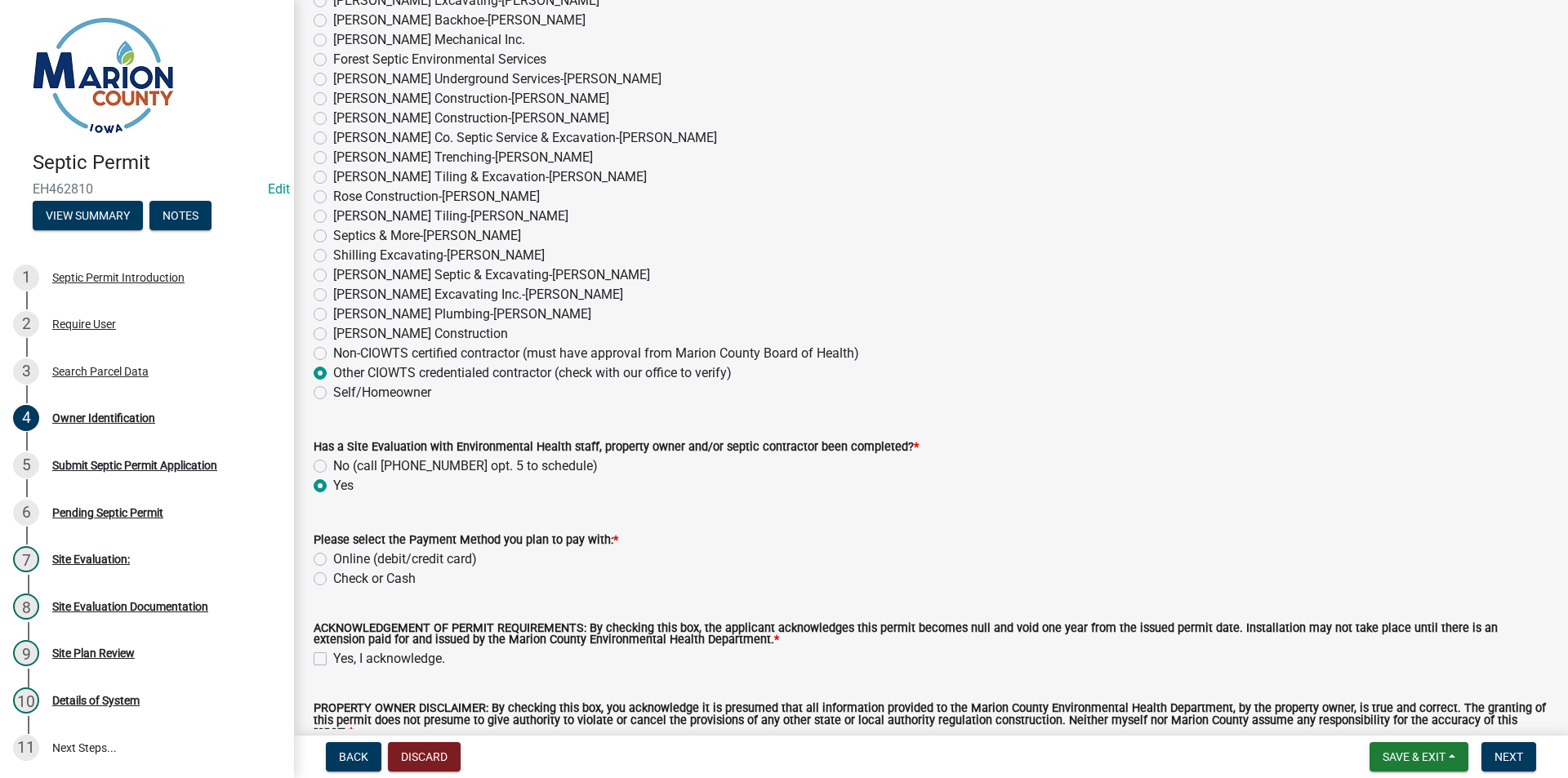
radio input "true"
click at [333, 578] on label "Check or Cash" at bounding box center [375, 579] width 82 height 20
click at [333, 578] on input "Check or Cash" at bounding box center [339, 574] width 10 height 10
radio input "true"
click at [333, 554] on label "Online (debit/credit card)" at bounding box center [405, 559] width 143 height 20
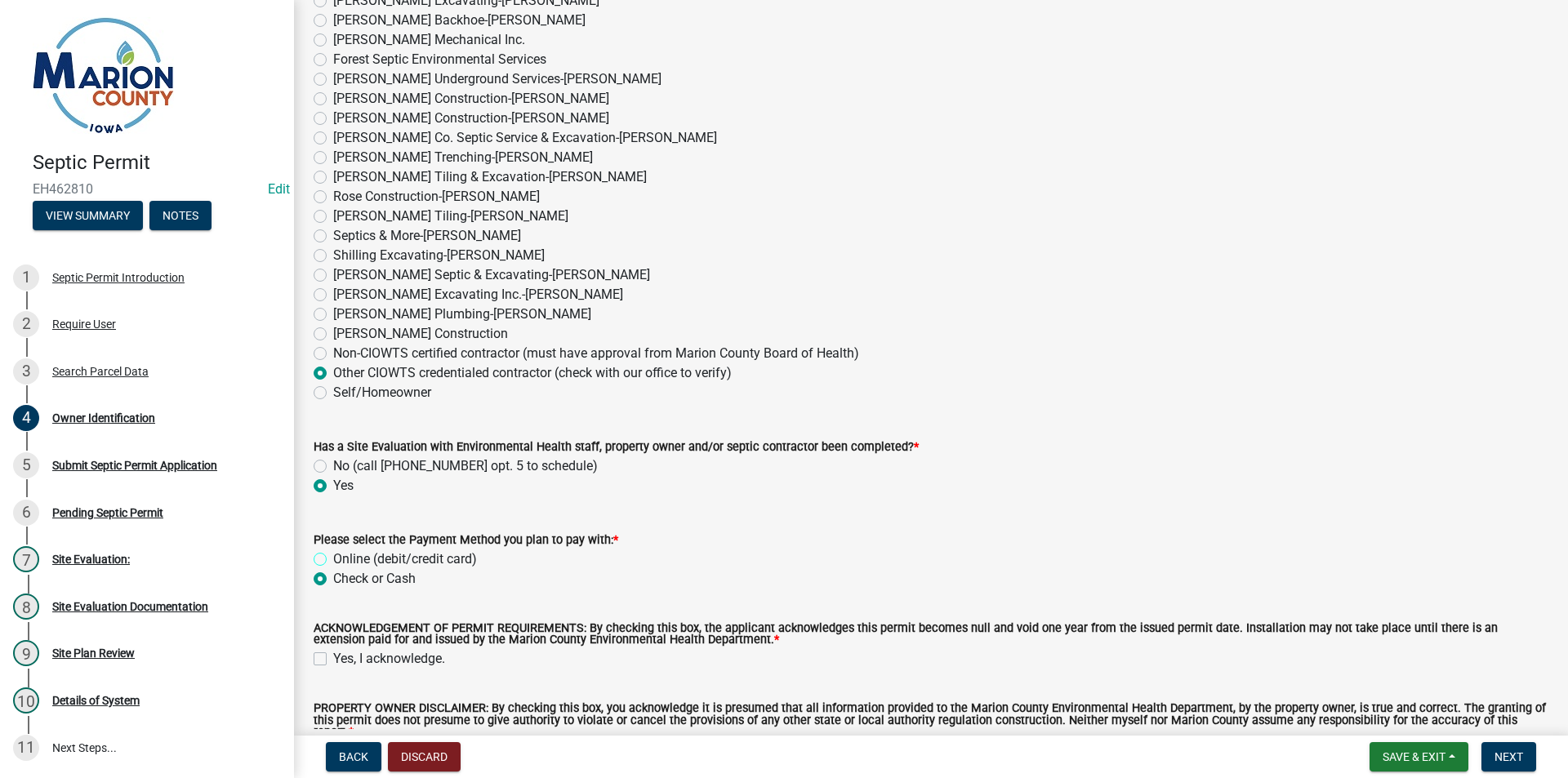
click at [333, 554] on input "Online (debit/credit card)" at bounding box center [339, 555] width 10 height 10
radio input "true"
click at [329, 656] on div "Yes, I acknowledge." at bounding box center [930, 659] width 1235 height 20
click at [333, 655] on label "Yes, I acknowledge." at bounding box center [389, 659] width 112 height 20
click at [333, 655] on input "Yes, I acknowledge." at bounding box center [339, 654] width 10 height 10
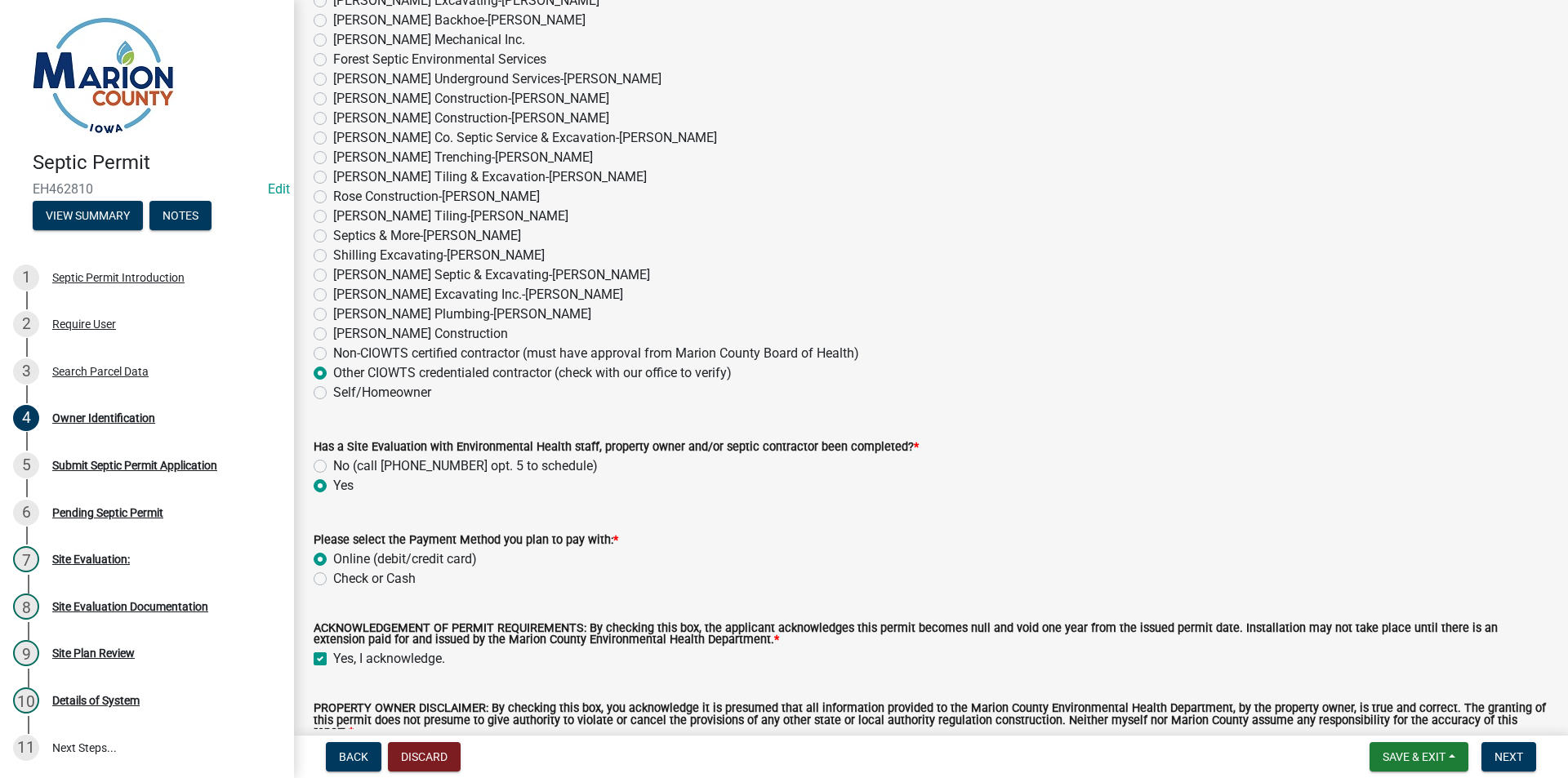
checkbox input "true"
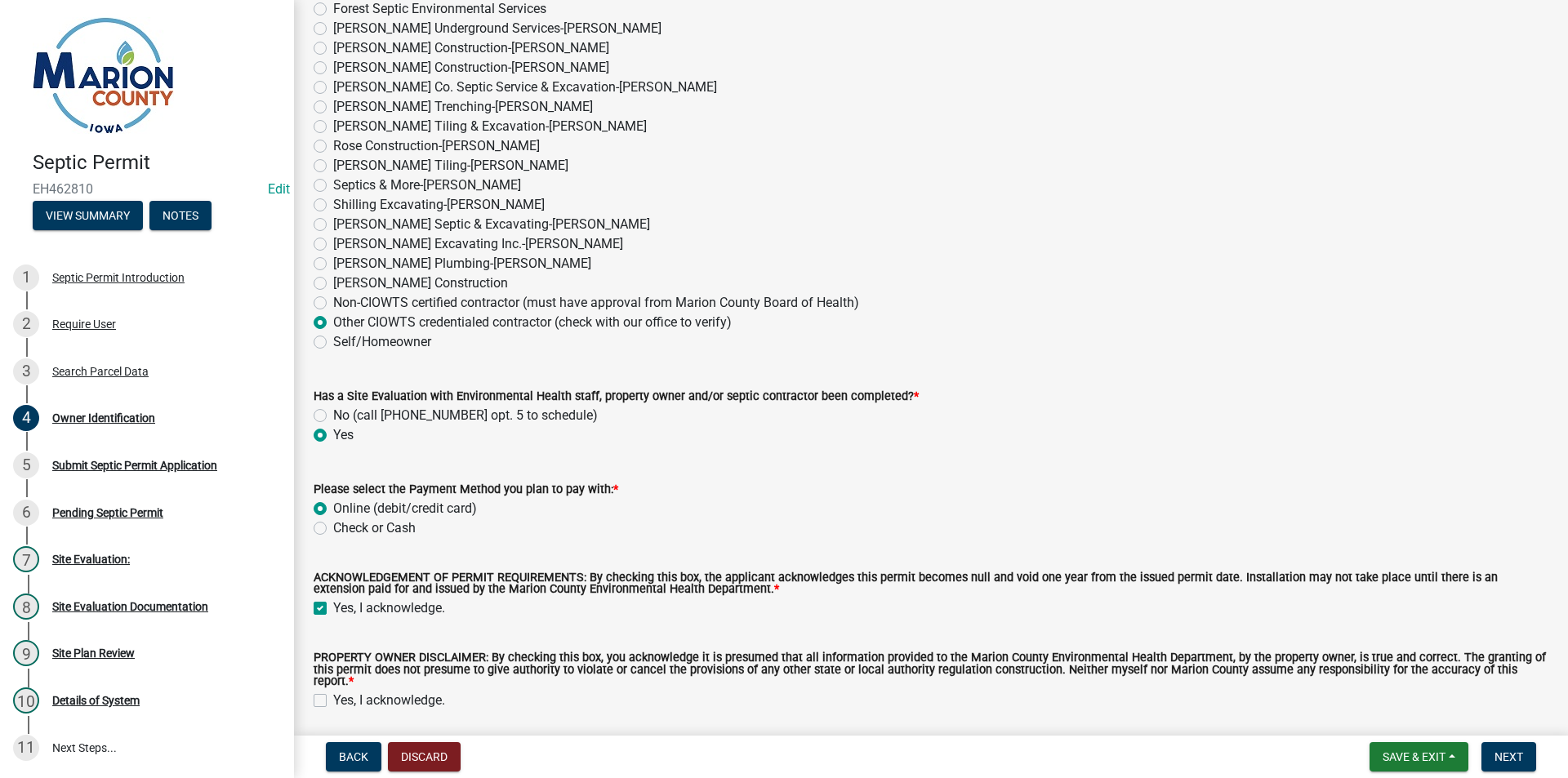
scroll to position [1289, 0]
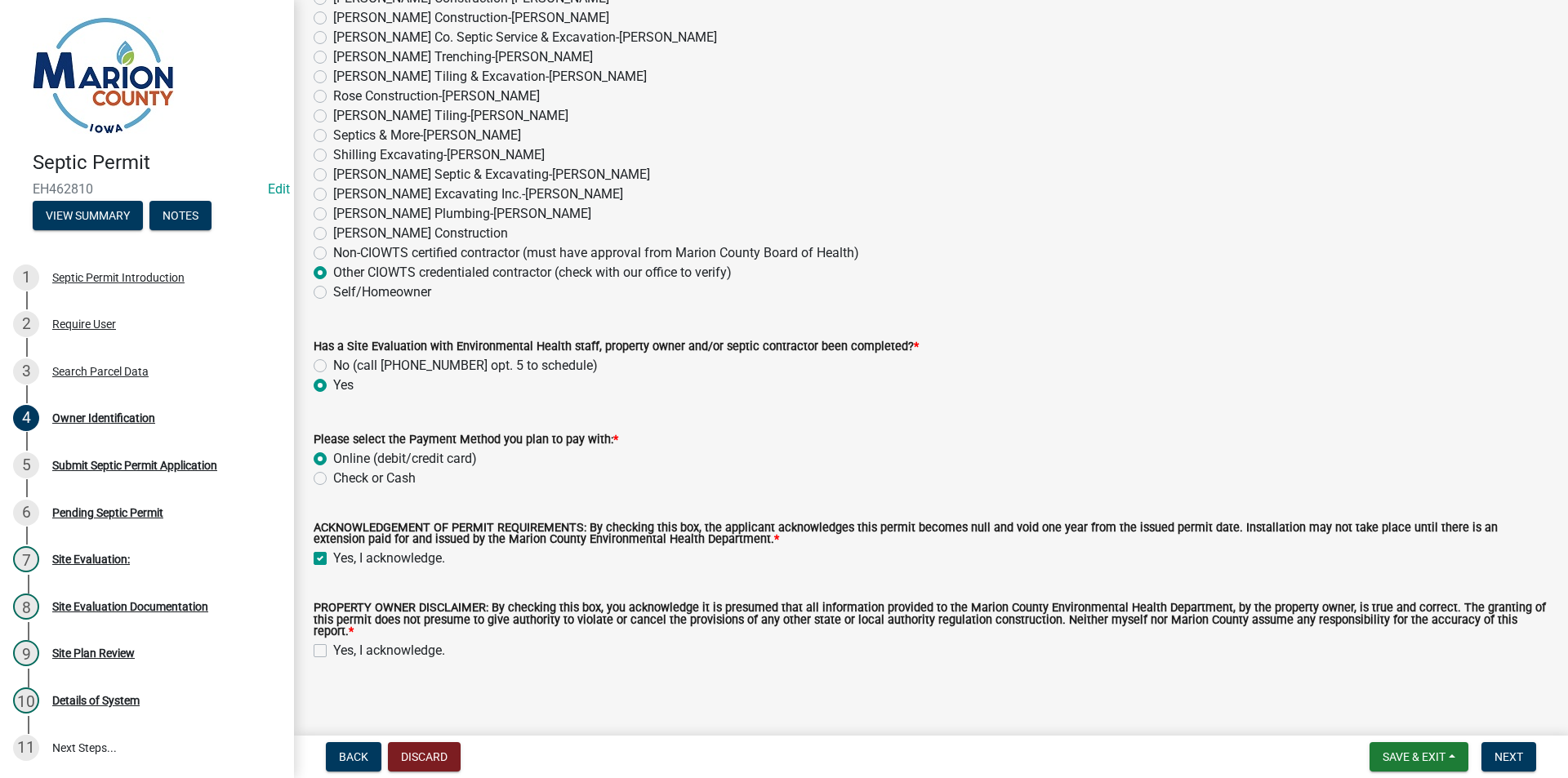
click at [333, 641] on label "Yes, I acknowledge." at bounding box center [389, 650] width 112 height 20
click at [333, 641] on input "Yes, I acknowledge." at bounding box center [339, 646] width 10 height 10
checkbox input "true"
click at [1494, 762] on button "Next" at bounding box center [1509, 757] width 55 height 29
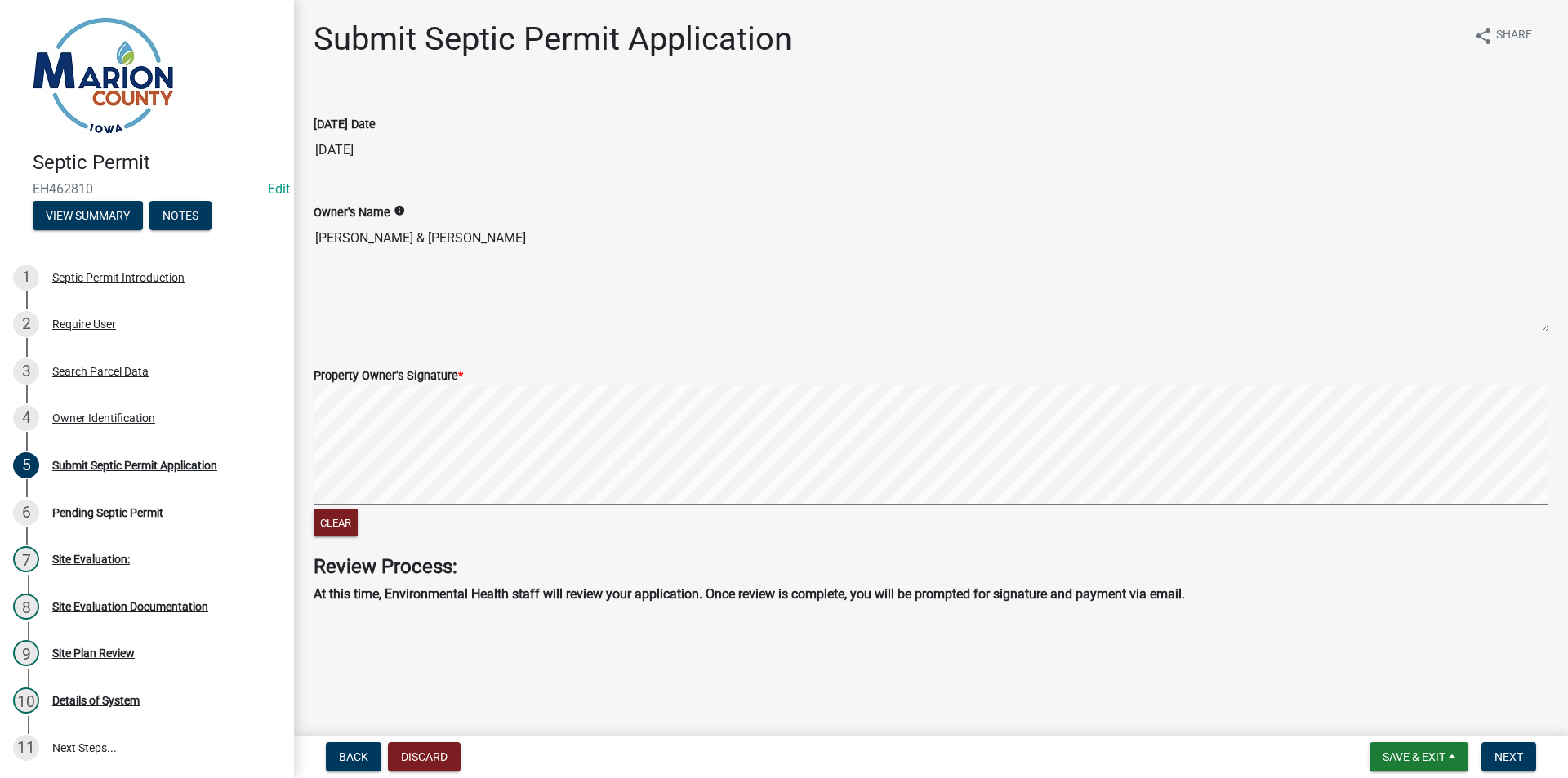
click at [665, 521] on div "Clear" at bounding box center [930, 463] width 1235 height 155
click at [1519, 752] on span "Next" at bounding box center [1509, 757] width 28 height 13
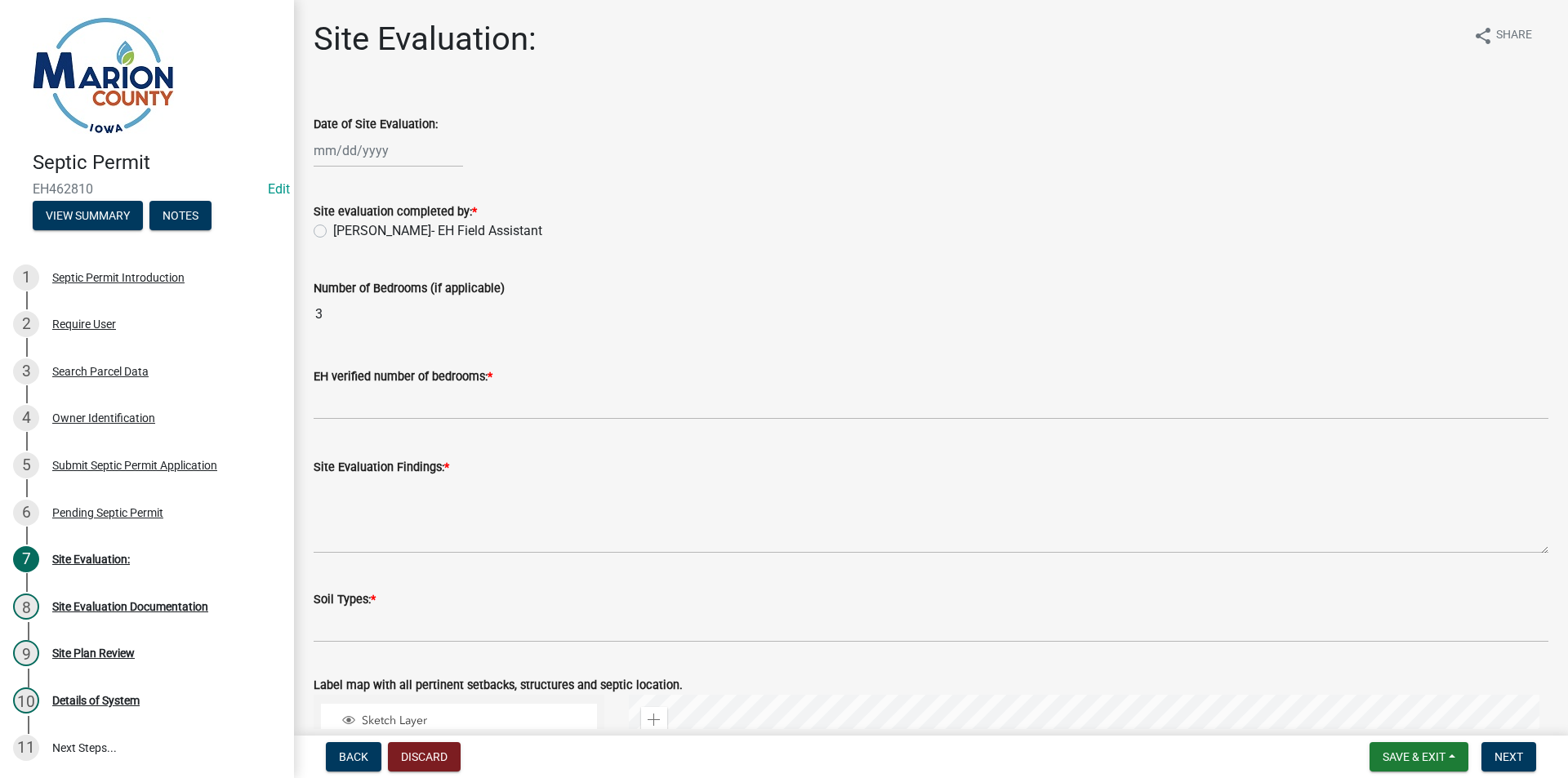
click at [321, 128] on label "Date of Site Evaluation:" at bounding box center [375, 125] width 124 height 11
click at [321, 134] on input "Date of Site Evaluation:" at bounding box center [388, 150] width 149 height 33
select select "8"
select select "2025"
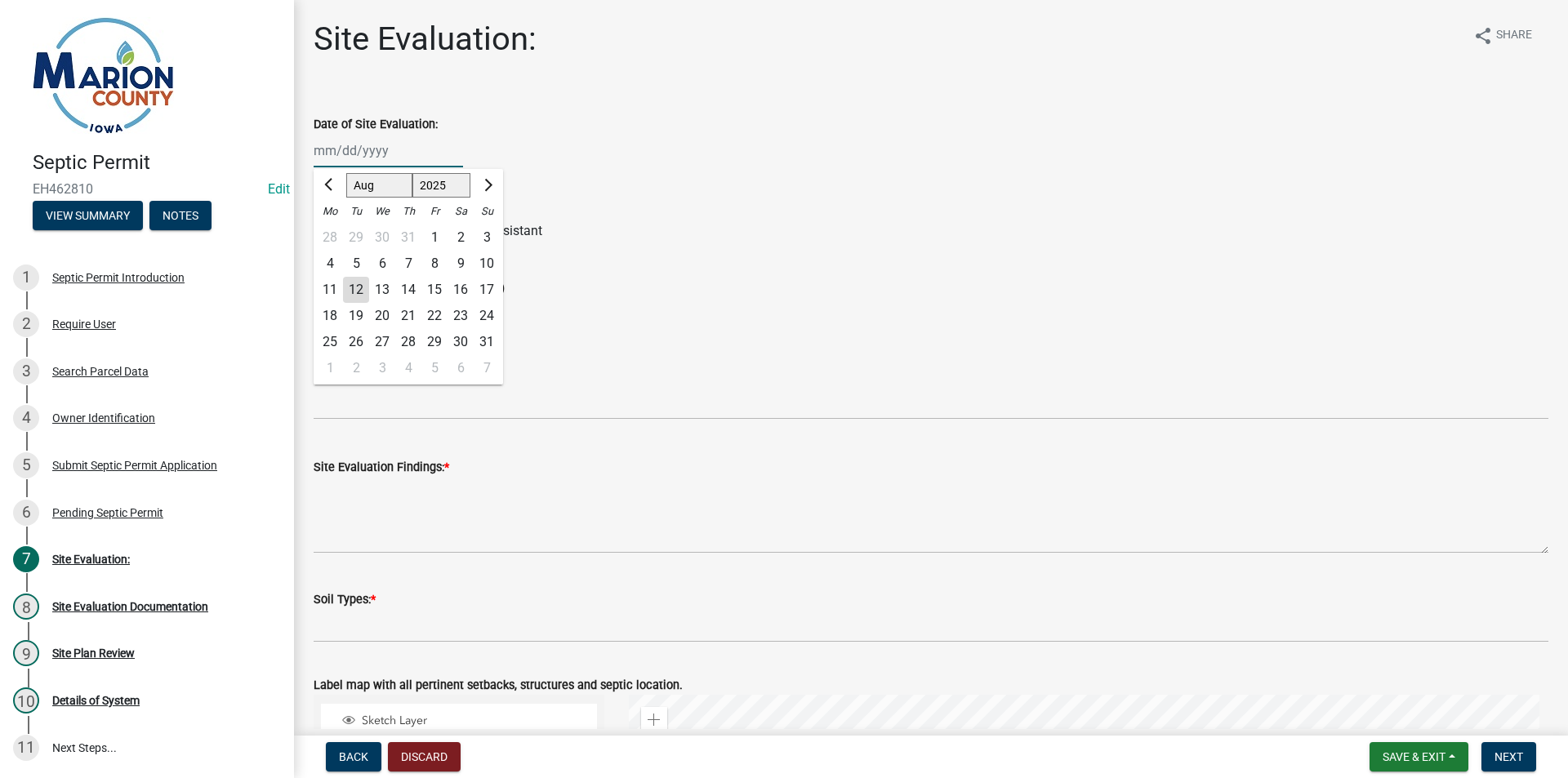
click at [330, 137] on input "Date of Site Evaluation:" at bounding box center [388, 150] width 149 height 33
click at [625, 153] on div "[PERSON_NAME] Feb Mar Apr [PERSON_NAME][DATE] Oct Nov [DATE] 1526 1527 1528 152…" at bounding box center [930, 150] width 1235 height 33
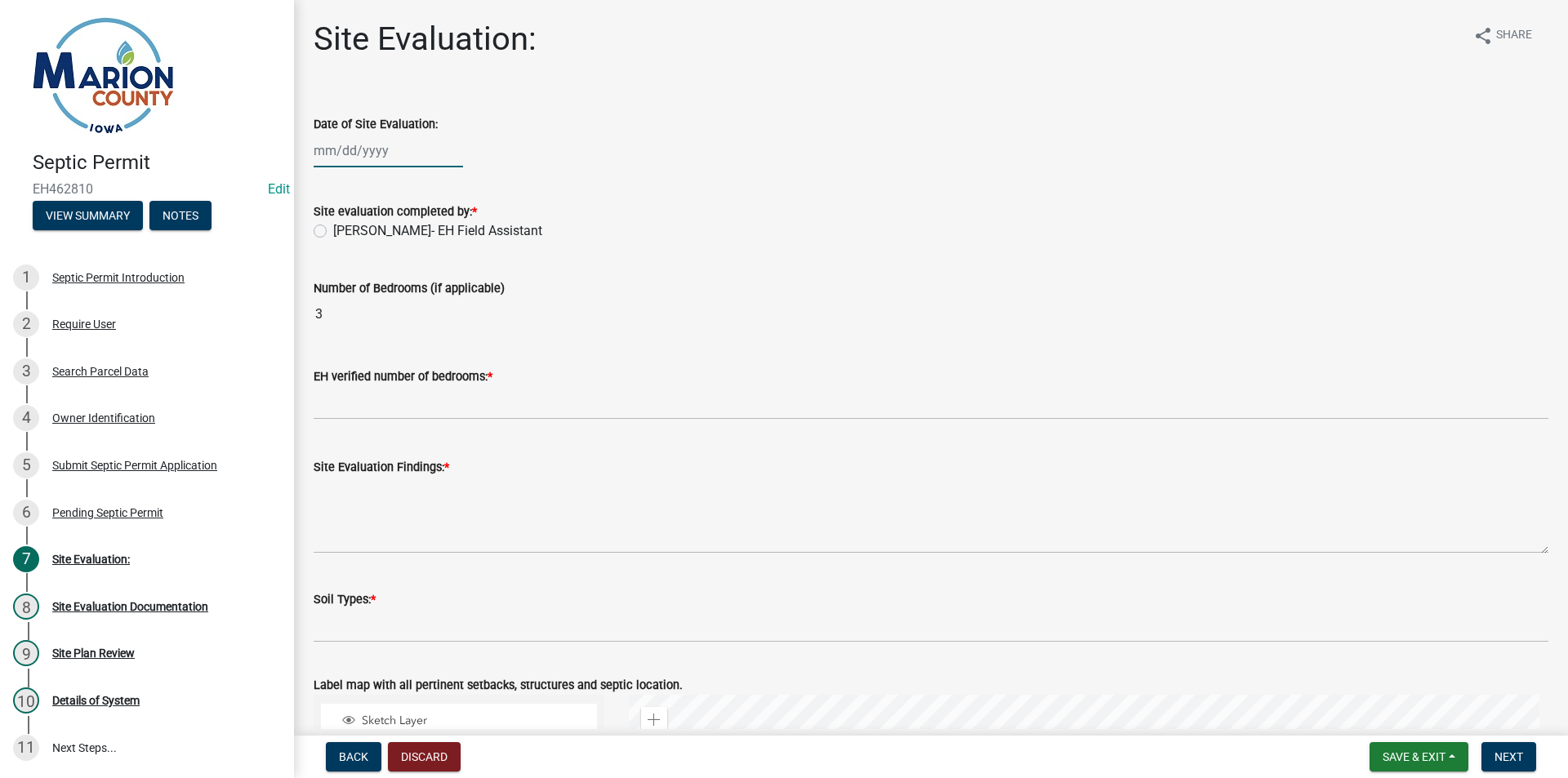
click at [420, 140] on div at bounding box center [388, 150] width 149 height 33
select select "8"
select select "2025"
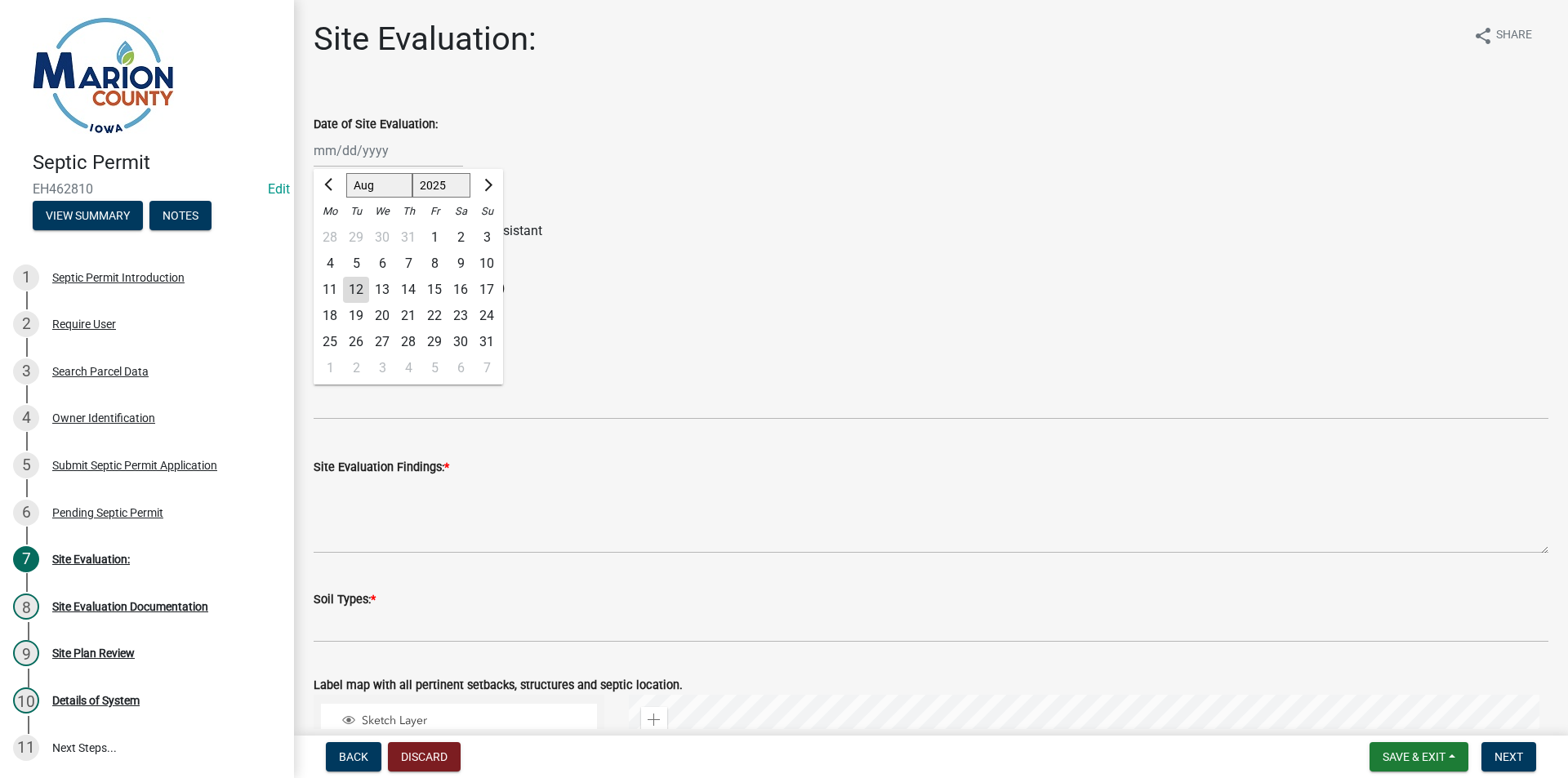
click at [381, 257] on div "6" at bounding box center [382, 264] width 26 height 26
type input "[DATE]"
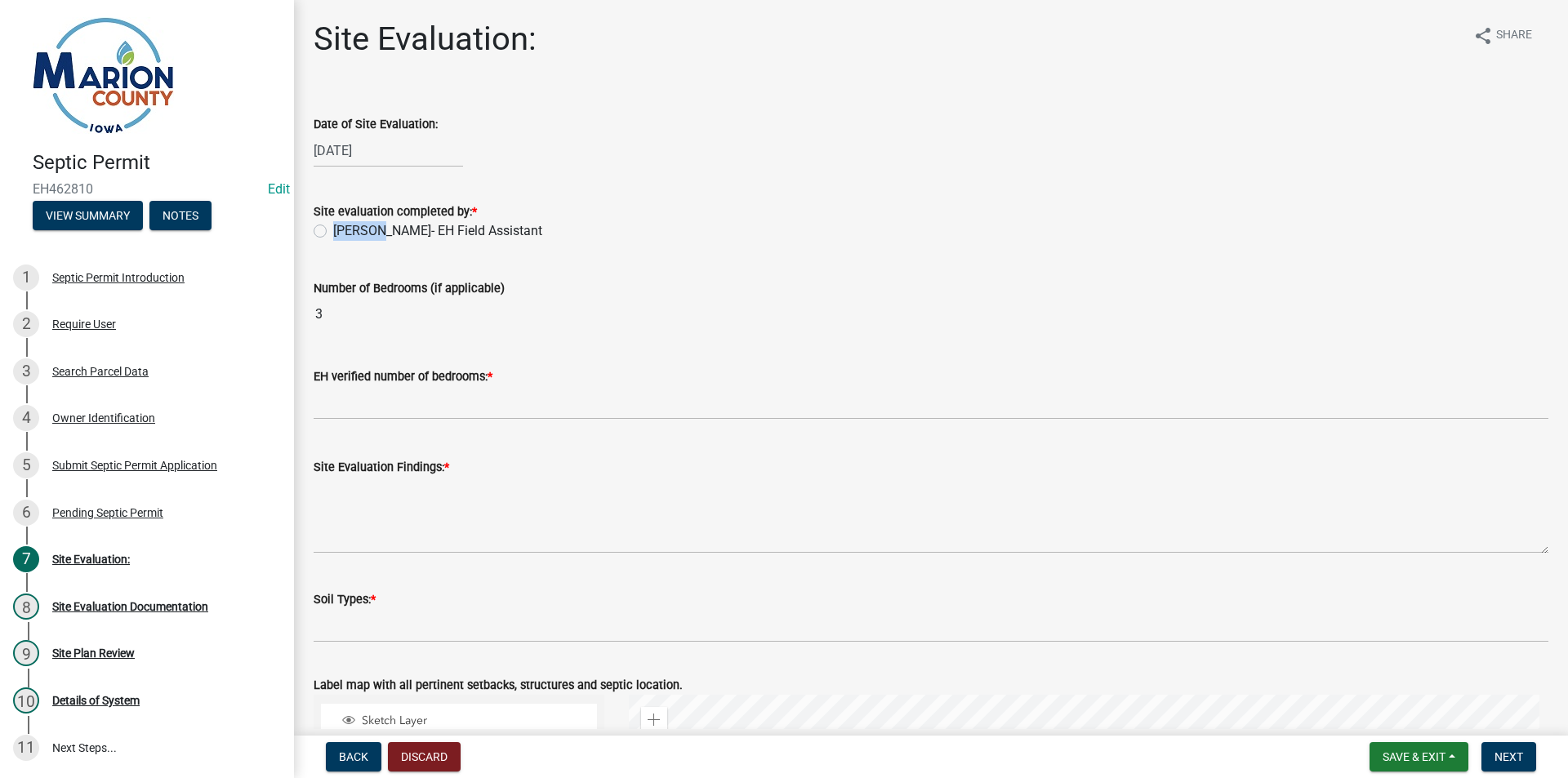
drag, startPoint x: 381, startPoint y: 222, endPoint x: 382, endPoint y: 236, distance: 14.0
click at [381, 221] on div "Site evaluation completed by: * [PERSON_NAME]- EH Field Assistant" at bounding box center [930, 222] width 1235 height 40
click at [389, 222] on label "[PERSON_NAME]- EH Field Assistant" at bounding box center [437, 231] width 209 height 20
click at [344, 222] on input "[PERSON_NAME]- EH Field Assistant" at bounding box center [339, 227] width 10 height 10
radio input "true"
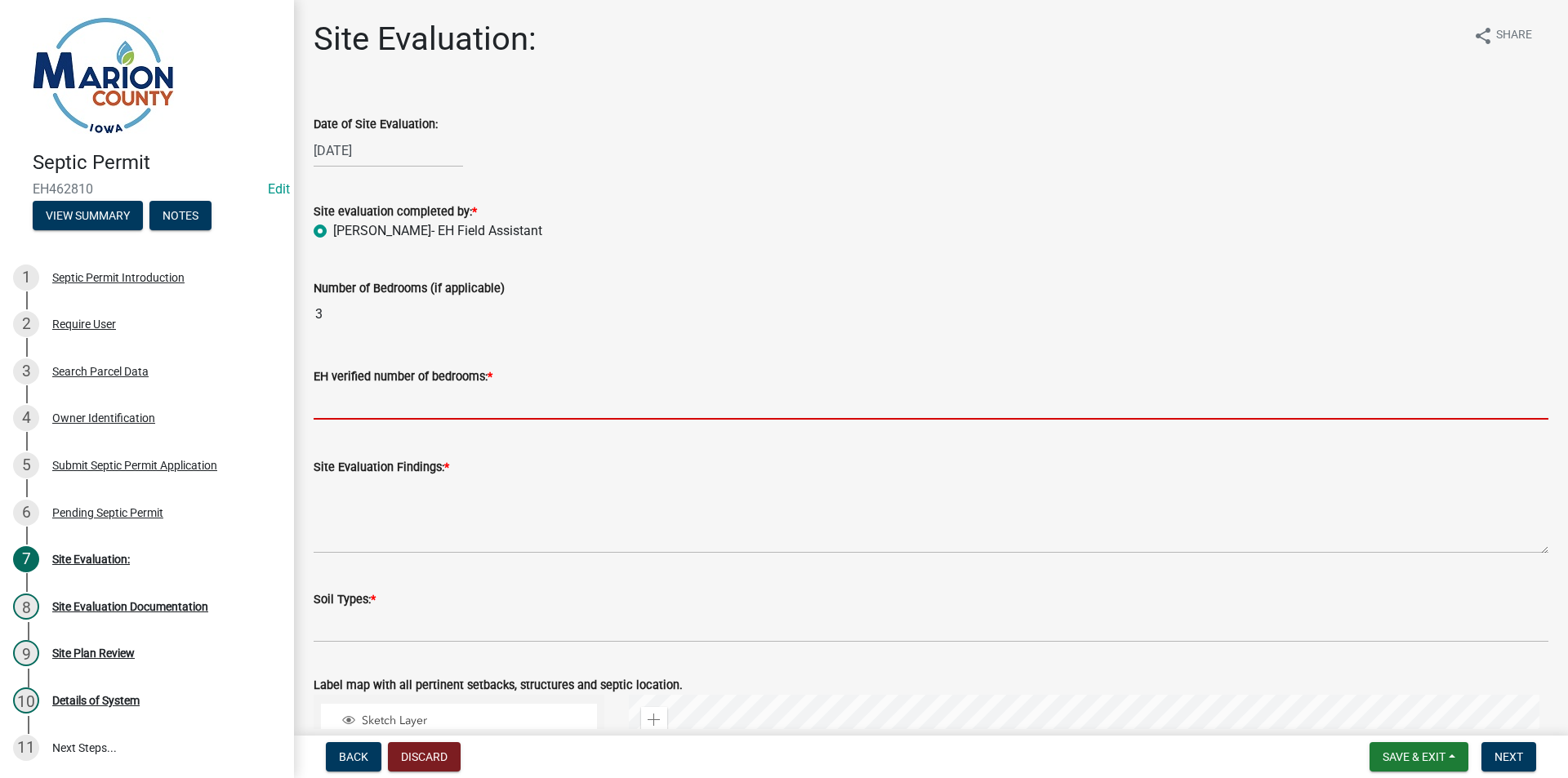
click at [360, 397] on input "text" at bounding box center [930, 403] width 1235 height 33
type input "3"
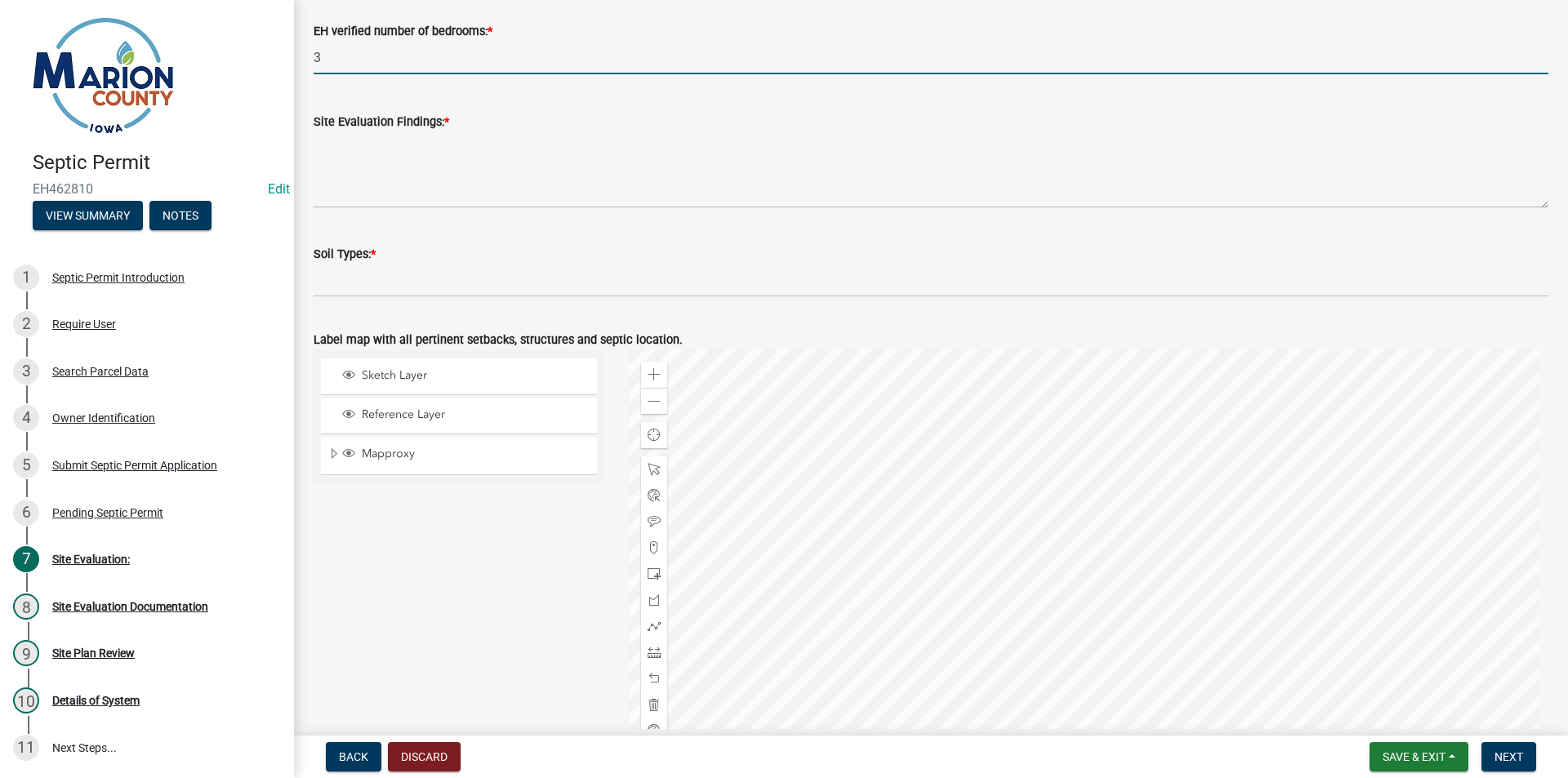
scroll to position [453, 0]
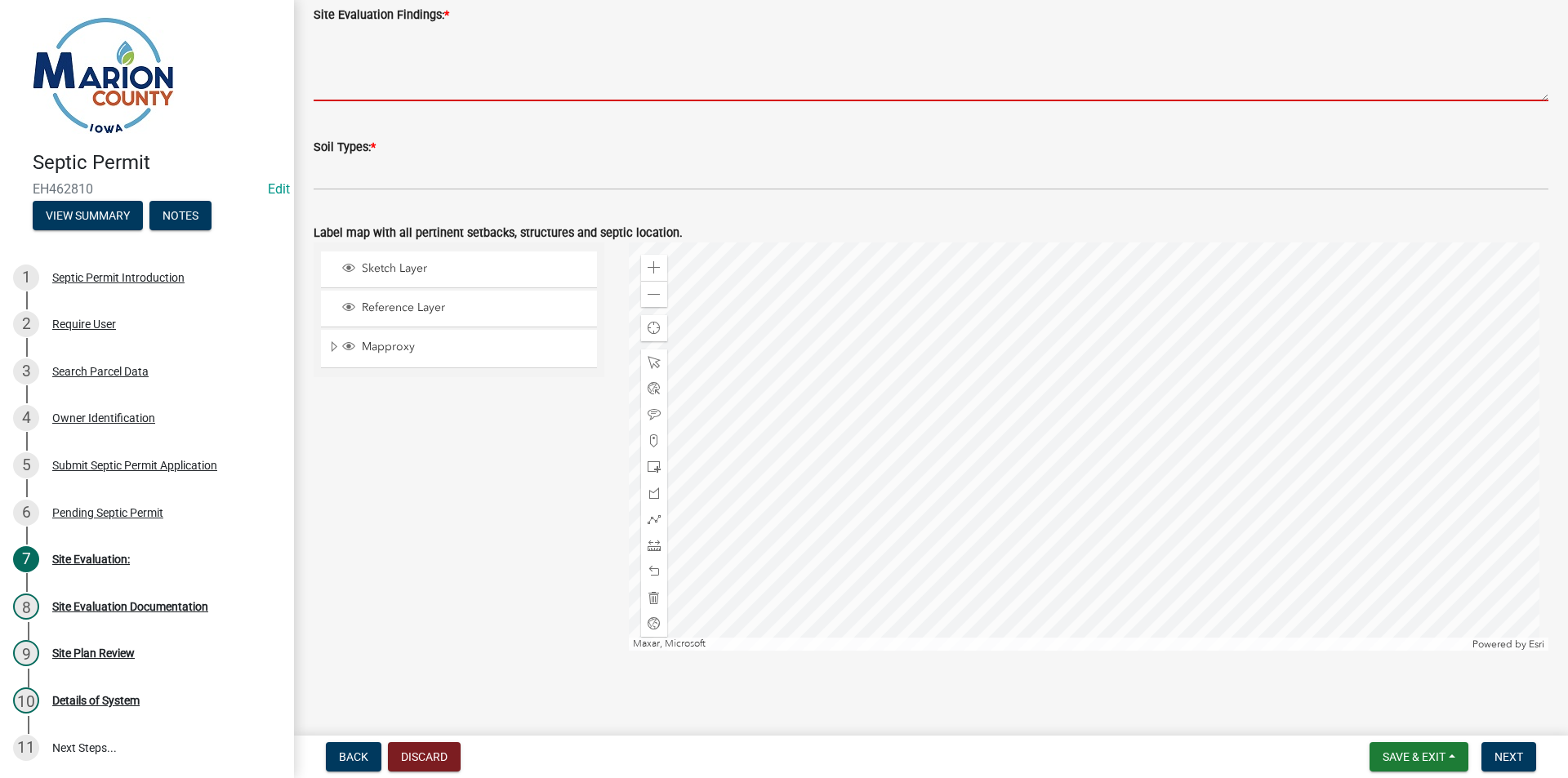
click at [381, 74] on textarea "Site Evaluation Findings: *" at bounding box center [930, 63] width 1235 height 76
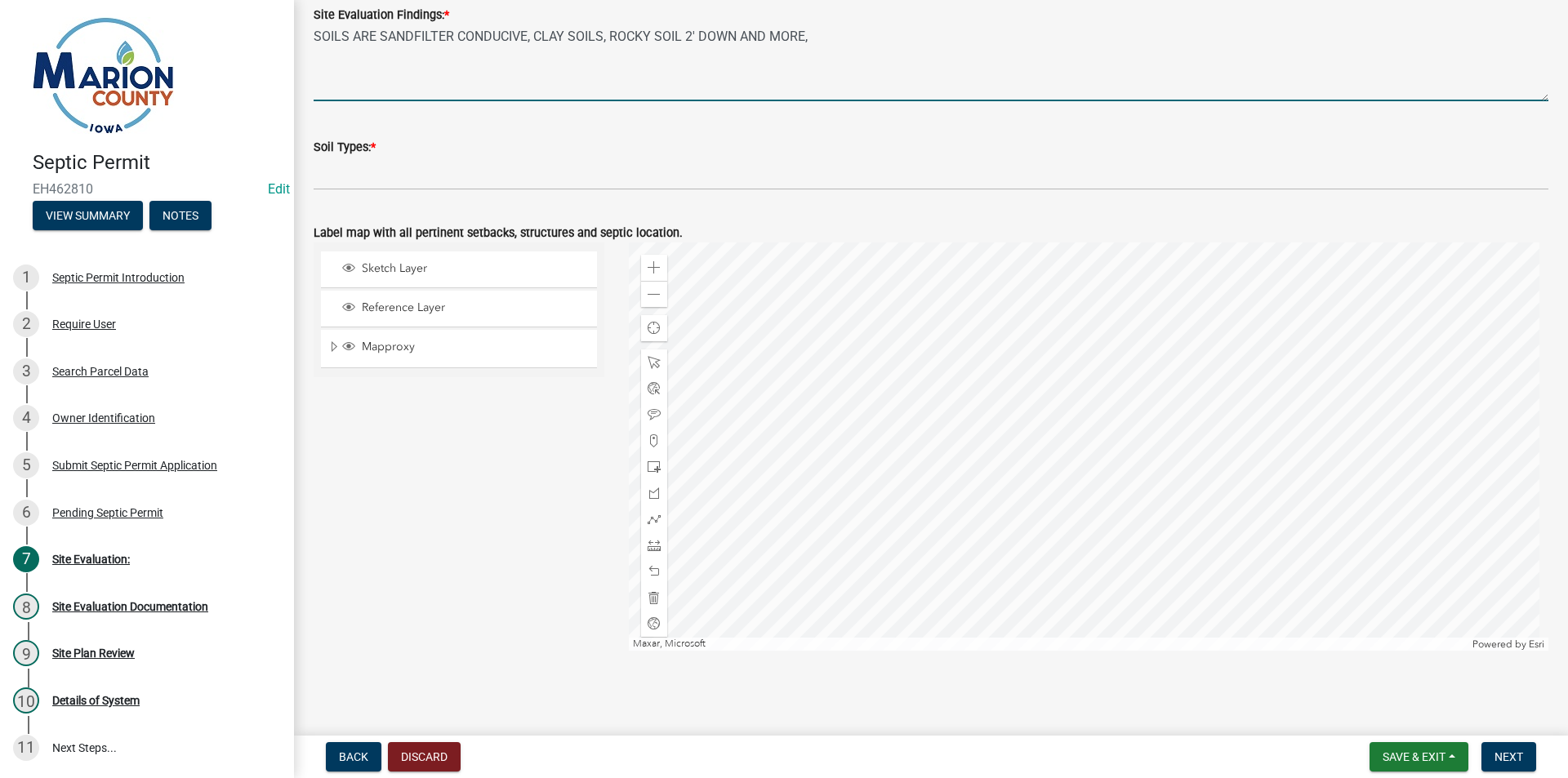
click at [326, 343] on div "Mapproxy" at bounding box center [459, 348] width 276 height 37
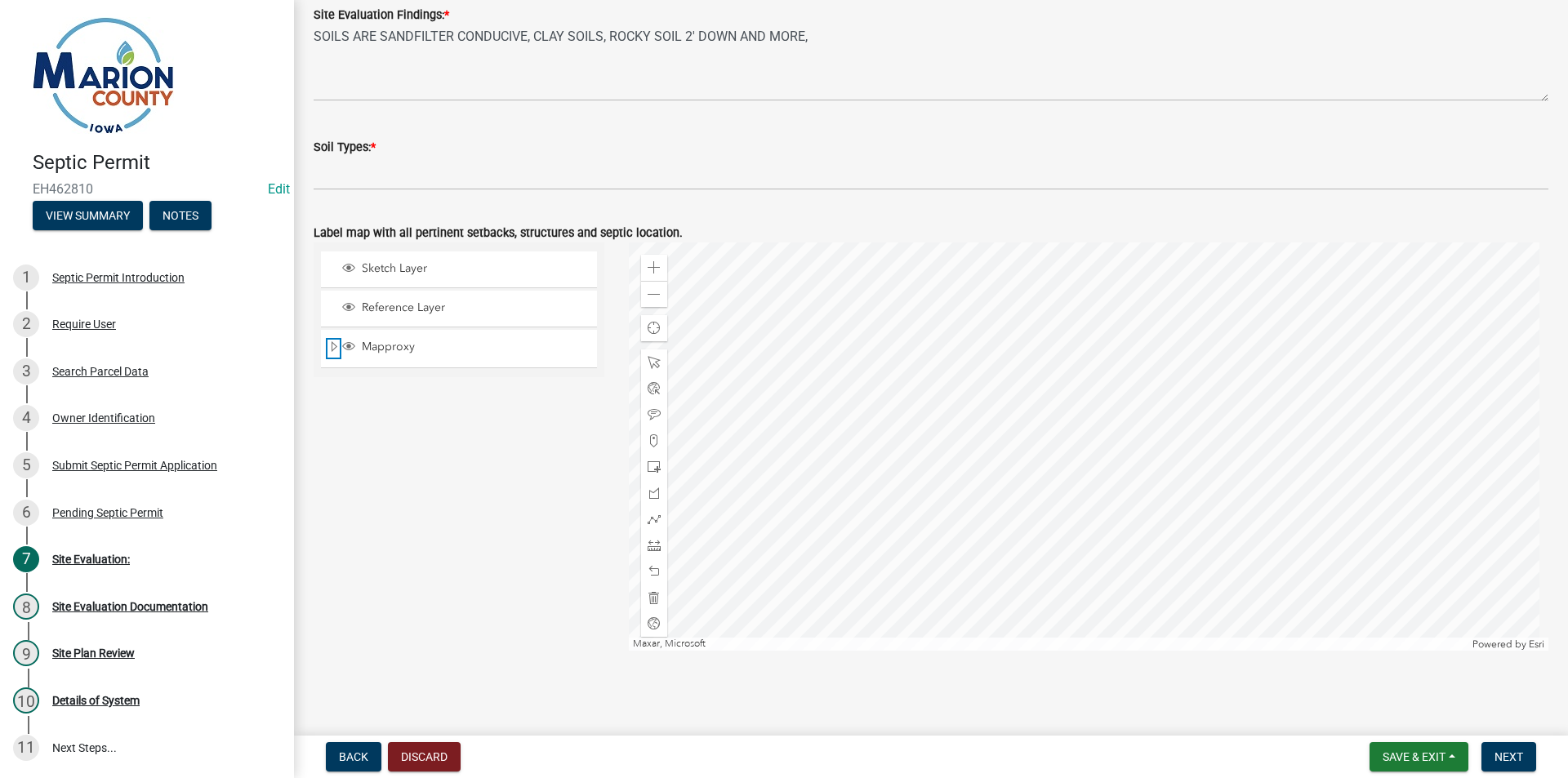
click at [338, 354] on span "Expand" at bounding box center [333, 347] width 13 height 15
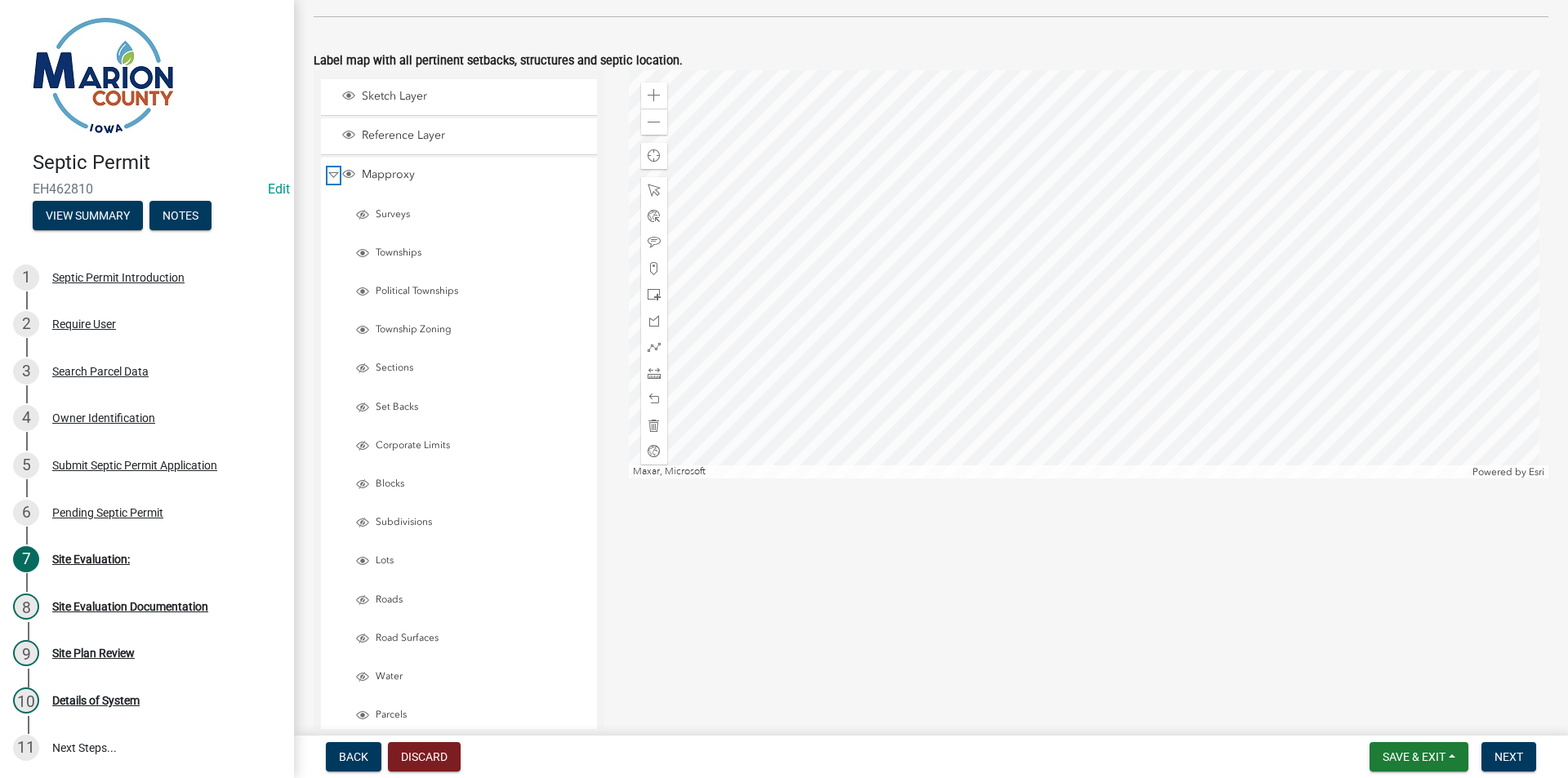
scroll to position [860, 0]
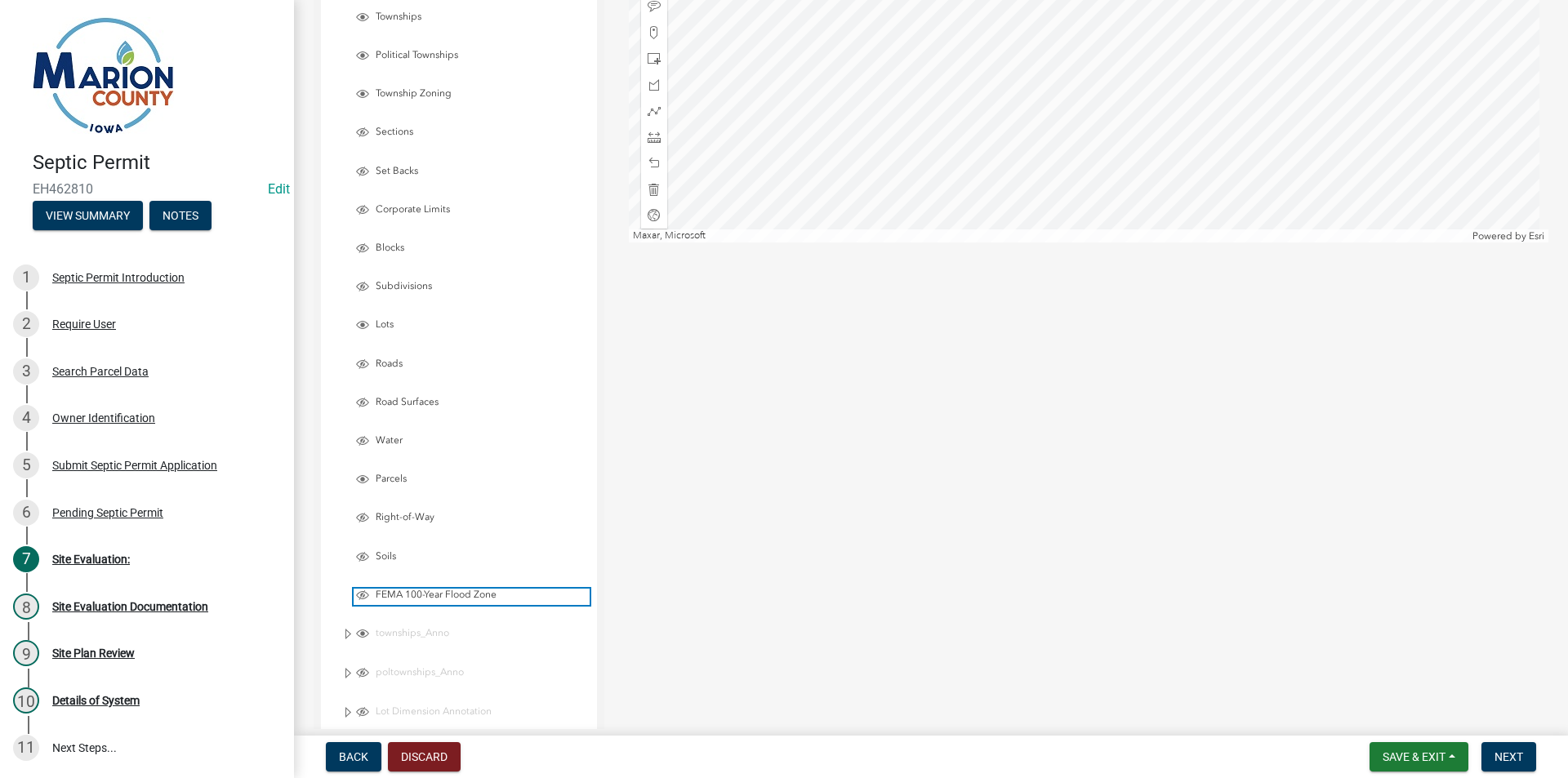
click at [422, 597] on span "FEMA 100-Year Flood Zone" at bounding box center [481, 594] width 218 height 13
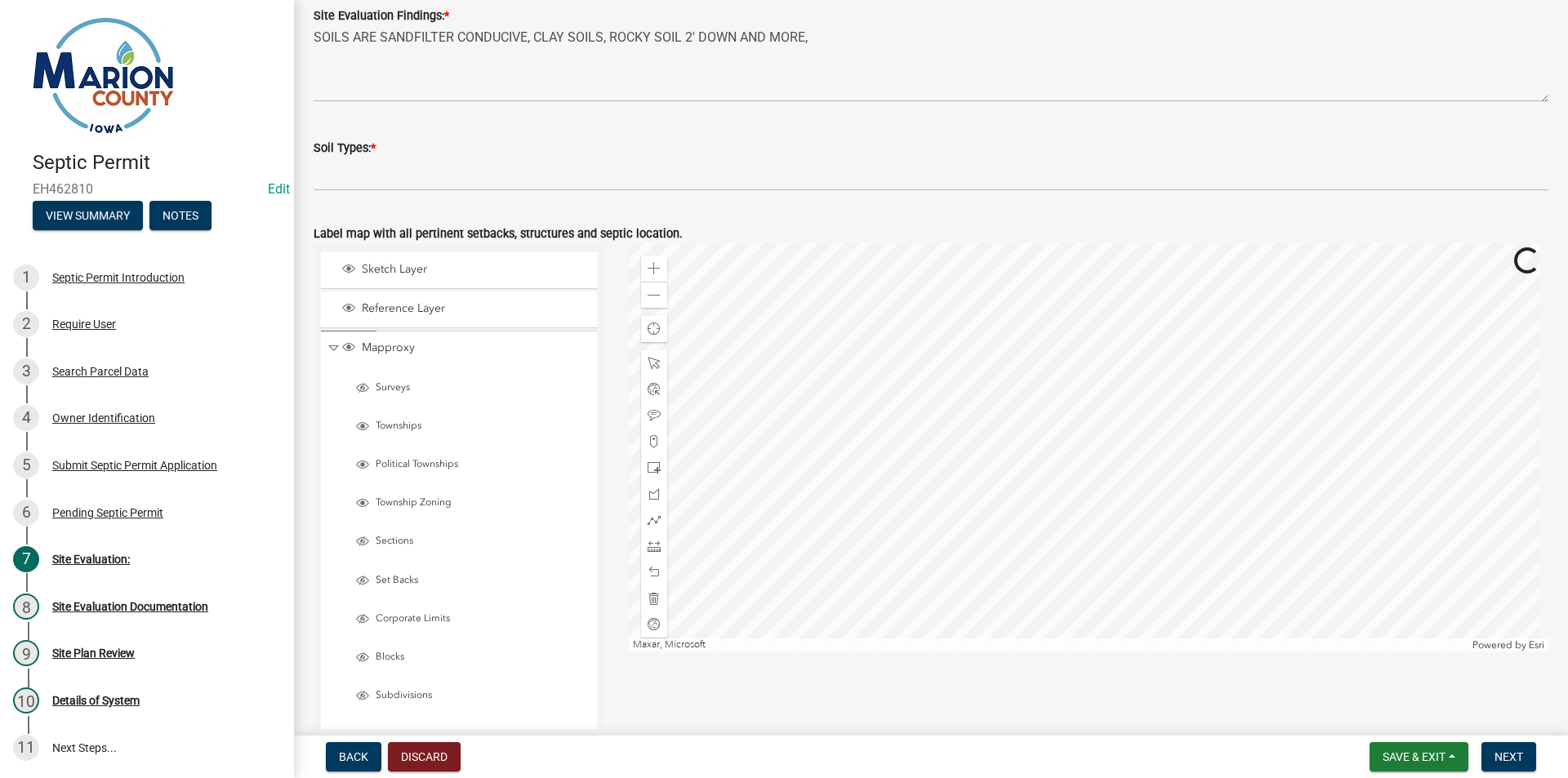
scroll to position [453, 0]
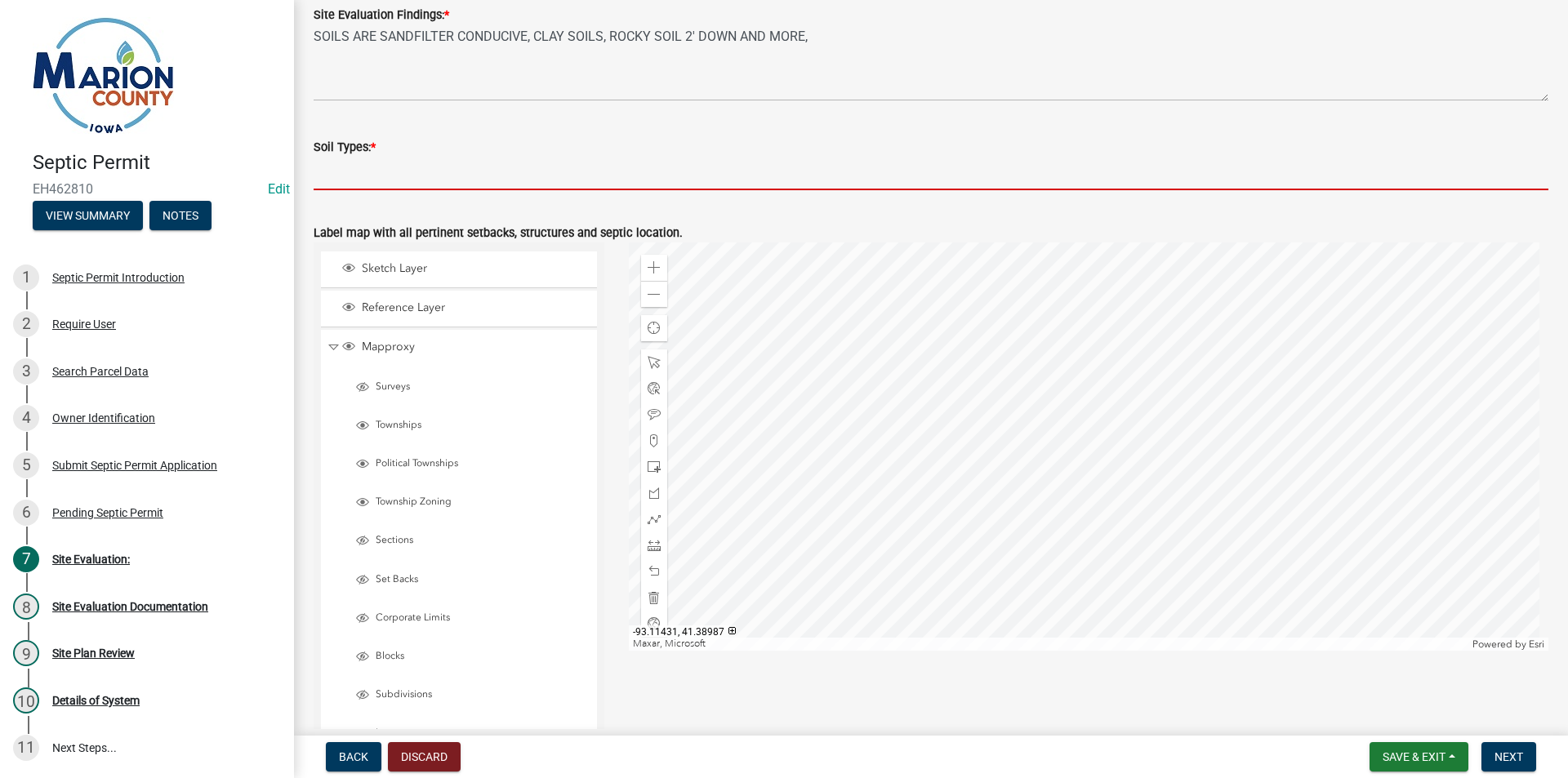
click at [389, 173] on input "Soil Types: *" at bounding box center [930, 173] width 1235 height 33
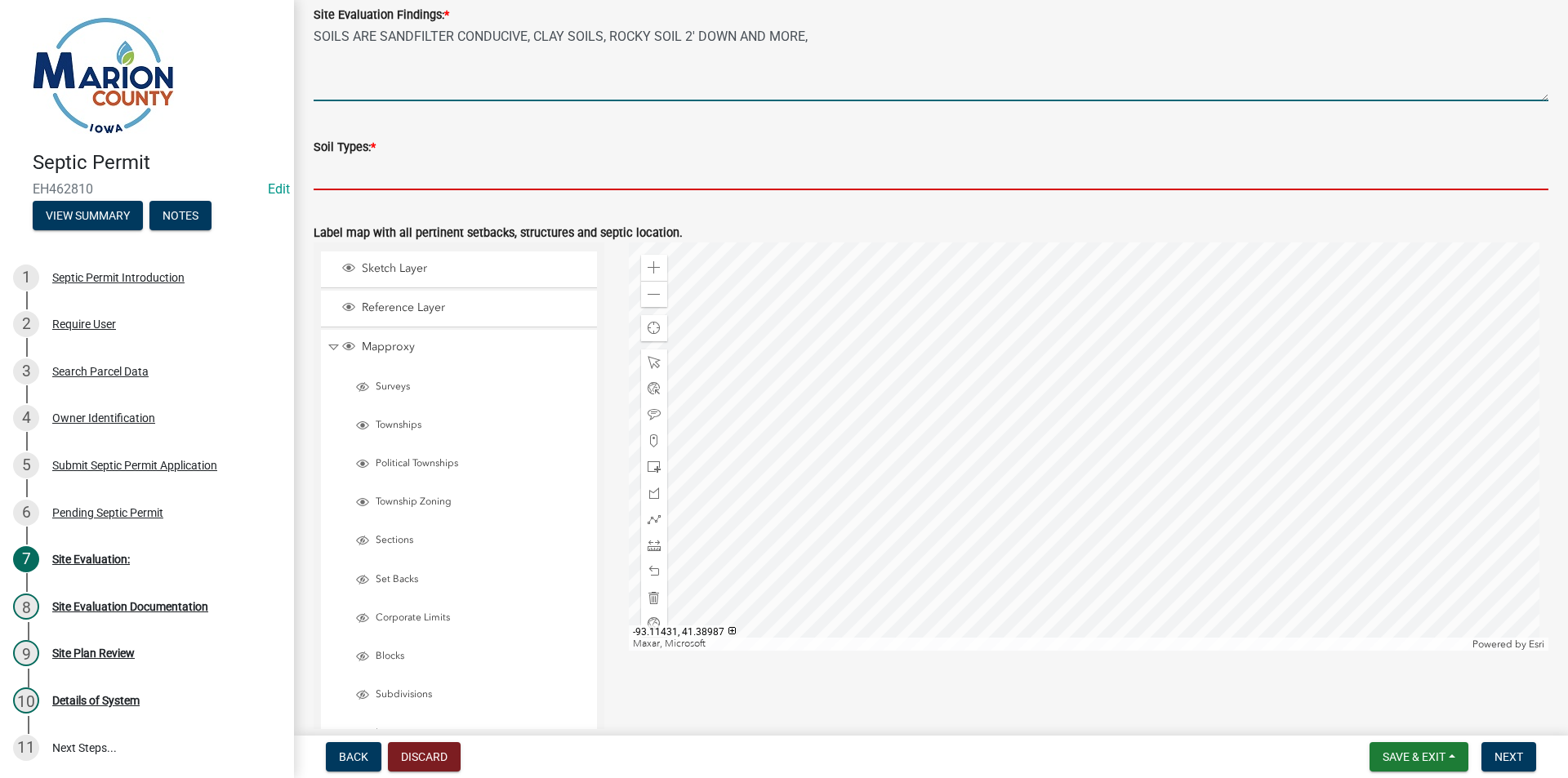
click at [858, 46] on textarea "SOILS ARE SANDFILTER CONDUCIVE, CLAY SOILS, ROCKY SOIL 2' DOWN AND MORE," at bounding box center [930, 63] width 1235 height 76
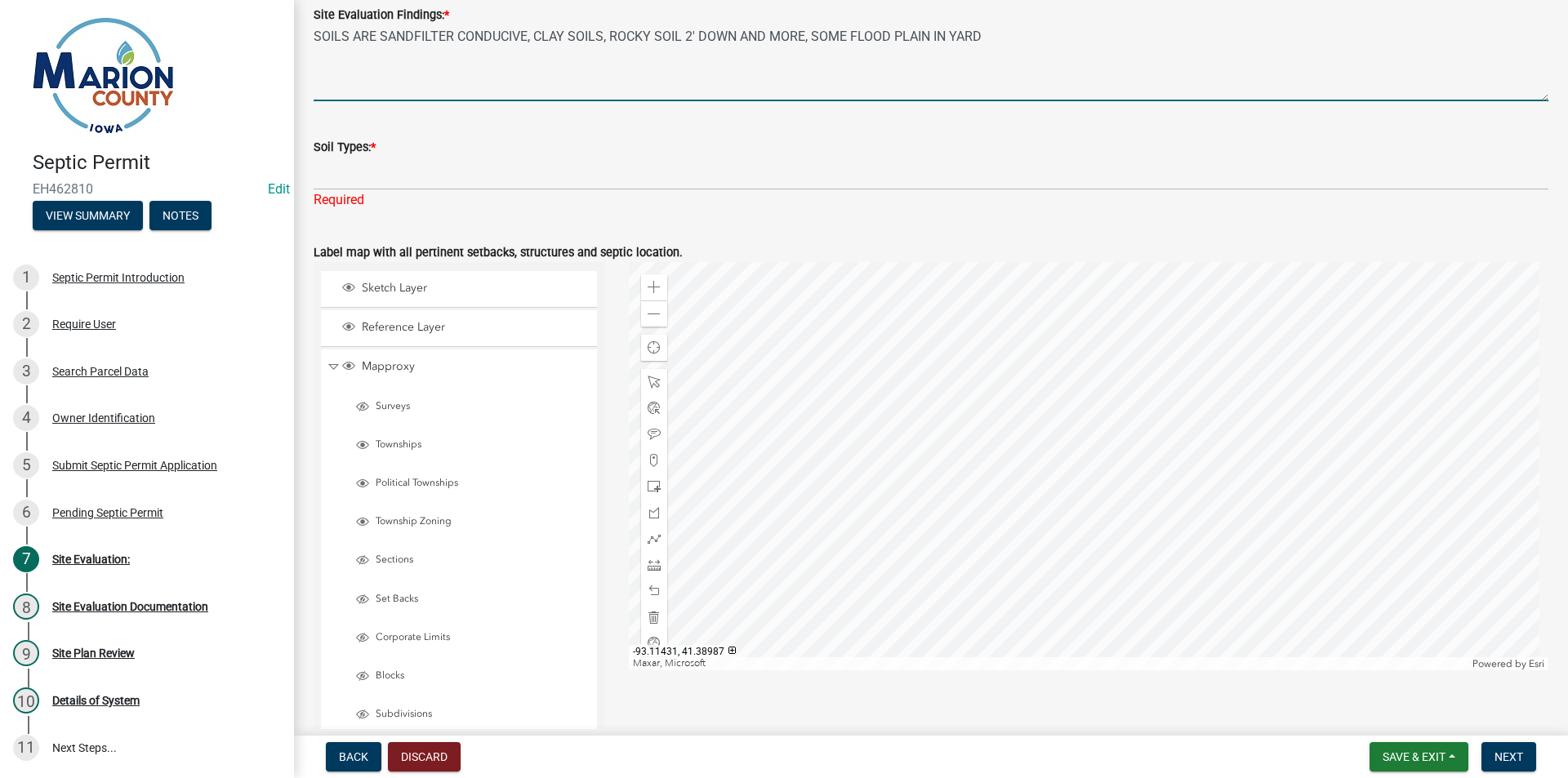
type textarea "SOILS ARE SANDFILTER CONDUCIVE, CLAY SOILS, ROCKY SOIL 2' DOWN AND MORE, SOME F…"
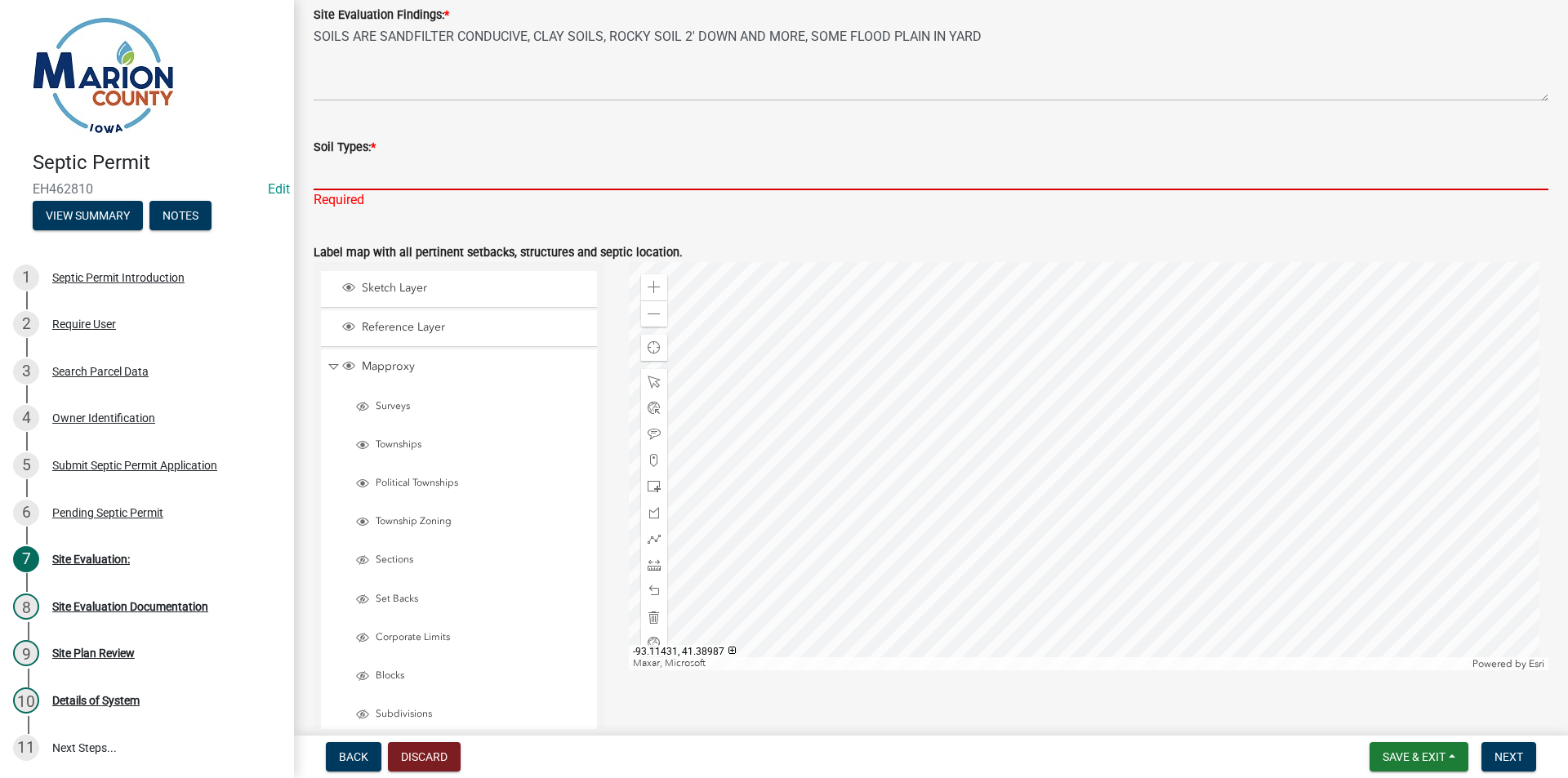
click at [359, 180] on input "Soil Types: *" at bounding box center [930, 173] width 1235 height 33
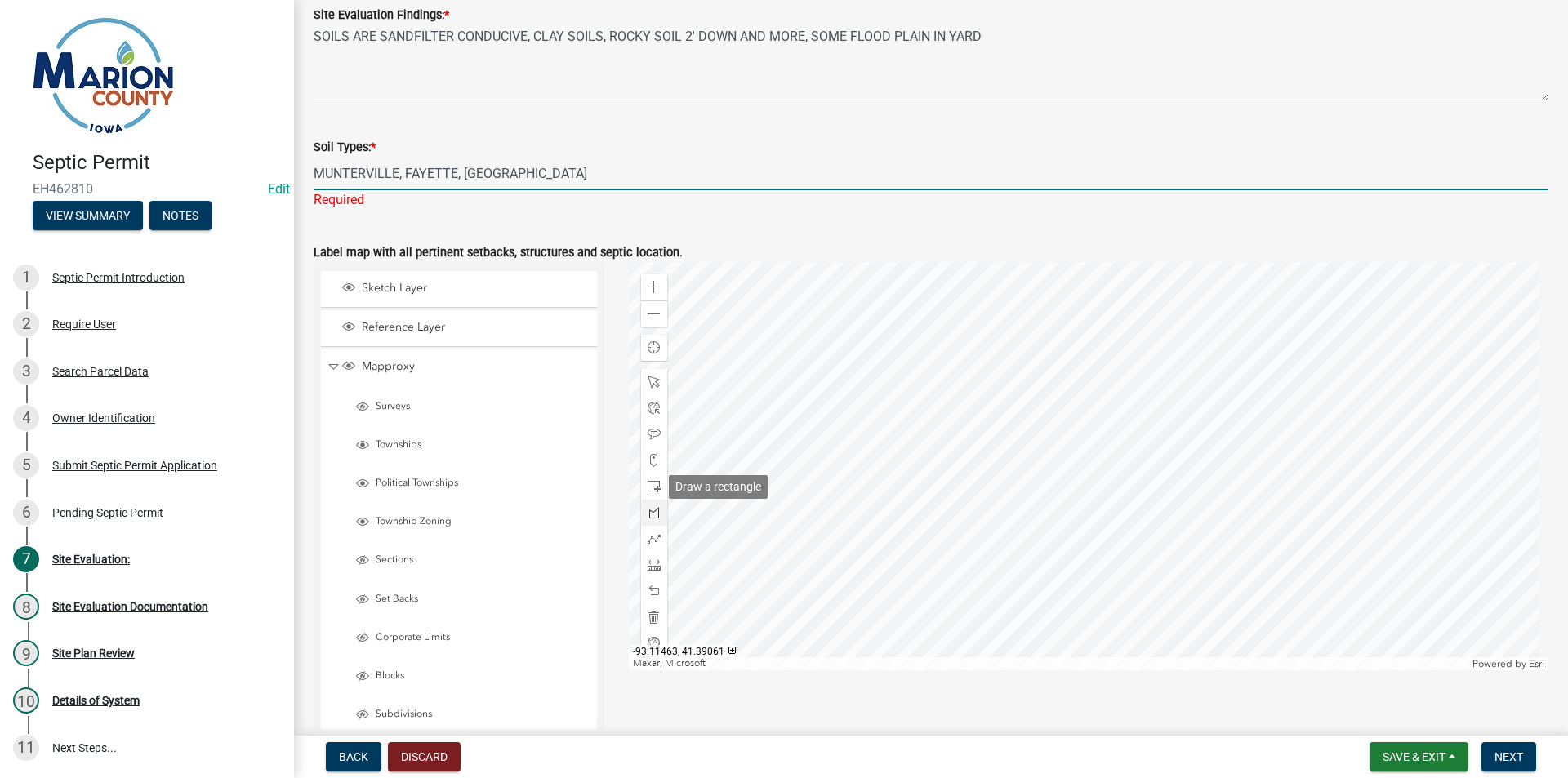
type input "MUNTERVILLE, FAYETTE, [GEOGRAPHIC_DATA]"
click at [654, 492] on div at bounding box center [654, 513] width 26 height 288
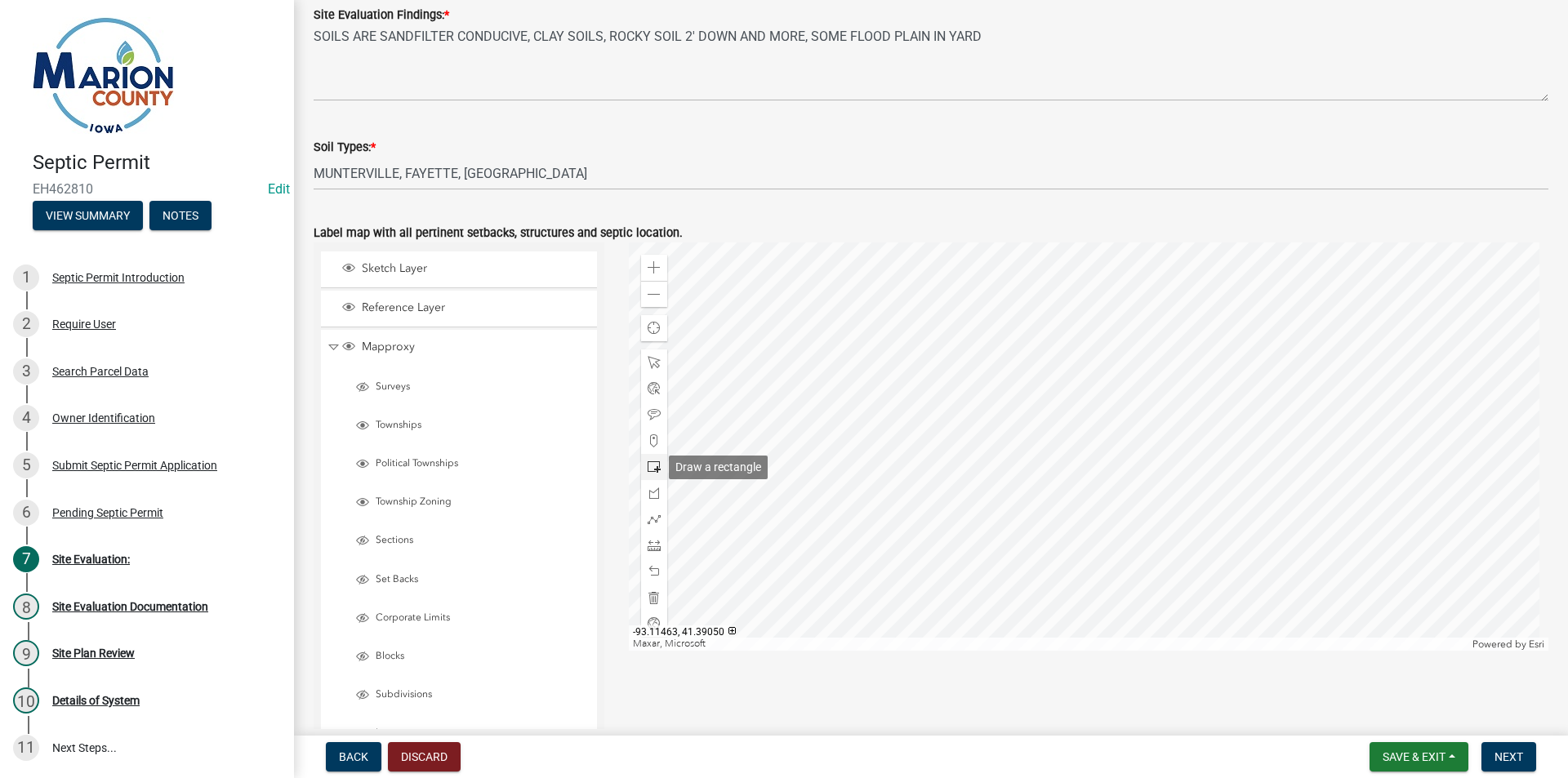
click at [648, 464] on span at bounding box center [654, 466] width 13 height 13
click at [1143, 495] on div at bounding box center [1089, 446] width 920 height 408
click at [1051, 426] on div at bounding box center [1089, 446] width 920 height 408
click at [661, 415] on div at bounding box center [654, 415] width 26 height 26
click at [991, 402] on div at bounding box center [1089, 446] width 920 height 408
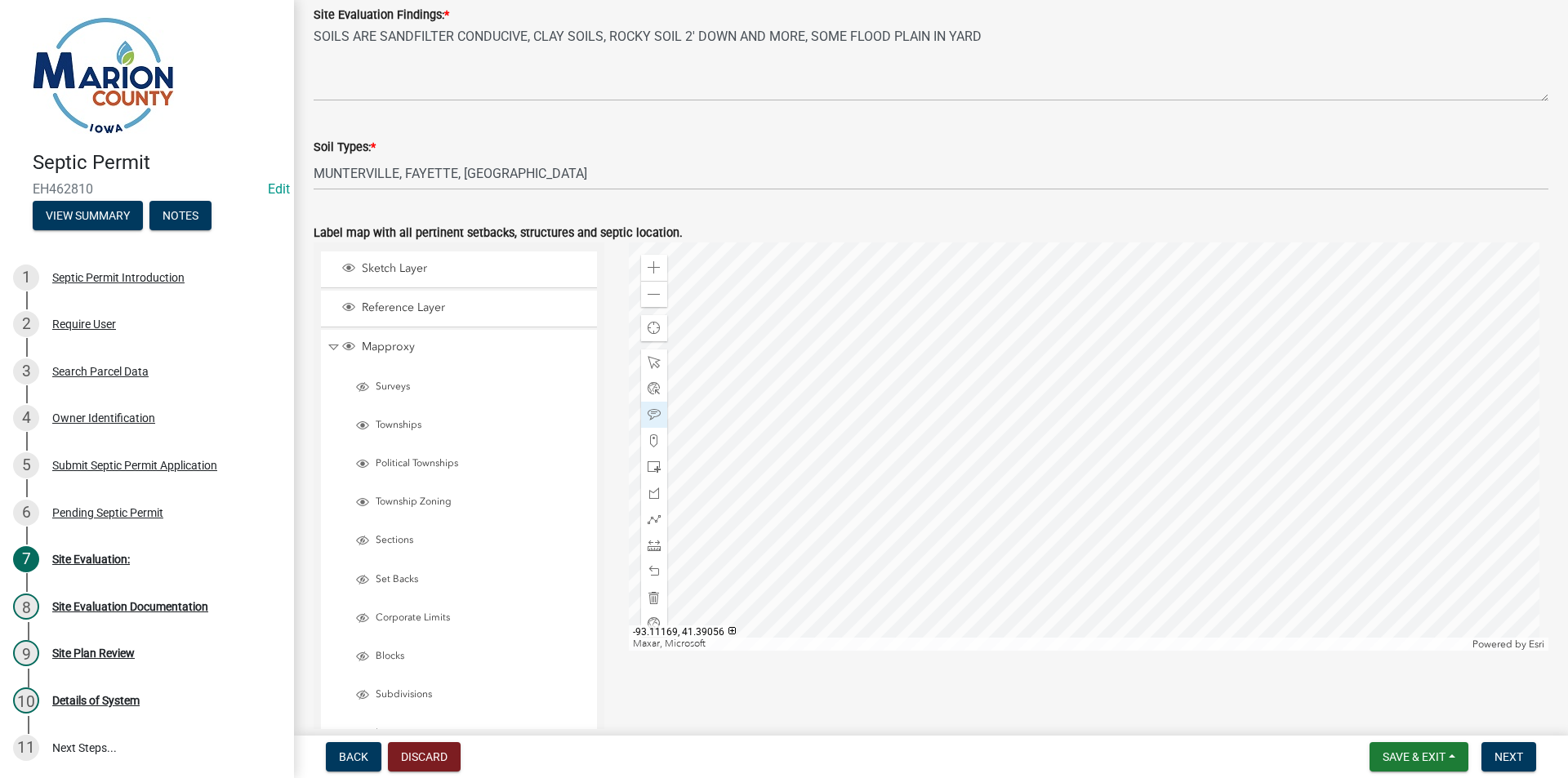
click at [1088, 453] on div at bounding box center [1089, 446] width 920 height 408
click at [1087, 453] on div at bounding box center [1089, 446] width 920 height 408
click at [1509, 751] on span "Next" at bounding box center [1509, 757] width 28 height 13
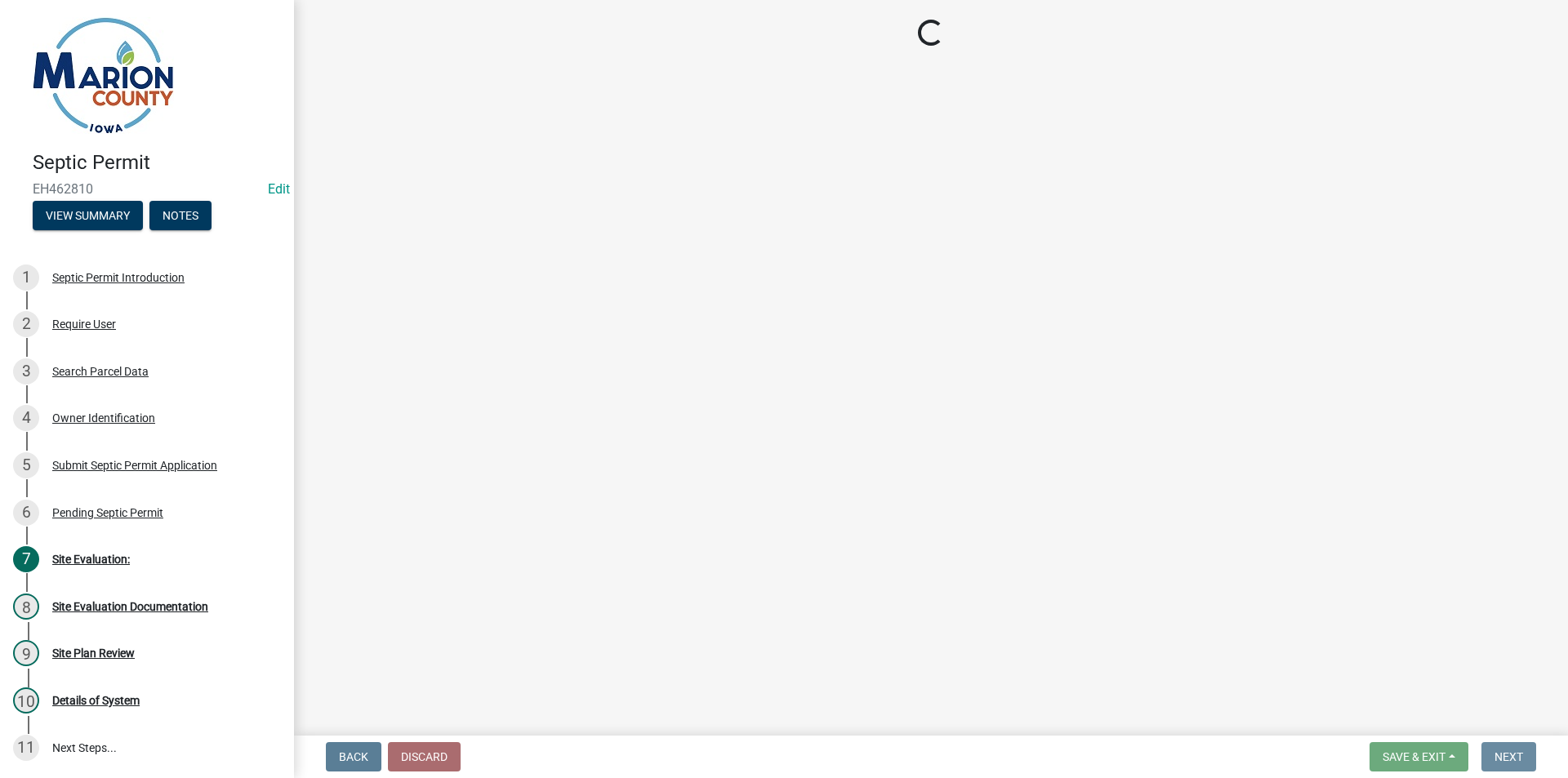
scroll to position [0, 0]
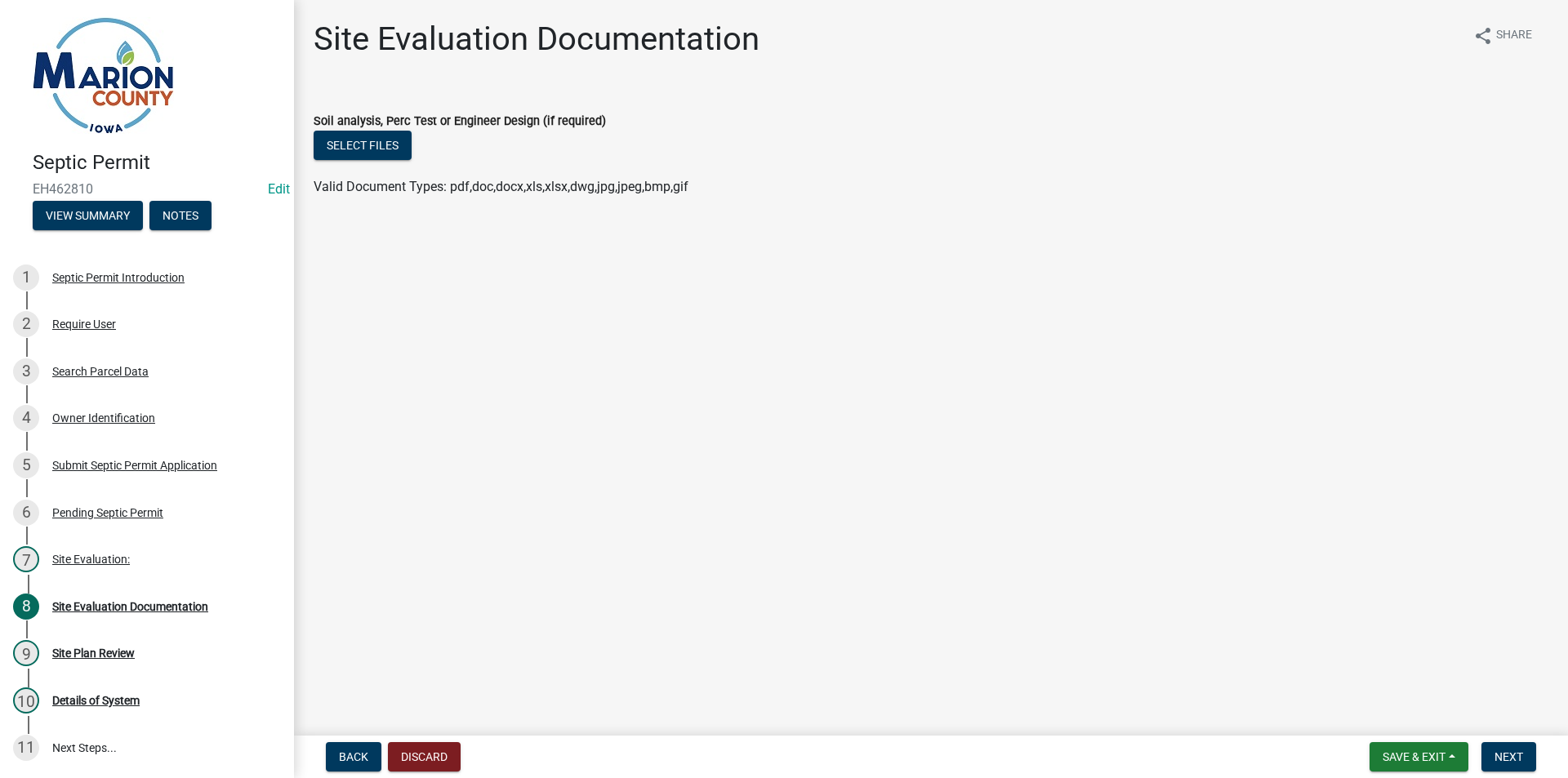
click at [1504, 741] on nav "Back Discard Save & Exit Save Save & Exit Next" at bounding box center [930, 757] width 1274 height 42
click at [1512, 760] on span "Next" at bounding box center [1509, 757] width 28 height 13
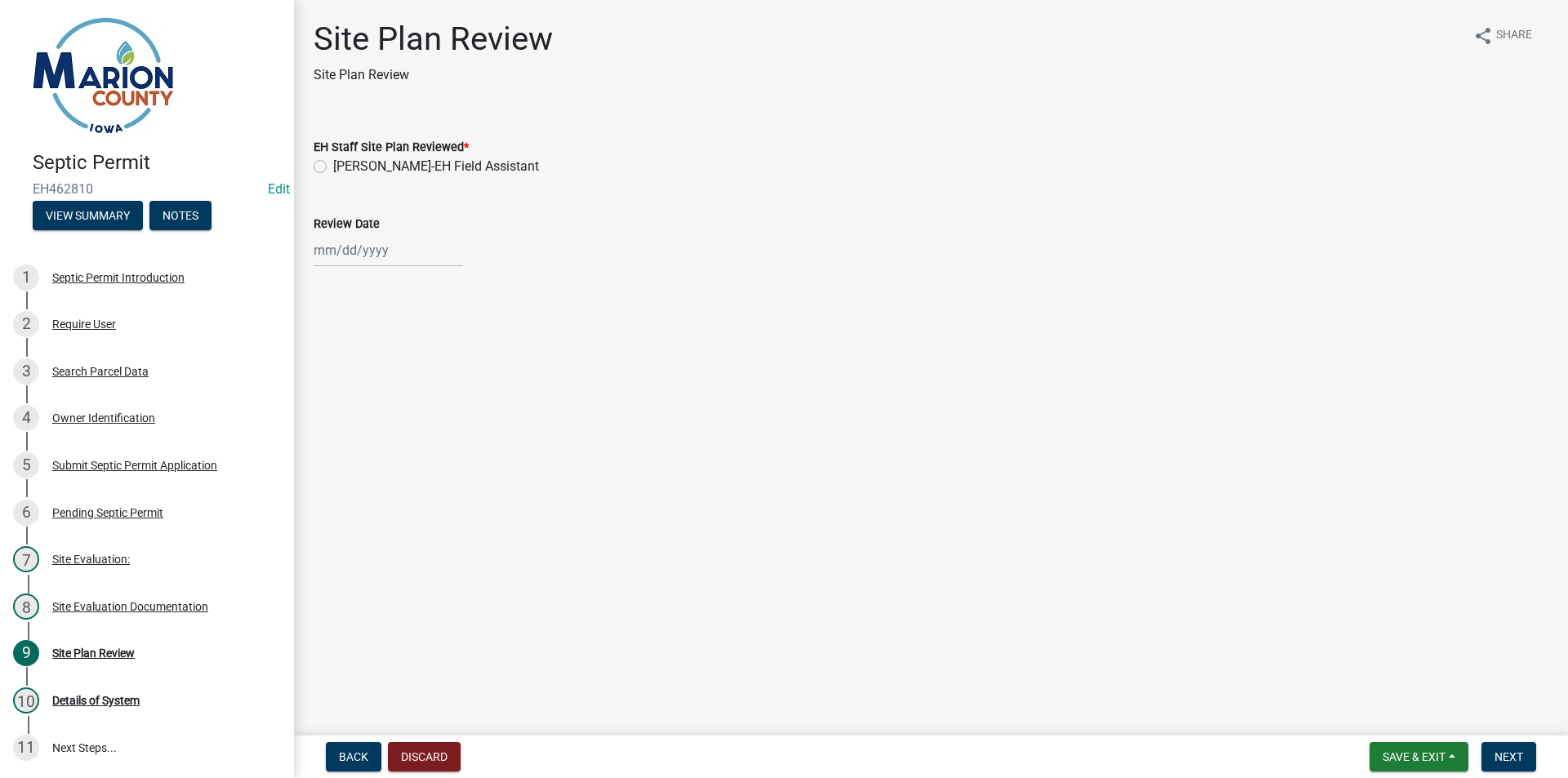
click at [358, 159] on label "[PERSON_NAME]-EH Field Assistant" at bounding box center [436, 167] width 206 height 20
click at [344, 159] on input "[PERSON_NAME]-EH Field Assistant" at bounding box center [339, 162] width 10 height 10
radio input "true"
select select "8"
select select "2025"
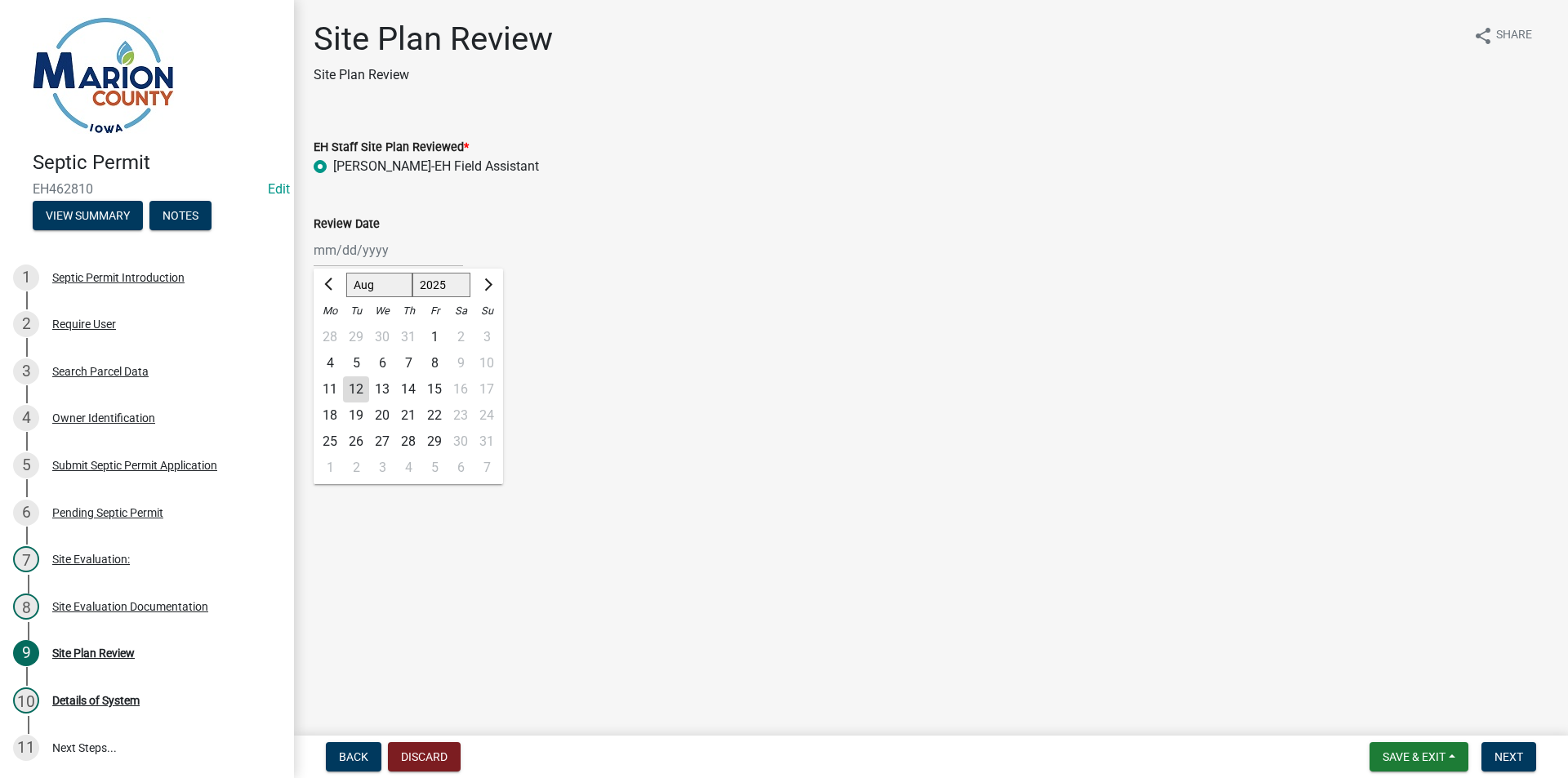
click at [375, 262] on div "[PERSON_NAME] Feb Mar Apr [PERSON_NAME][DATE] Oct Nov [DATE] 1526 1527 1528 152…" at bounding box center [388, 250] width 149 height 33
click at [356, 389] on div "12" at bounding box center [356, 389] width 26 height 26
type input "[DATE]"
click at [1502, 769] on button "Next" at bounding box center [1509, 757] width 55 height 29
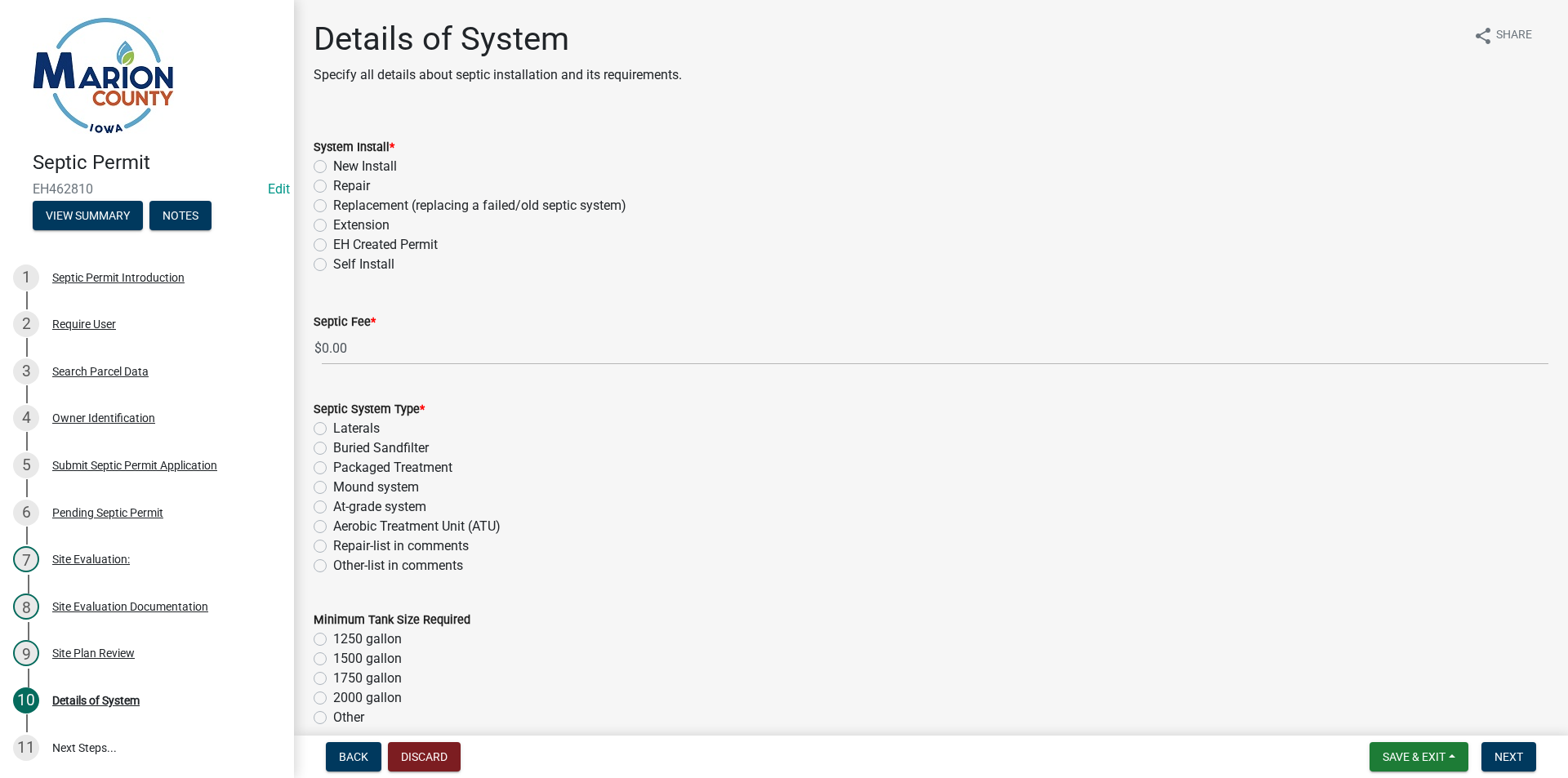
click at [418, 206] on label "Replacement (replacing a failed/old septic system)" at bounding box center [479, 205] width 293 height 20
click at [344, 206] on input "Replacement (replacing a failed/old septic system)" at bounding box center [339, 201] width 10 height 10
radio input "true"
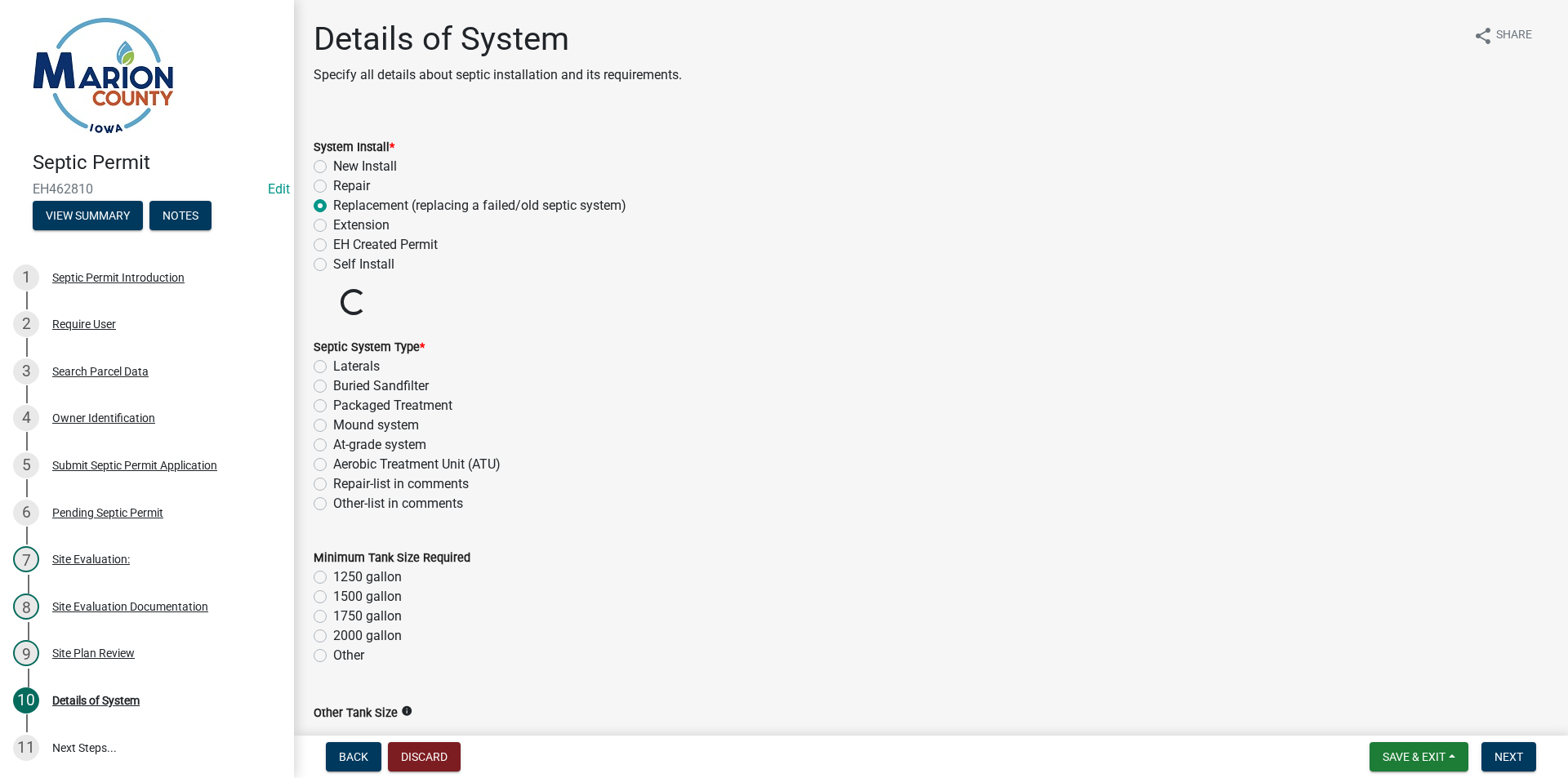
click at [369, 385] on label "Buried Sandfilter" at bounding box center [381, 386] width 95 height 20
click at [344, 385] on input "Buried Sandfilter" at bounding box center [339, 381] width 10 height 10
radio input "true"
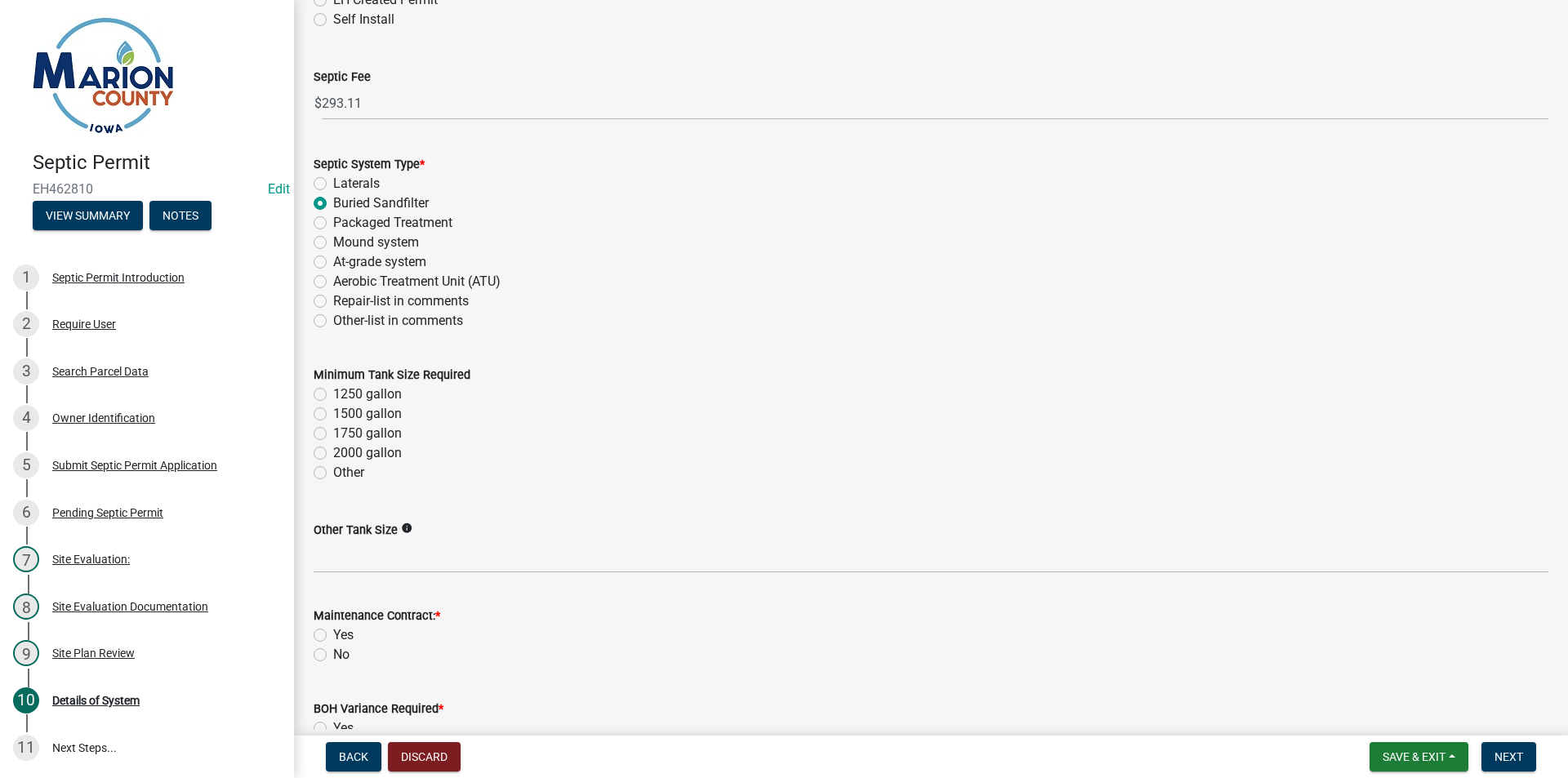
click at [371, 394] on label "1250 gallon" at bounding box center [368, 394] width 69 height 20
click at [344, 394] on input "1250 gallon" at bounding box center [339, 390] width 10 height 10
radio input "true"
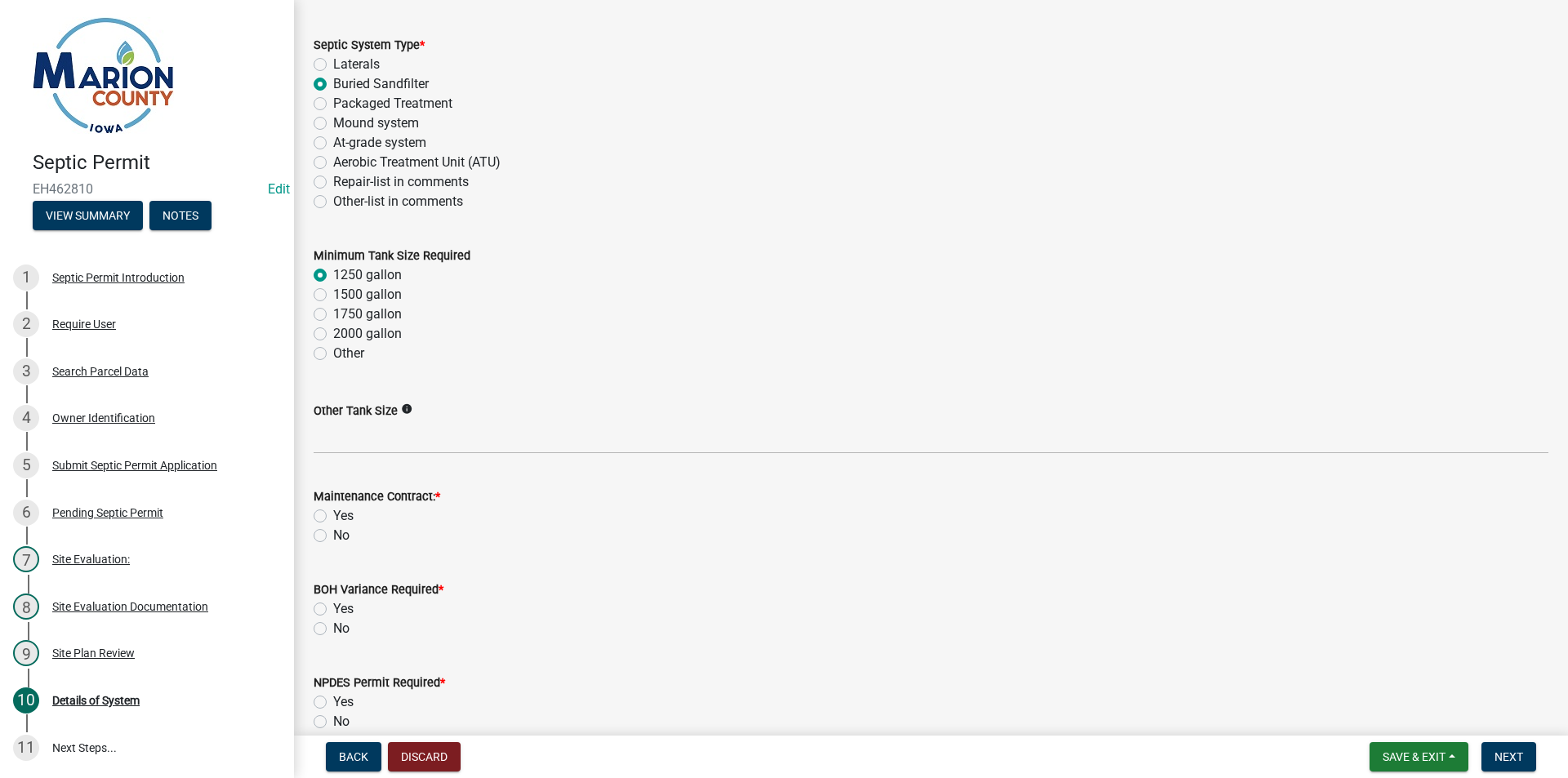
scroll to position [489, 0]
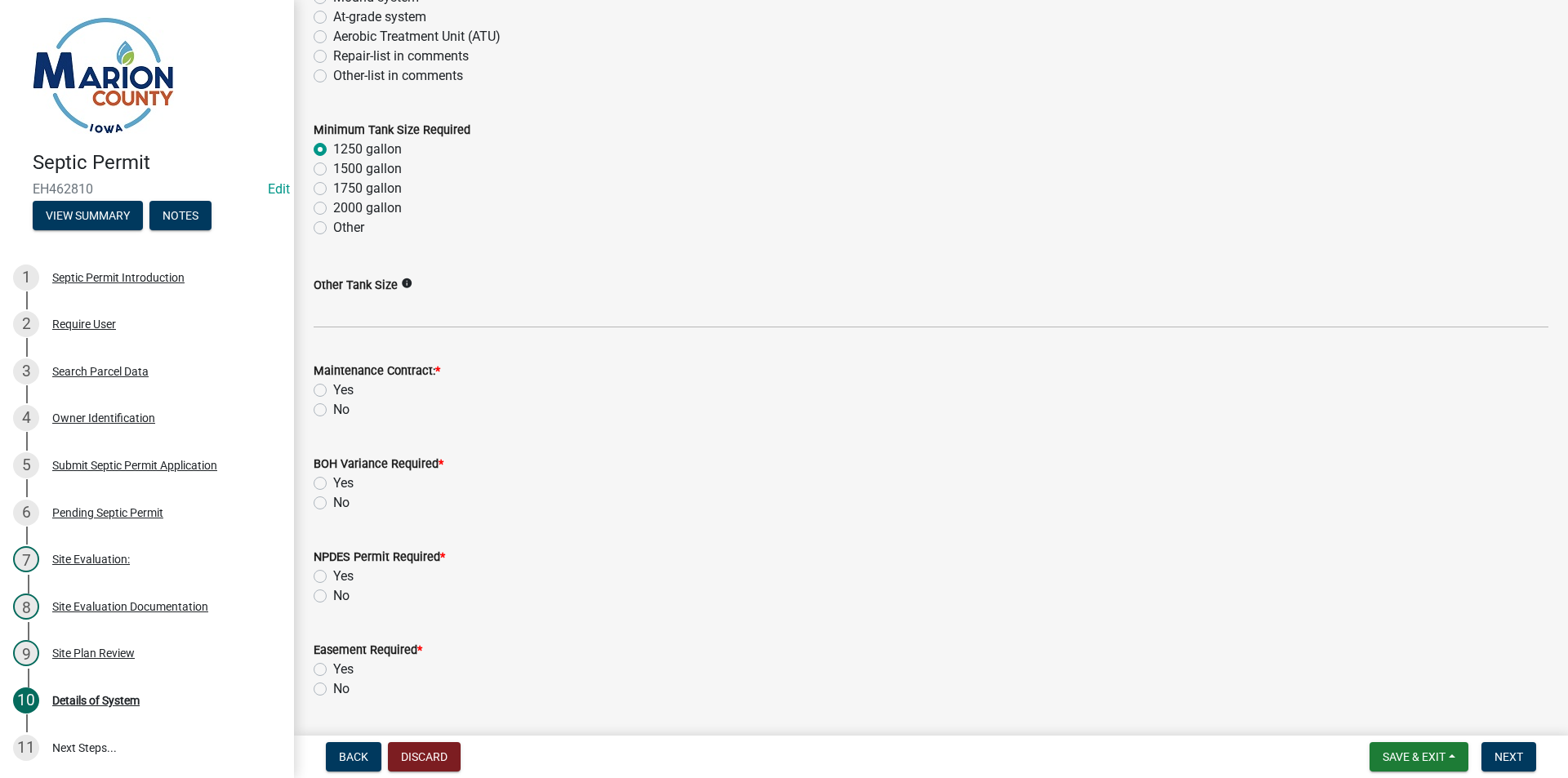
click at [333, 412] on label "No" at bounding box center [341, 410] width 16 height 20
click at [333, 410] on input "No" at bounding box center [339, 405] width 10 height 10
radio input "true"
click at [333, 504] on label "No" at bounding box center [341, 502] width 16 height 20
click at [333, 504] on input "No" at bounding box center [339, 498] width 10 height 10
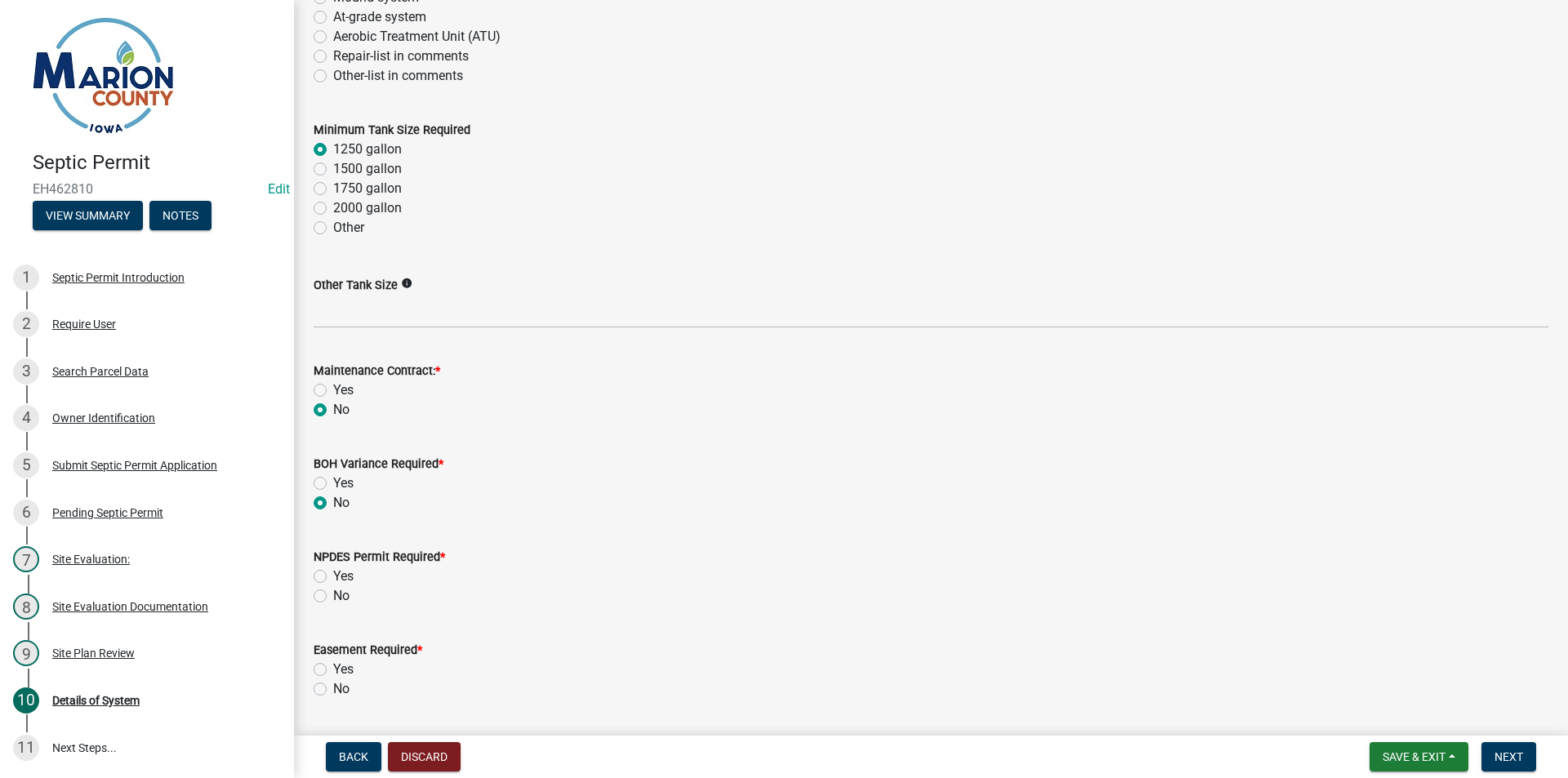
radio input "true"
click at [333, 595] on label "No" at bounding box center [341, 596] width 16 height 20
click at [333, 595] on input "No" at bounding box center [339, 592] width 10 height 10
radio input "true"
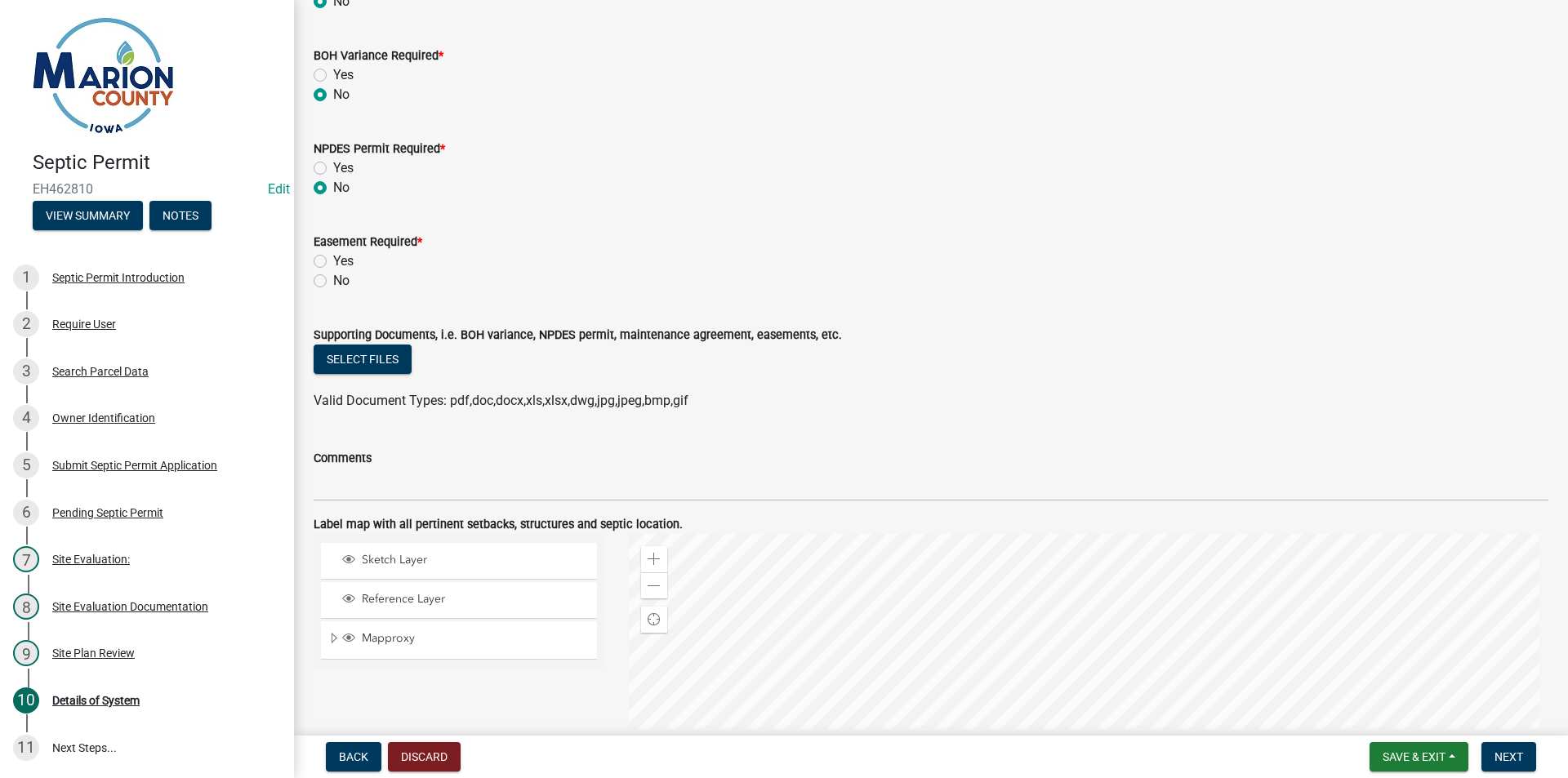
click at [333, 283] on label "No" at bounding box center [341, 281] width 16 height 20
click at [333, 282] on input "No" at bounding box center [339, 277] width 10 height 10
radio input "true"
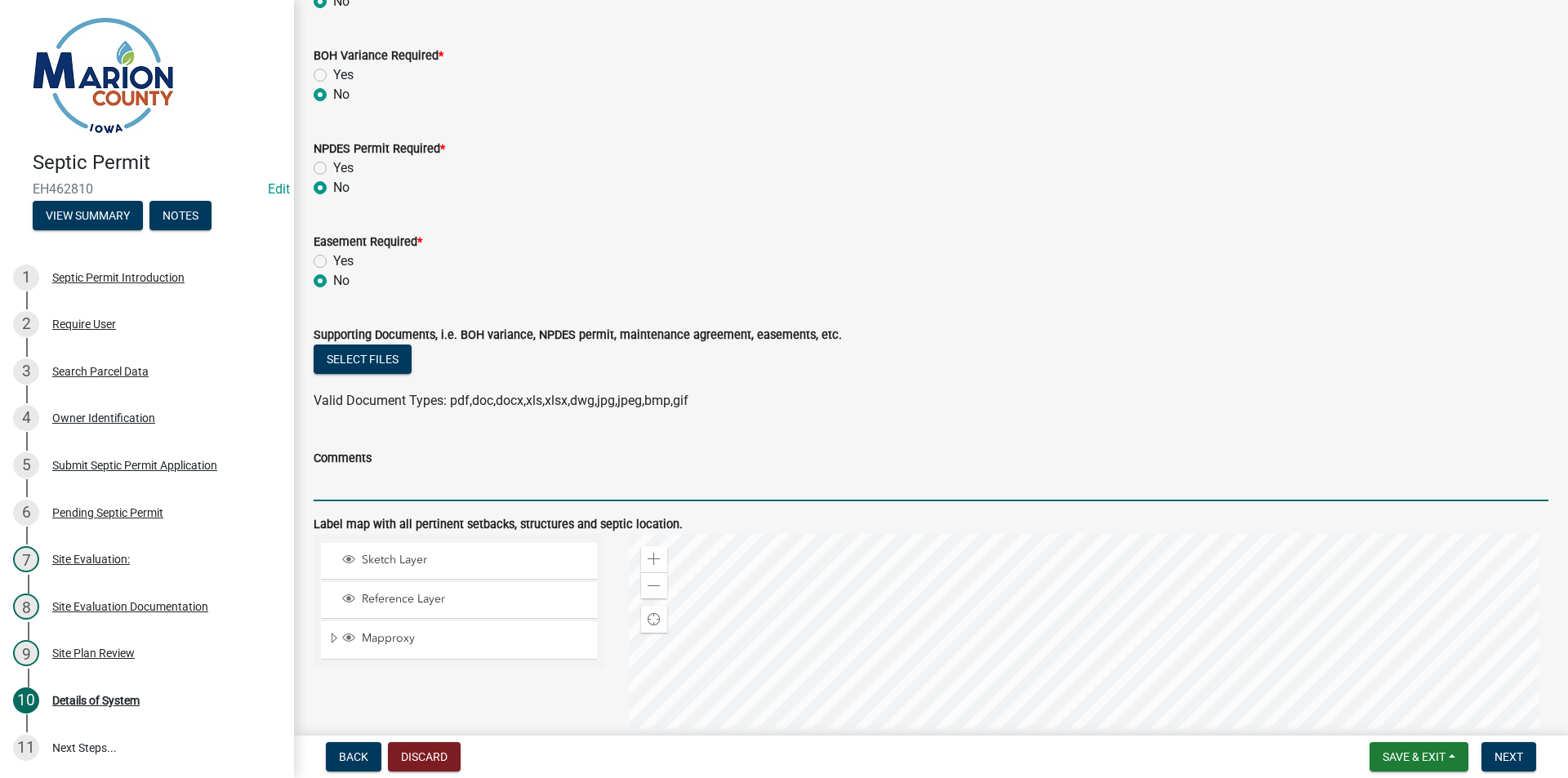
click at [481, 484] on input "Comments" at bounding box center [930, 484] width 1235 height 33
type input "MAINTAIN ALL SETBACKS"
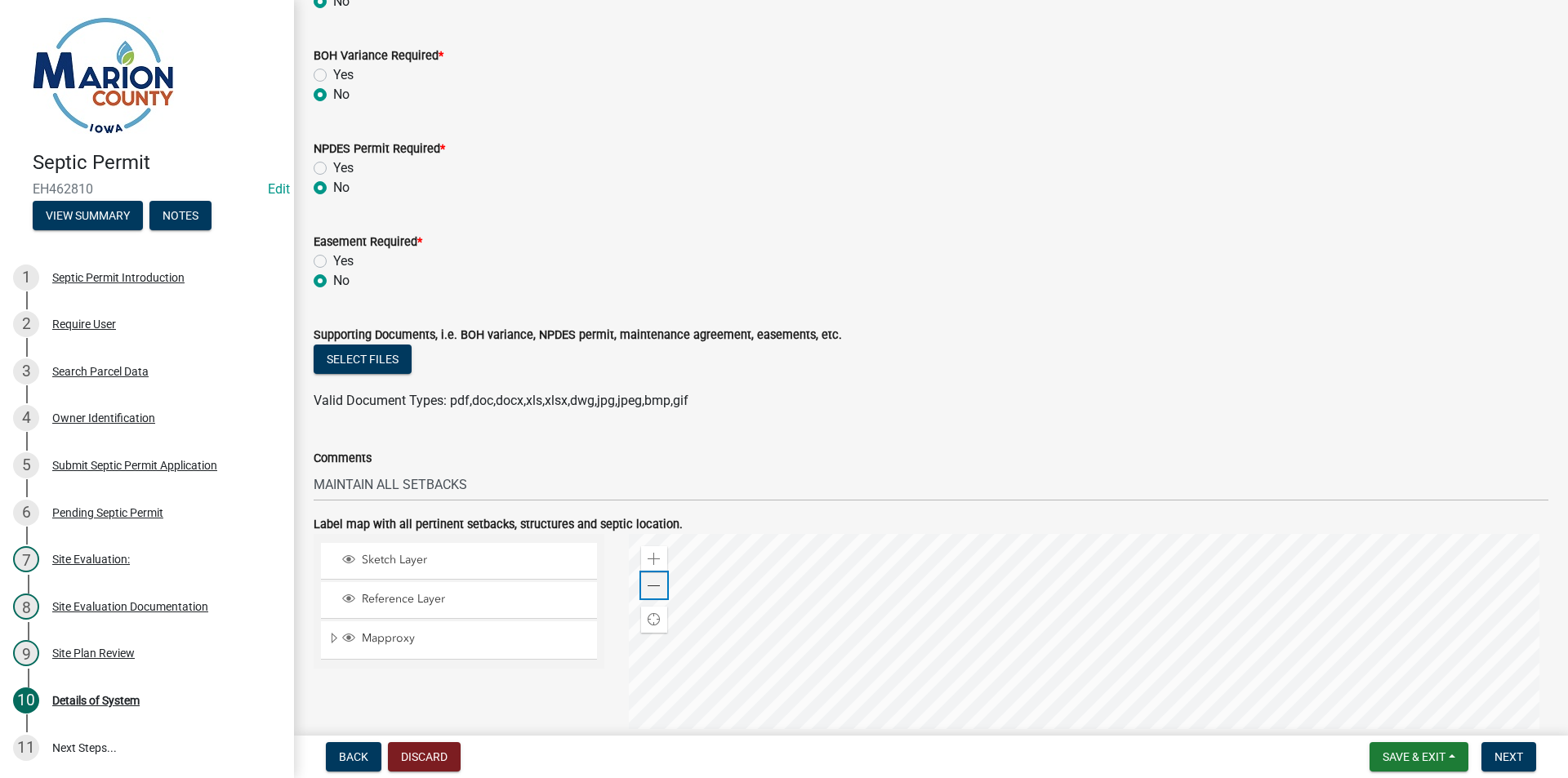
click at [656, 588] on span at bounding box center [654, 586] width 13 height 13
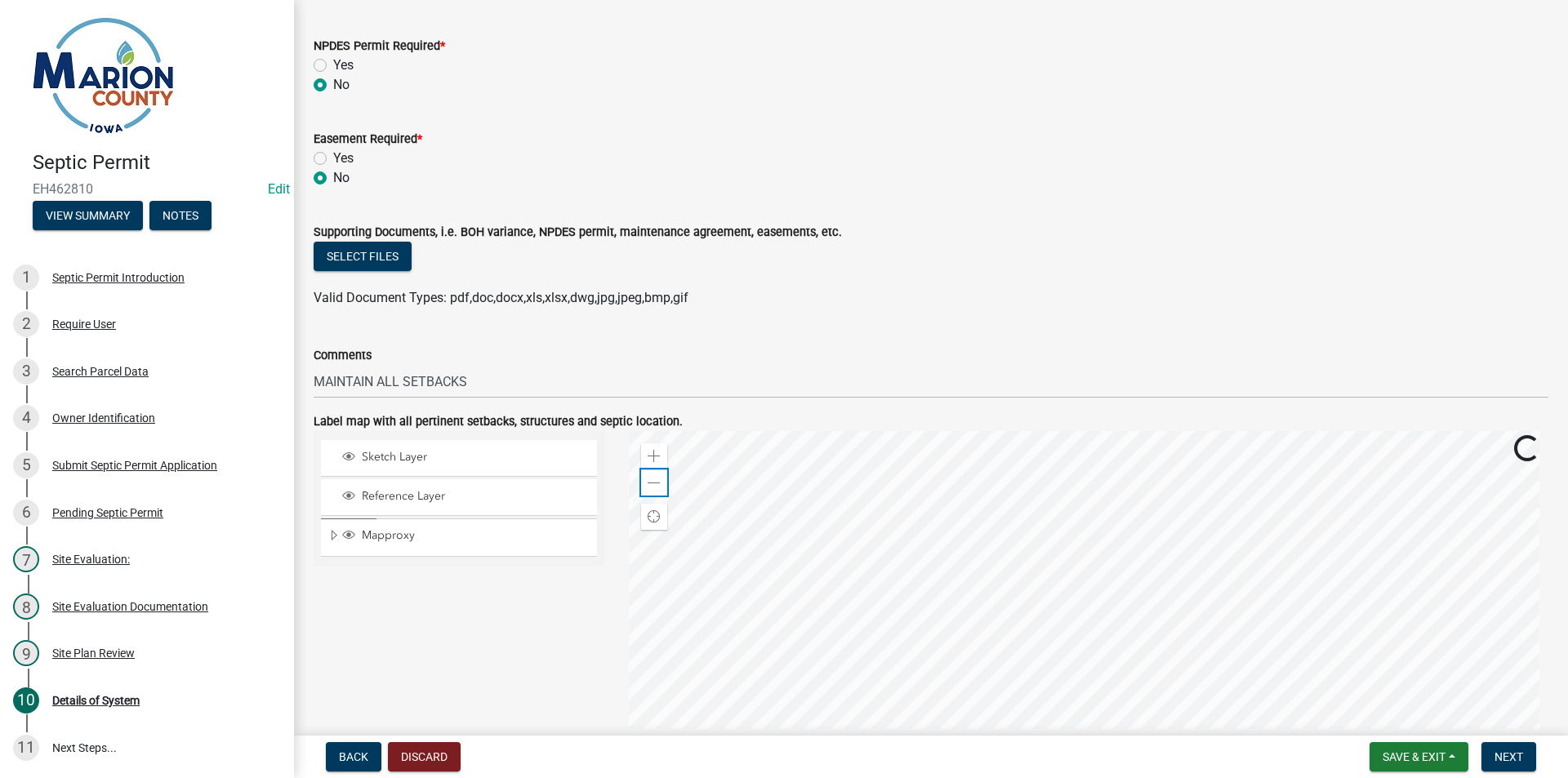
scroll to position [1143, 0]
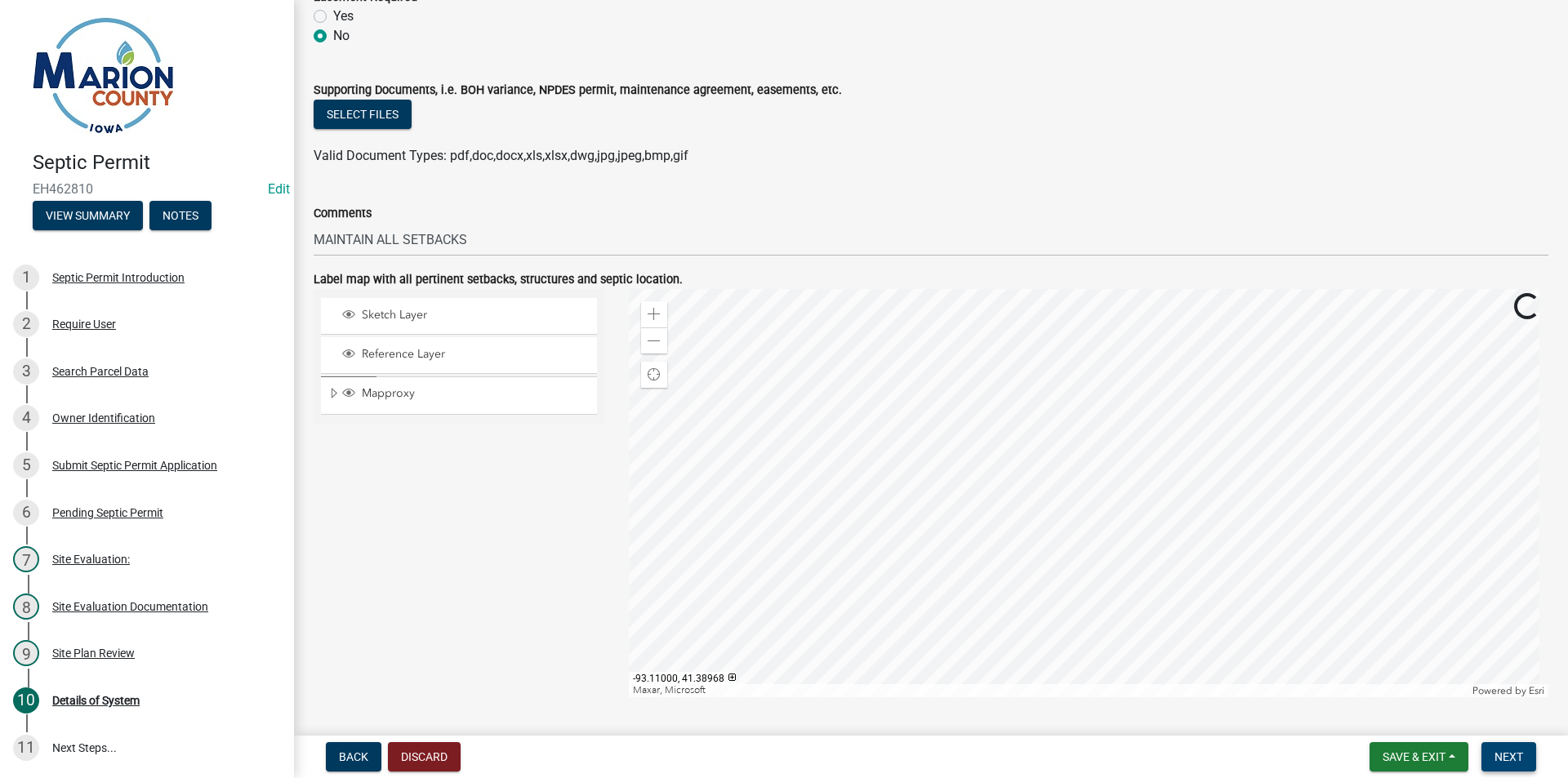
click at [1492, 758] on button "Next" at bounding box center [1509, 757] width 55 height 29
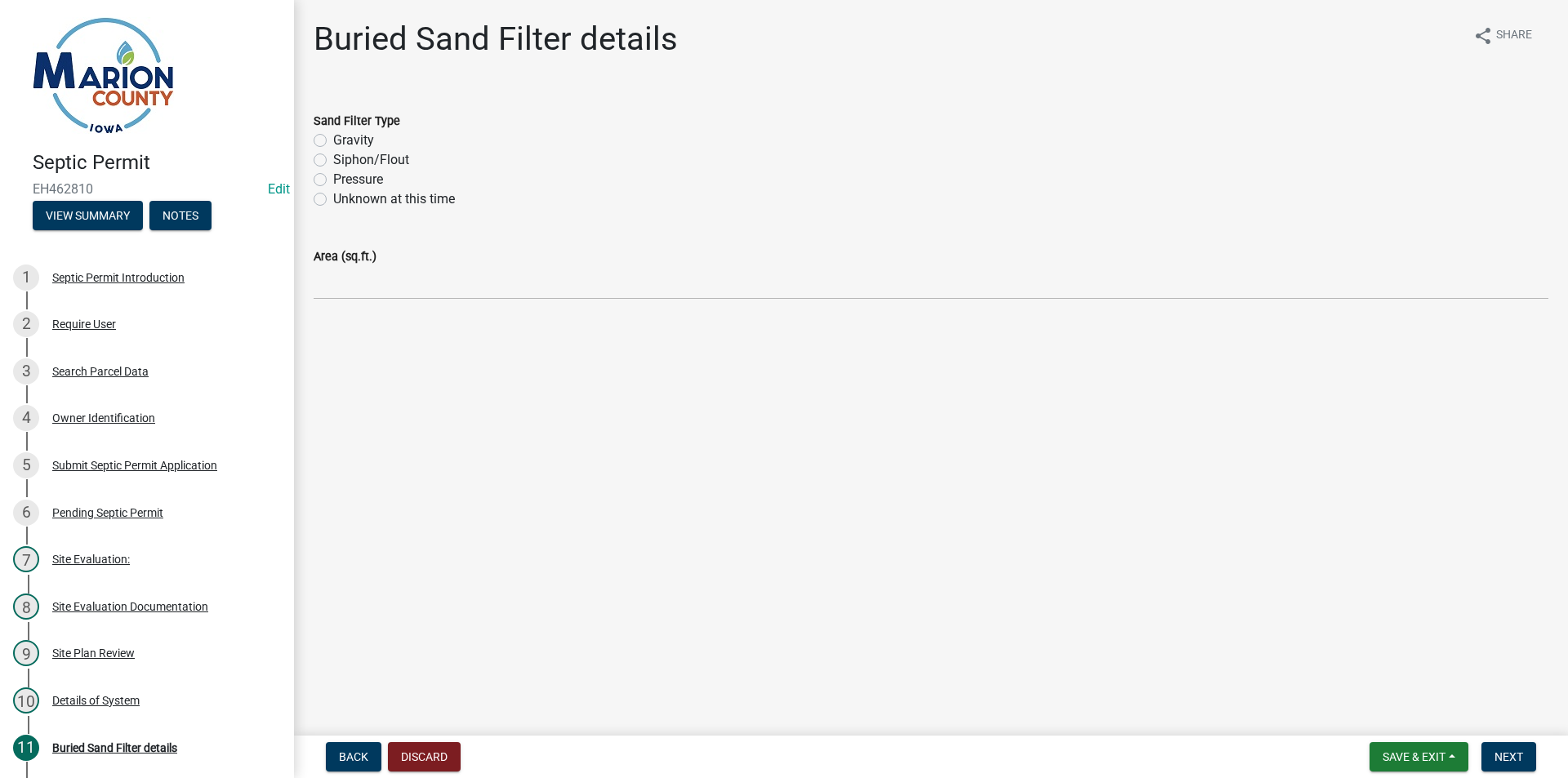
drag, startPoint x: 357, startPoint y: 163, endPoint x: 362, endPoint y: 171, distance: 9.4
click at [357, 162] on label "Siphon/Flout" at bounding box center [371, 160] width 76 height 20
click at [344, 161] on input "Siphon/Flout" at bounding box center [339, 155] width 10 height 10
radio input "true"
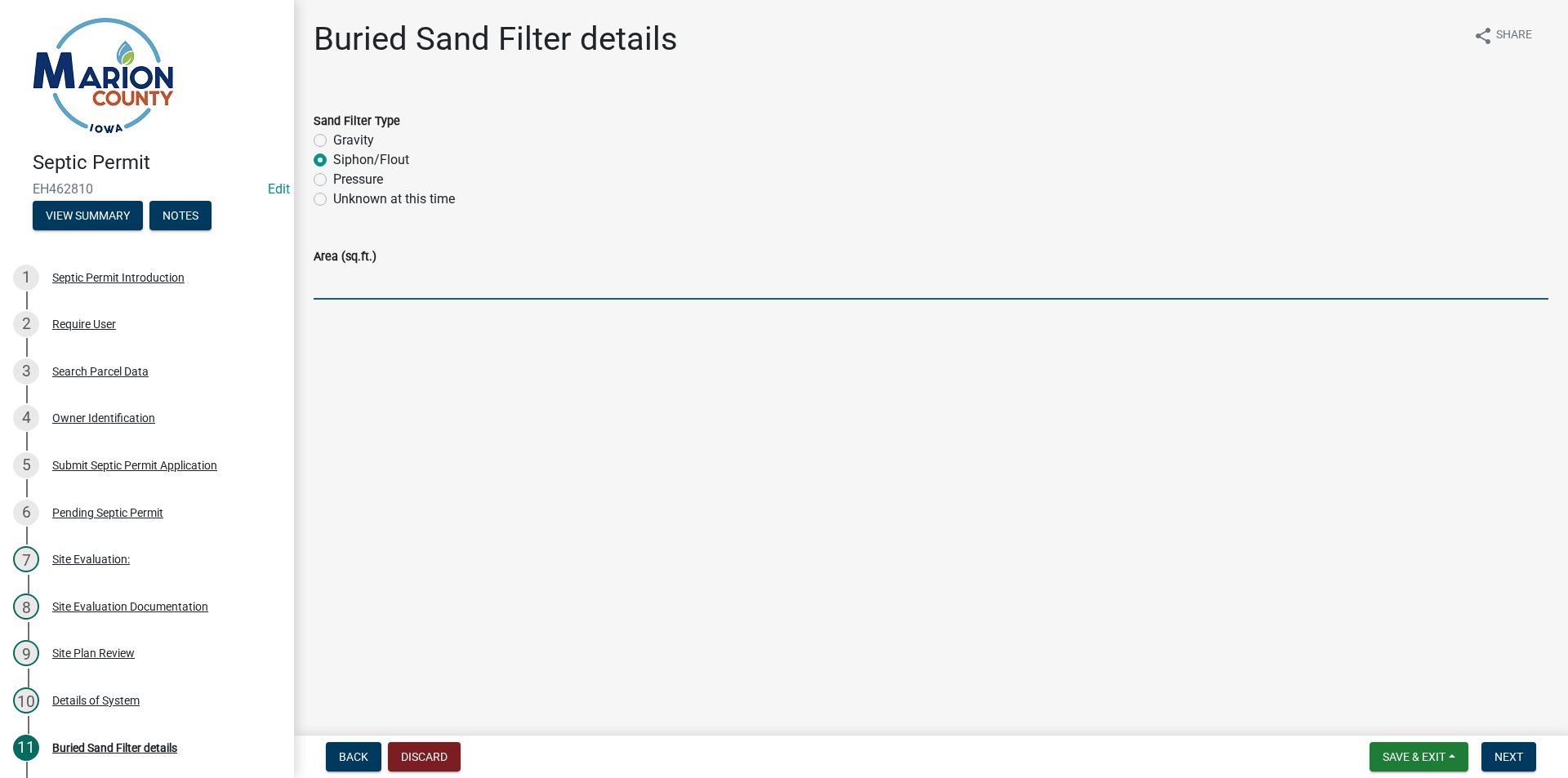
click at [411, 292] on input "Area (sq.ft.)" at bounding box center [930, 283] width 1235 height 33
type input "540 sq. ft."
click at [1513, 769] on button "Next" at bounding box center [1509, 757] width 55 height 29
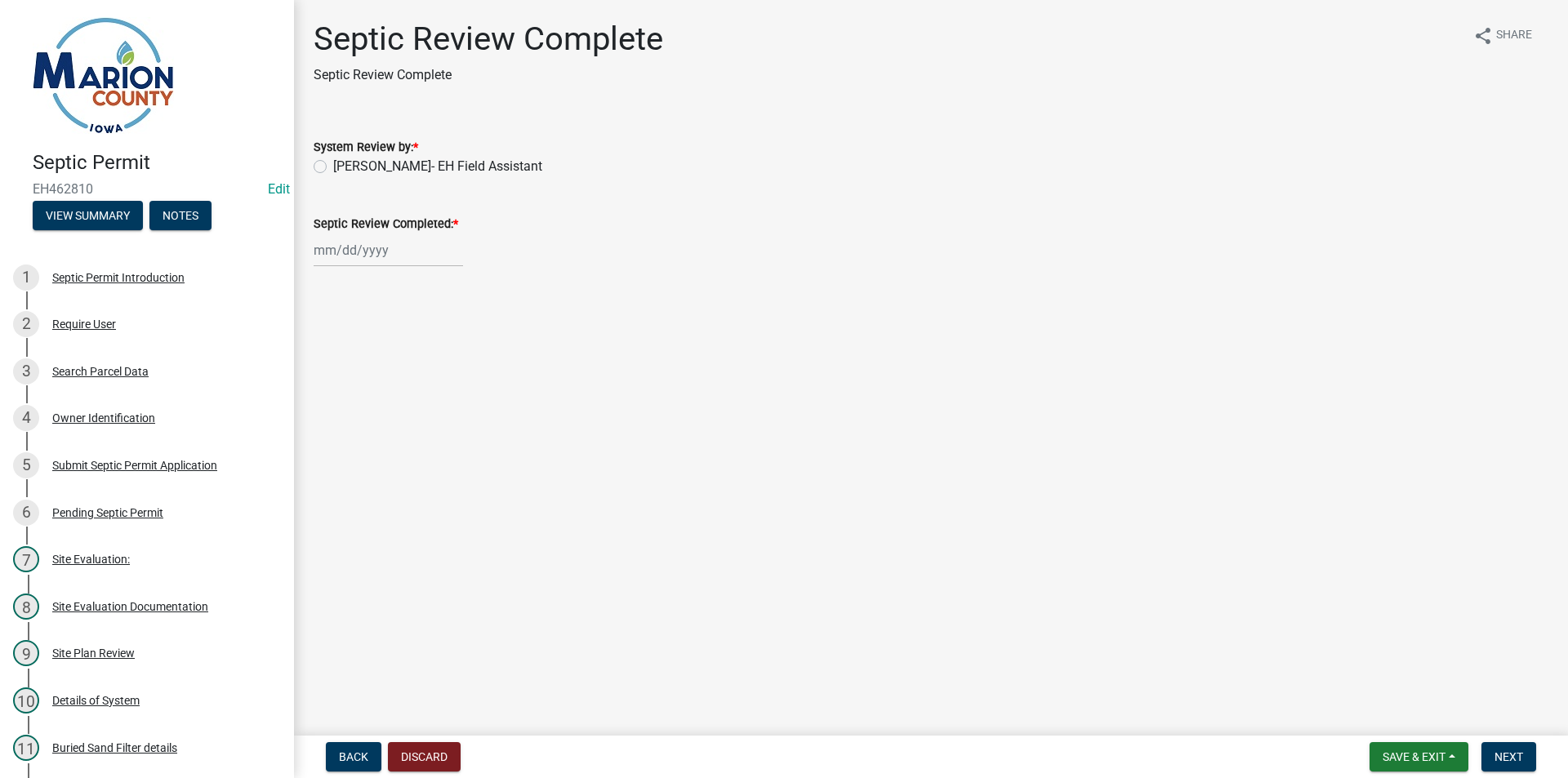
click at [359, 173] on label "[PERSON_NAME]- EH Field Assistant" at bounding box center [437, 167] width 209 height 20
click at [344, 167] on input "[PERSON_NAME]- EH Field Assistant" at bounding box center [339, 162] width 10 height 10
radio input "true"
click at [365, 252] on div at bounding box center [388, 250] width 149 height 33
select select "8"
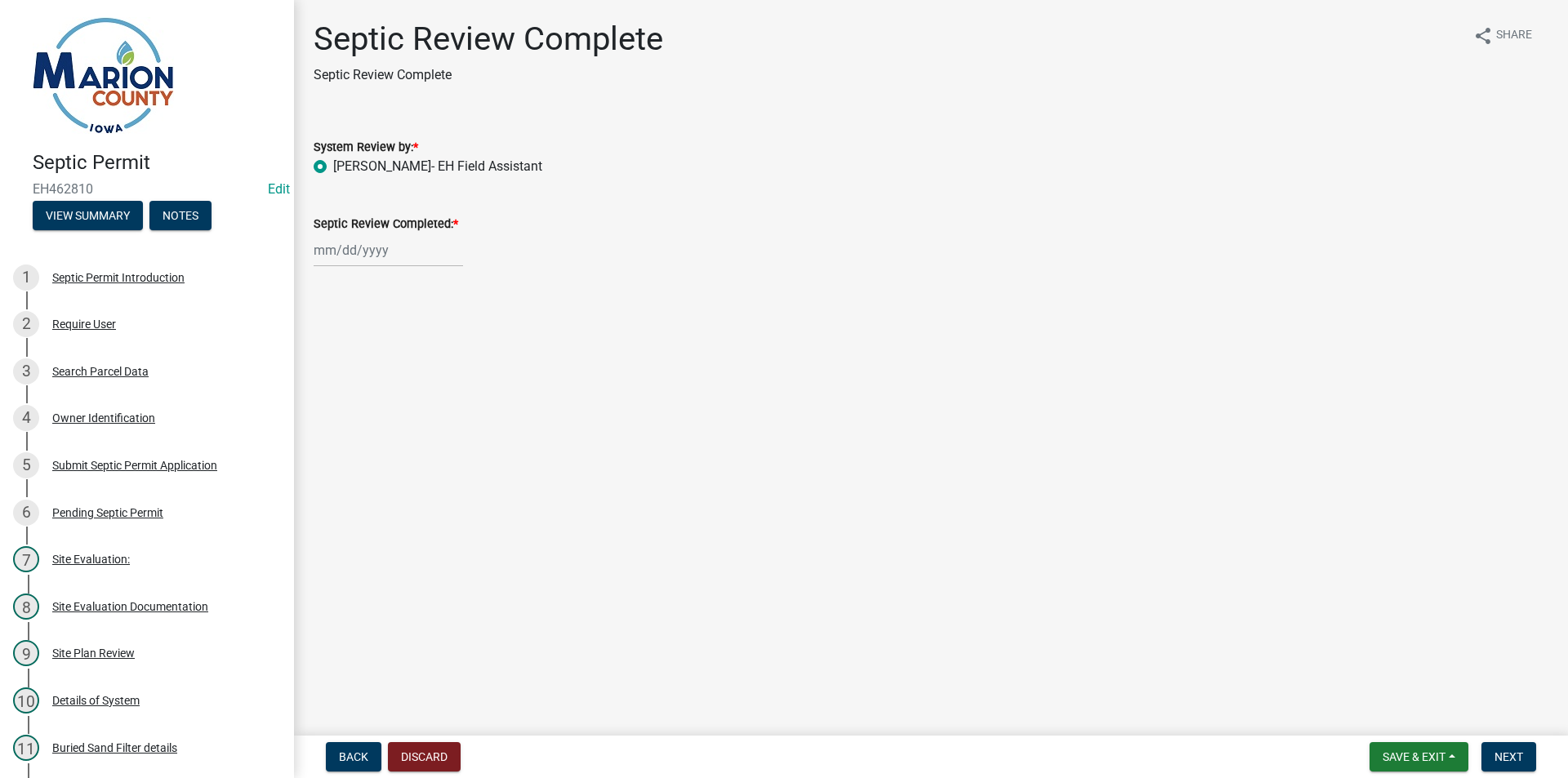
select select "2025"
click at [357, 388] on div "12" at bounding box center [356, 389] width 26 height 26
type input "[DATE]"
click at [1510, 749] on button "Next" at bounding box center [1509, 757] width 55 height 29
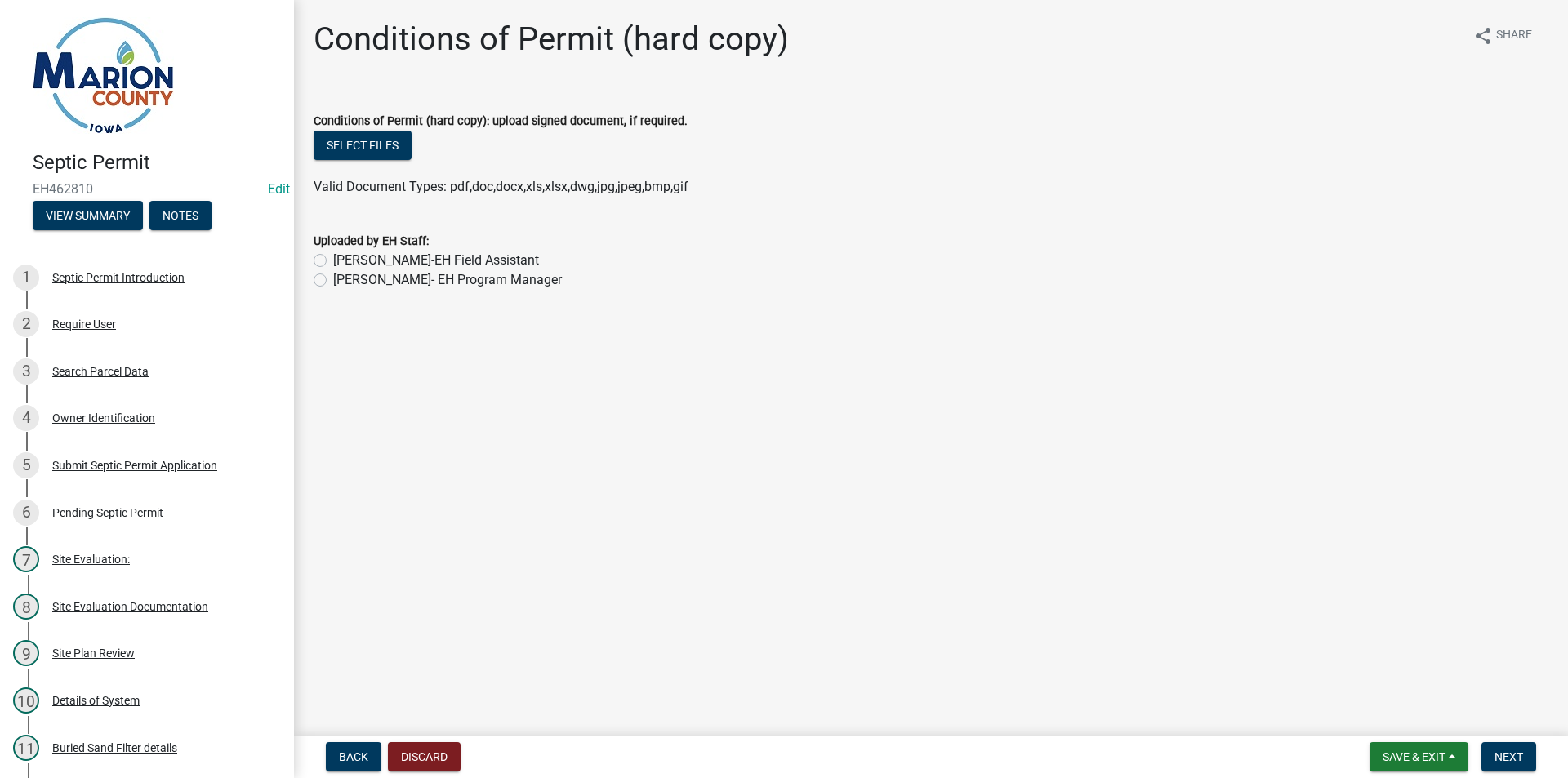
drag, startPoint x: 455, startPoint y: 258, endPoint x: 346, endPoint y: 188, distance: 129.5
click at [452, 258] on label "[PERSON_NAME]-EH Field Assistant" at bounding box center [436, 260] width 206 height 20
click at [371, 274] on label "[PERSON_NAME]- EH Program Manager" at bounding box center [448, 280] width 229 height 20
click at [344, 274] on input "[PERSON_NAME]- EH Program Manager" at bounding box center [339, 276] width 10 height 10
radio input "true"
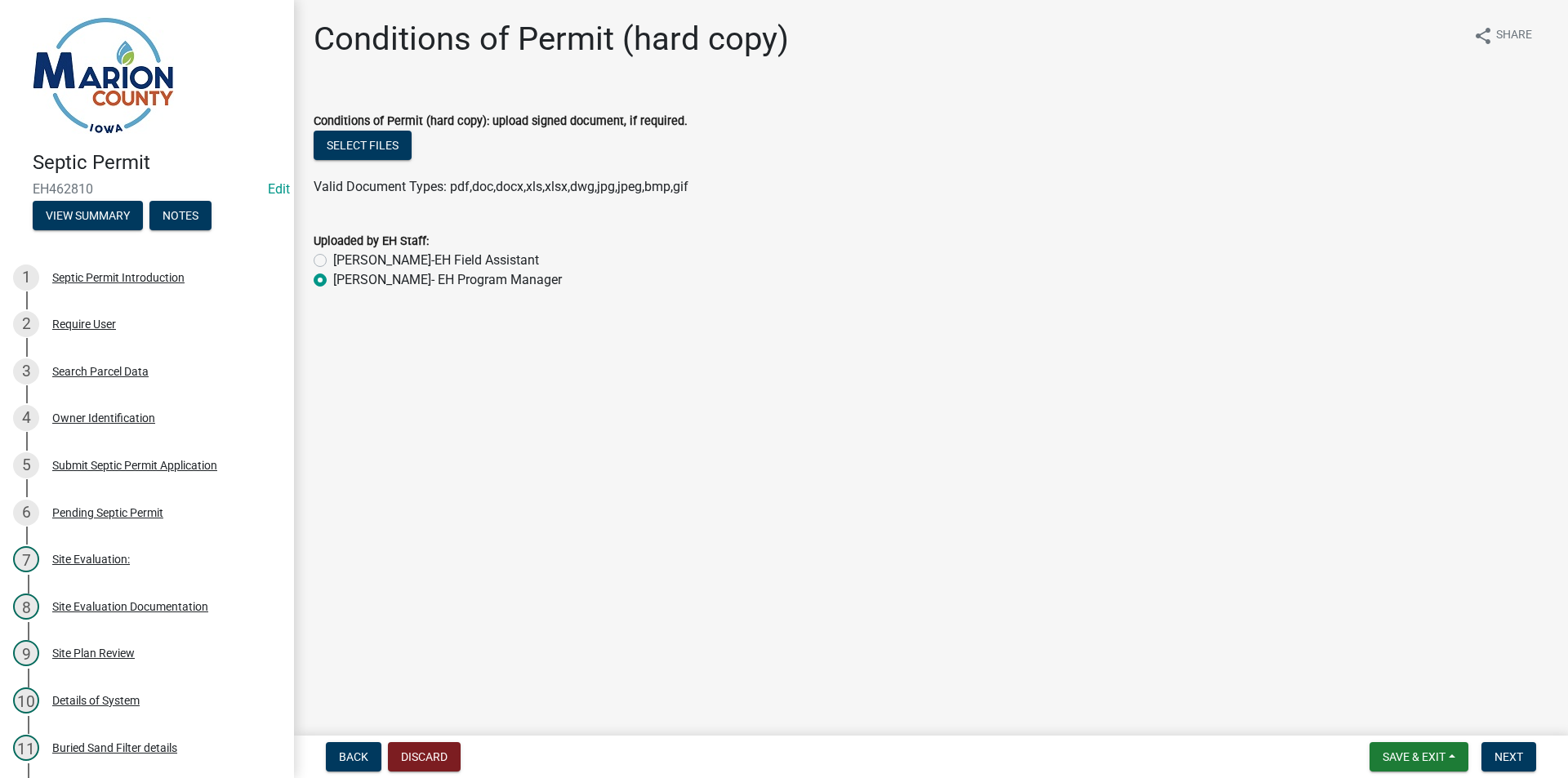
click at [372, 262] on label "[PERSON_NAME]-EH Field Assistant" at bounding box center [436, 260] width 206 height 20
click at [344, 261] on input "[PERSON_NAME]-EH Field Assistant" at bounding box center [339, 256] width 10 height 10
radio input "true"
click at [379, 143] on button "Select files" at bounding box center [363, 145] width 98 height 29
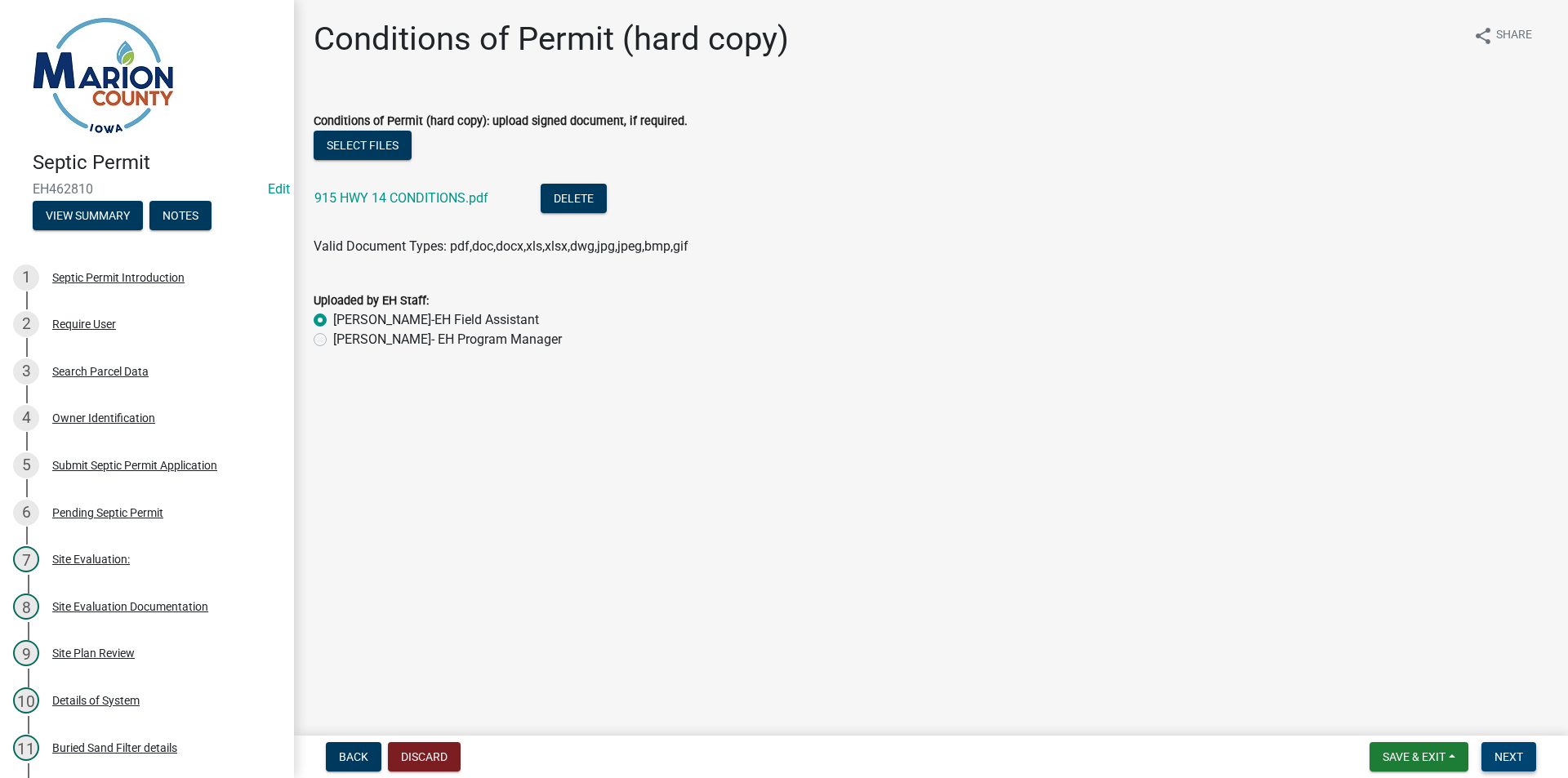
click at [1510, 756] on span "Next" at bounding box center [1509, 757] width 28 height 13
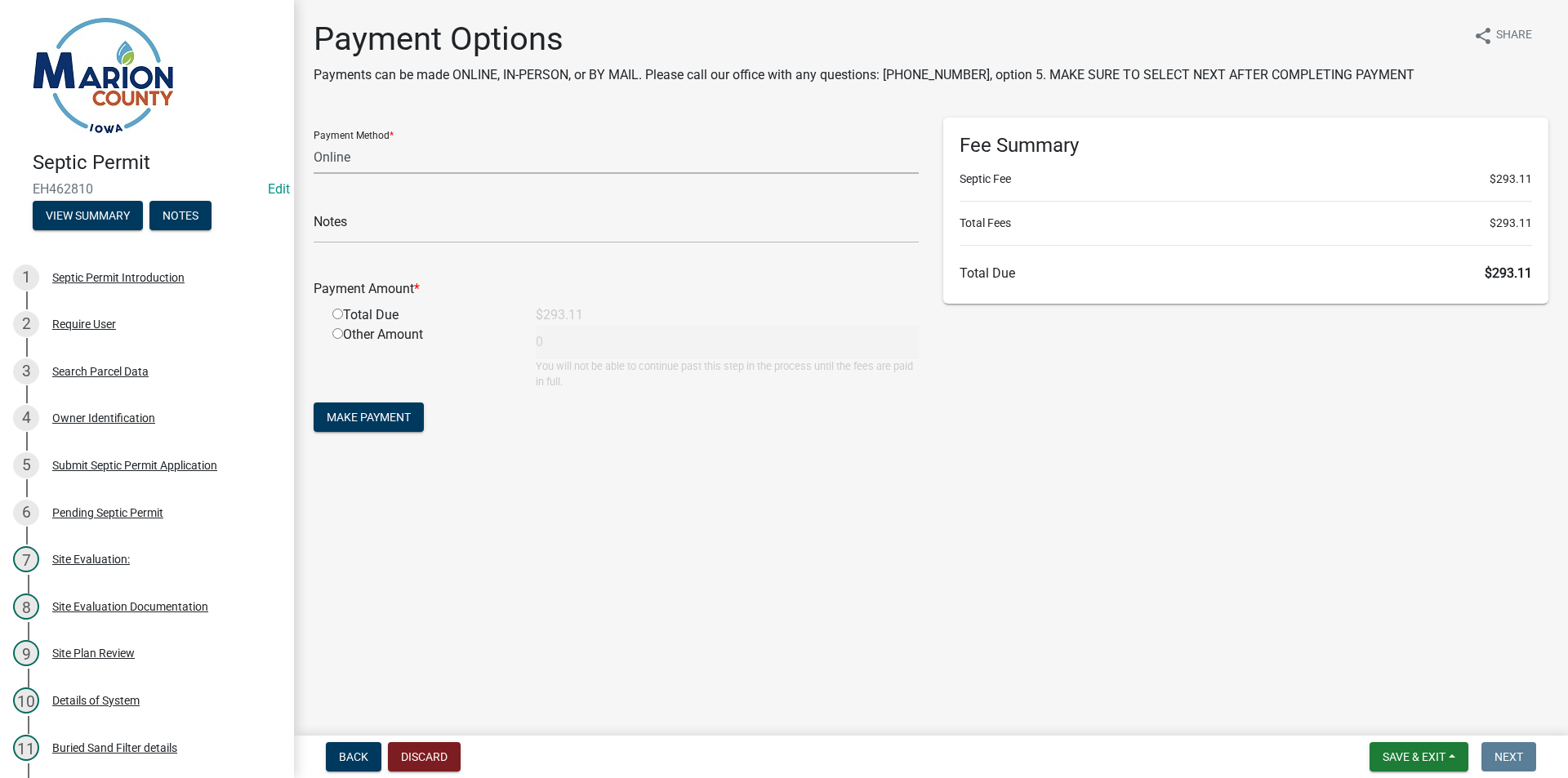
click at [376, 165] on select "Credit Card POS Check Cash Online" at bounding box center [616, 157] width 605 height 33
select select "0: 2"
click at [314, 141] on select "Credit Card POS Check Cash Online" at bounding box center [616, 157] width 605 height 33
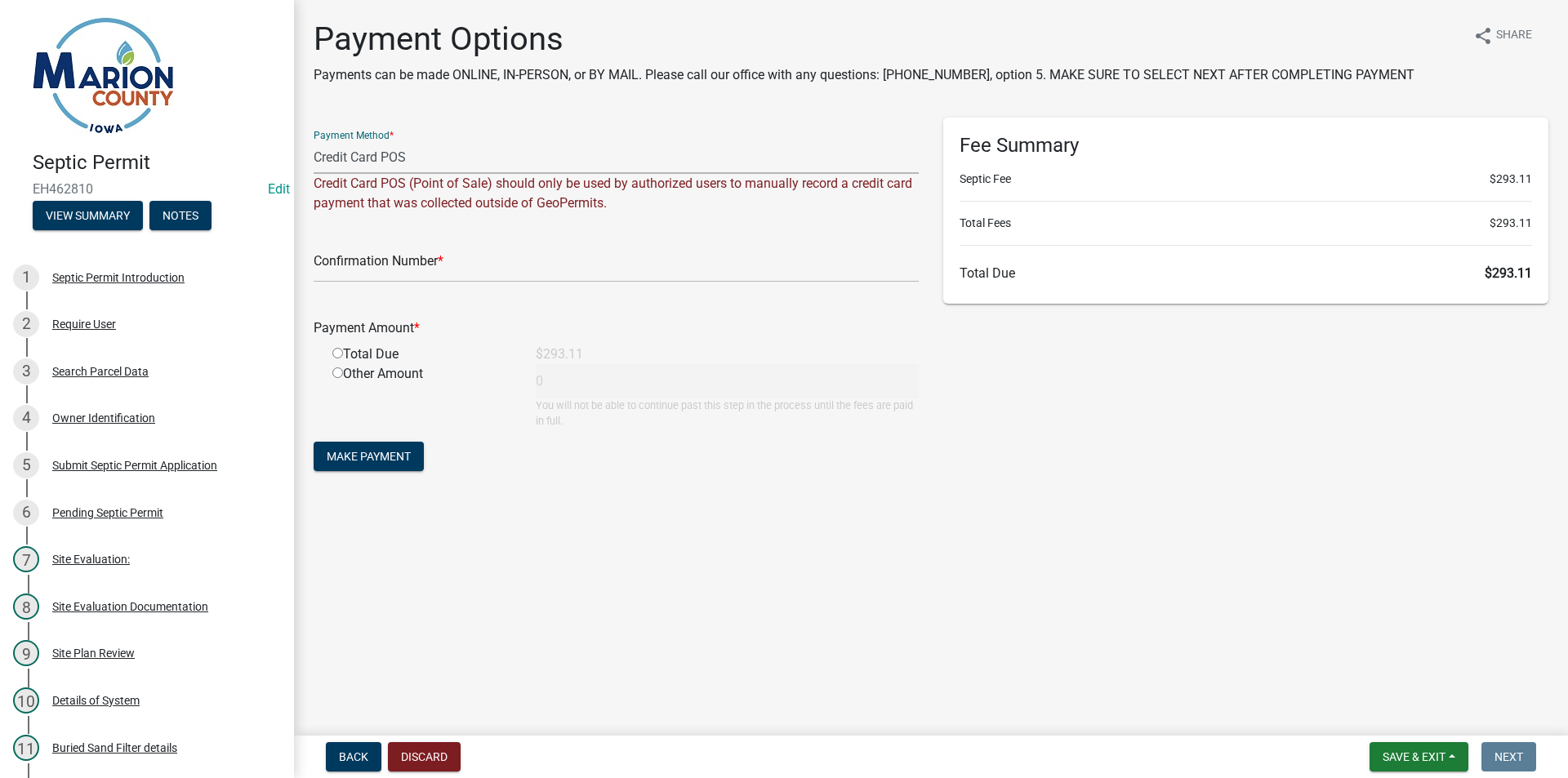
drag, startPoint x: 370, startPoint y: 304, endPoint x: 371, endPoint y: 283, distance: 21.0
click at [369, 303] on div "Payment Amount * Total Due $293.11 Other Amount 0 You will not be able to conti…" at bounding box center [616, 362] width 605 height 133
click at [424, 274] on input "text" at bounding box center [616, 265] width 605 height 33
paste input "1 00333616875"
click at [325, 264] on input "1 00333616875" at bounding box center [616, 265] width 605 height 33
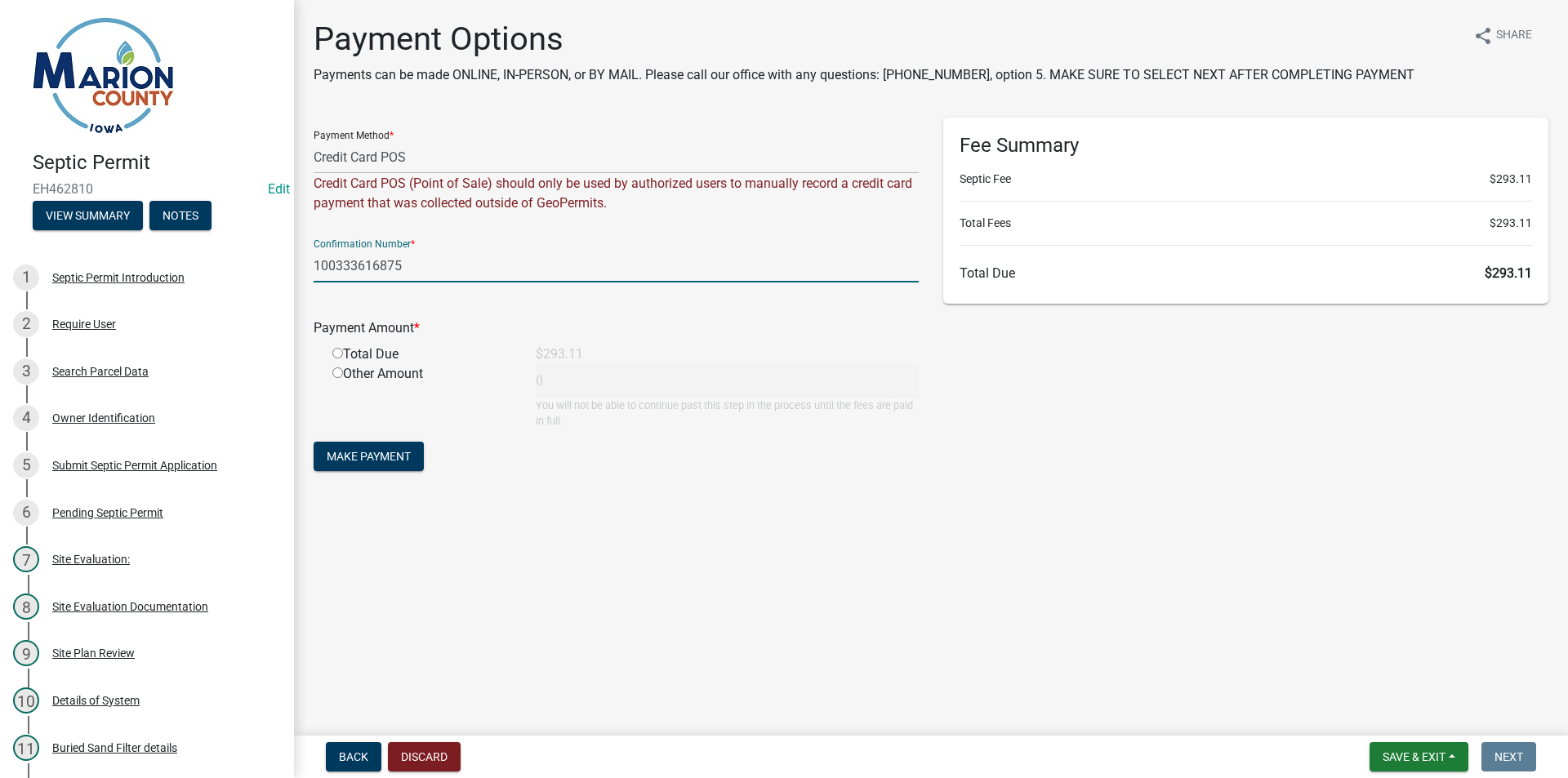
type input "100333616875"
click at [339, 356] on input "radio" at bounding box center [338, 353] width 10 height 10
radio input "true"
type input "293.11"
click at [366, 463] on span "Make Payment" at bounding box center [369, 456] width 84 height 13
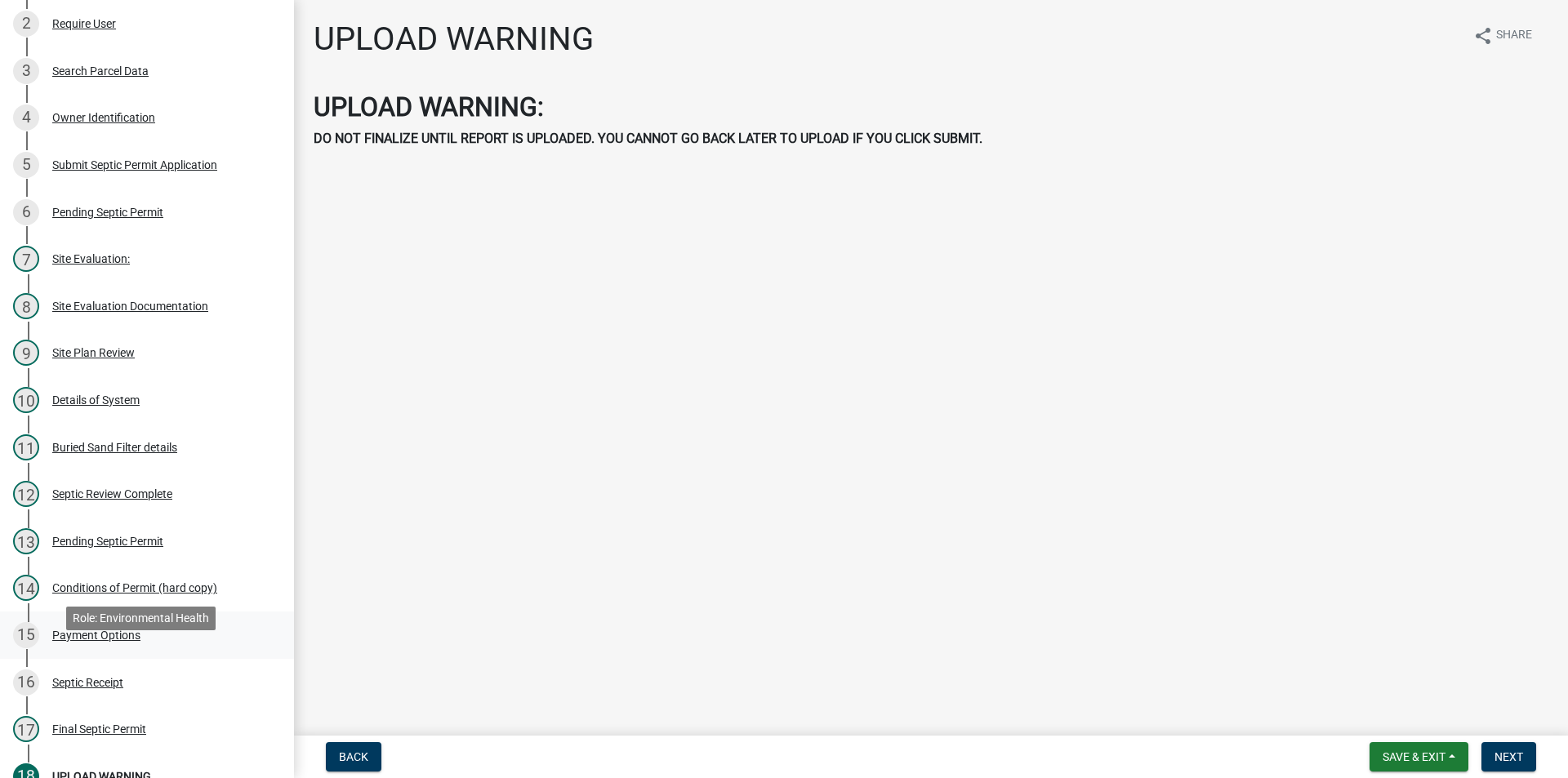
scroll to position [408, 0]
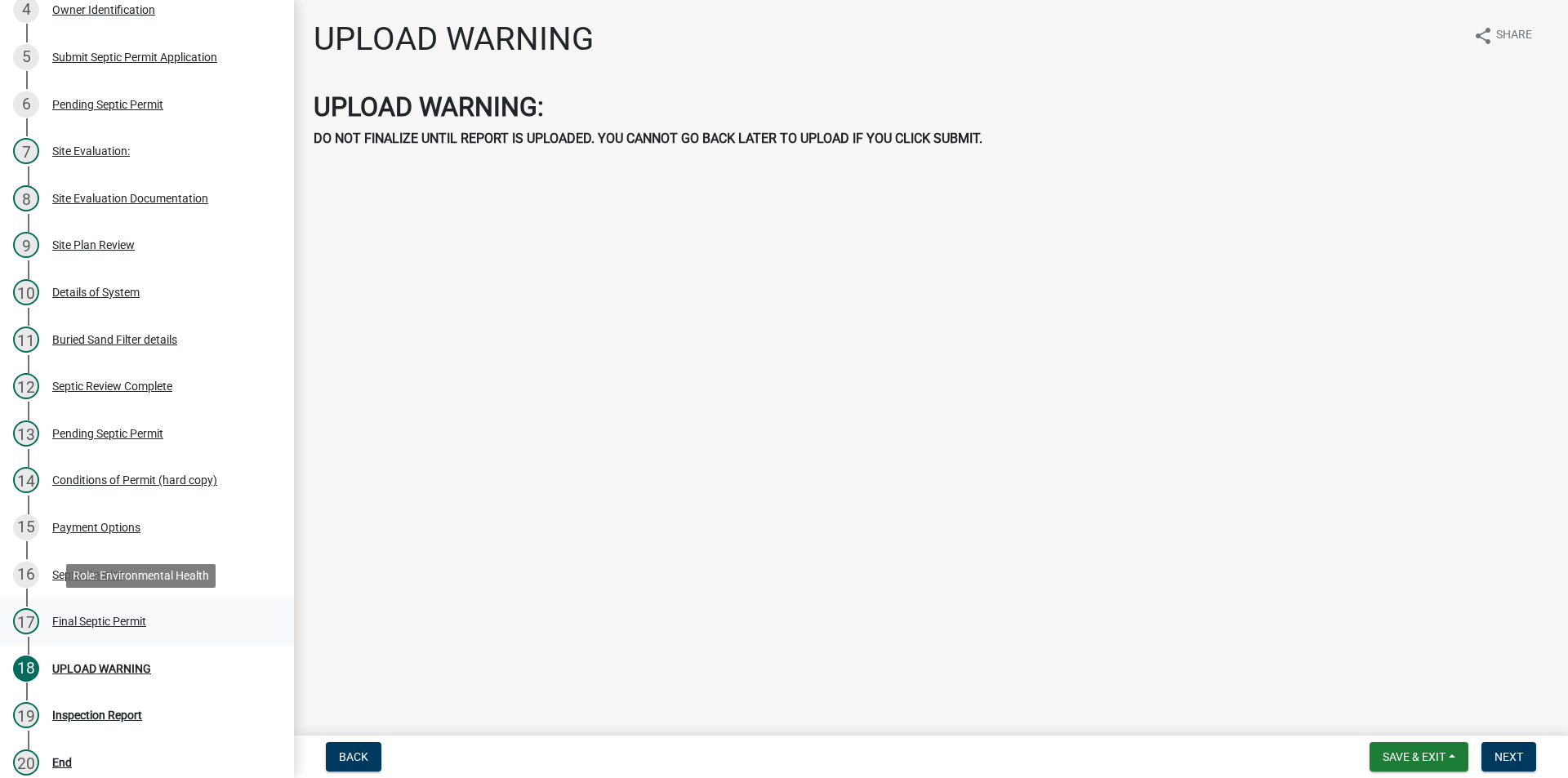
click at [94, 608] on div "17 Final Septic Permit" at bounding box center [140, 621] width 255 height 26
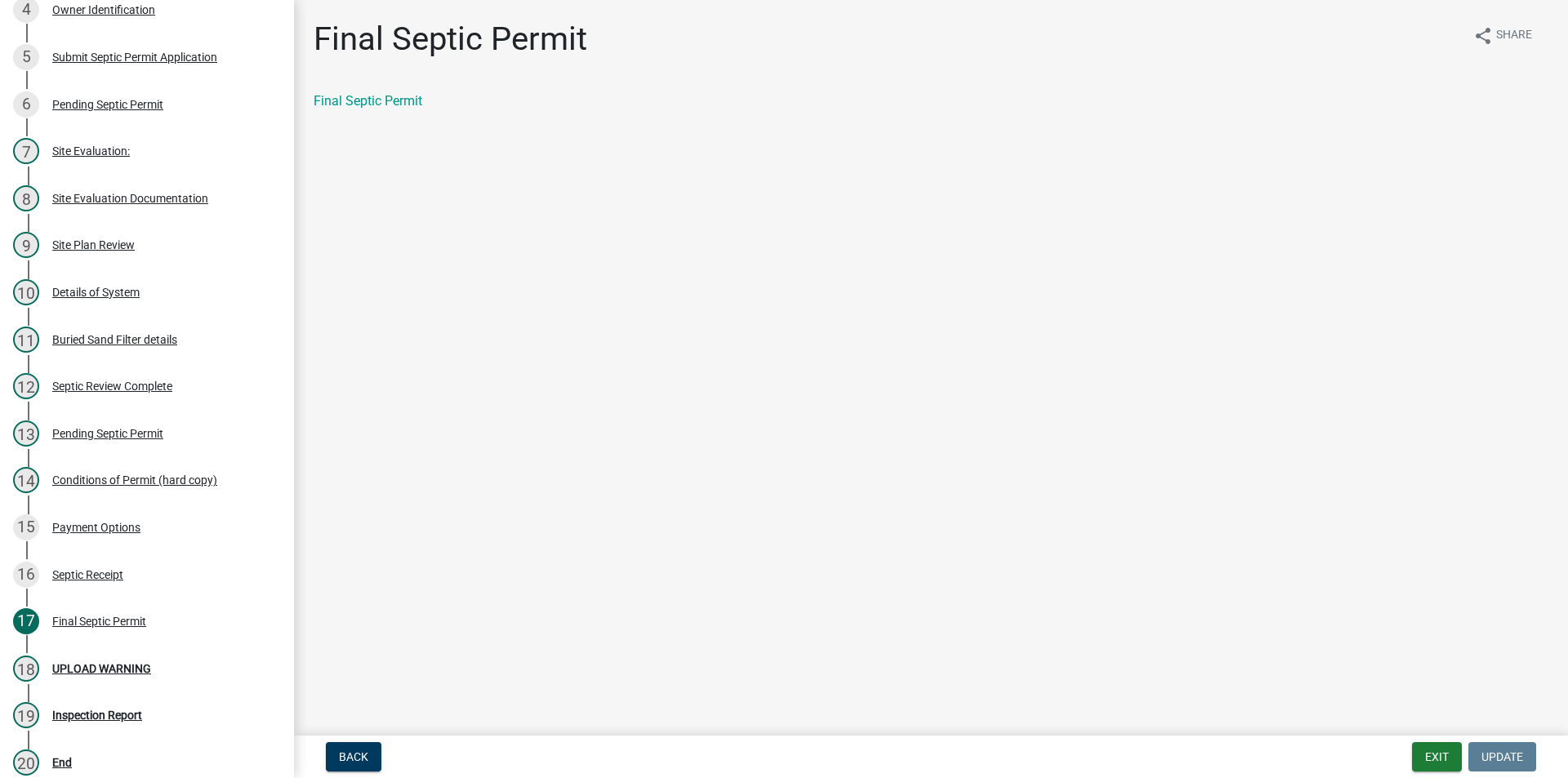
click at [363, 100] on link "Final Septic Permit" at bounding box center [368, 100] width 108 height 15
